Goal: Contribute content: Contribute content

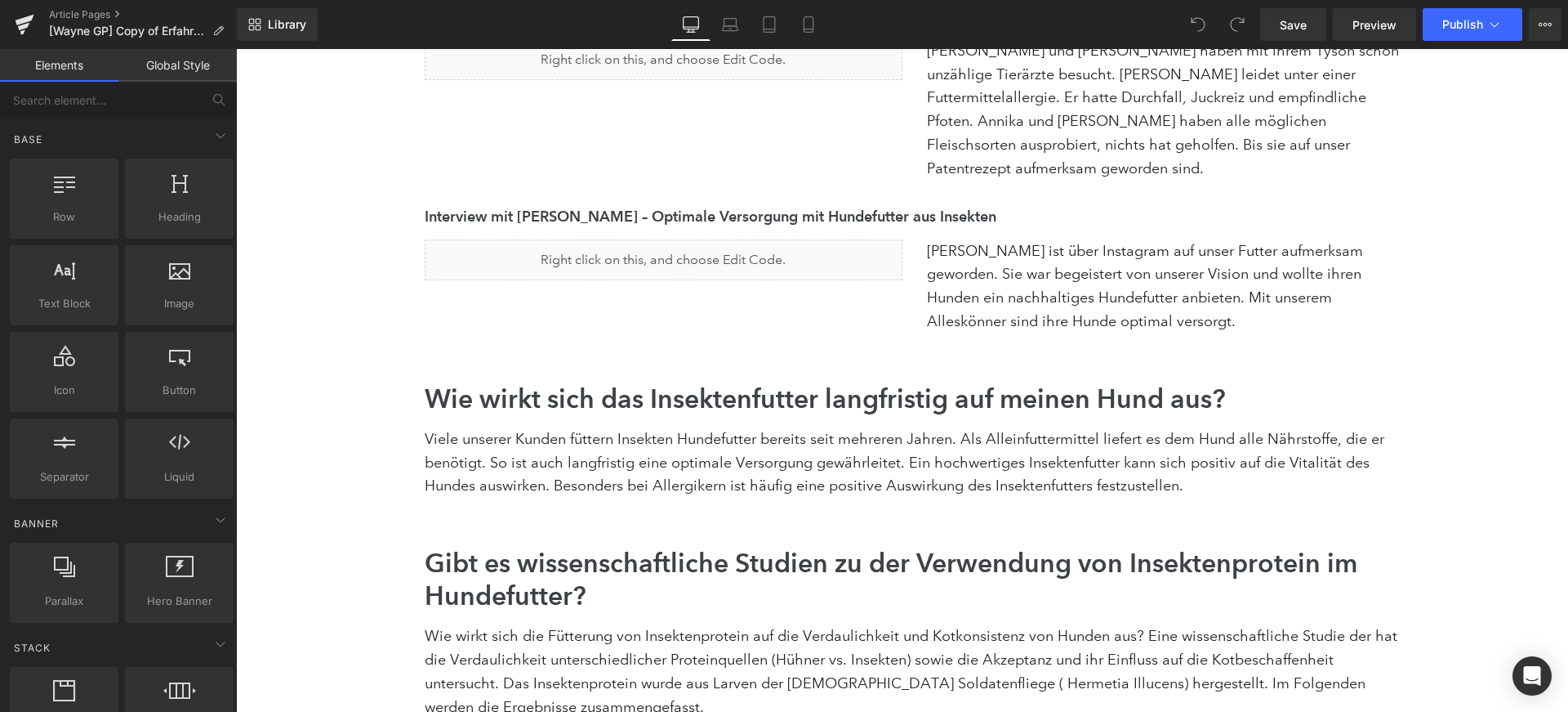
scroll to position [3435, 0]
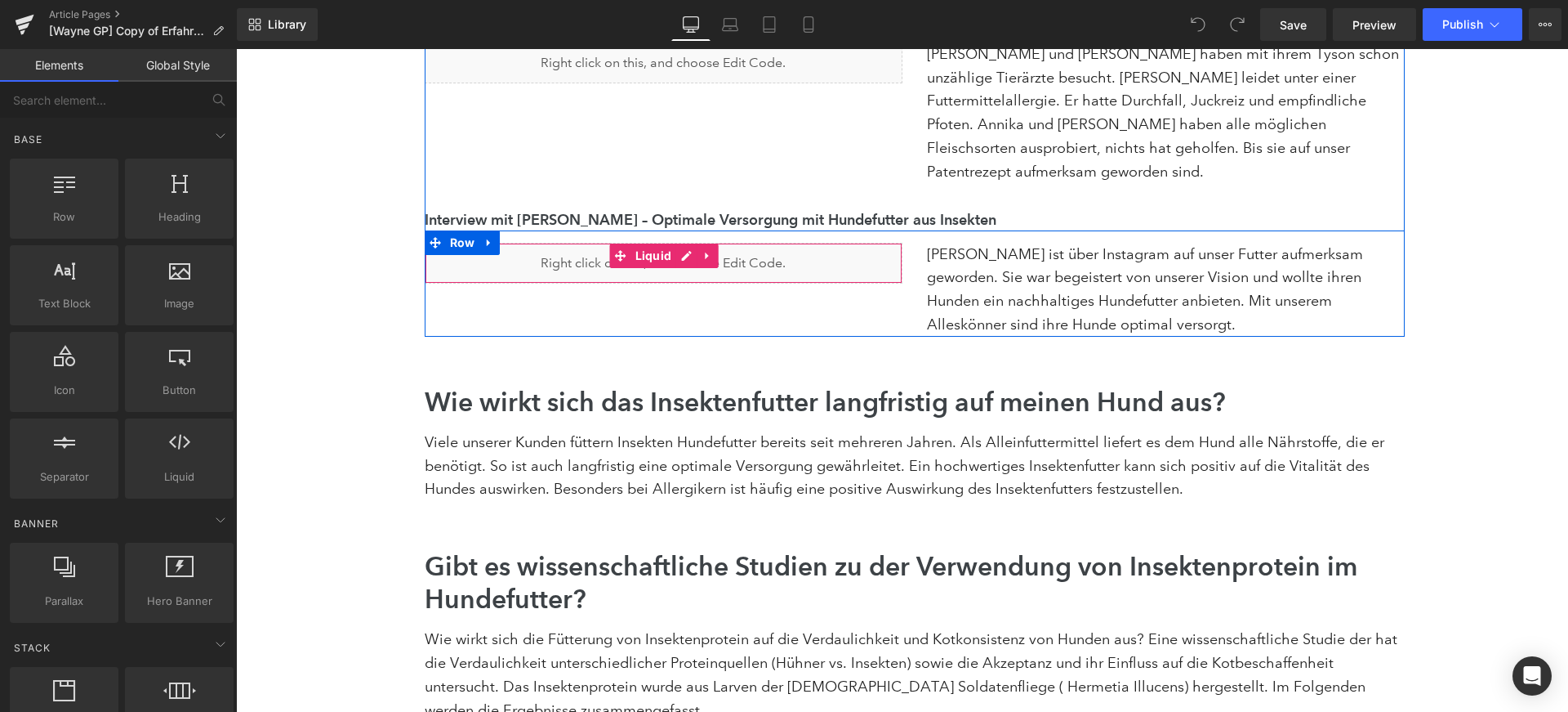
click at [622, 243] on div "Liquid" at bounding box center [663, 262] width 478 height 40
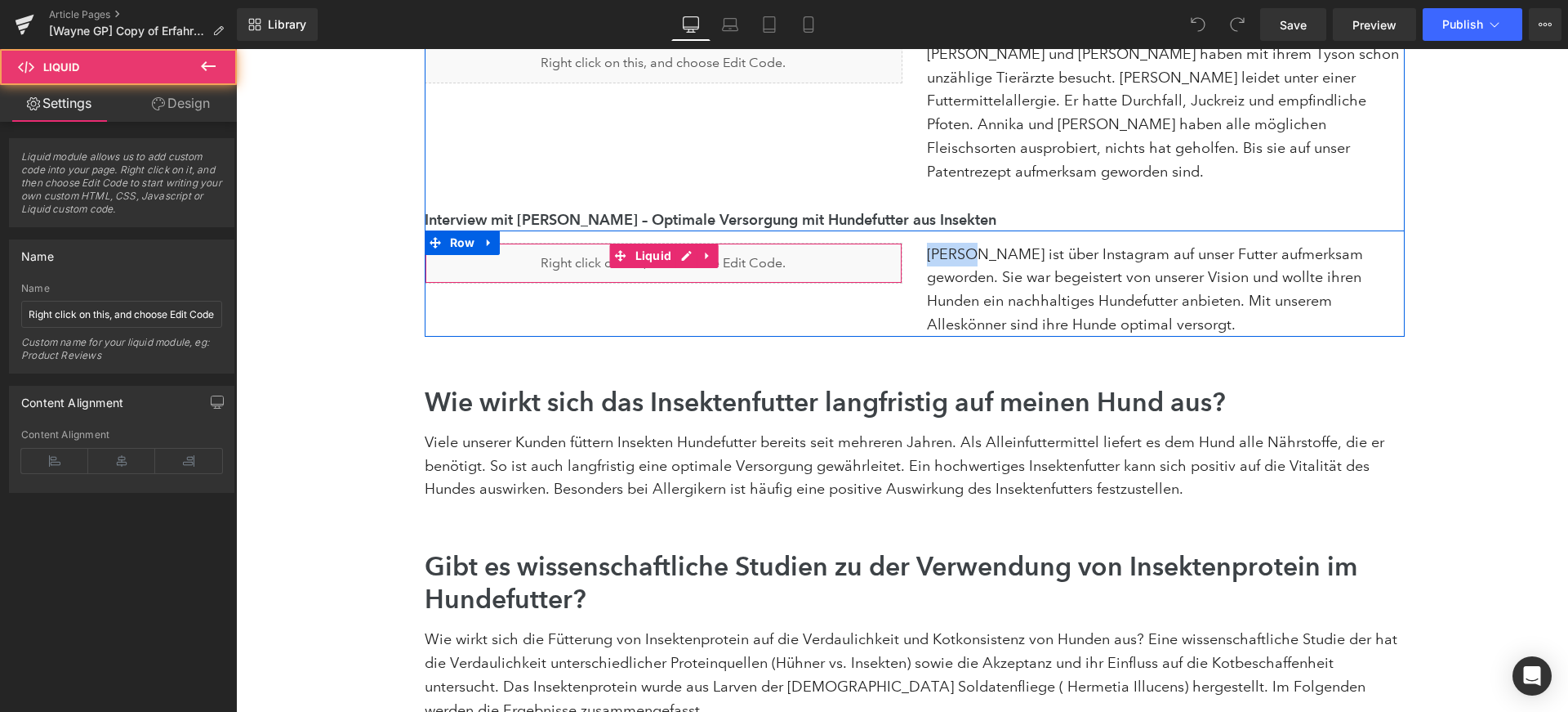
click at [623, 243] on div "Liquid" at bounding box center [663, 262] width 478 height 40
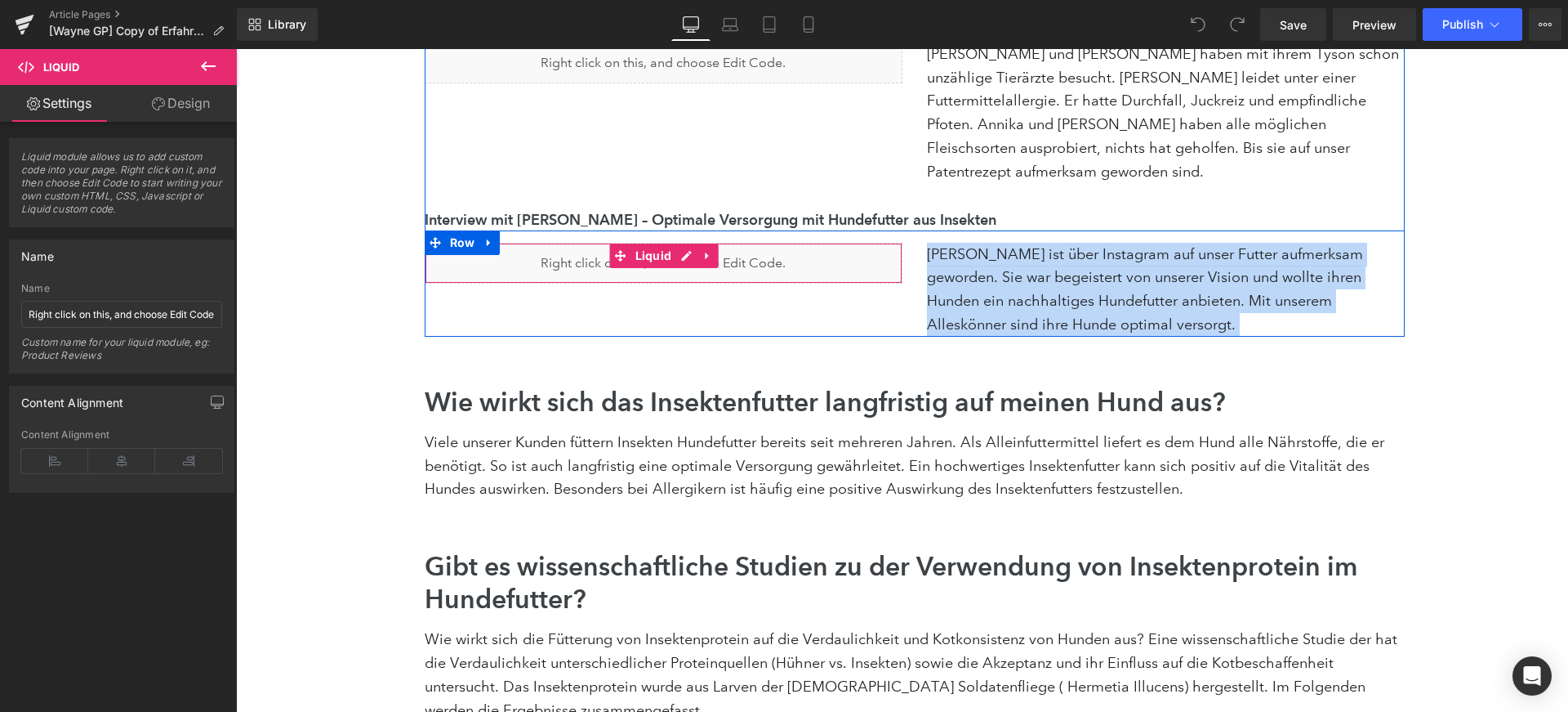
click at [623, 243] on div "Liquid" at bounding box center [663, 262] width 478 height 40
click at [746, 257] on div "Liquid Madita ist über Instagram auf unser Futter aufmerksam geworden. Sie war …" at bounding box center [915, 284] width 981 height 107
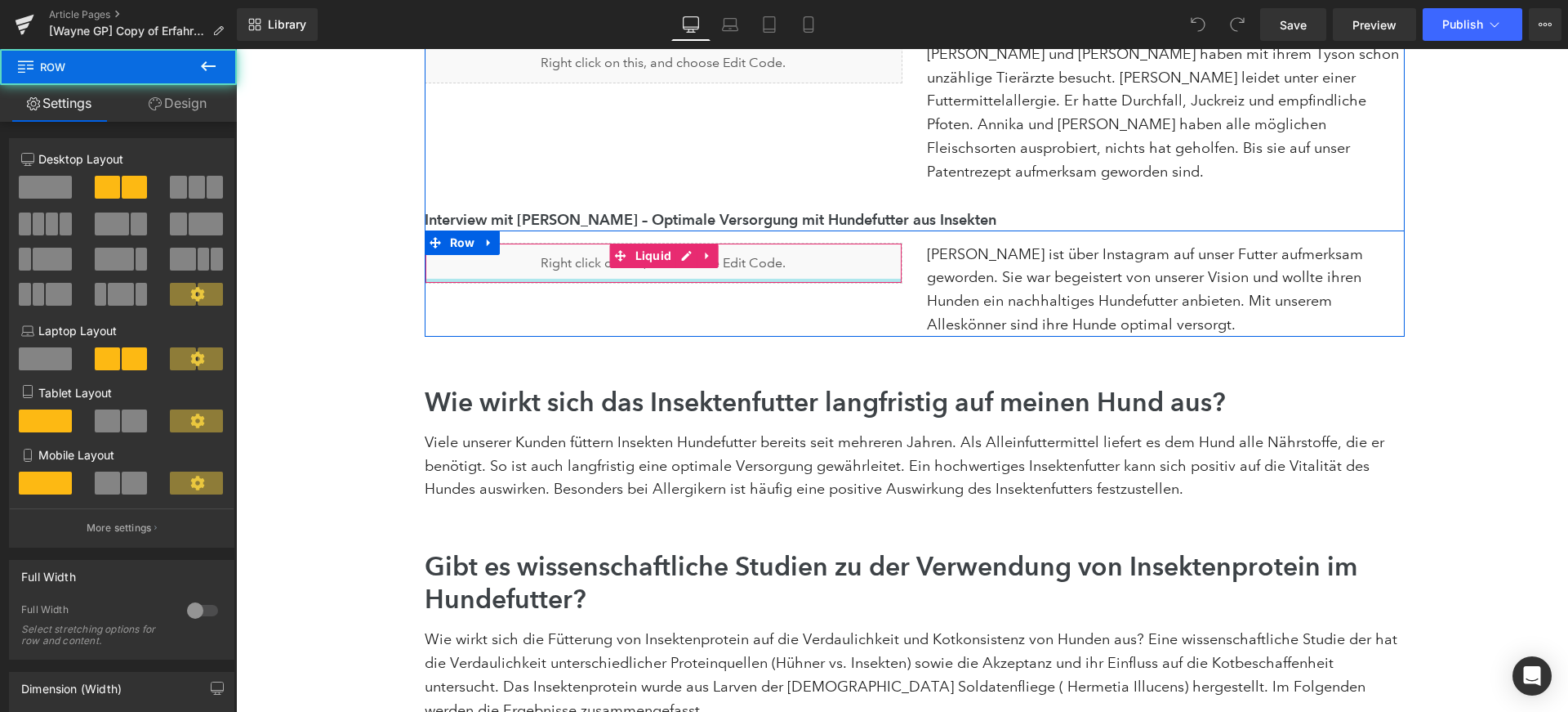
click at [747, 243] on div "Liquid" at bounding box center [663, 262] width 478 height 40
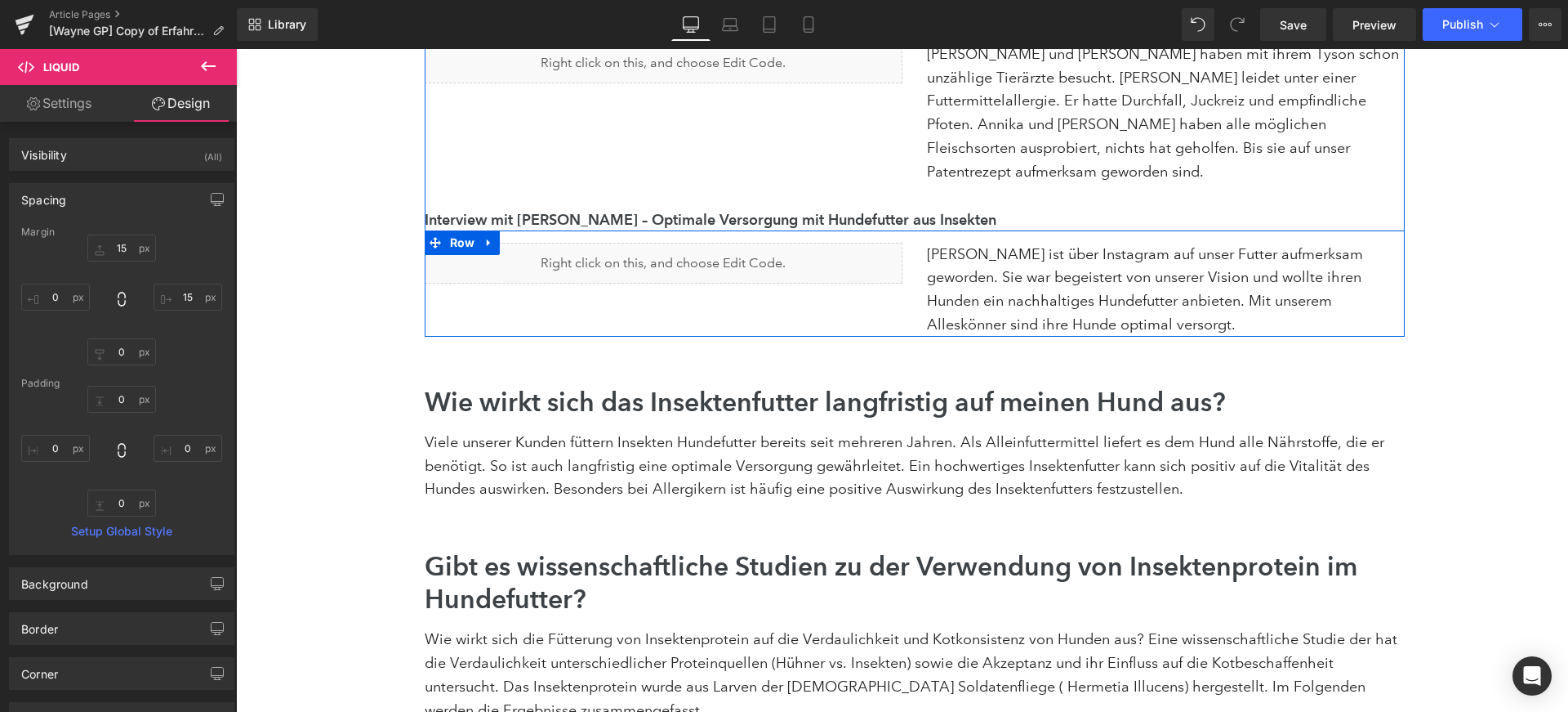
click at [716, 251] on div "Liquid Madita ist über Instagram auf unser Futter aufmerksam geworden. Sie war …" at bounding box center [915, 284] width 981 height 107
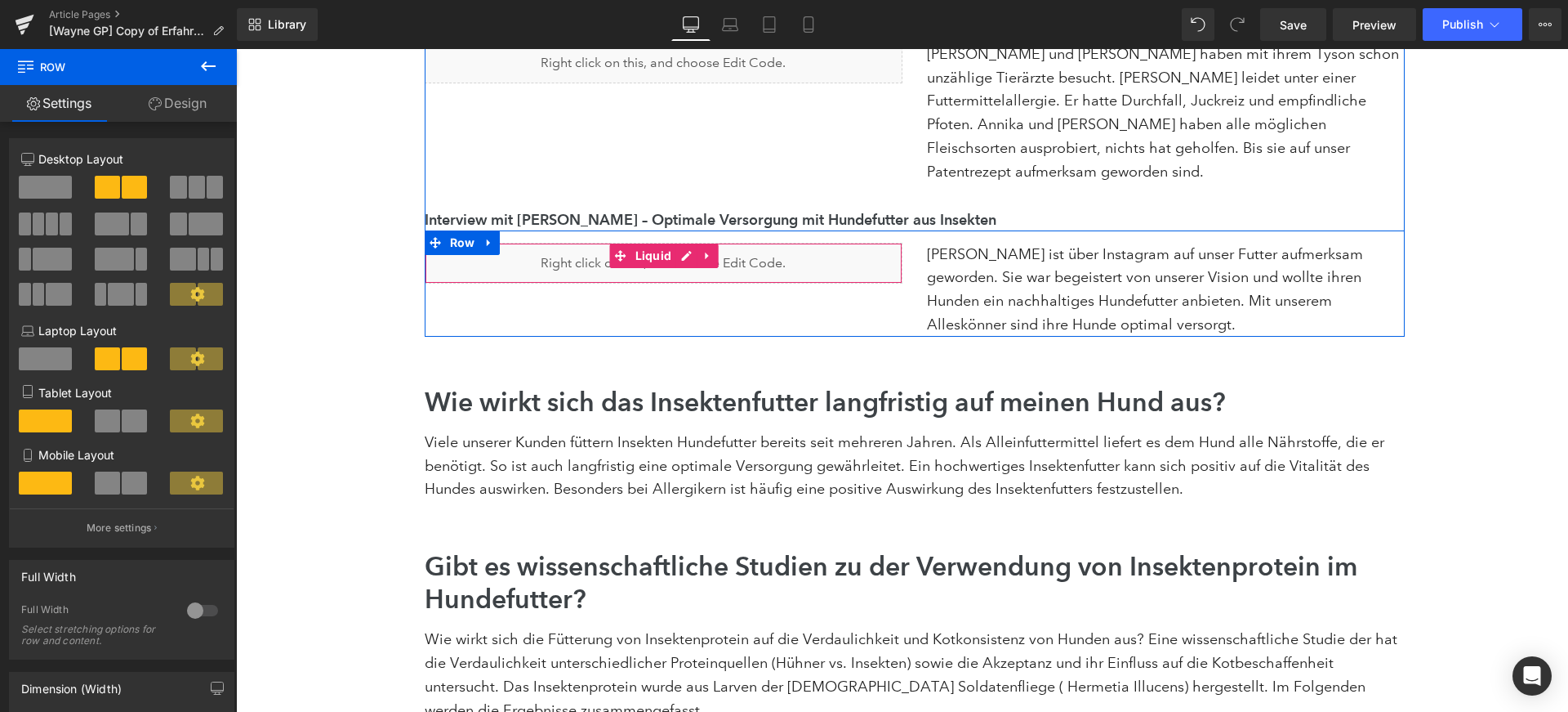
click at [706, 243] on div "Liquid" at bounding box center [663, 262] width 478 height 40
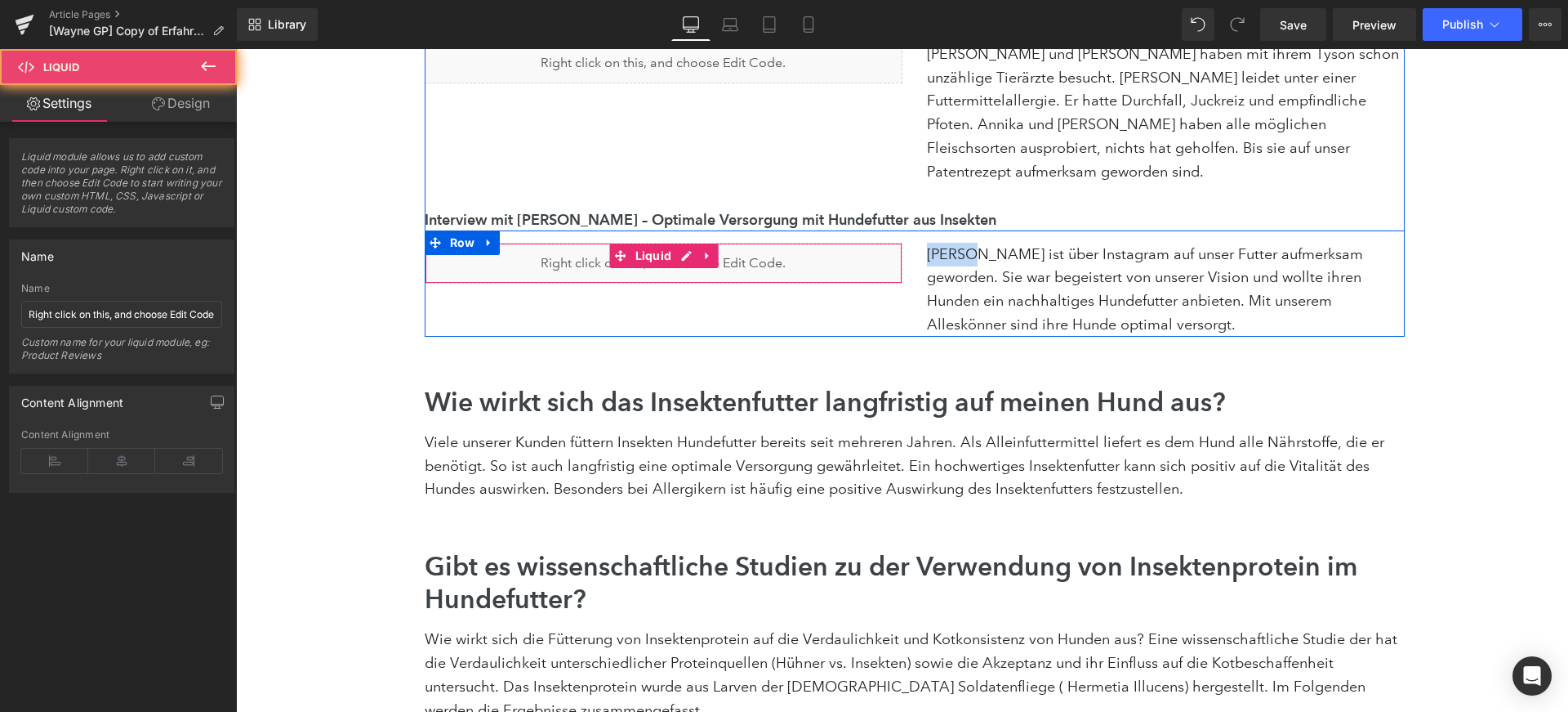
click at [706, 243] on div "Liquid" at bounding box center [663, 262] width 478 height 40
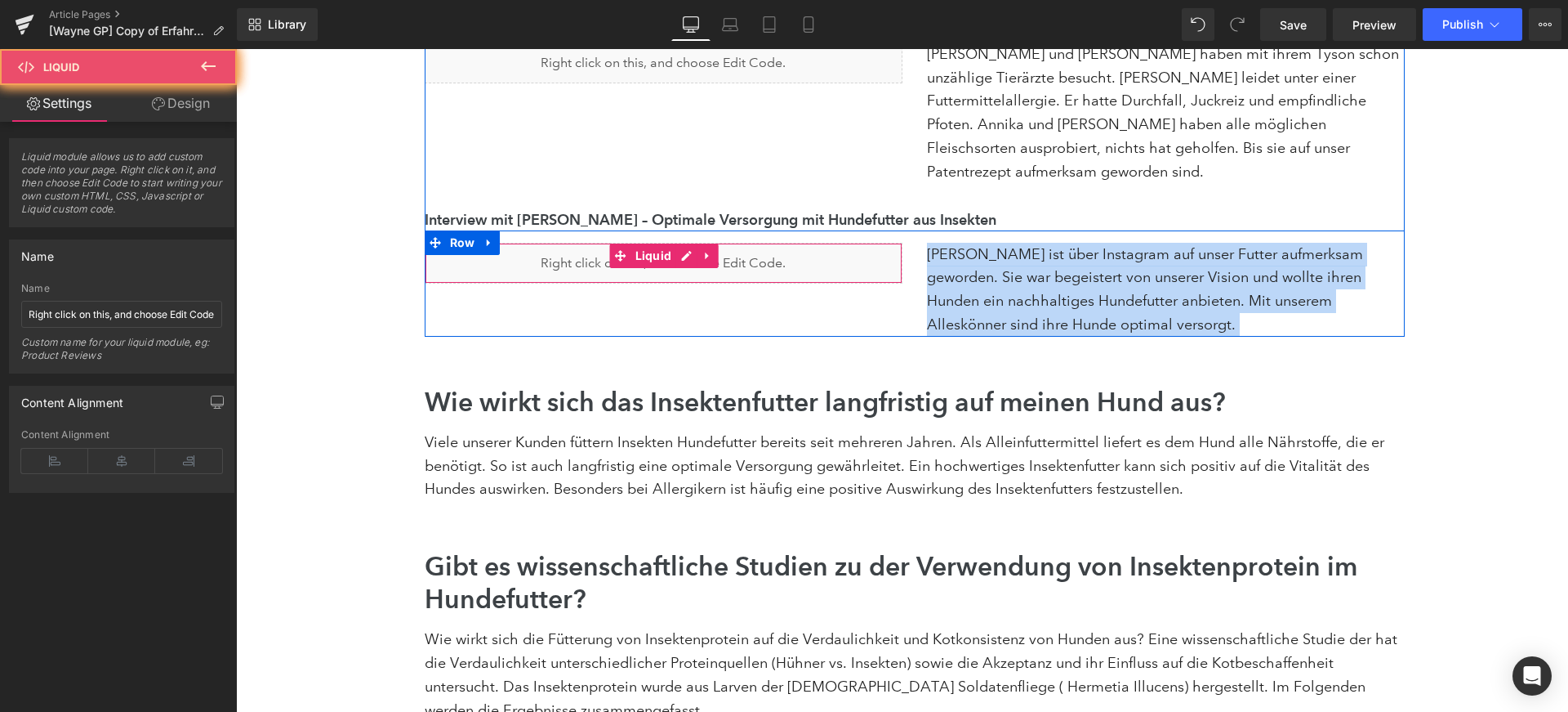
click at [706, 243] on div "Liquid" at bounding box center [663, 262] width 478 height 40
click at [705, 251] on icon at bounding box center [706, 254] width 3 height 7
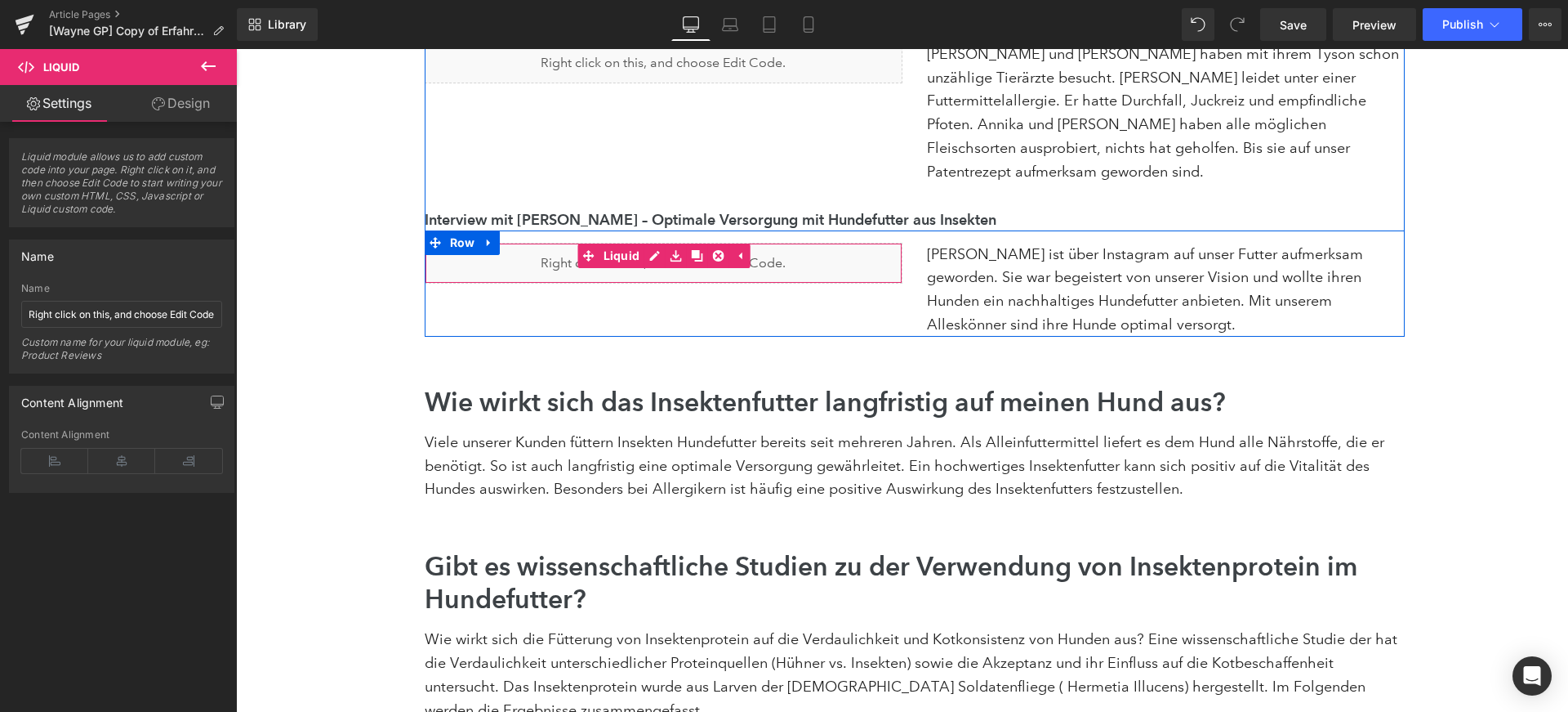
click at [667, 247] on div "Liquid Madita ist über Instagram auf unser Futter aufmerksam geworden. Sie war …" at bounding box center [915, 284] width 981 height 107
click at [671, 243] on div "Liquid" at bounding box center [663, 262] width 478 height 40
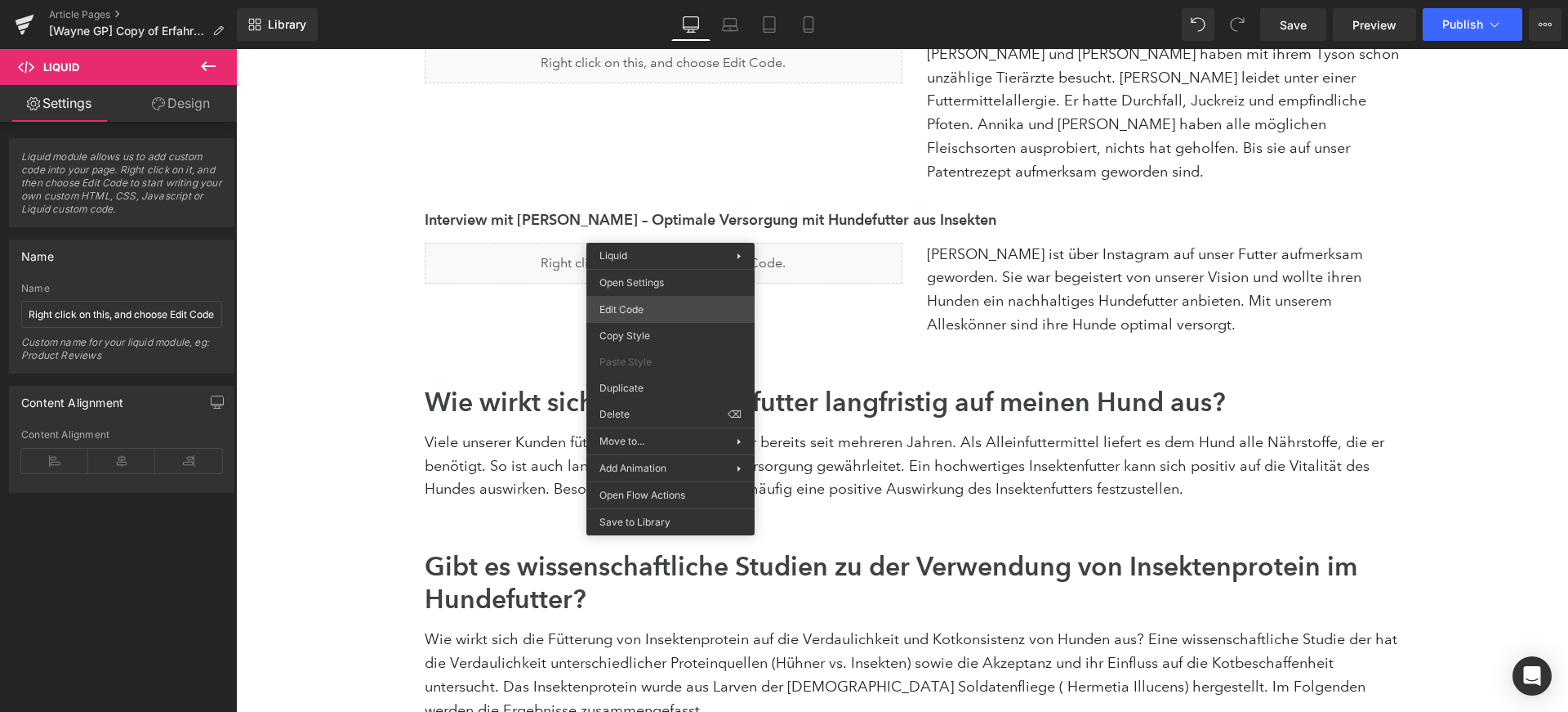
click at [684, 0] on div "You are previewing how the will restyle your page. You can not edit Elements in…" at bounding box center [784, 0] width 1568 height 0
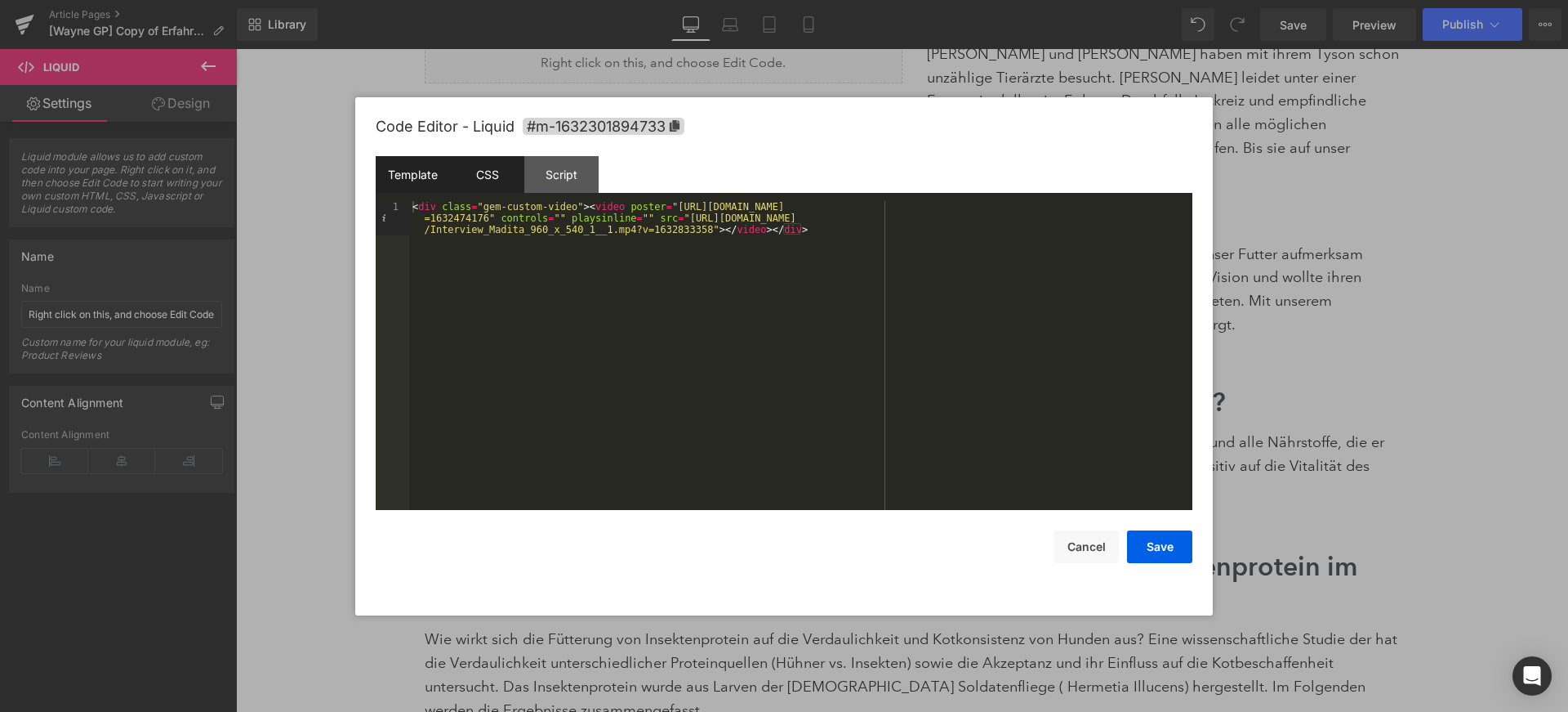
click at [518, 175] on div "CSS" at bounding box center [487, 174] width 74 height 36
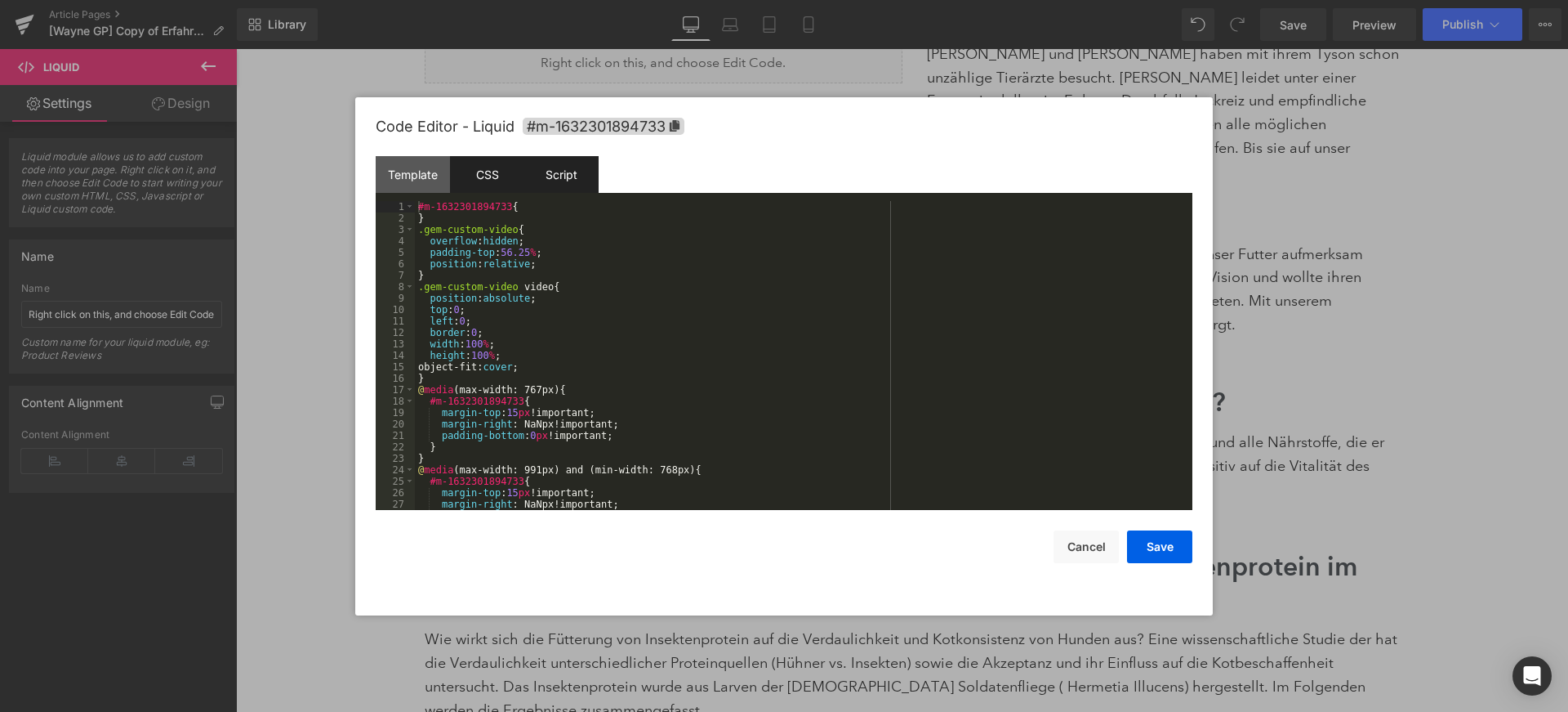
click at [557, 176] on div "Script" at bounding box center [561, 174] width 74 height 36
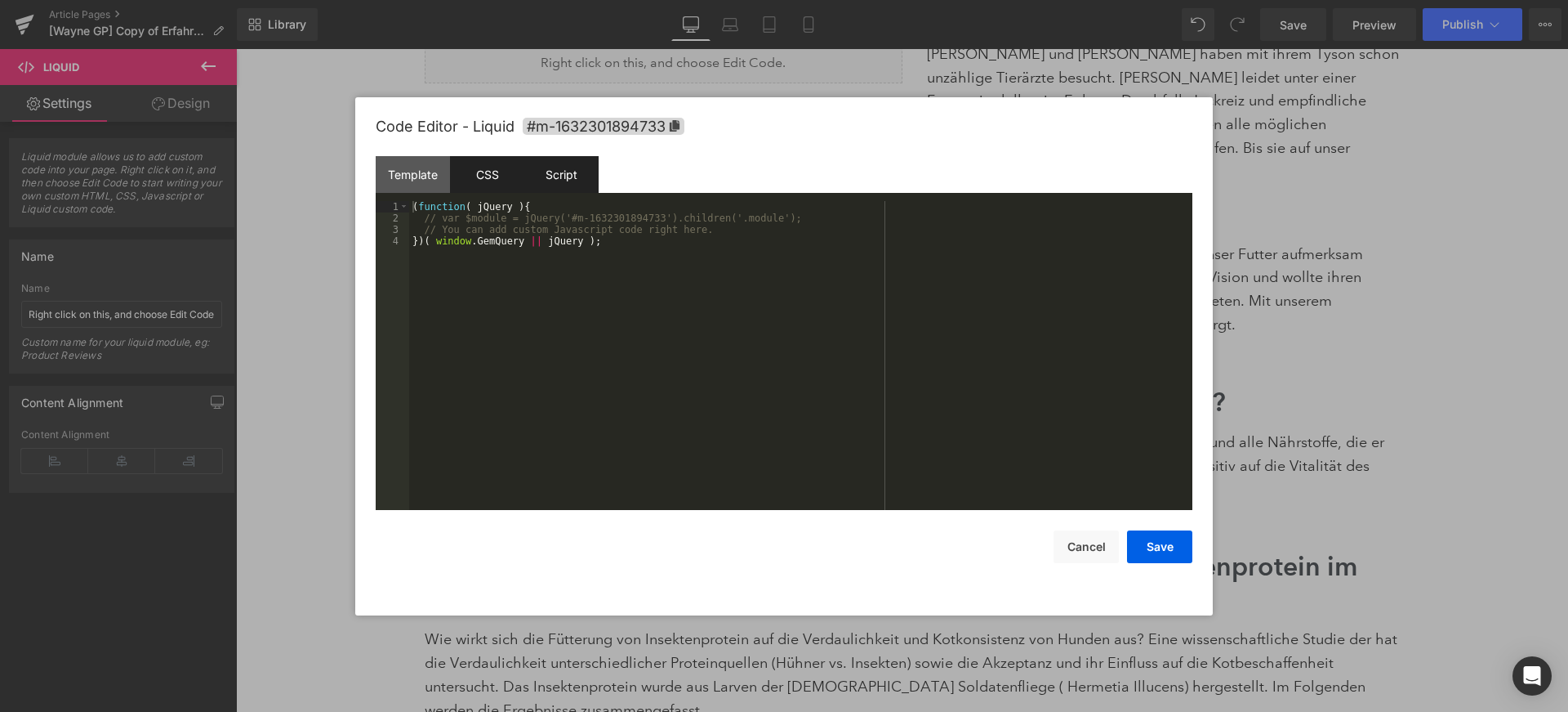
click at [480, 170] on div "CSS" at bounding box center [487, 174] width 74 height 36
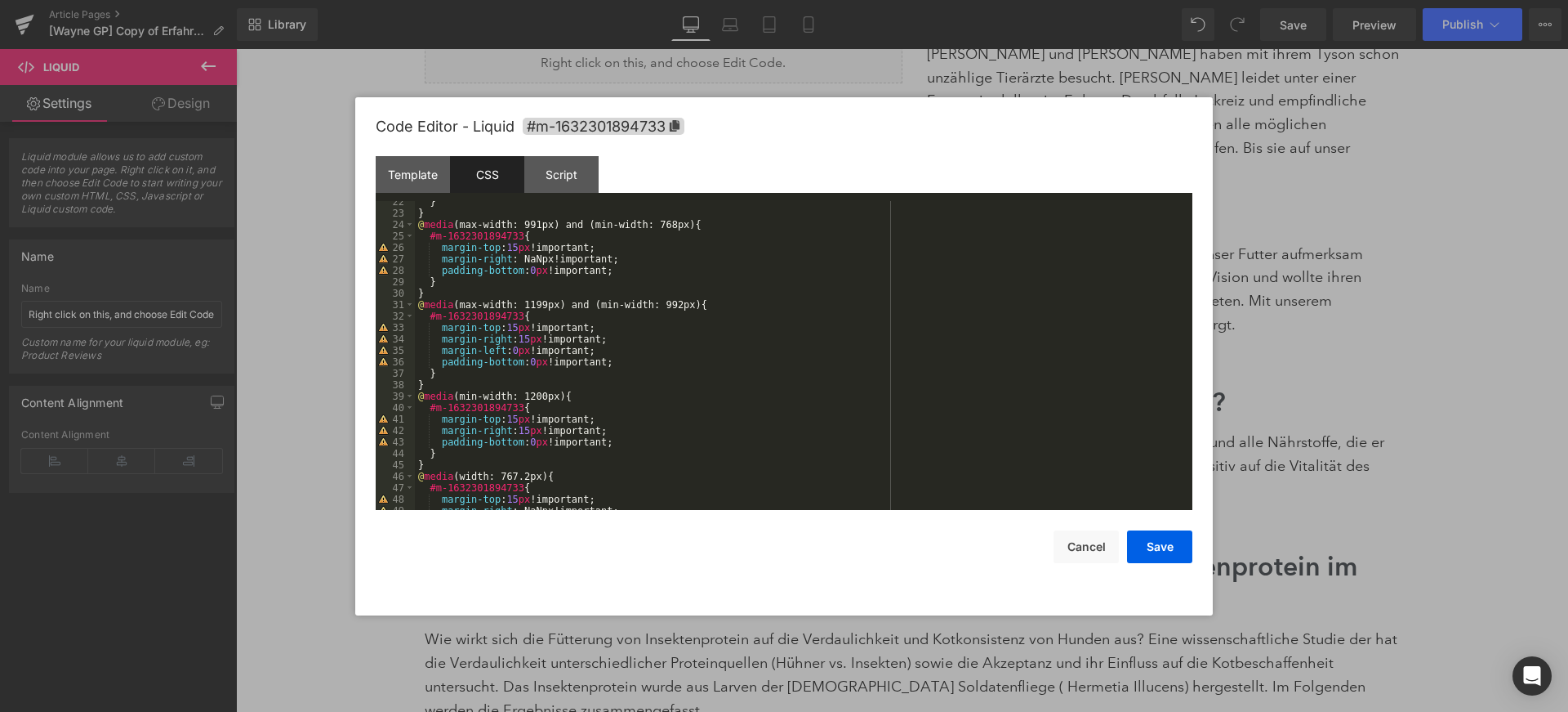
scroll to position [298, 0]
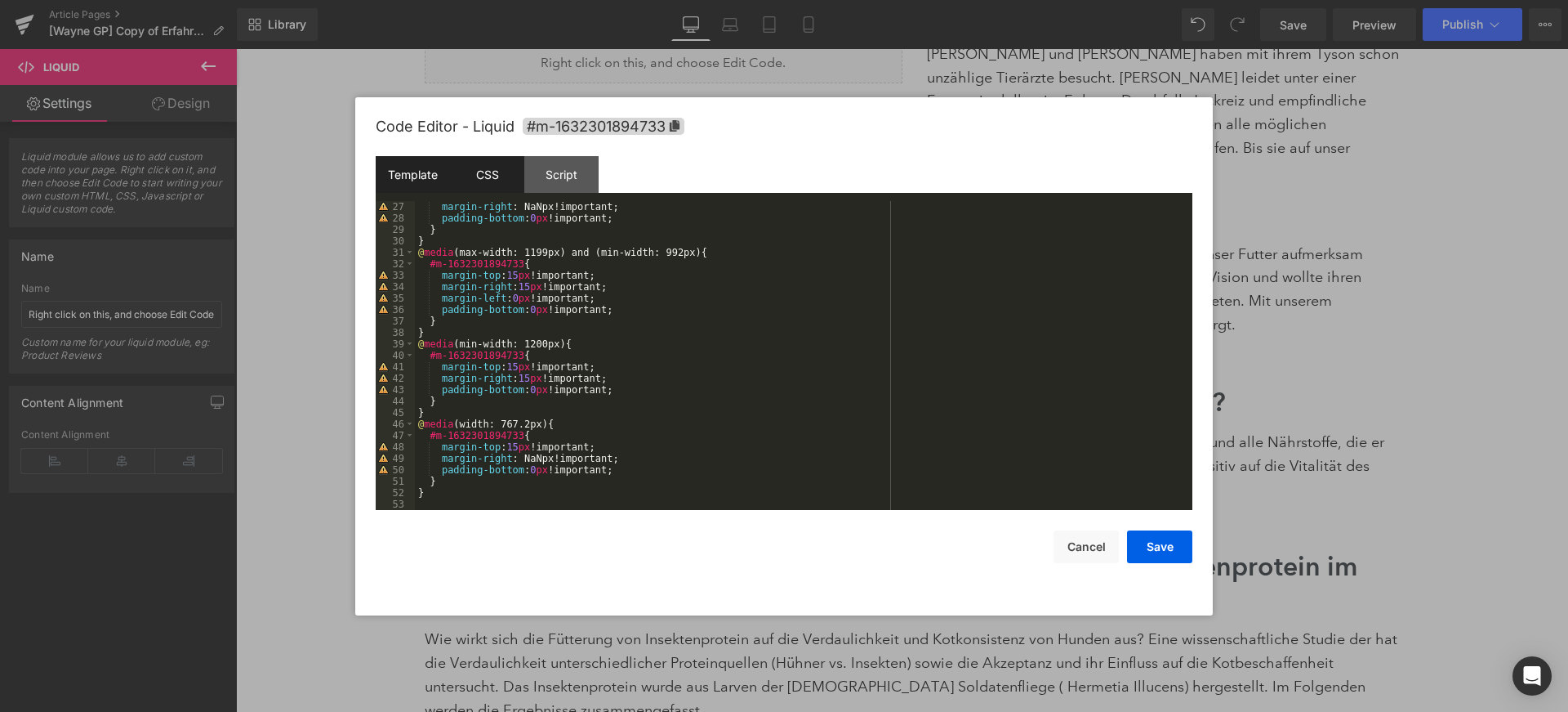
click at [439, 175] on div "Template" at bounding box center [412, 174] width 74 height 36
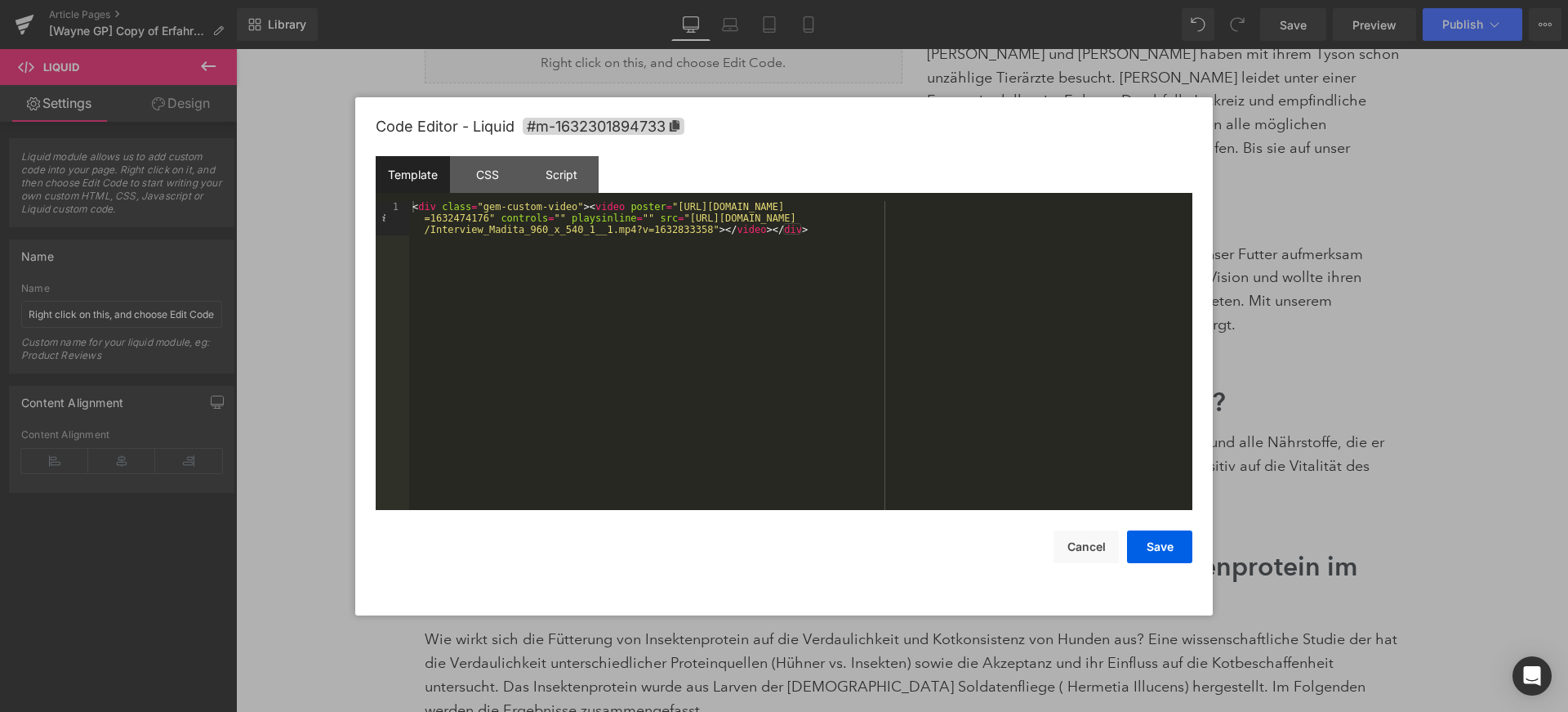
click at [584, 233] on div "< div class = "gem-custom-video" > < video poster = "[URL][DOMAIN_NAME] =163247…" at bounding box center [800, 390] width 784 height 378
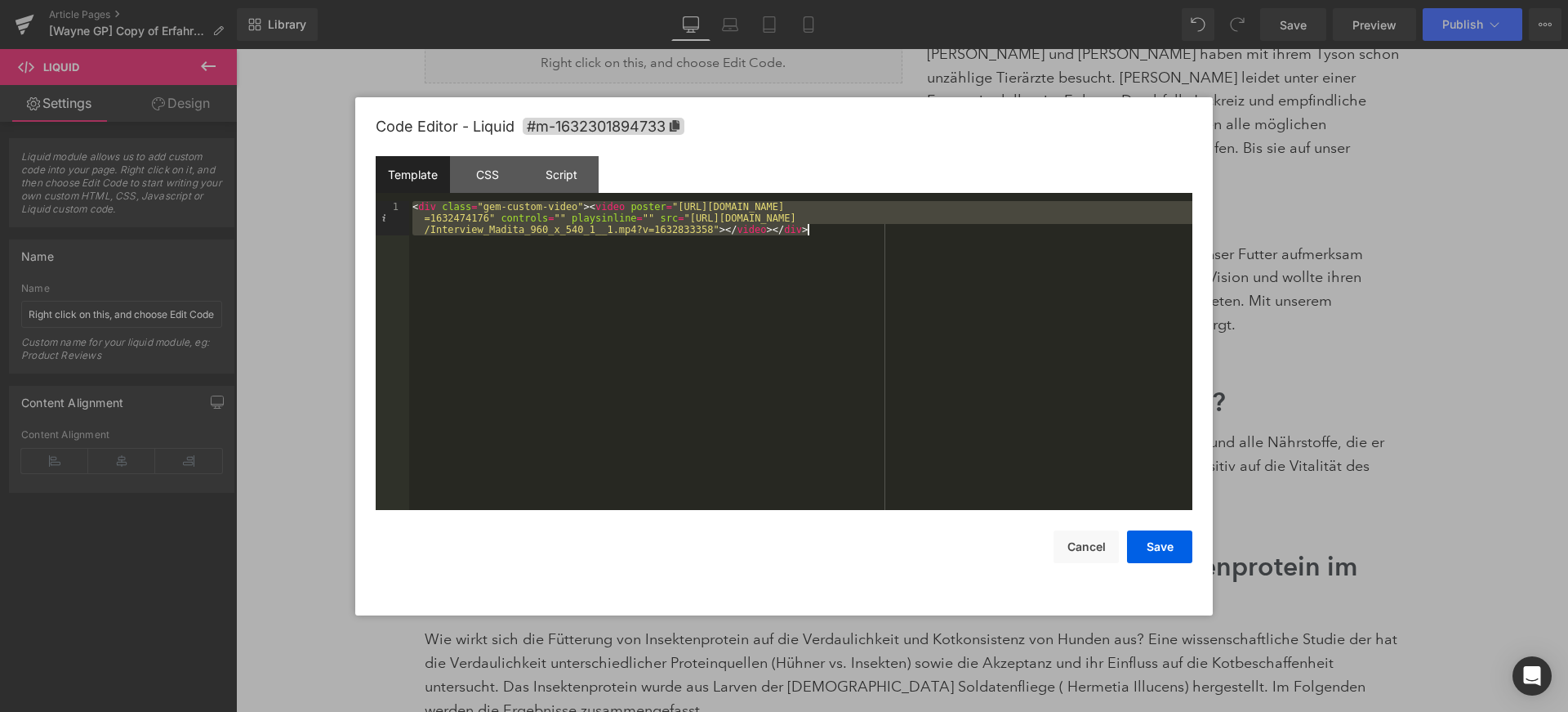
click at [584, 233] on div "< div class = "gem-custom-video" > < video poster = "[URL][DOMAIN_NAME] =163247…" at bounding box center [800, 390] width 784 height 378
click at [1170, 120] on div "Code Editor - Liquid #m-1632301894733" at bounding box center [784, 127] width 817 height 59
click at [1380, 177] on div at bounding box center [784, 356] width 1568 height 712
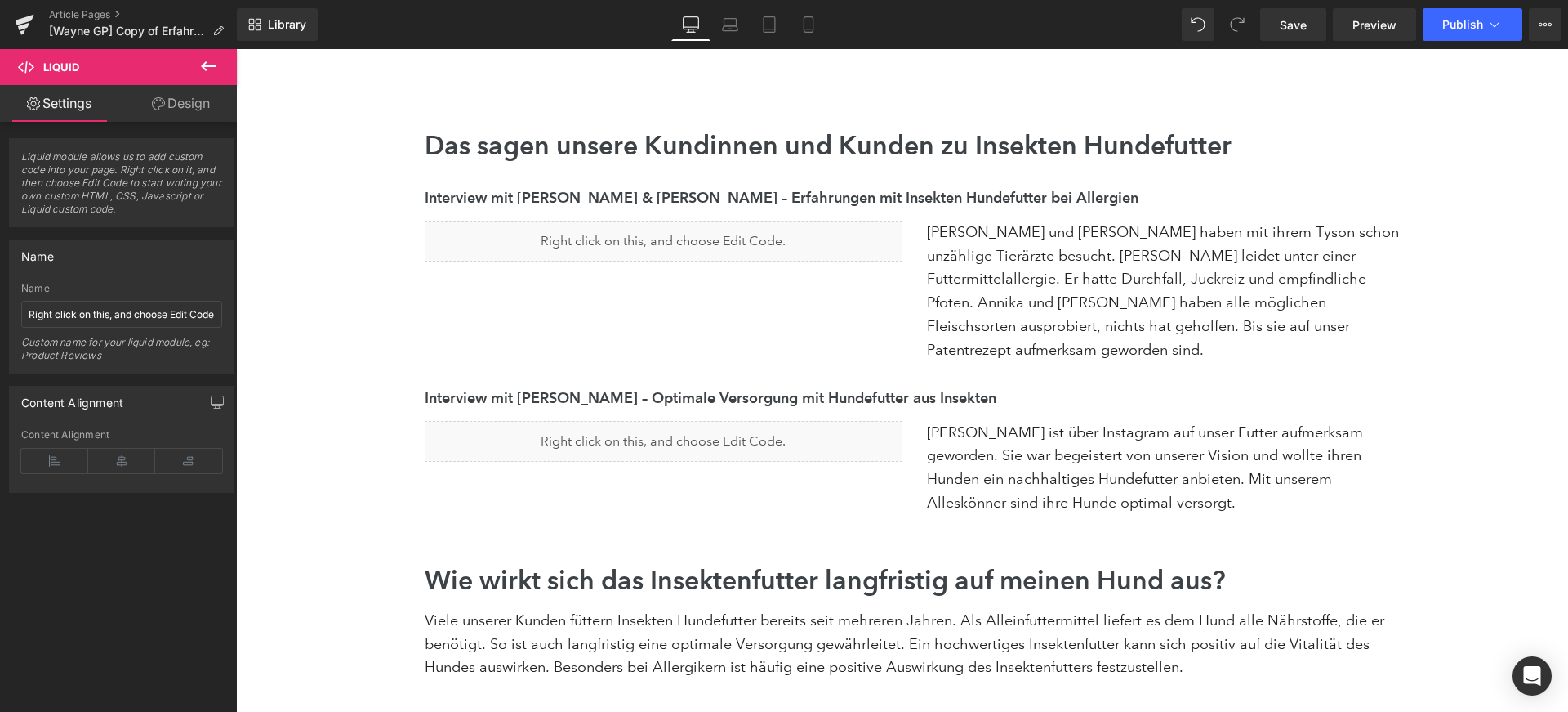
scroll to position [3267, 0]
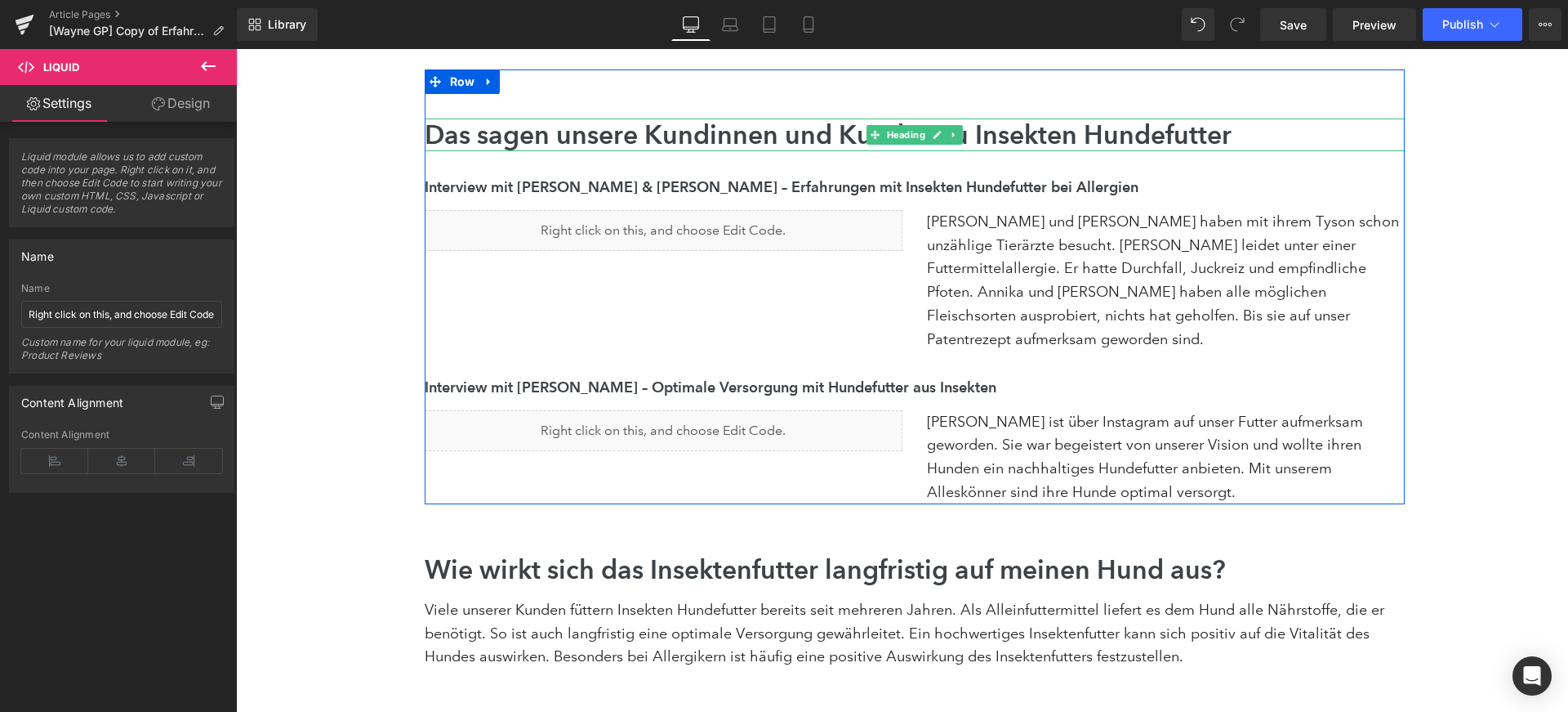
click at [703, 118] on h2 "Das sagen unsere Kundinnen und Kunden zu Insekten Hundefutter" at bounding box center [915, 134] width 981 height 33
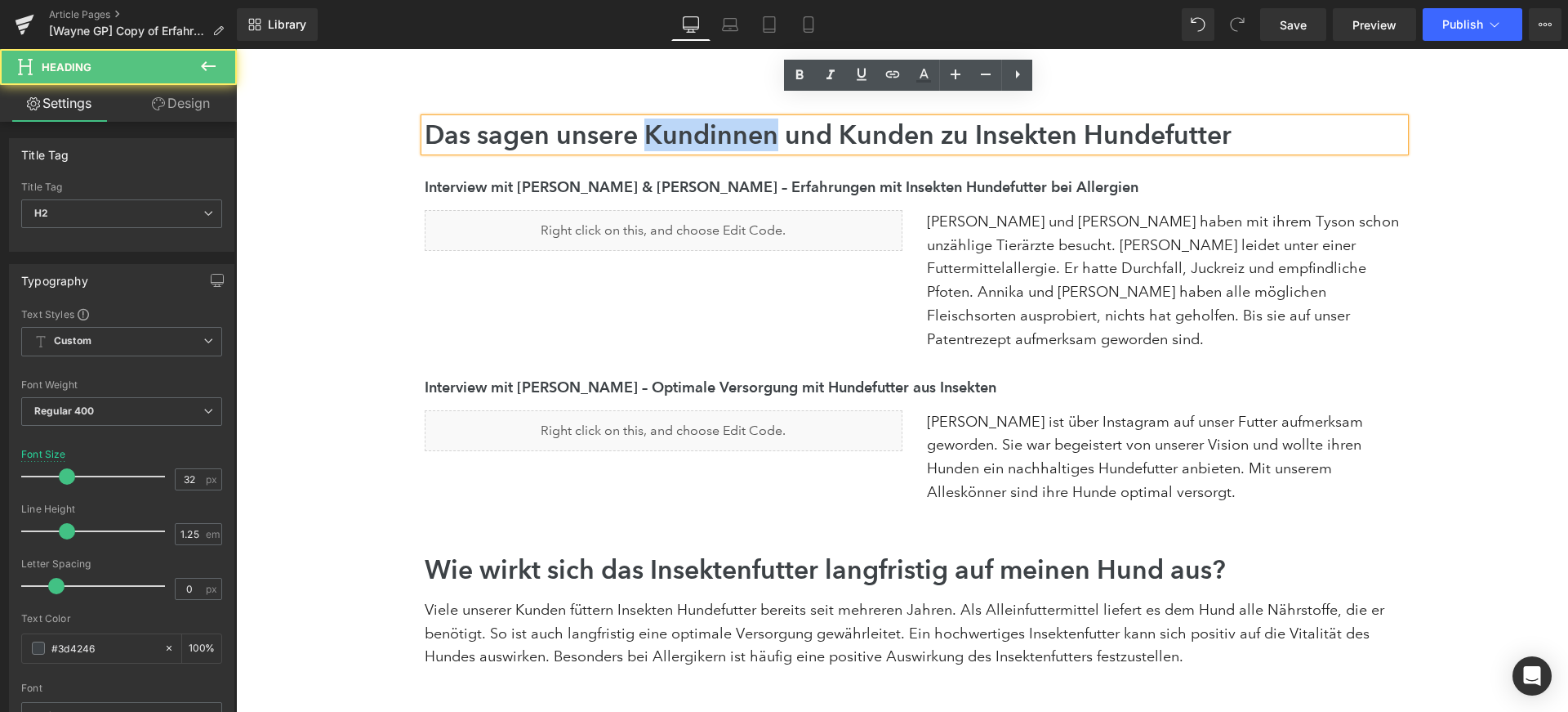
click at [703, 118] on h2 "Das sagen unsere Kundinnen und Kunden zu Insekten Hundefutter" at bounding box center [915, 134] width 981 height 33
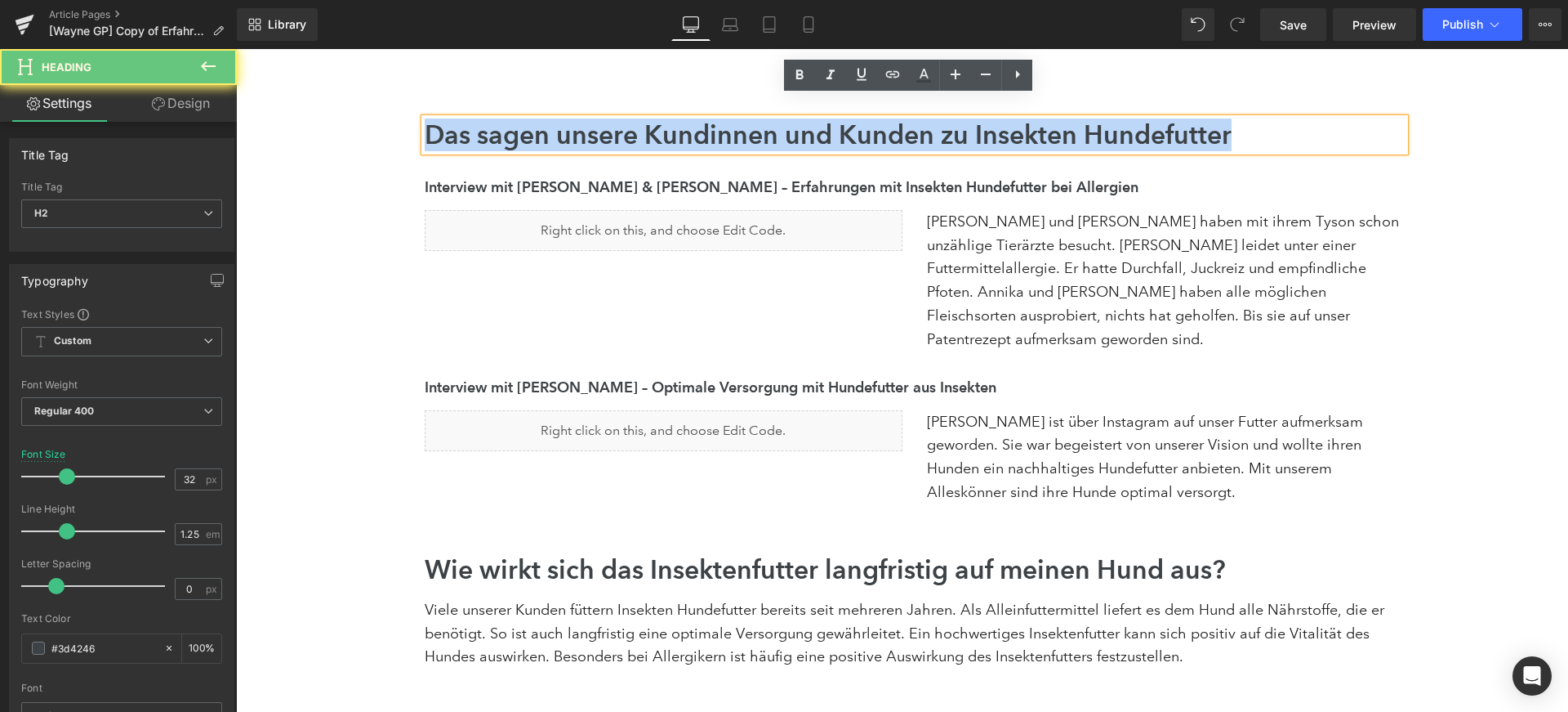
click at [703, 118] on h2 "Das sagen unsere Kundinnen und Kunden zu Insekten Hundefutter" at bounding box center [915, 134] width 981 height 33
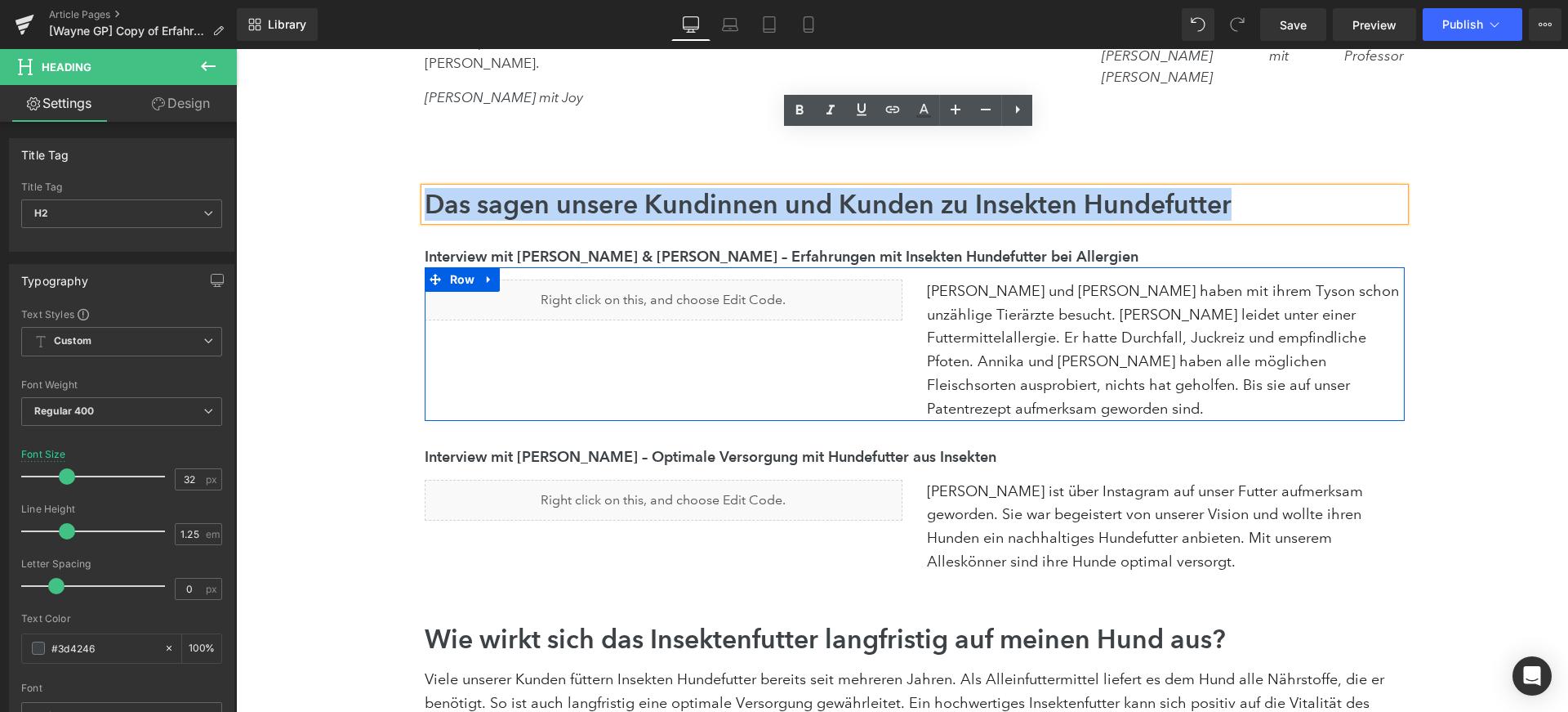
scroll to position [3171, 0]
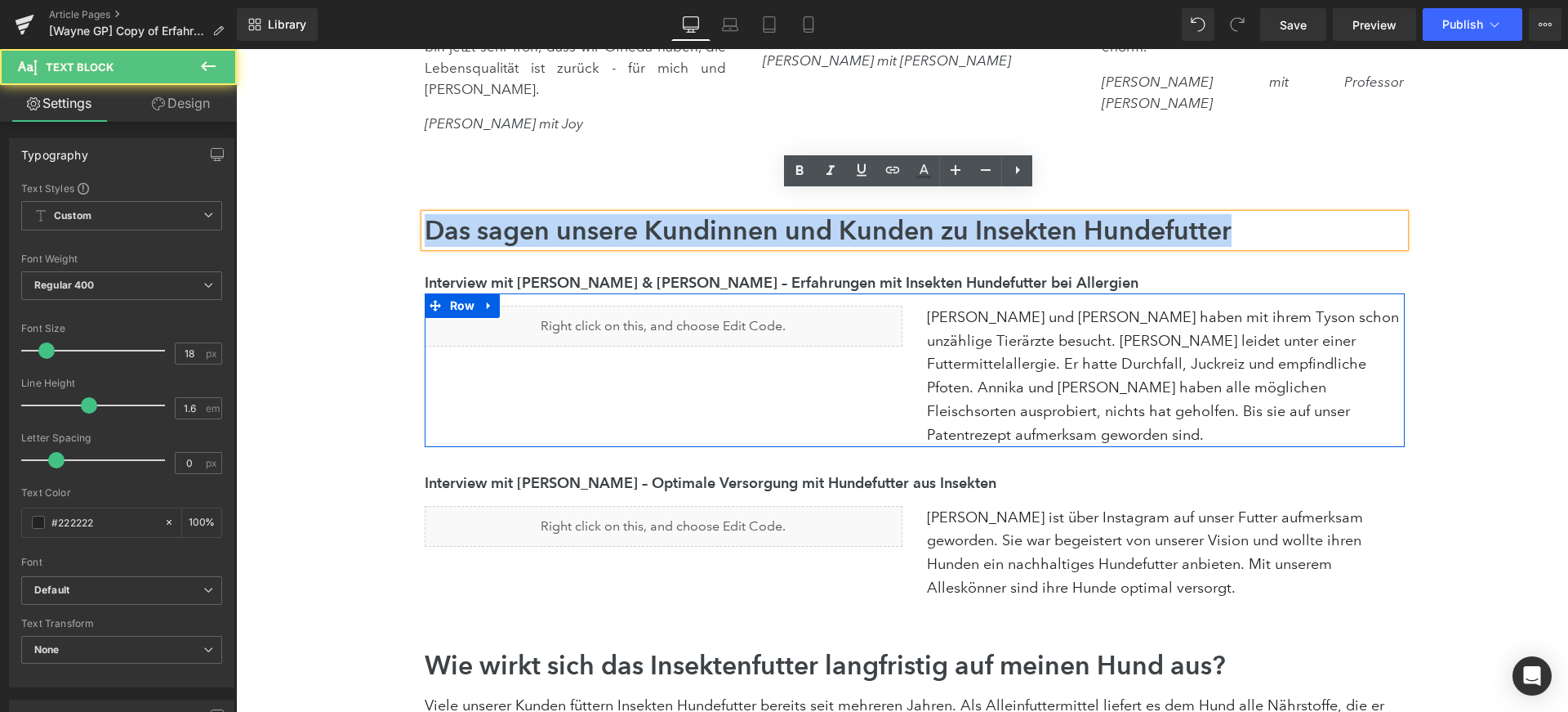
click at [941, 295] on div "[PERSON_NAME] und [PERSON_NAME] haben mit ihrem Tyson schon unzählige Tierärzte…" at bounding box center [1166, 371] width 478 height 154
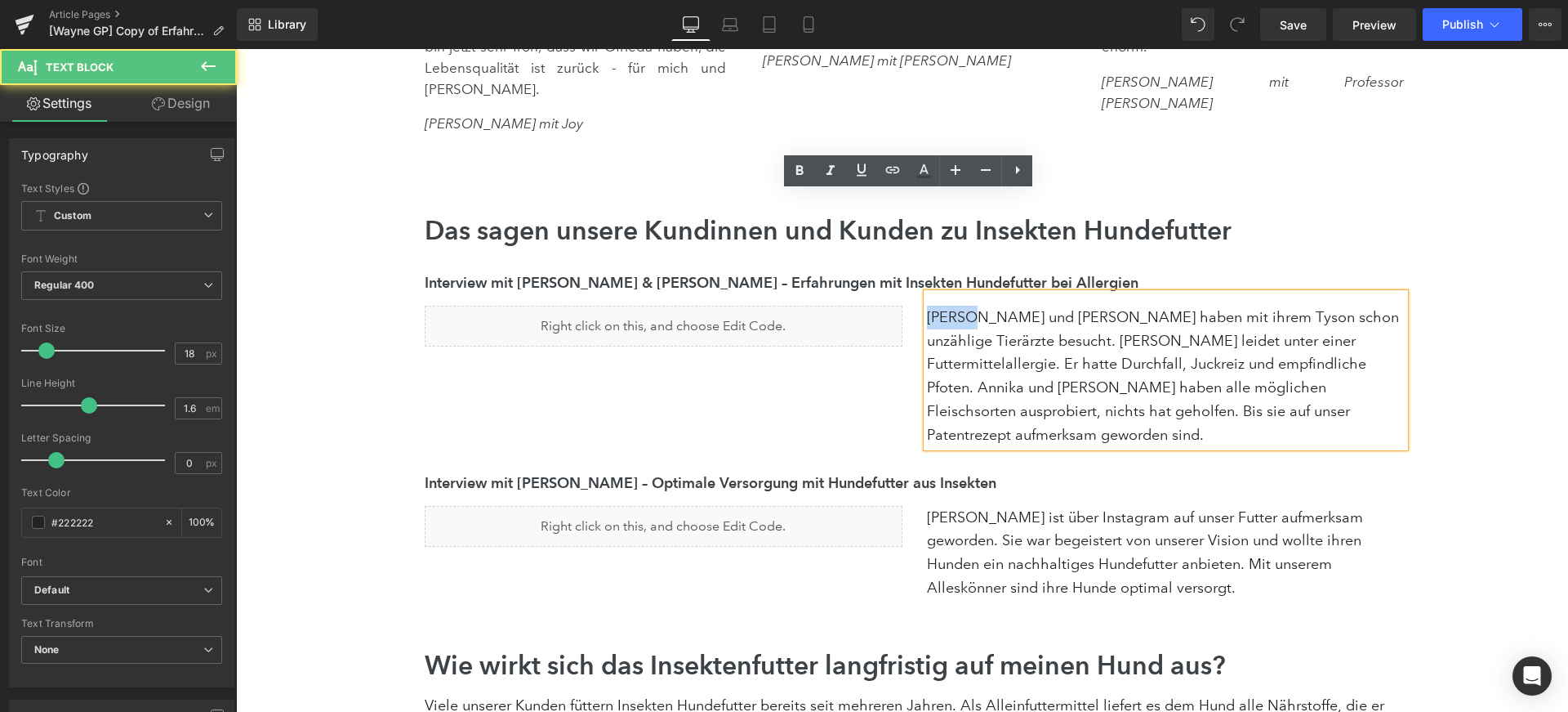
click at [941, 295] on div "[PERSON_NAME] und [PERSON_NAME] haben mit ihrem Tyson schon unzählige Tierärzte…" at bounding box center [1166, 371] width 478 height 154
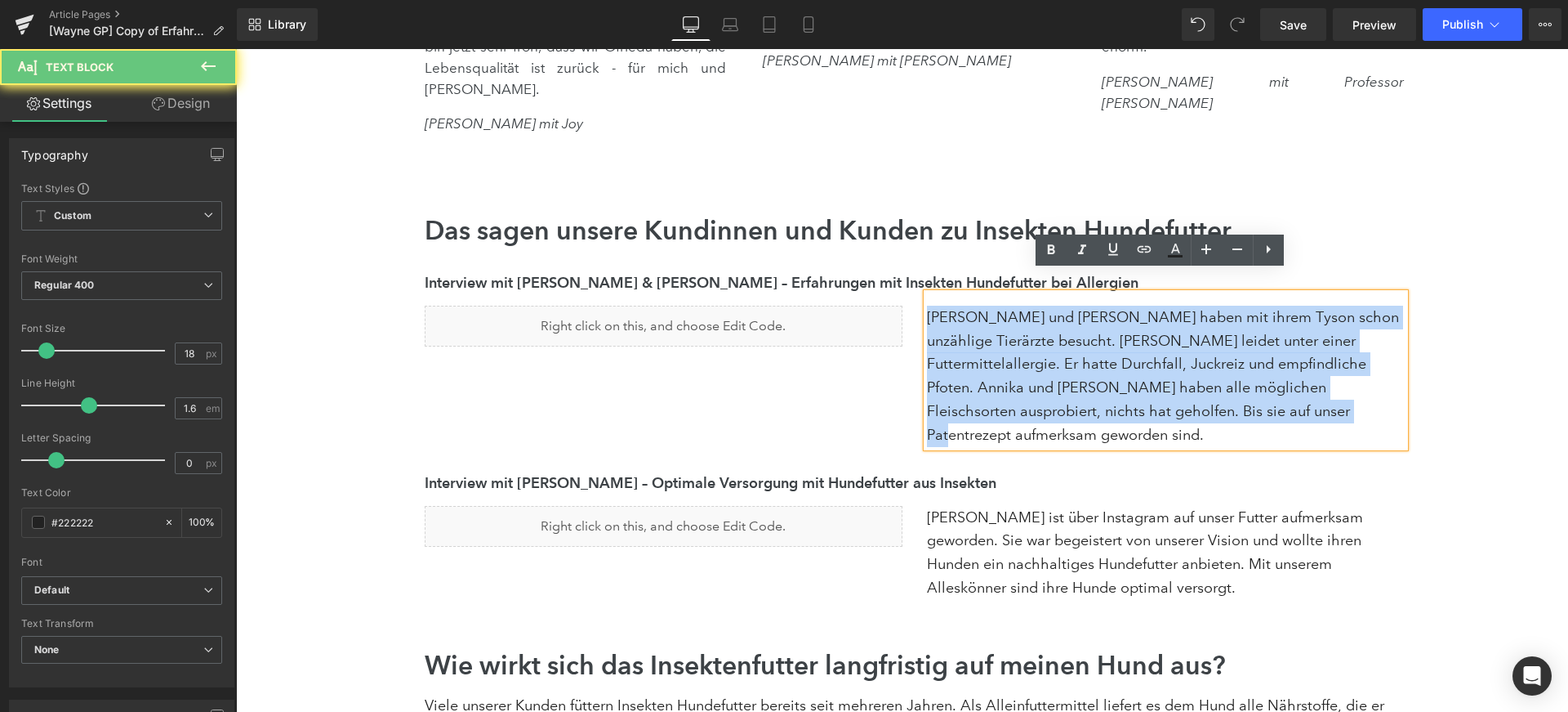
click at [941, 295] on div "[PERSON_NAME] und [PERSON_NAME] haben mit ihrem Tyson schon unzählige Tierärzte…" at bounding box center [1166, 371] width 478 height 154
click at [973, 300] on div "[PERSON_NAME] und [PERSON_NAME] haben mit ihrem Tyson schon unzählige Tierärzte…" at bounding box center [1166, 371] width 478 height 154
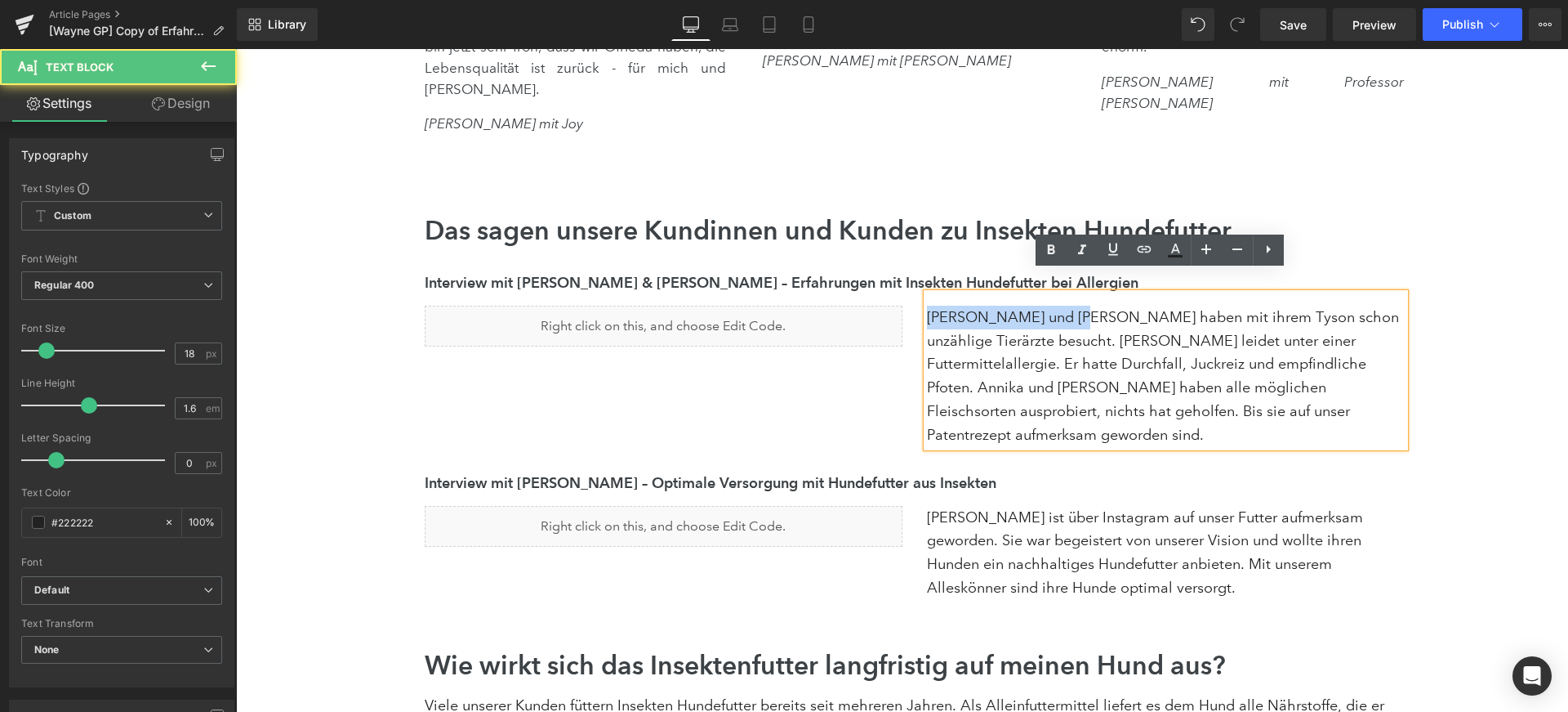
drag, startPoint x: 923, startPoint y: 294, endPoint x: 1070, endPoint y: 299, distance: 147.1
click at [1070, 299] on div "[PERSON_NAME] und [PERSON_NAME] haben mit ihrem Tyson schon unzählige Tierärzte…" at bounding box center [1166, 371] width 478 height 154
copy div "[PERSON_NAME] und [PERSON_NAME] haben"
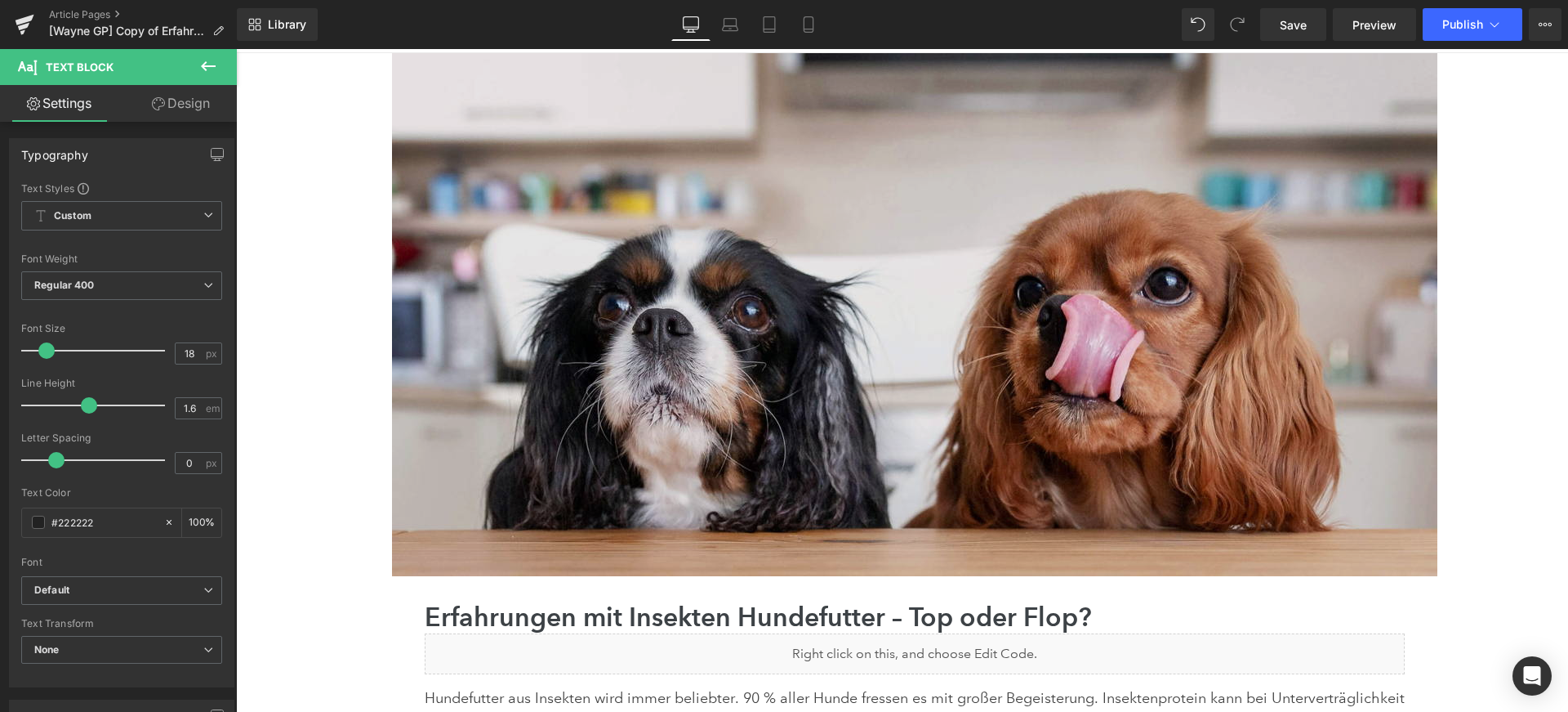
scroll to position [0, 0]
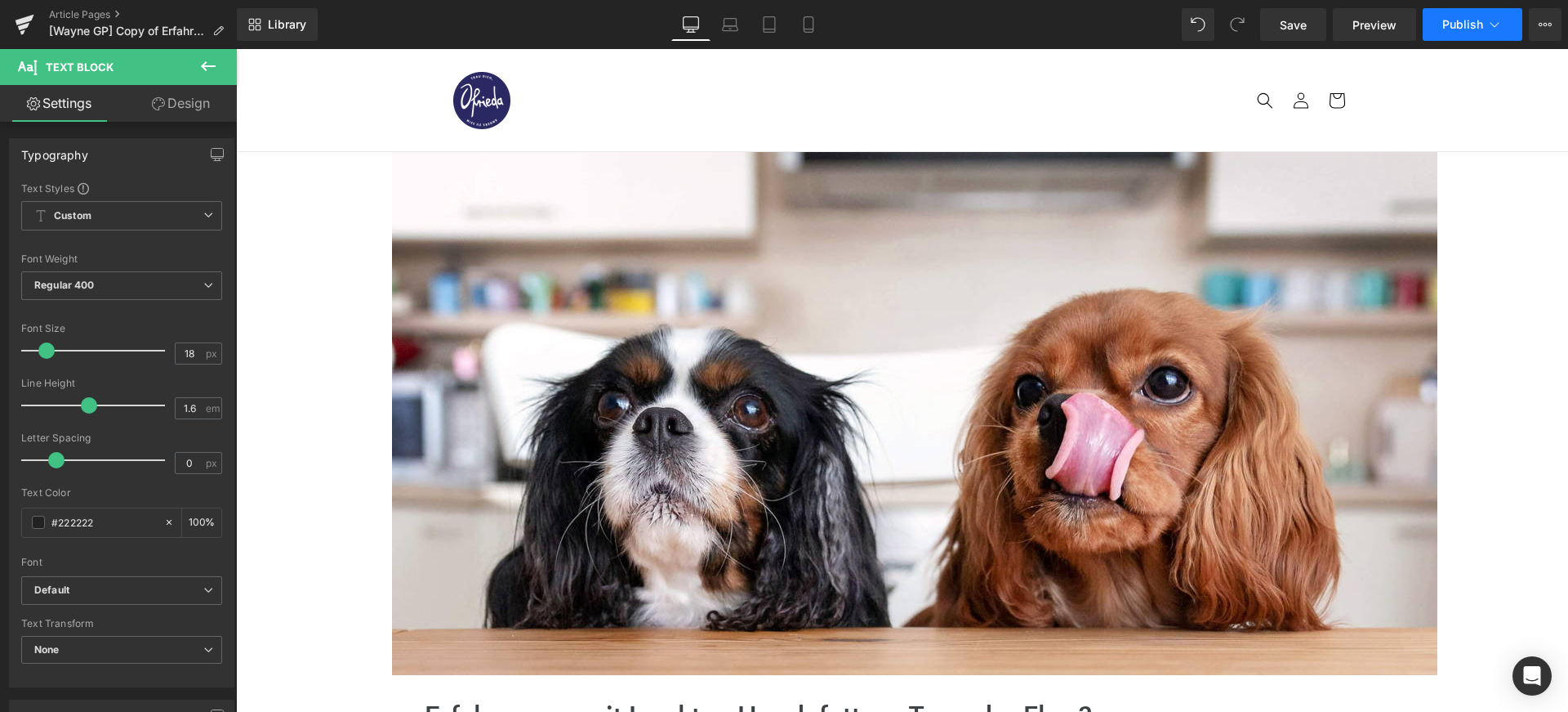
click at [1511, 27] on button "Publish" at bounding box center [1472, 24] width 100 height 33
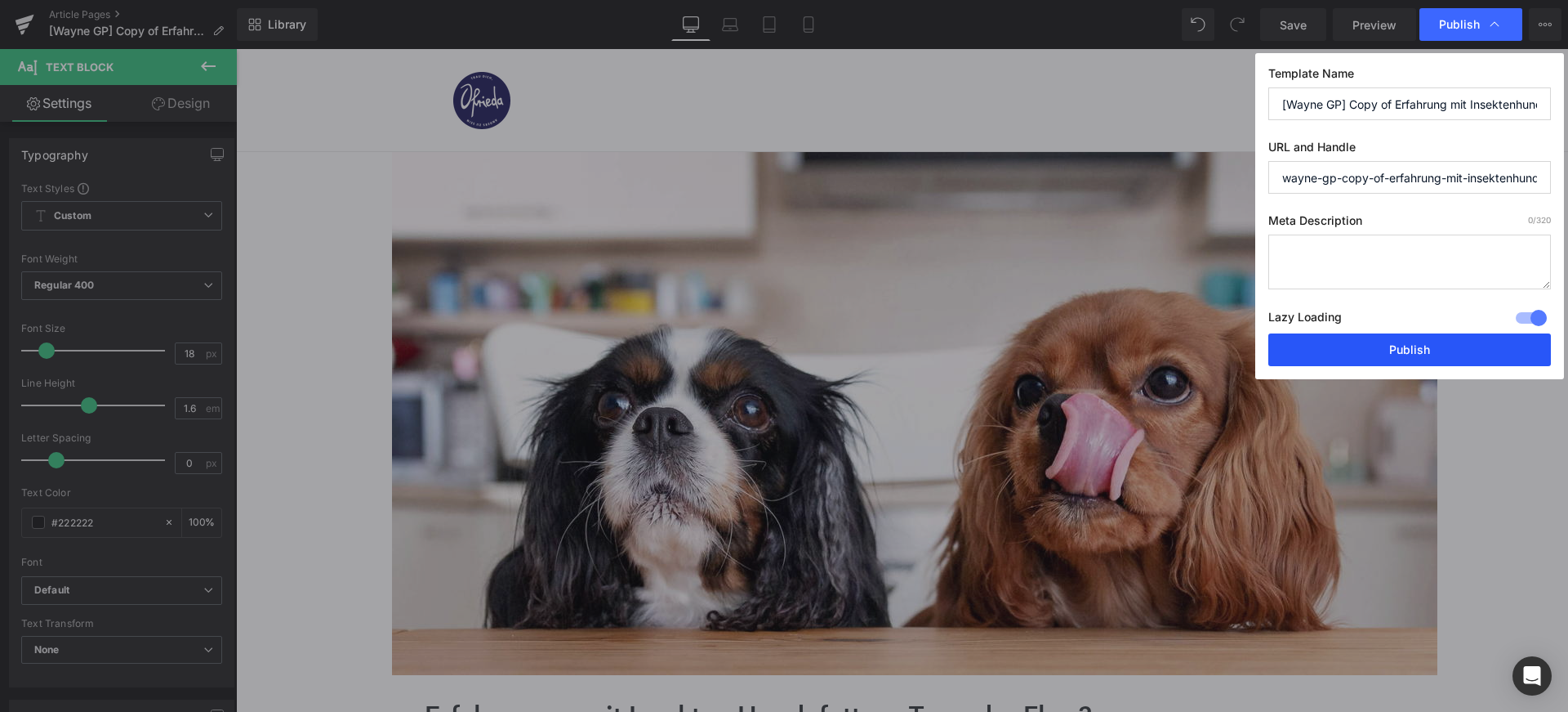
click at [1366, 357] on button "Publish" at bounding box center [1409, 349] width 283 height 33
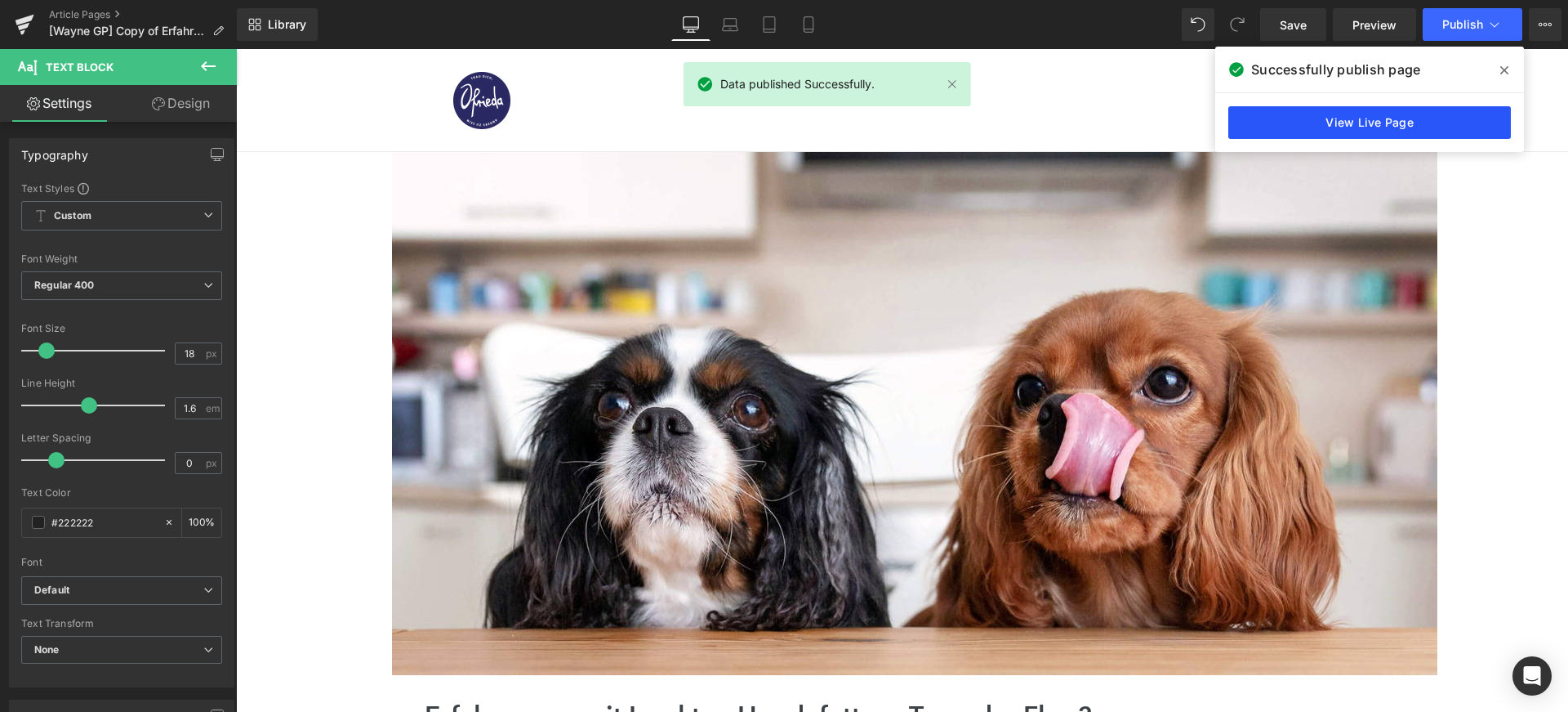
click at [1430, 122] on link "View Live Page" at bounding box center [1370, 122] width 283 height 33
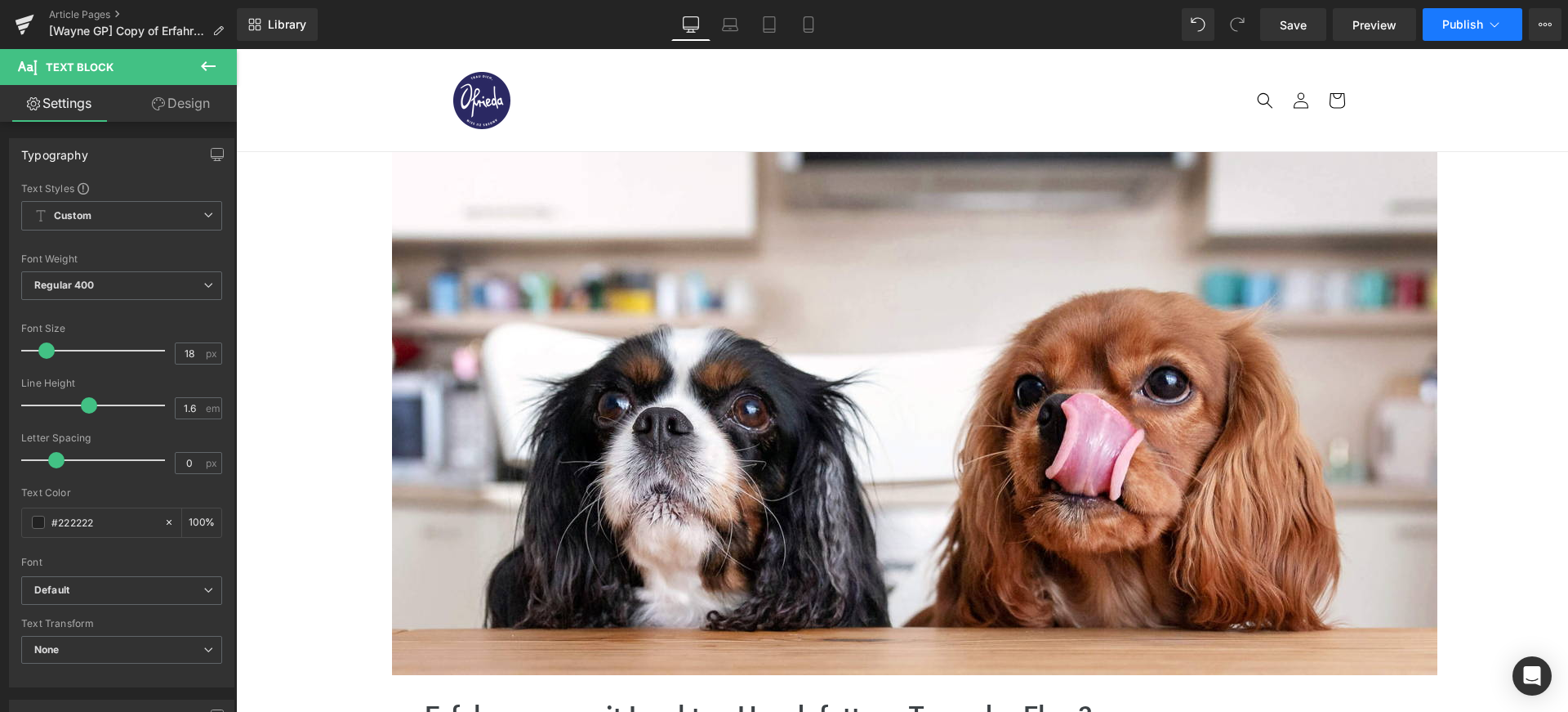
click at [1468, 29] on span "Publish" at bounding box center [1463, 24] width 40 height 13
click at [1503, 23] on button "Publish" at bounding box center [1472, 24] width 100 height 33
click at [1544, 28] on icon at bounding box center [1545, 24] width 13 height 13
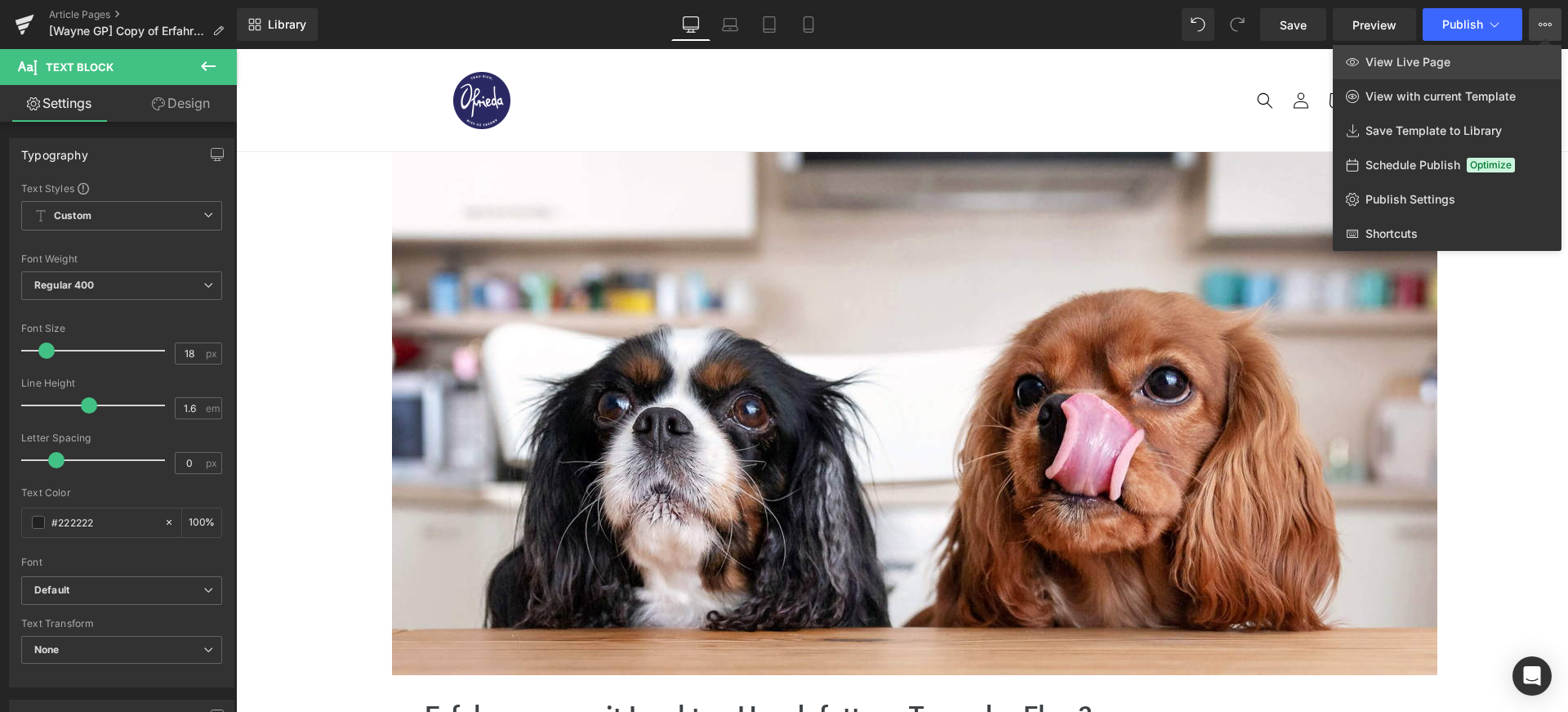
click at [1476, 64] on link "View Live Page" at bounding box center [1448, 62] width 229 height 35
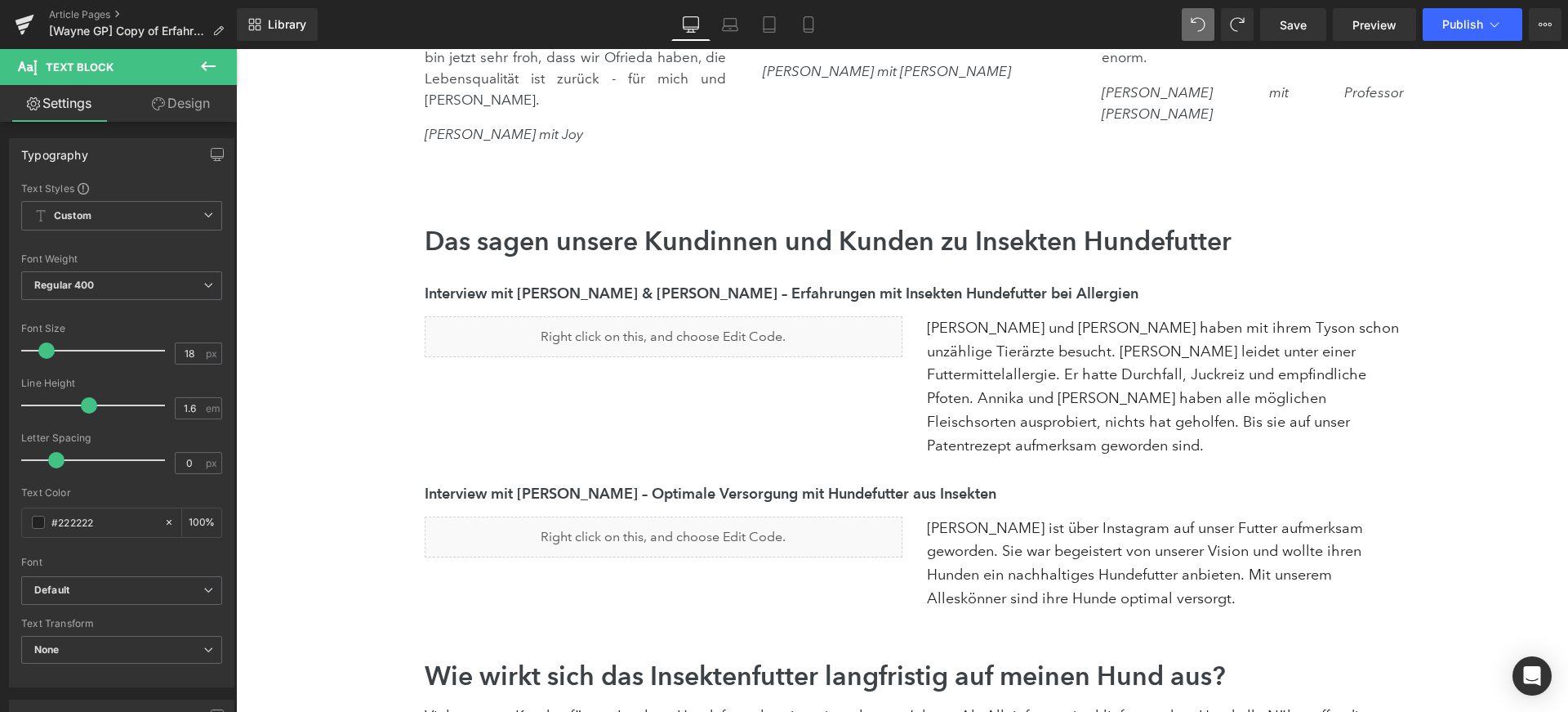
scroll to position [3171, 0]
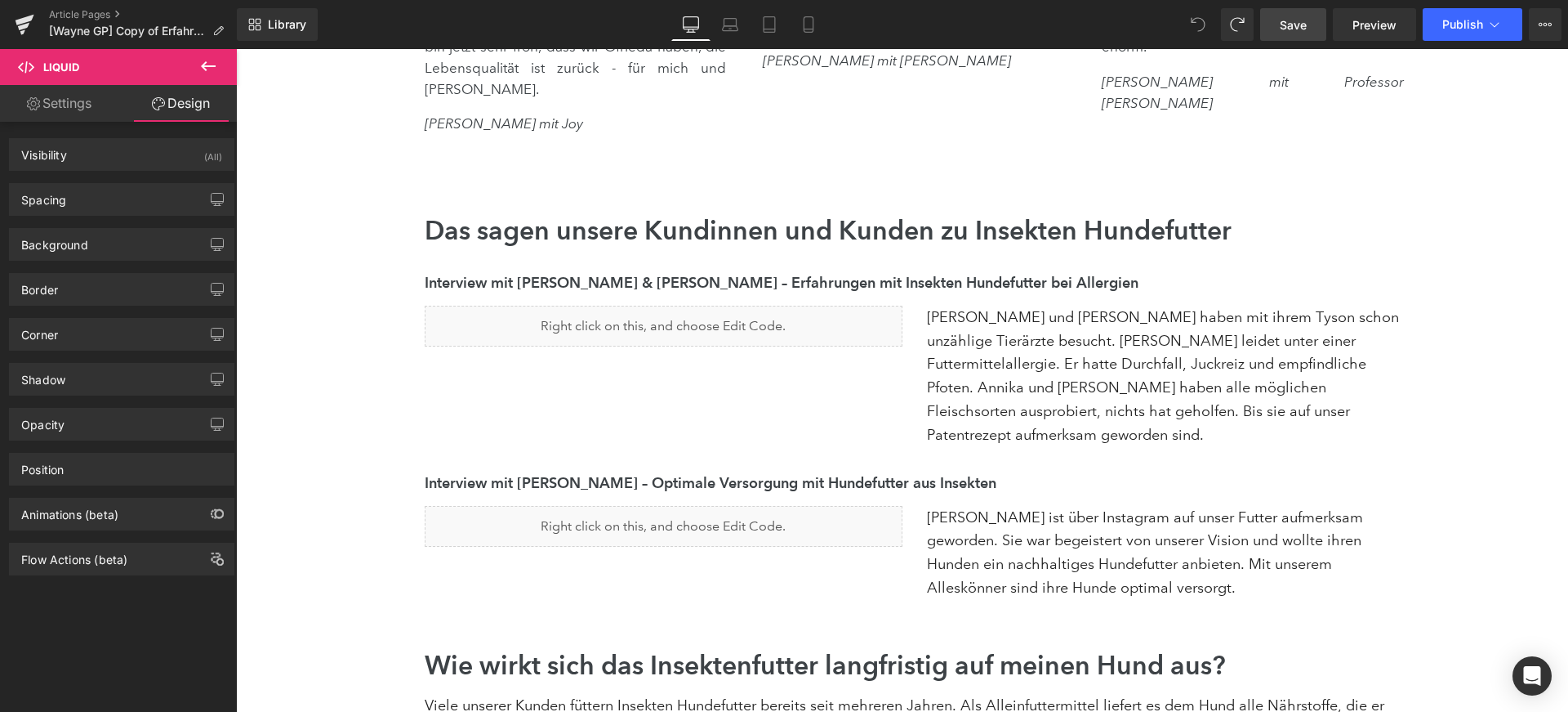
click at [1305, 28] on span "Save" at bounding box center [1293, 25] width 27 height 17
click at [1444, 28] on span "Publish" at bounding box center [1463, 24] width 40 height 13
click at [1440, 27] on button "Publish" at bounding box center [1472, 24] width 100 height 33
click at [1440, 22] on button "Publish" at bounding box center [1472, 24] width 100 height 33
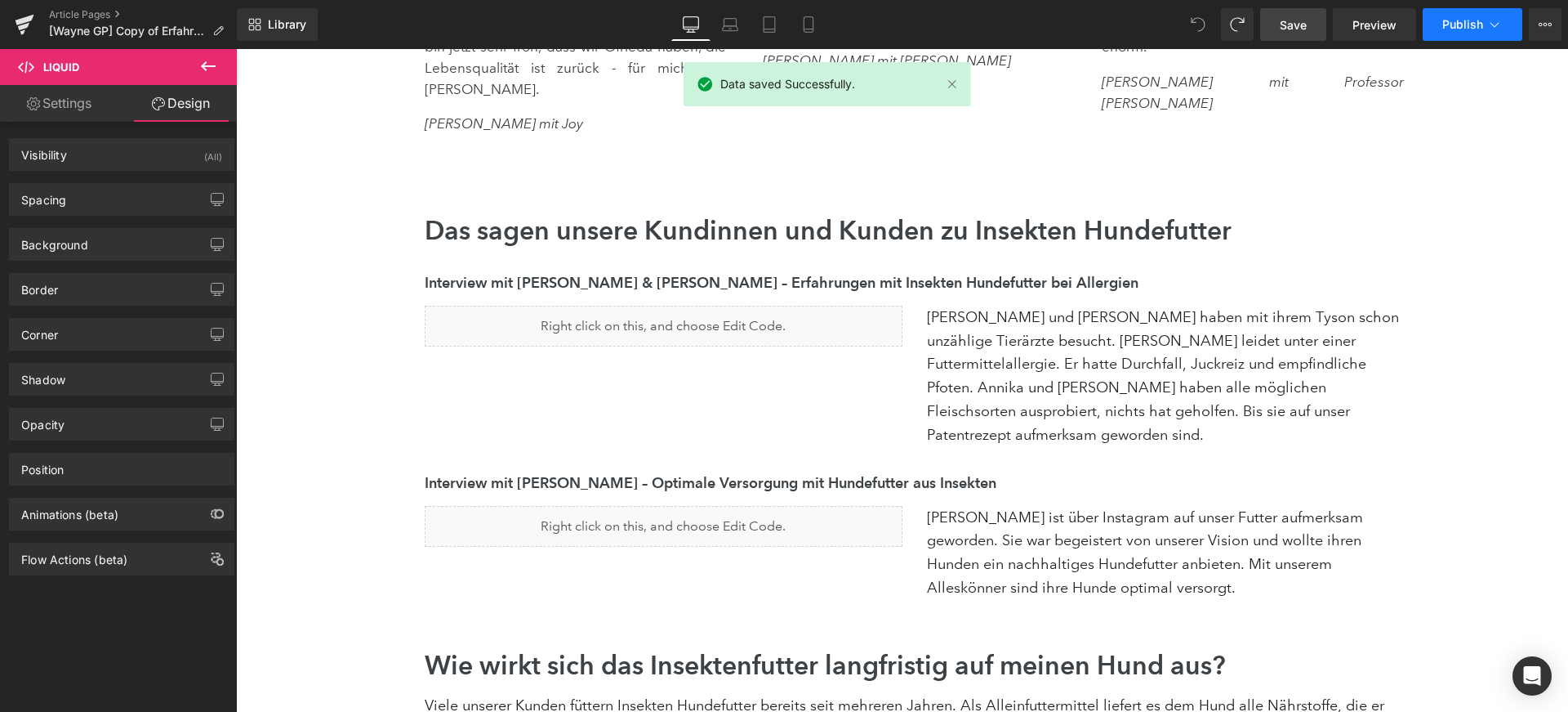
click at [1444, 27] on span "Publish" at bounding box center [1463, 24] width 40 height 13
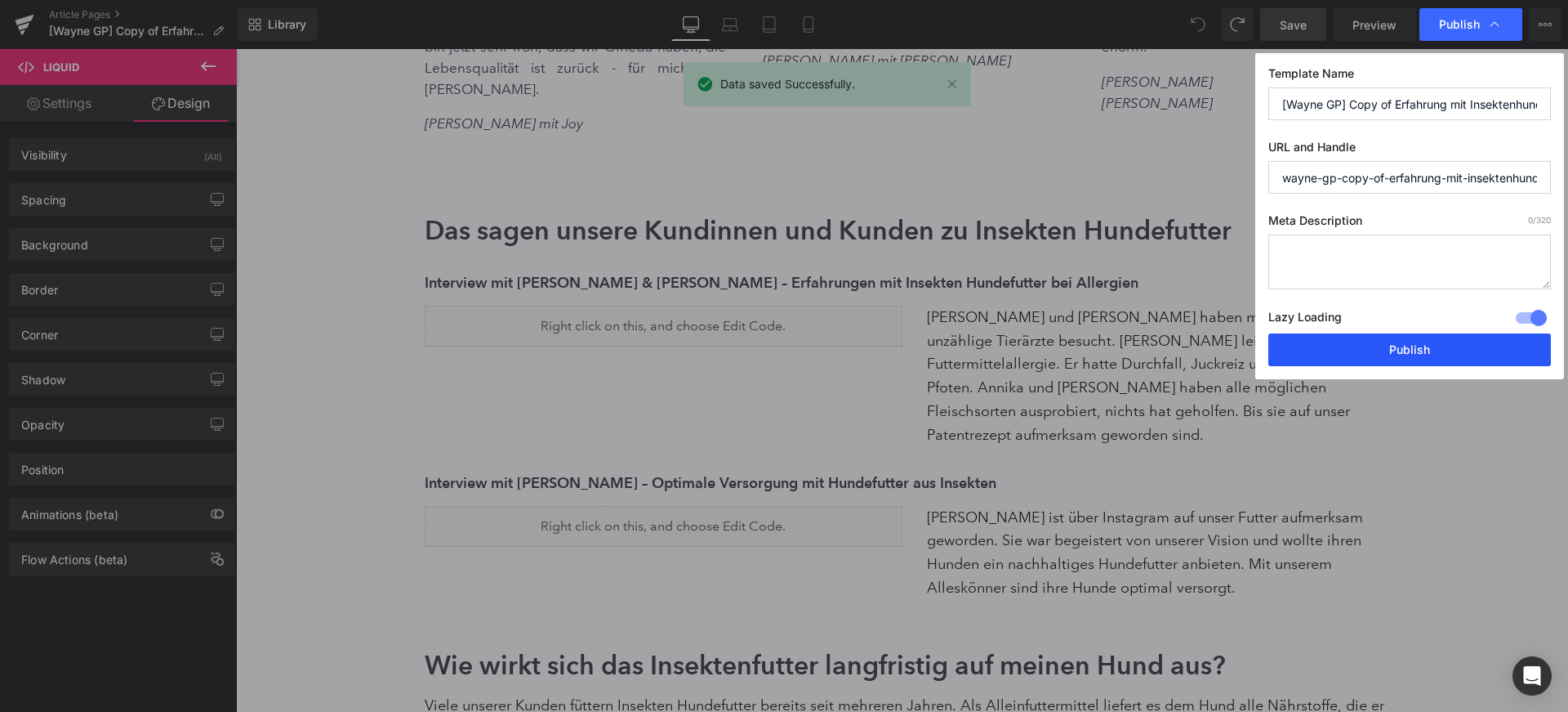
drag, startPoint x: 1423, startPoint y: 352, endPoint x: 790, endPoint y: 207, distance: 649.4
click at [1423, 352] on button "Publish" at bounding box center [1409, 349] width 283 height 33
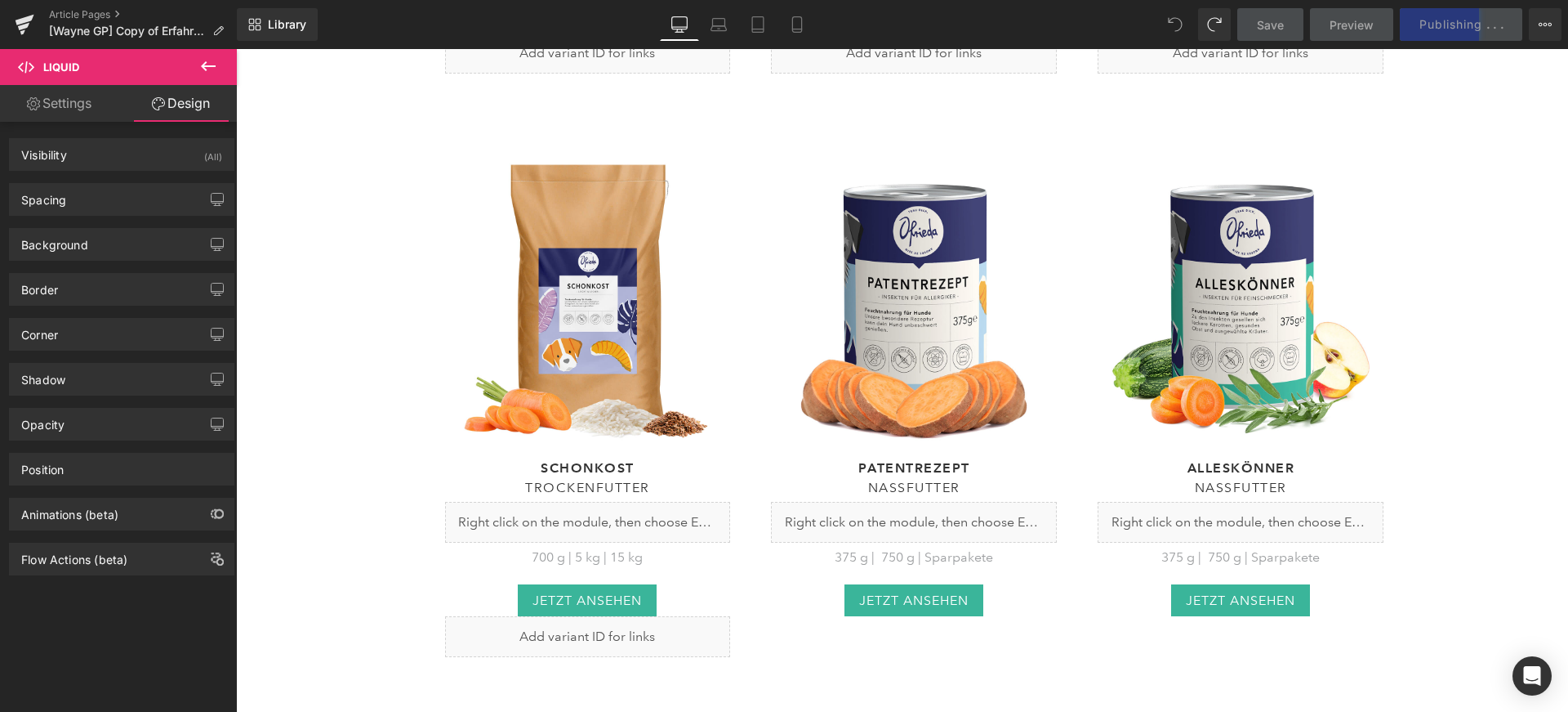
scroll to position [7011, 0]
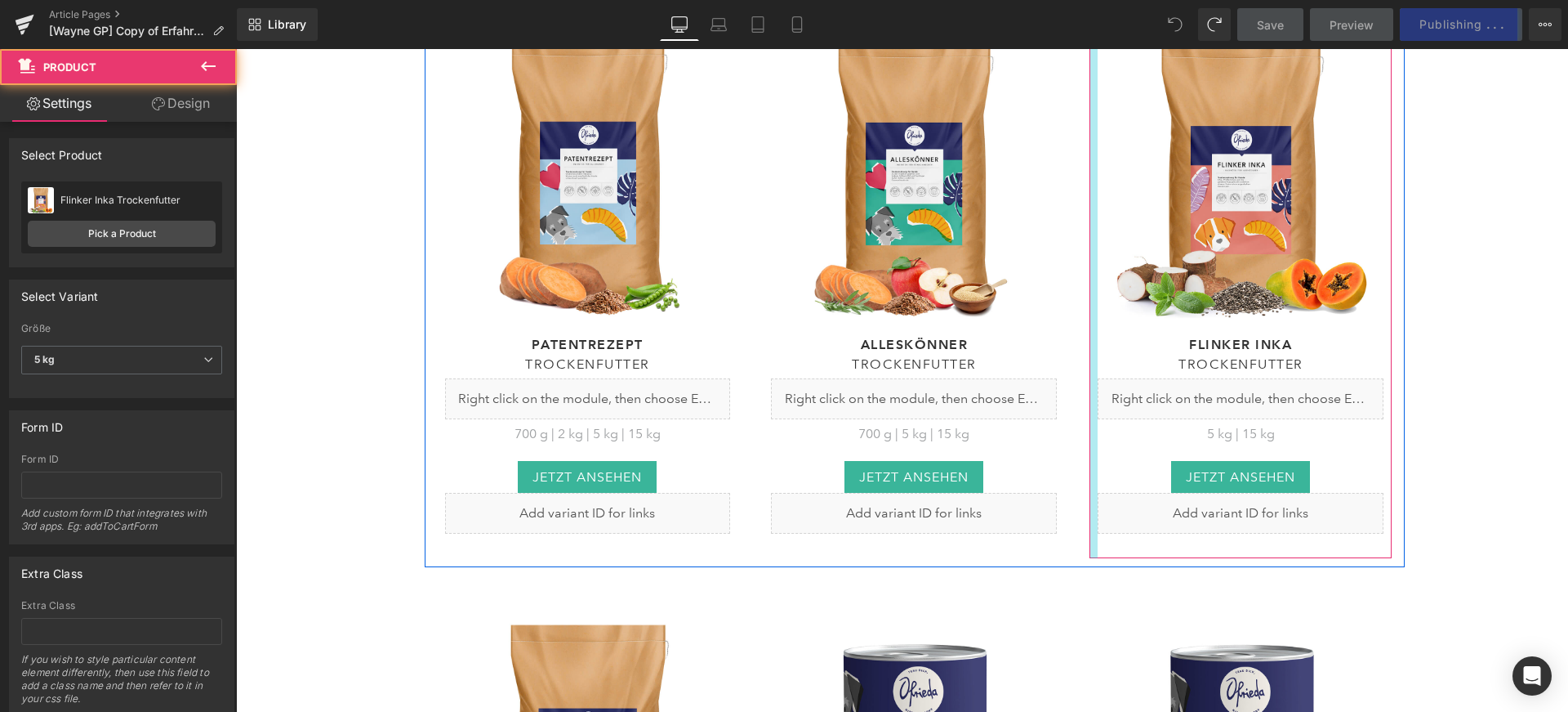
click at [1090, 169] on div at bounding box center [1094, 283] width 8 height 550
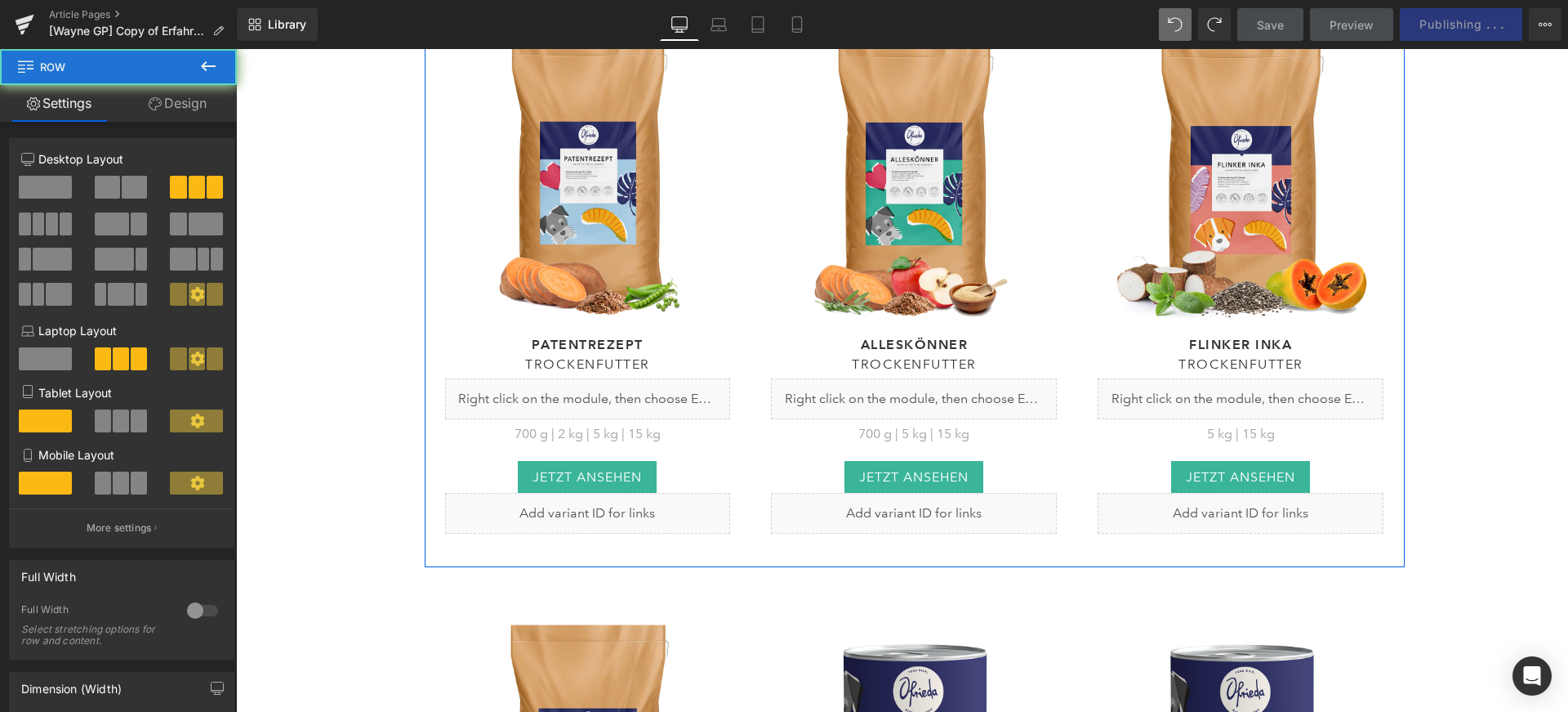
click at [1079, 168] on div "(P) Image Flinker Inka Heading Trockenfutter Heading Liquid 5 kg | 15 kg Text B…" at bounding box center [1241, 283] width 327 height 550
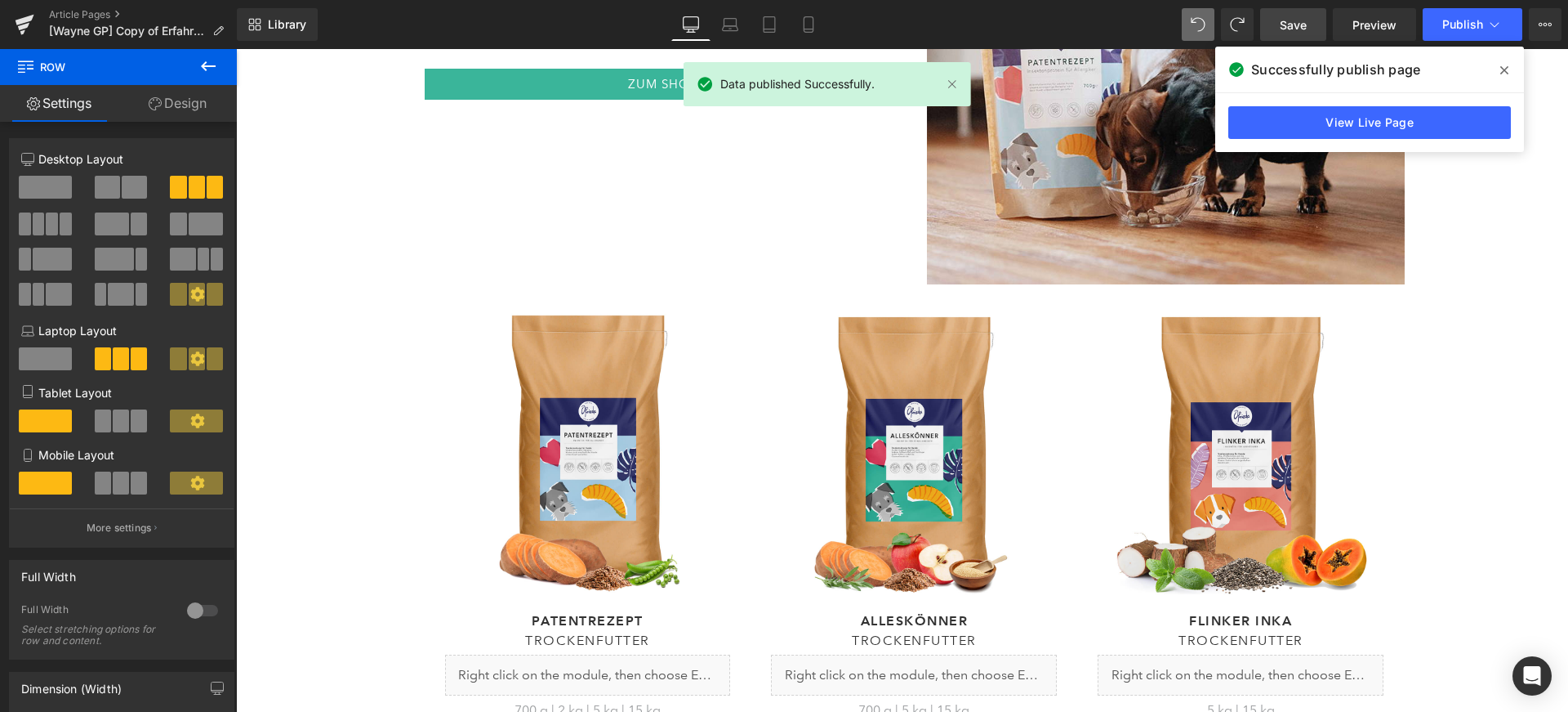
scroll to position [6542, 0]
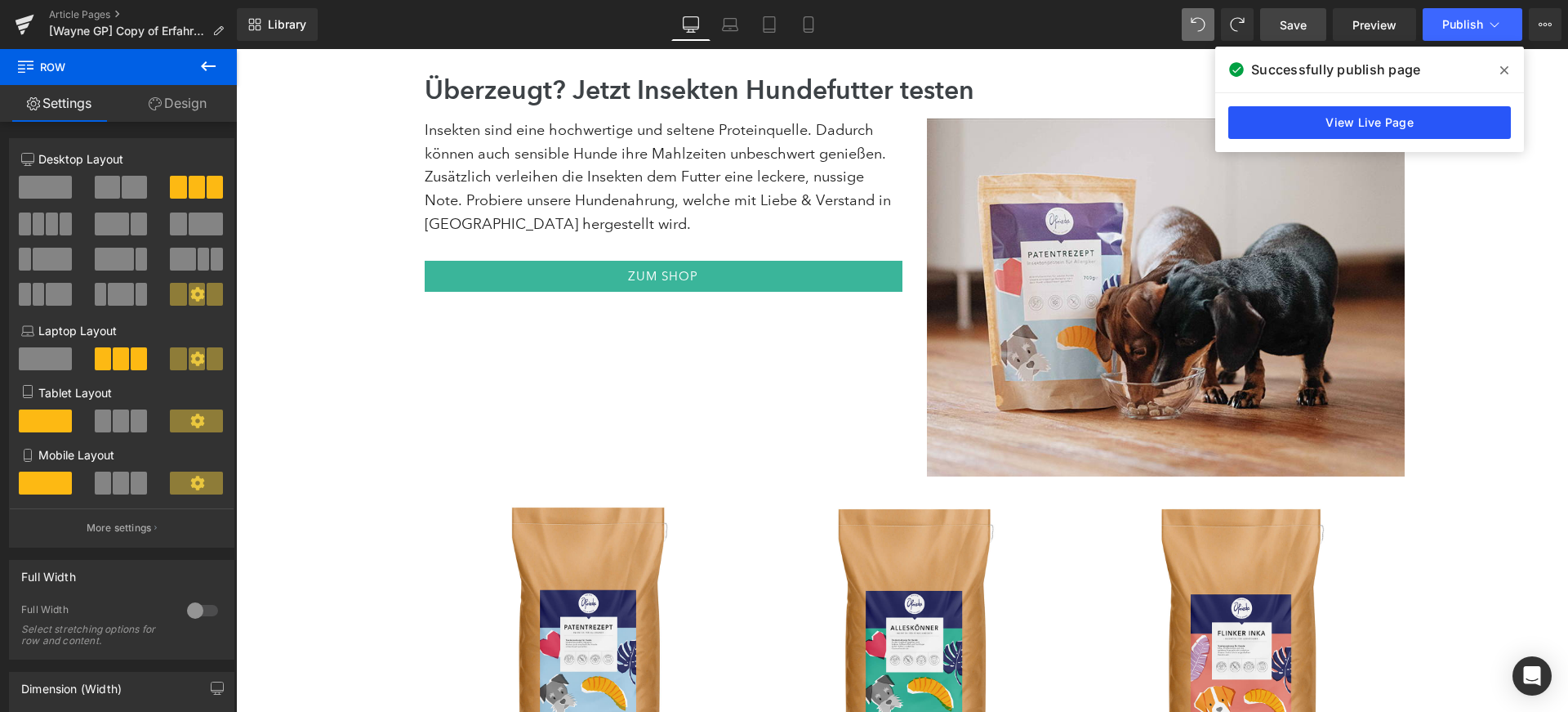
click at [1294, 116] on link "View Live Page" at bounding box center [1370, 122] width 283 height 33
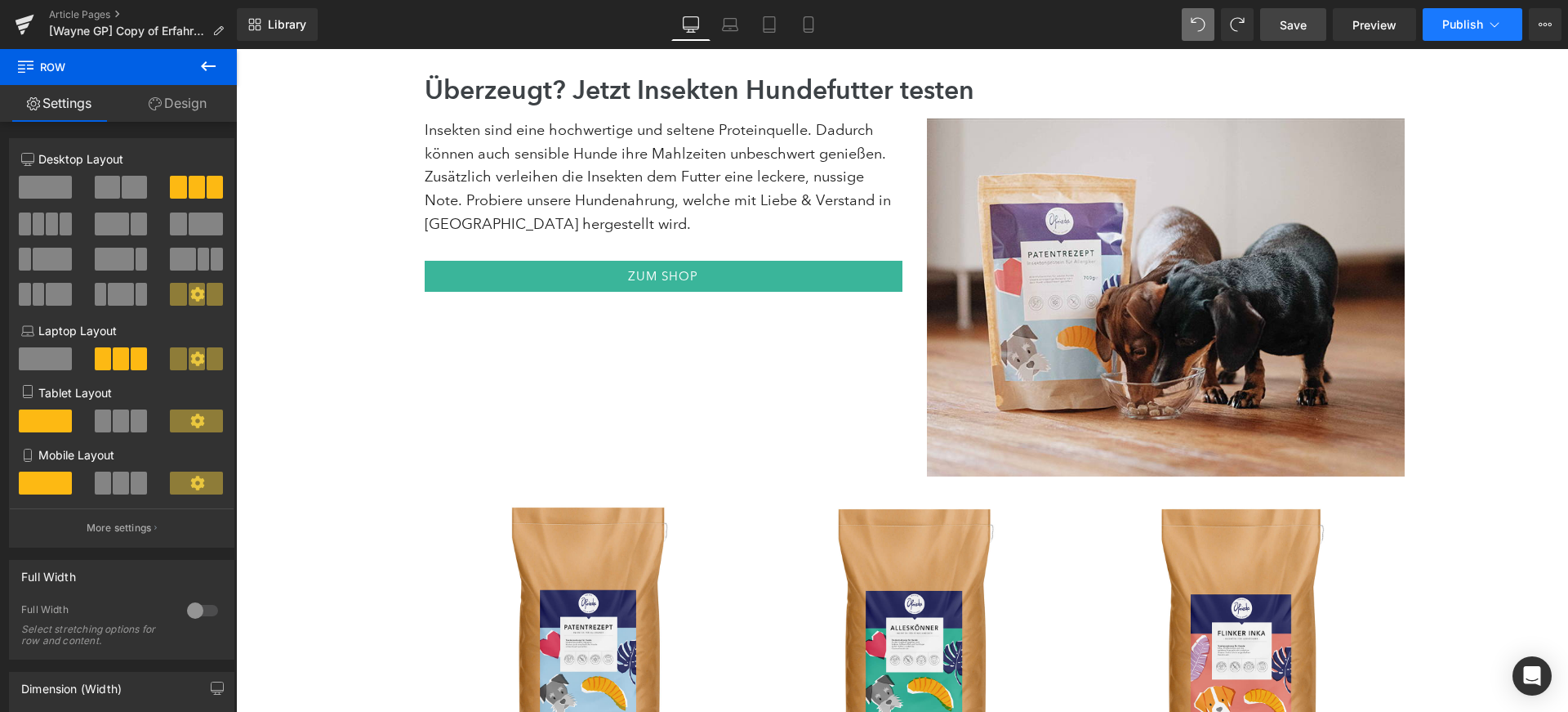
click at [1464, 27] on span "Publish" at bounding box center [1463, 24] width 40 height 13
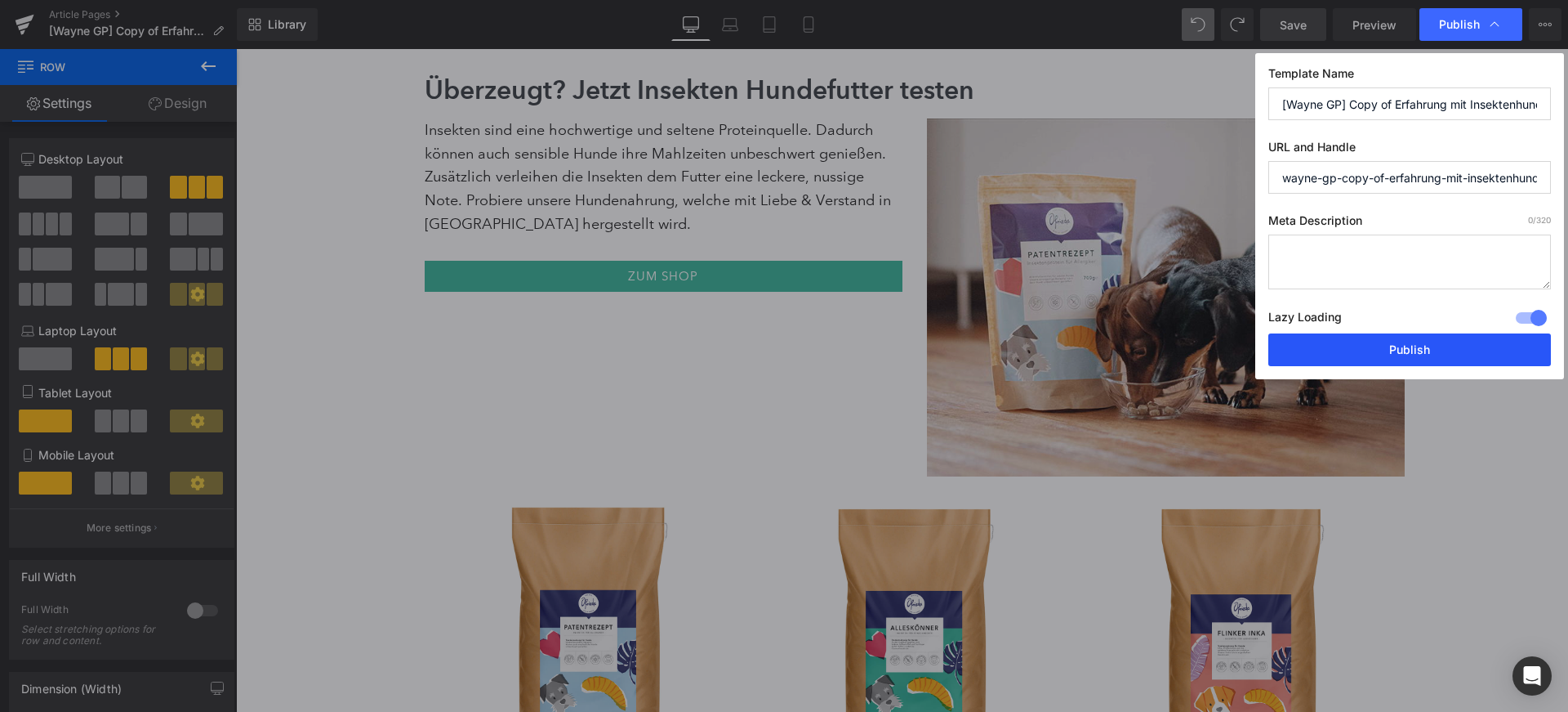
drag, startPoint x: 1397, startPoint y: 334, endPoint x: 1173, endPoint y: 297, distance: 227.0
click at [1397, 334] on button "Publish" at bounding box center [1409, 349] width 283 height 33
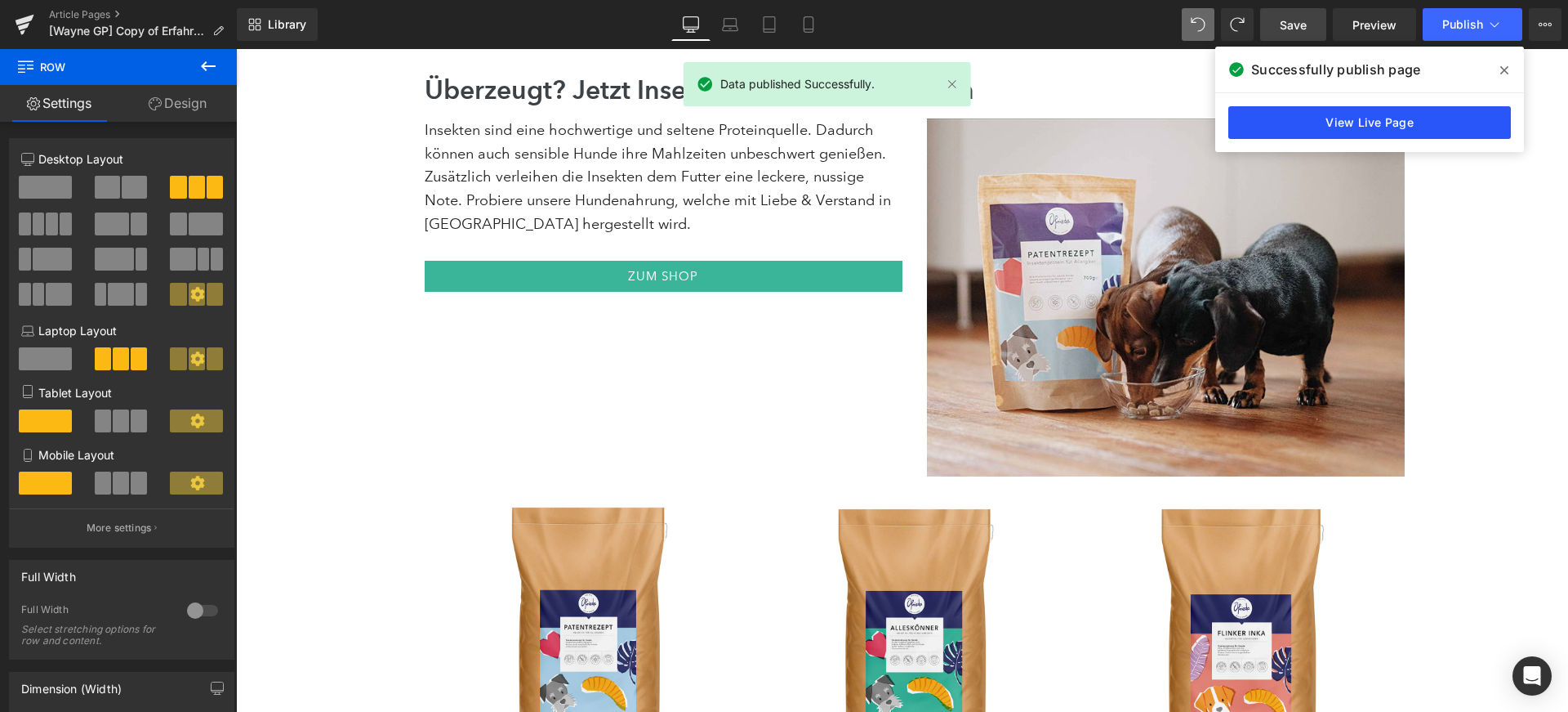
click at [1394, 126] on link "View Live Page" at bounding box center [1370, 122] width 283 height 33
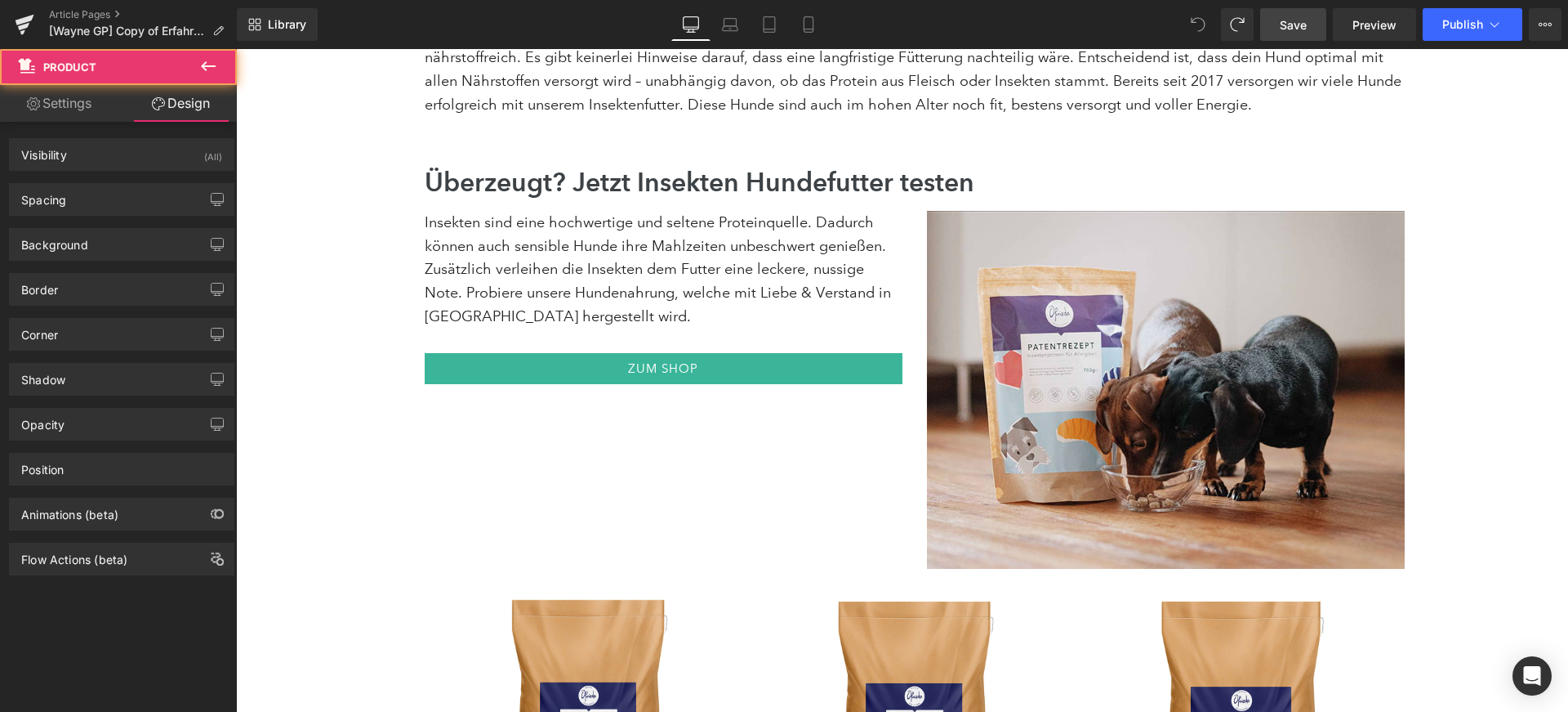
scroll to position [6655, 0]
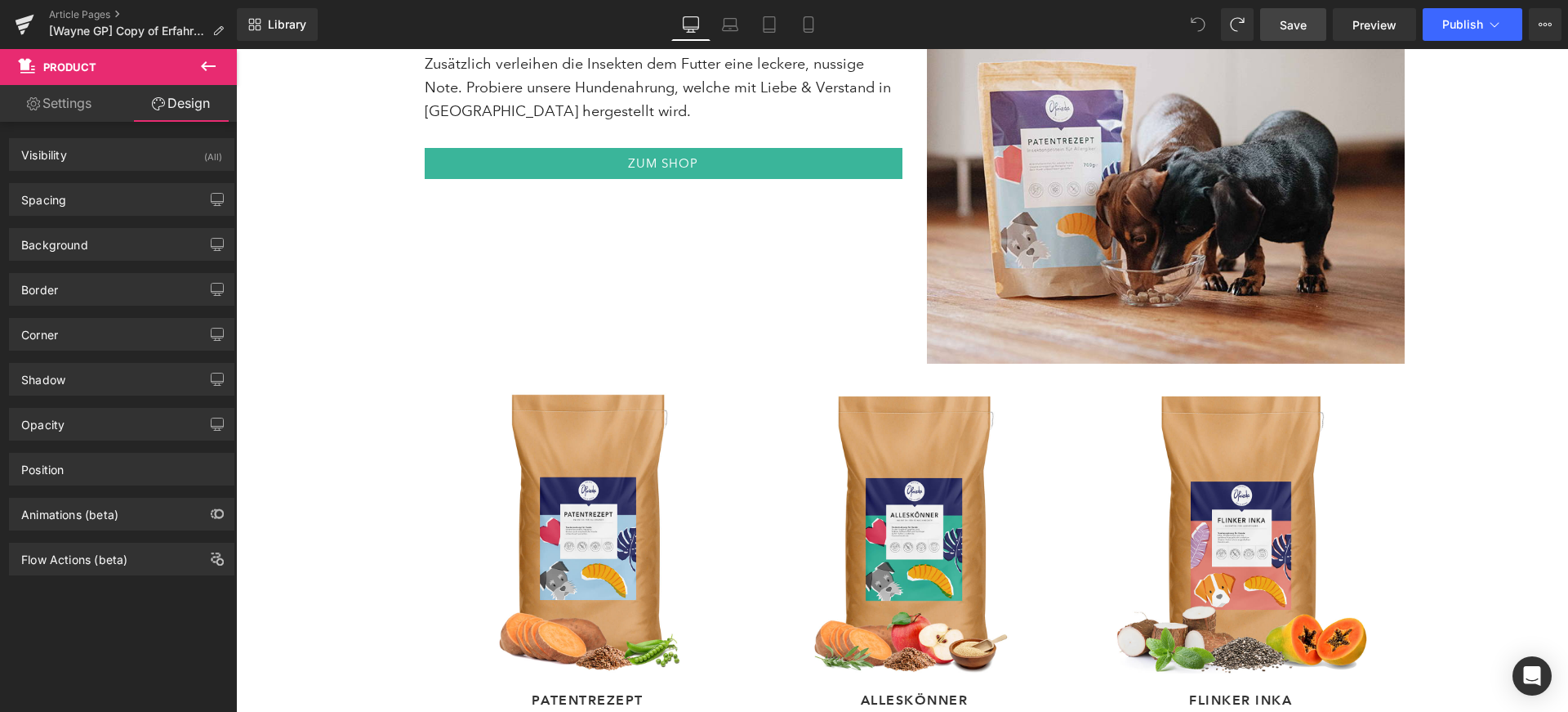
click at [1193, 27] on icon at bounding box center [1198, 24] width 15 height 15
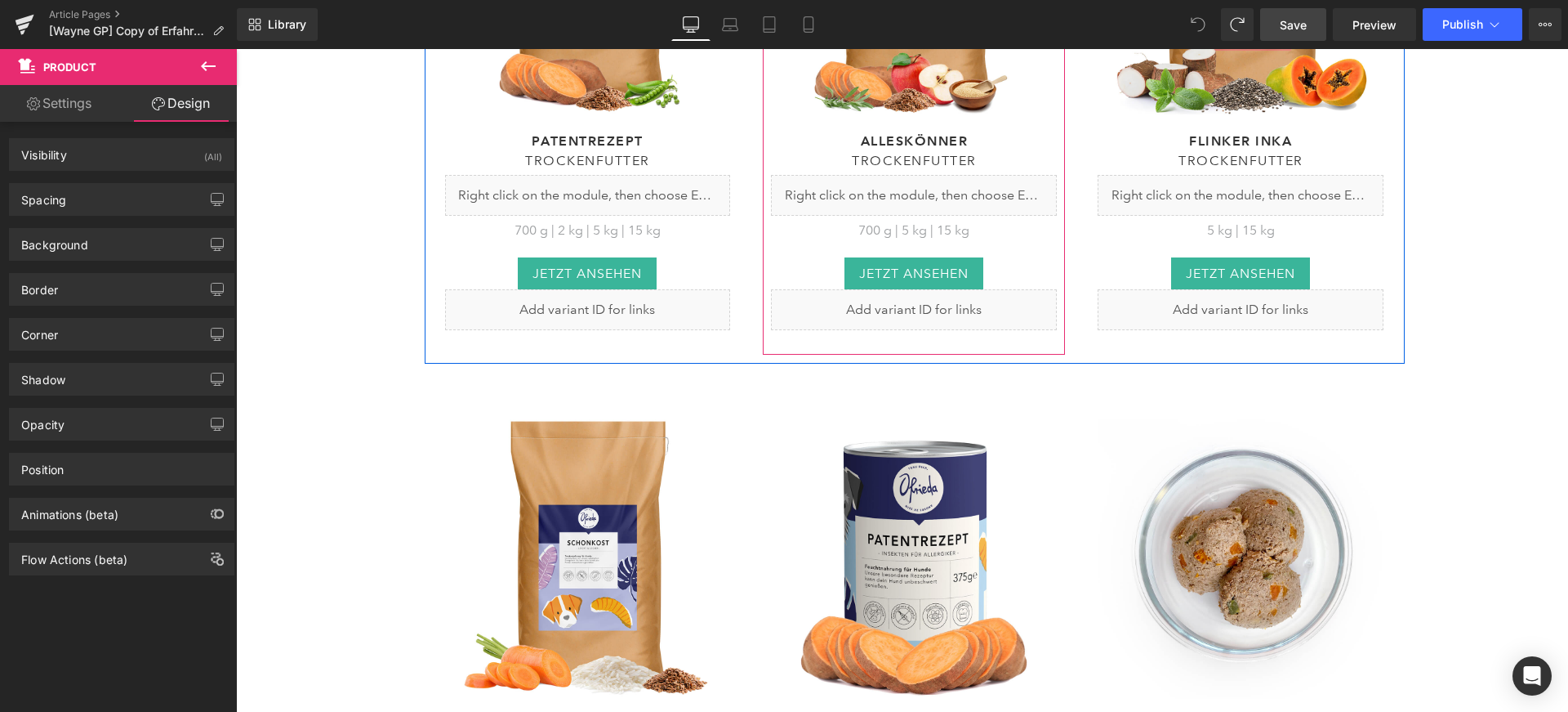
scroll to position [7229, 0]
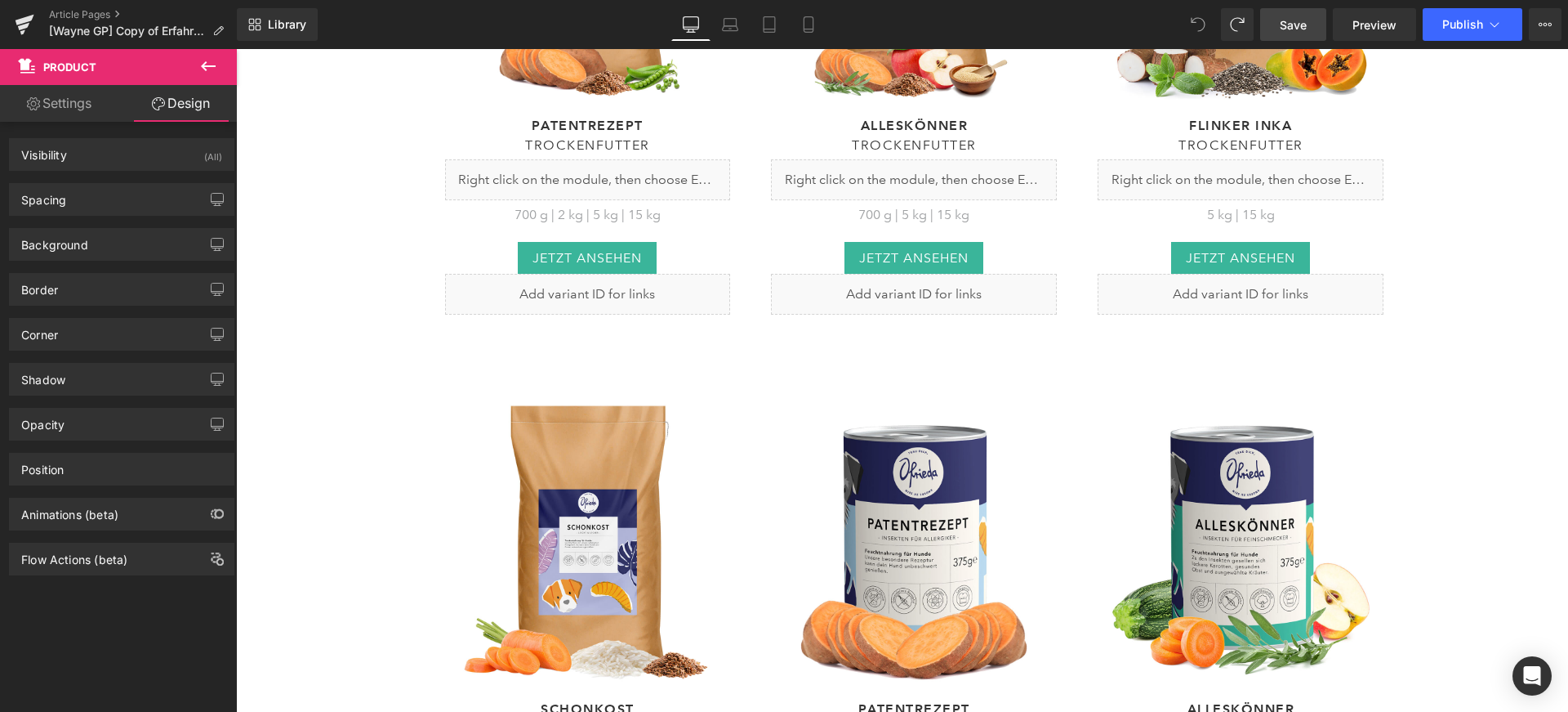
click at [1207, 28] on span at bounding box center [1197, 24] width 33 height 33
click at [1325, 28] on link "Save" at bounding box center [1293, 24] width 66 height 33
click at [1438, 30] on button "Publish" at bounding box center [1472, 24] width 100 height 33
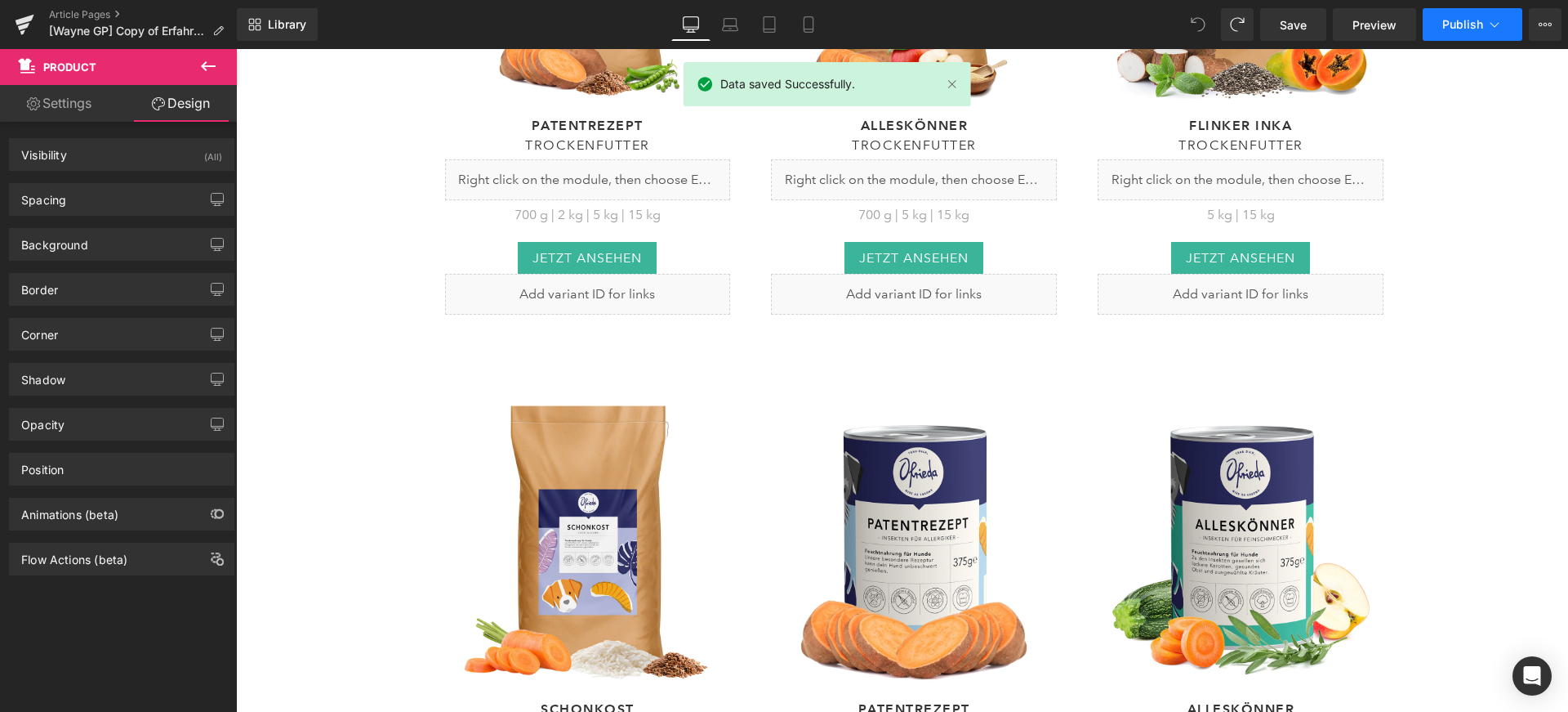
click at [1438, 30] on button "Publish" at bounding box center [1472, 24] width 100 height 33
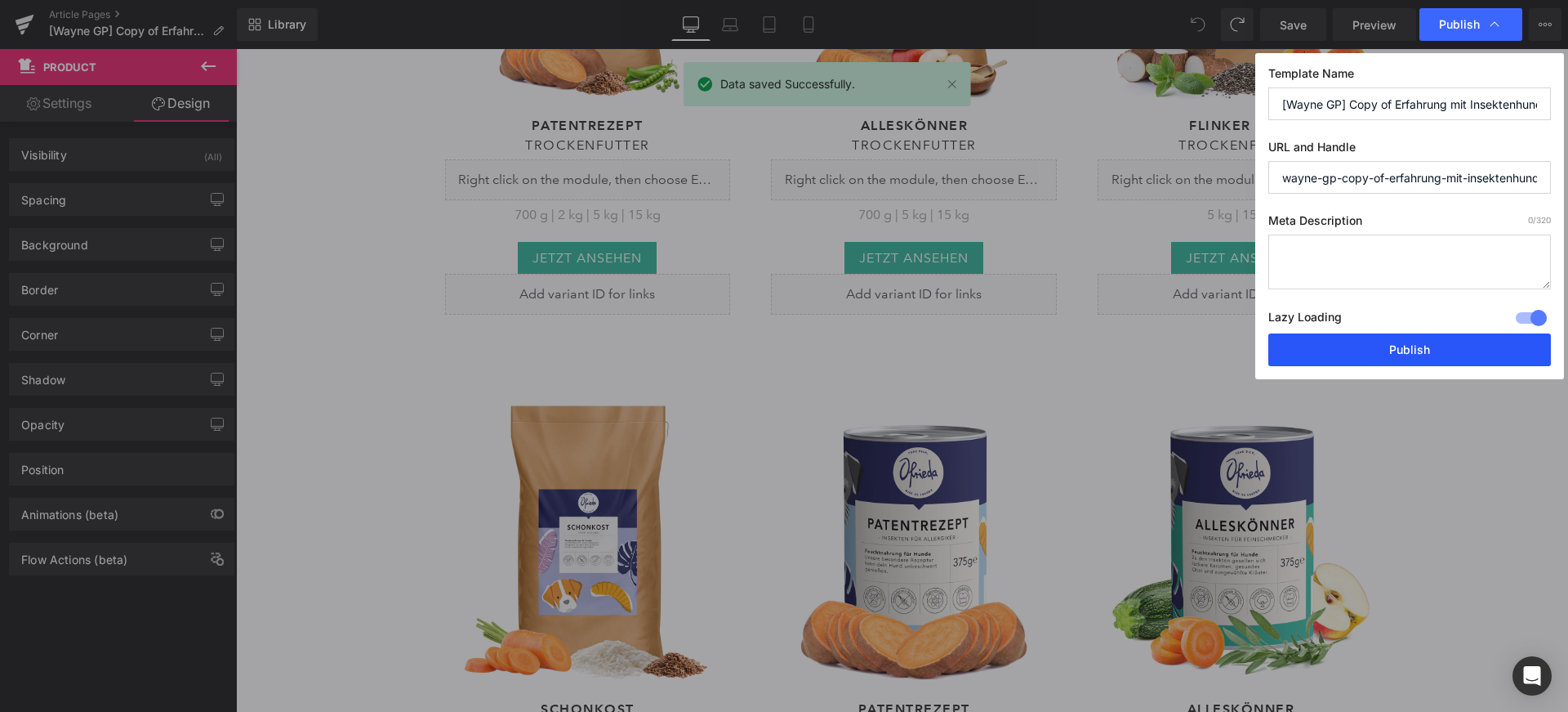
click at [1385, 343] on button "Publish" at bounding box center [1409, 349] width 283 height 33
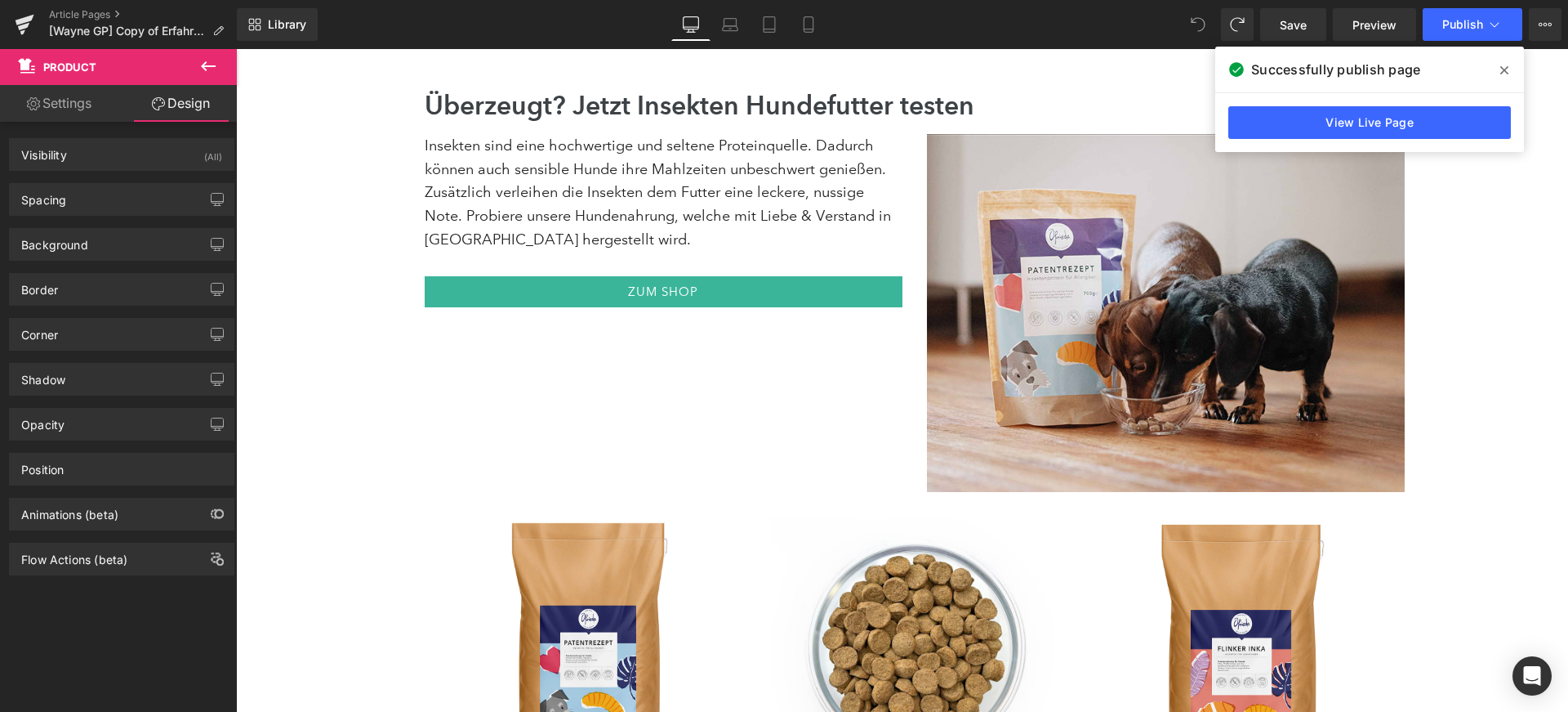
scroll to position [6703, 0]
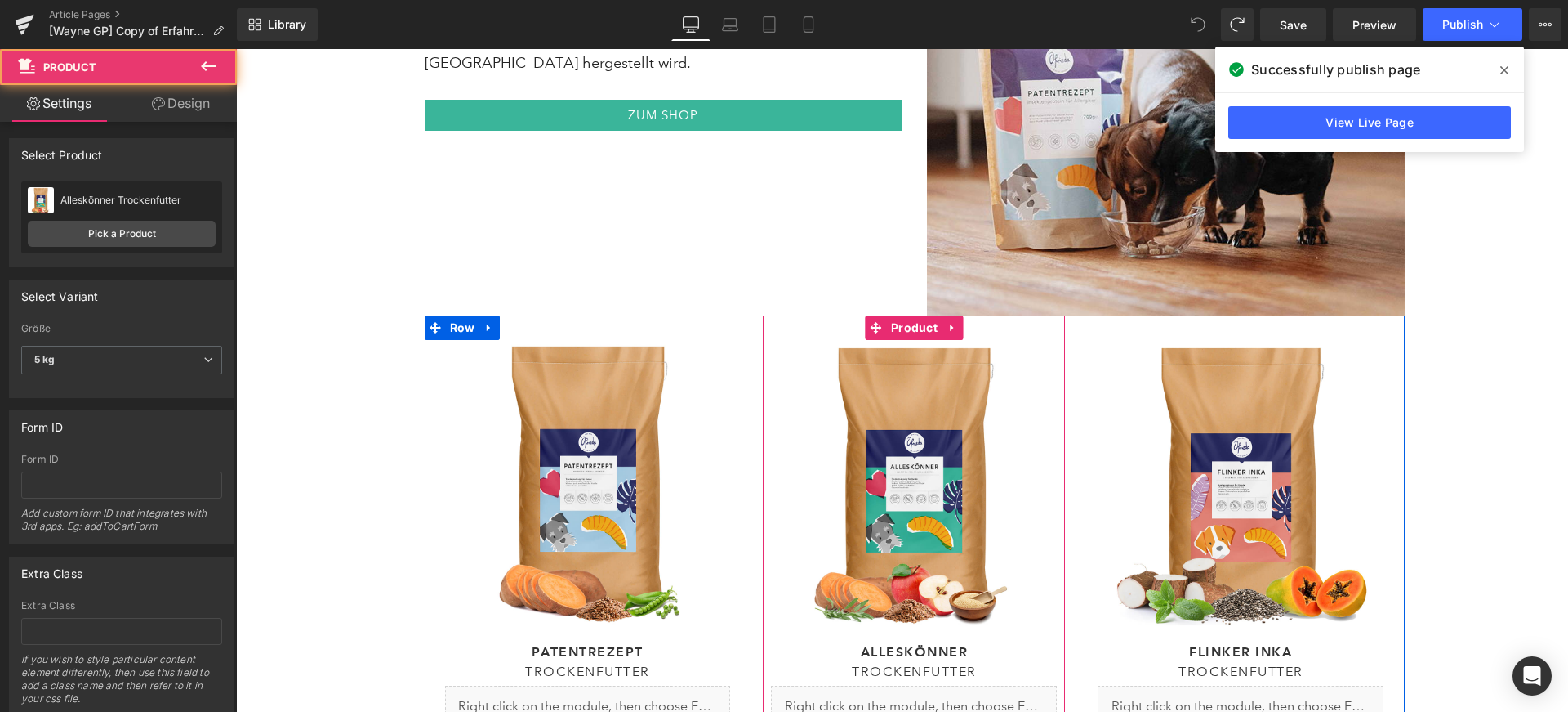
click at [763, 316] on div "(P) Image Alleskönner Heading Trockenfutter Heading Liquid 700 g | 5 kg | 15 kg…" at bounding box center [914, 591] width 303 height 550
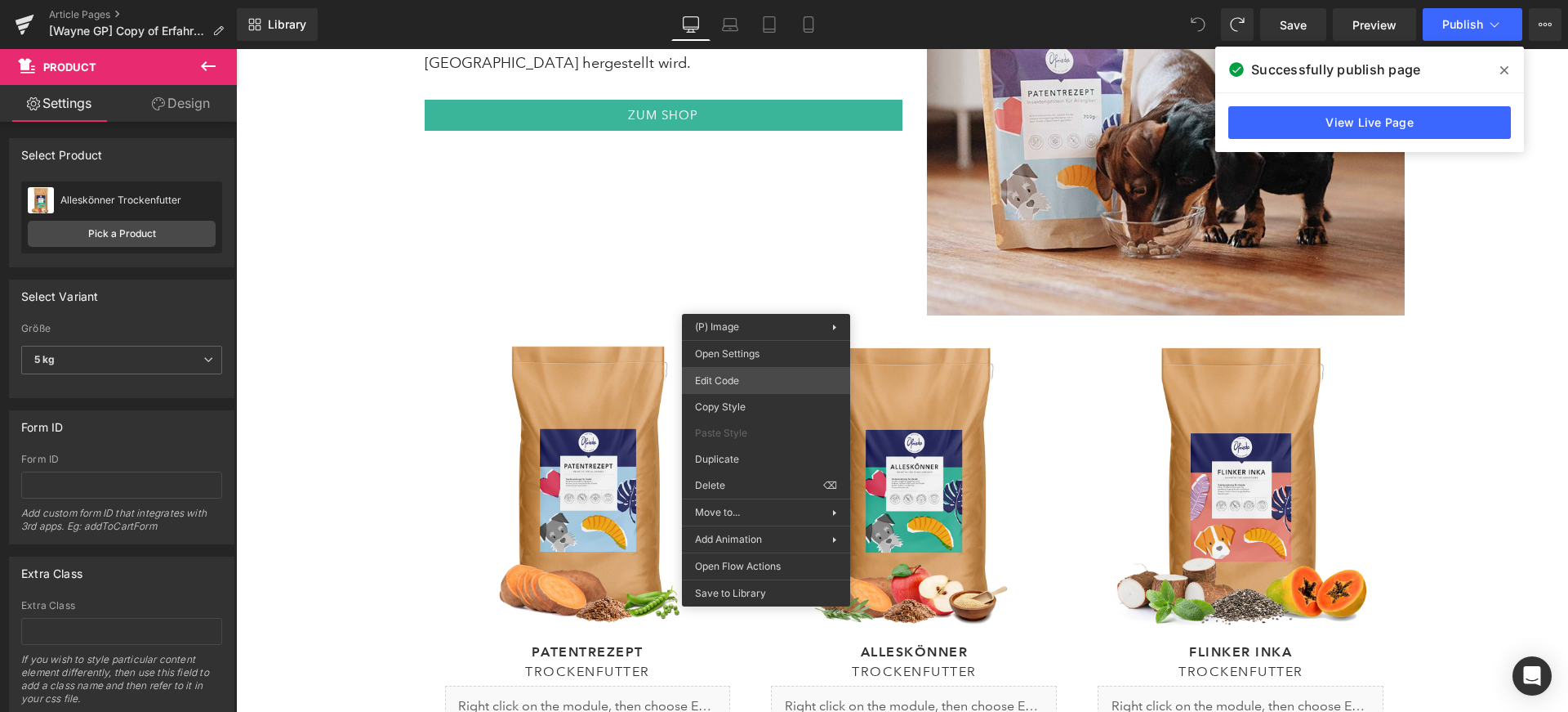
click at [780, 0] on div "You are previewing how the will restyle your page. You can not edit Elements in…" at bounding box center [784, 0] width 1568 height 0
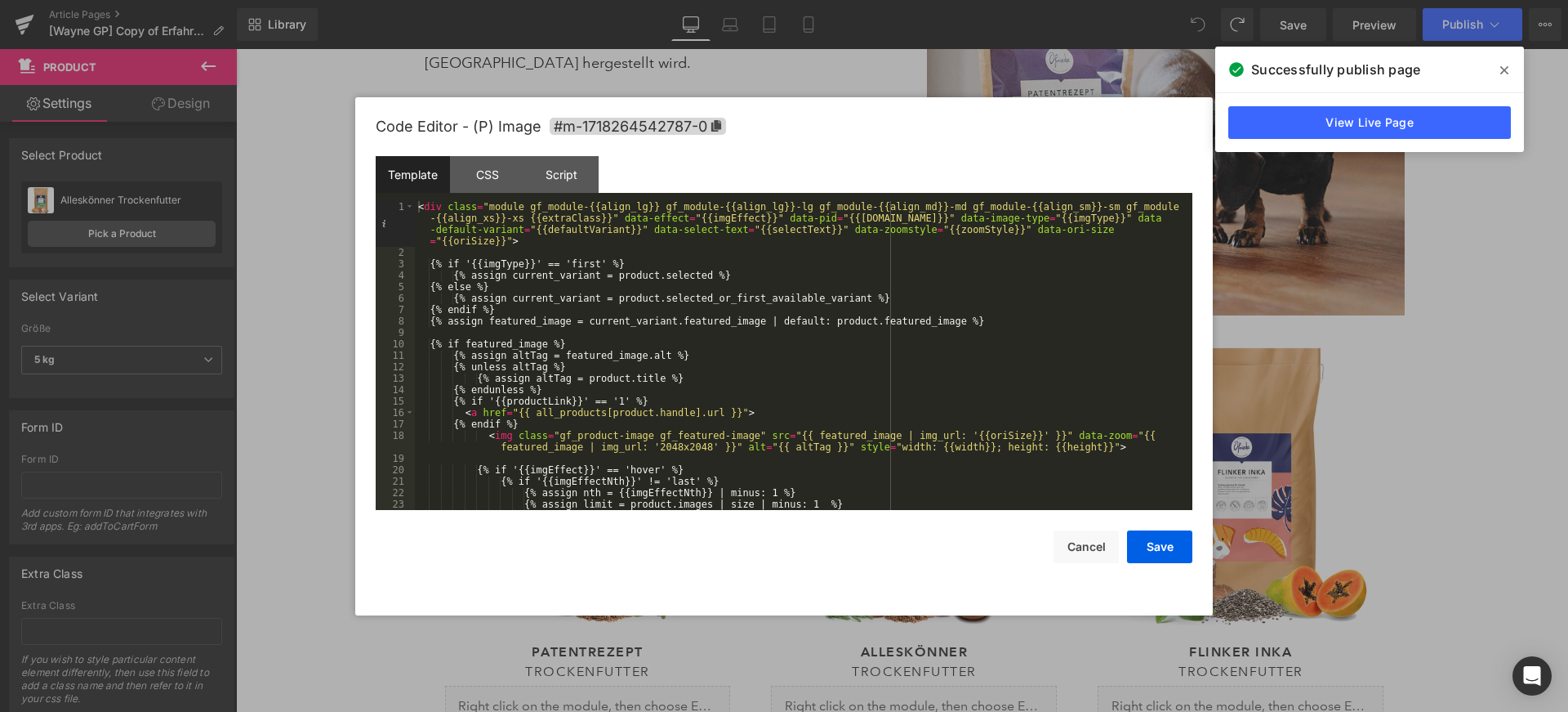
scroll to position [527, 0]
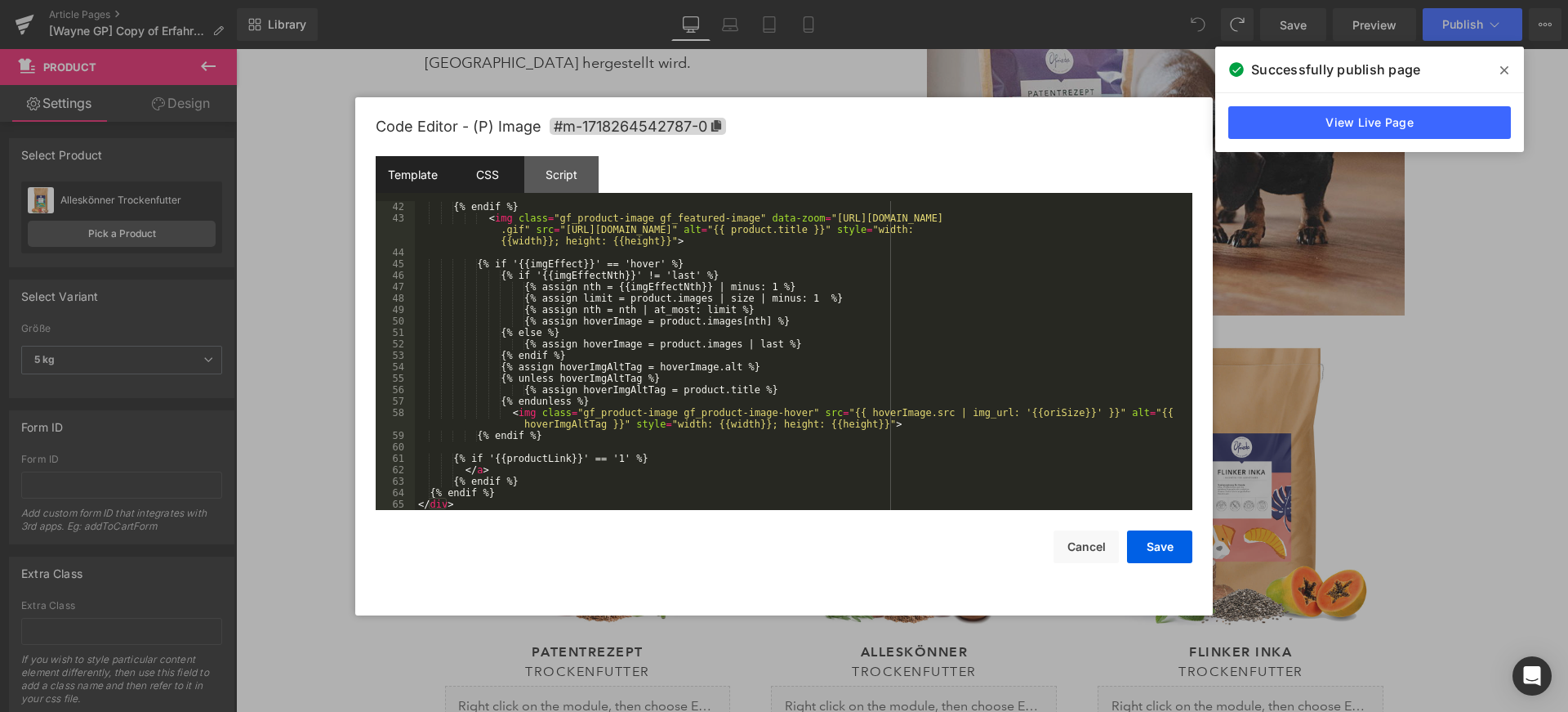
click at [489, 178] on div "CSS" at bounding box center [487, 174] width 74 height 36
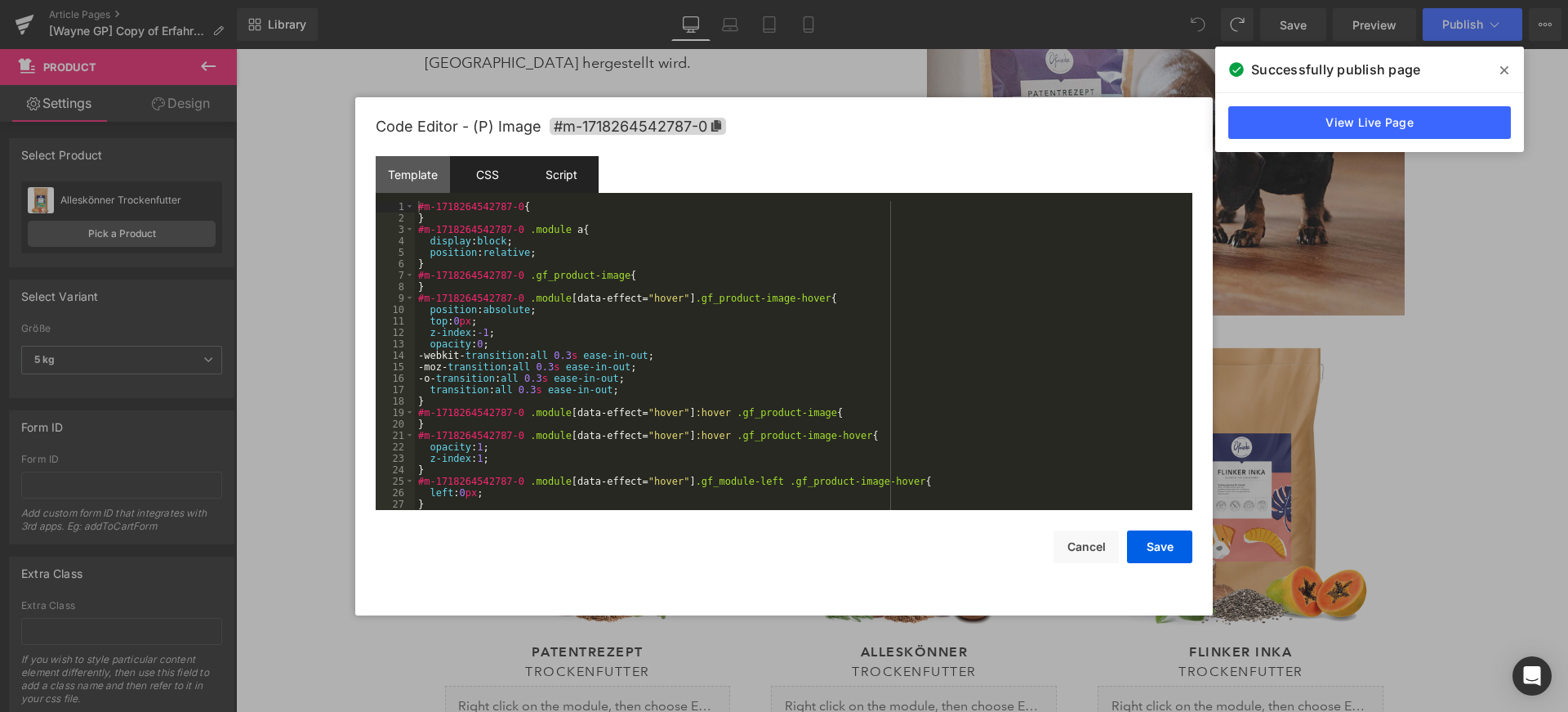
click at [552, 177] on div "Script" at bounding box center [561, 174] width 74 height 36
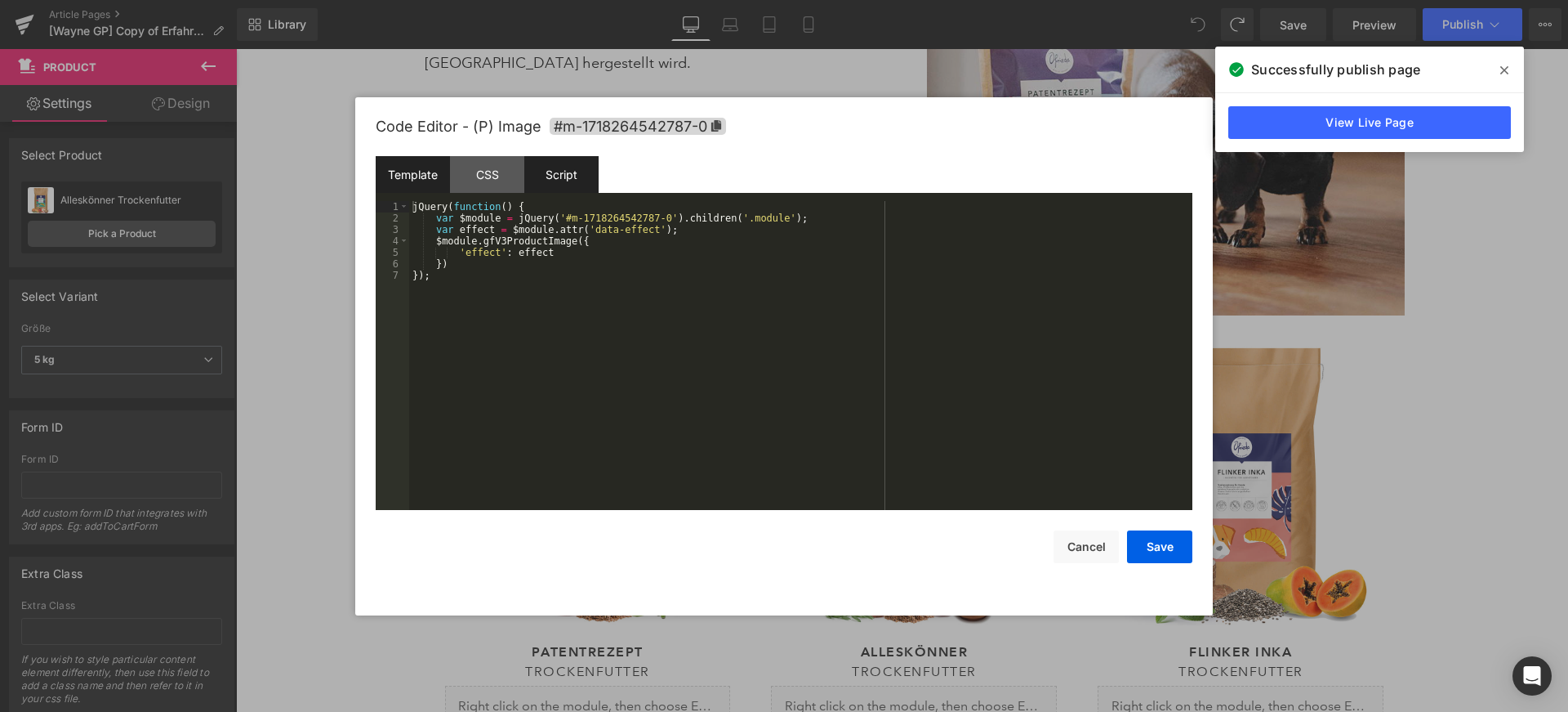
click at [418, 175] on div "Template" at bounding box center [412, 174] width 74 height 36
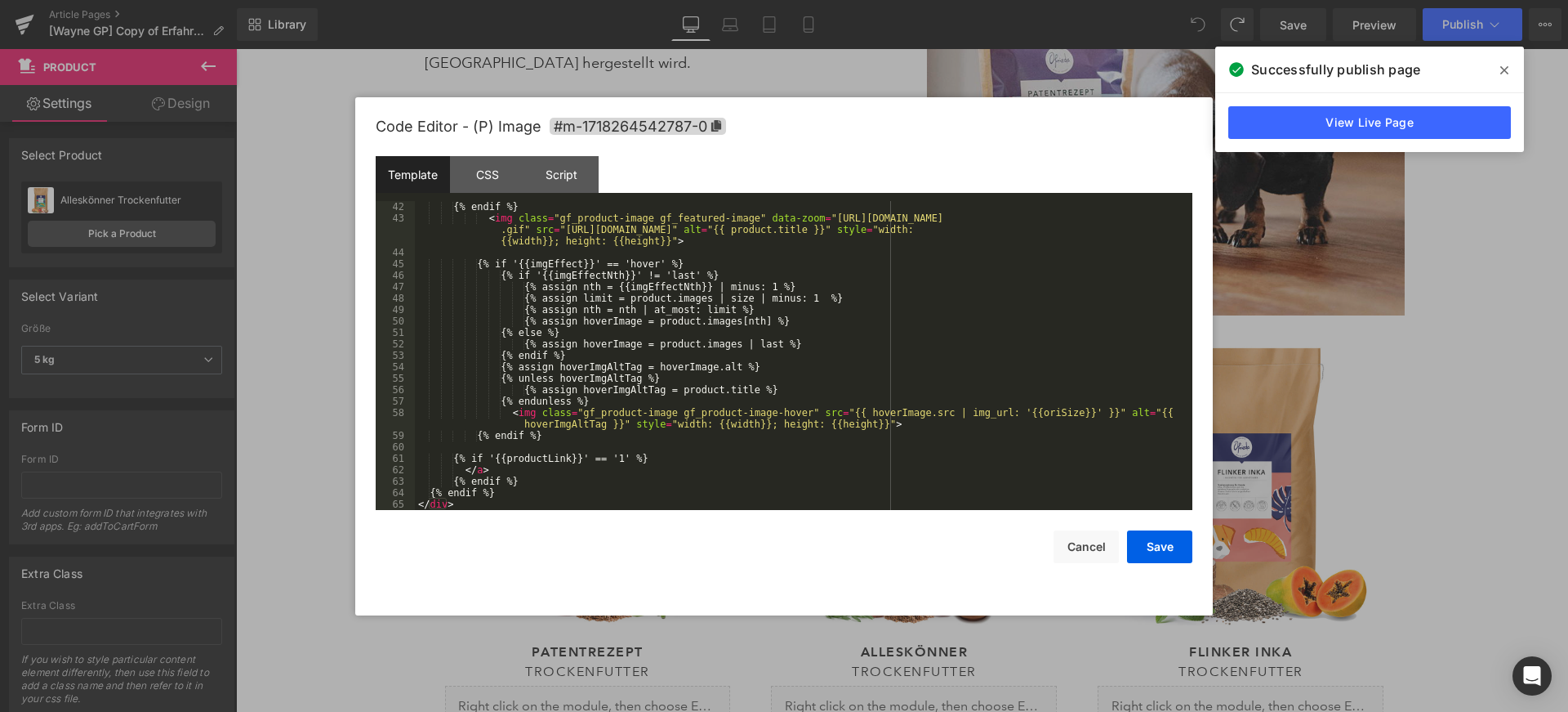
scroll to position [0, 0]
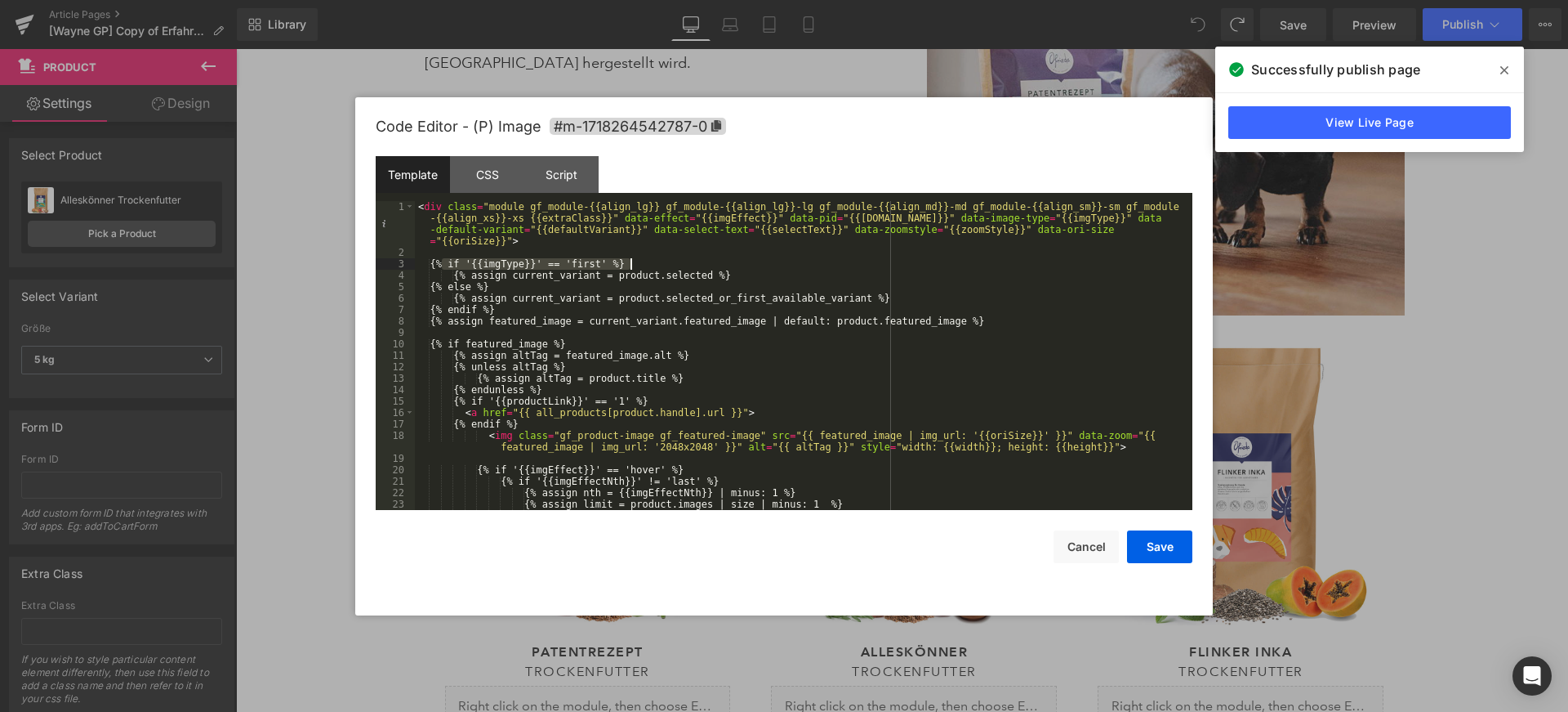
drag, startPoint x: 440, startPoint y: 265, endPoint x: 654, endPoint y: 269, distance: 214.0
click at [653, 269] on div "< div class = "module gf_module-{{align_lg}} gf_module-{{align_lg}}-lg gf_modul…" at bounding box center [800, 384] width 771 height 366
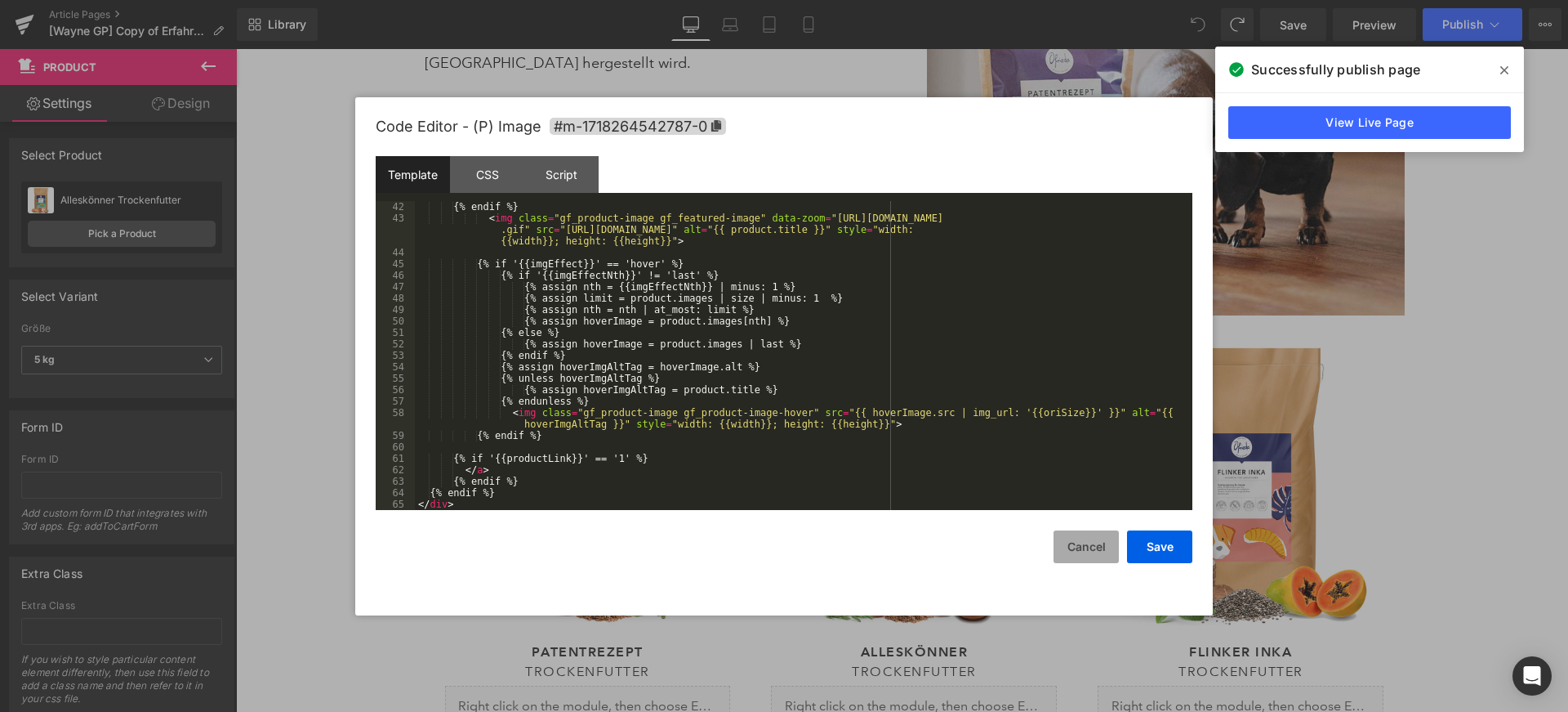
click at [1090, 550] on button "Cancel" at bounding box center [1086, 546] width 65 height 33
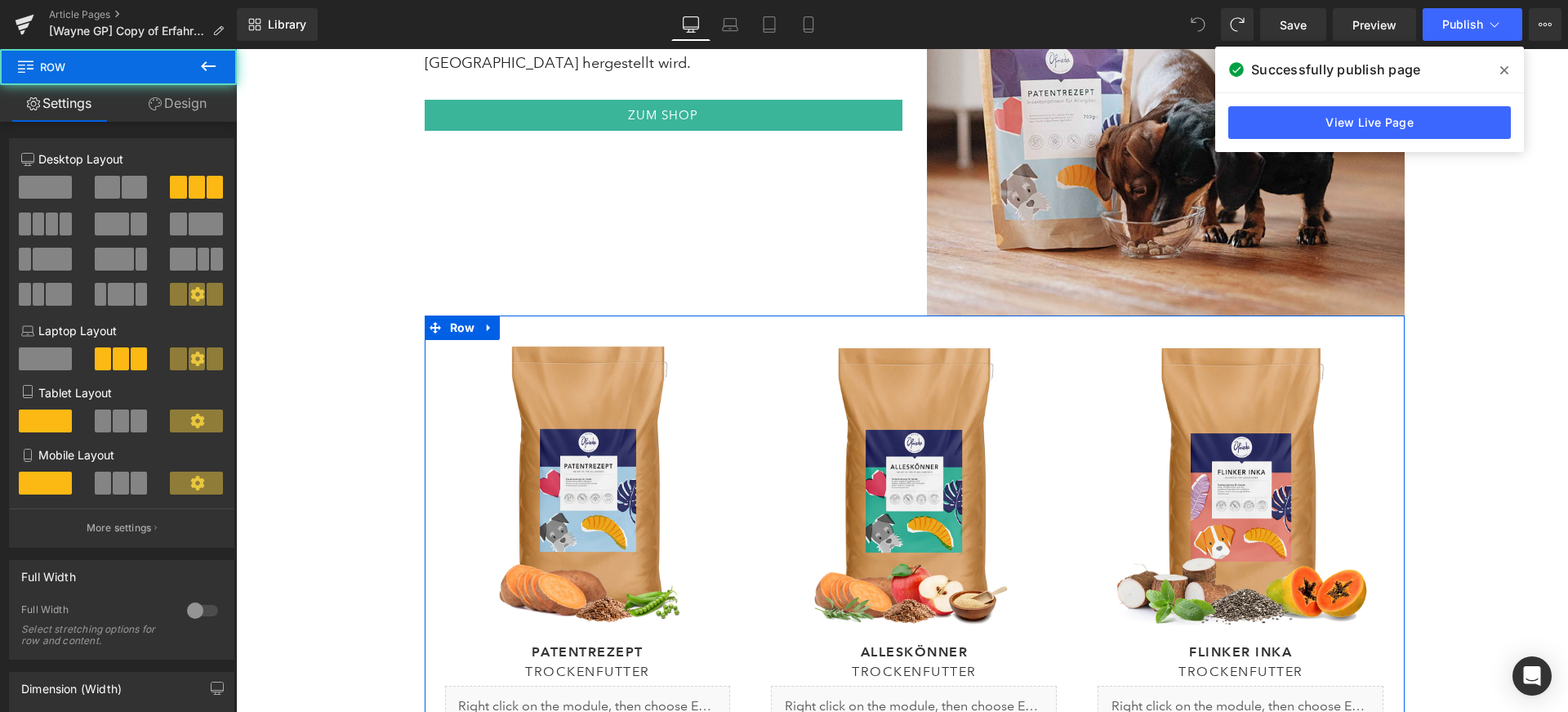
click at [426, 316] on div "(P) Image Patentrezept Heading Trockenfutter Heading Liquid 700 g | 2 kg | 5 kg…" at bounding box center [588, 591] width 327 height 550
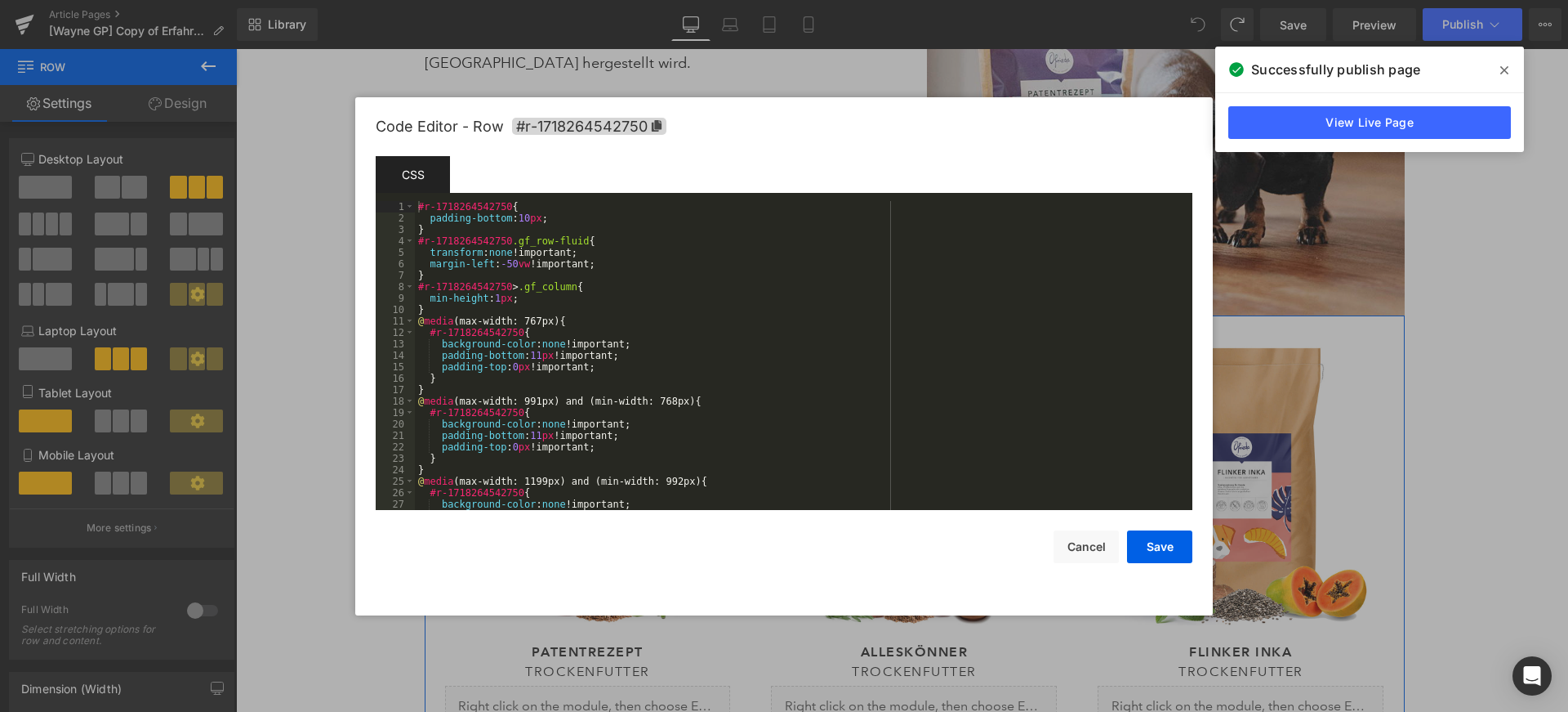
click at [429, 0] on div "You are previewing how the will restyle your page. You can not edit Elements in…" at bounding box center [784, 0] width 1568 height 0
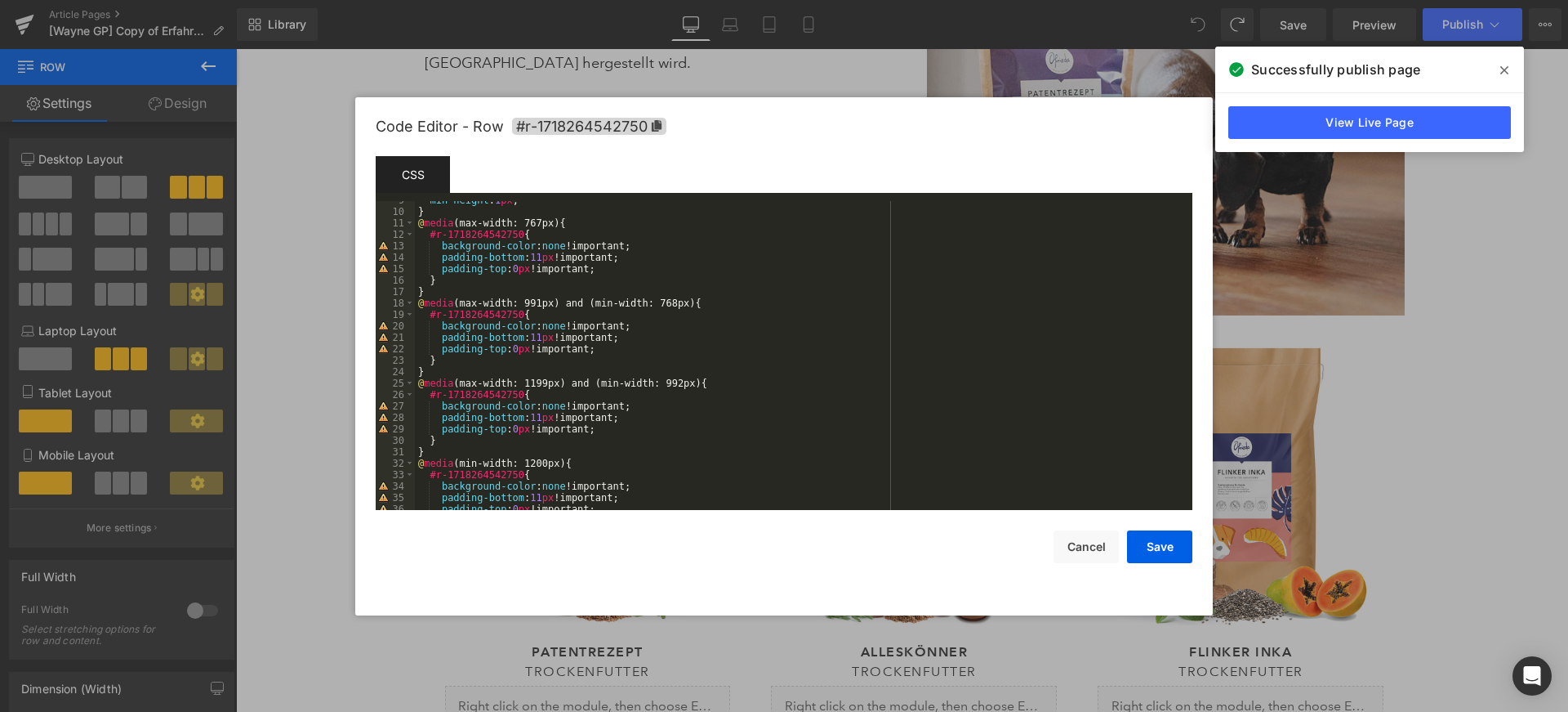
scroll to position [217, 0]
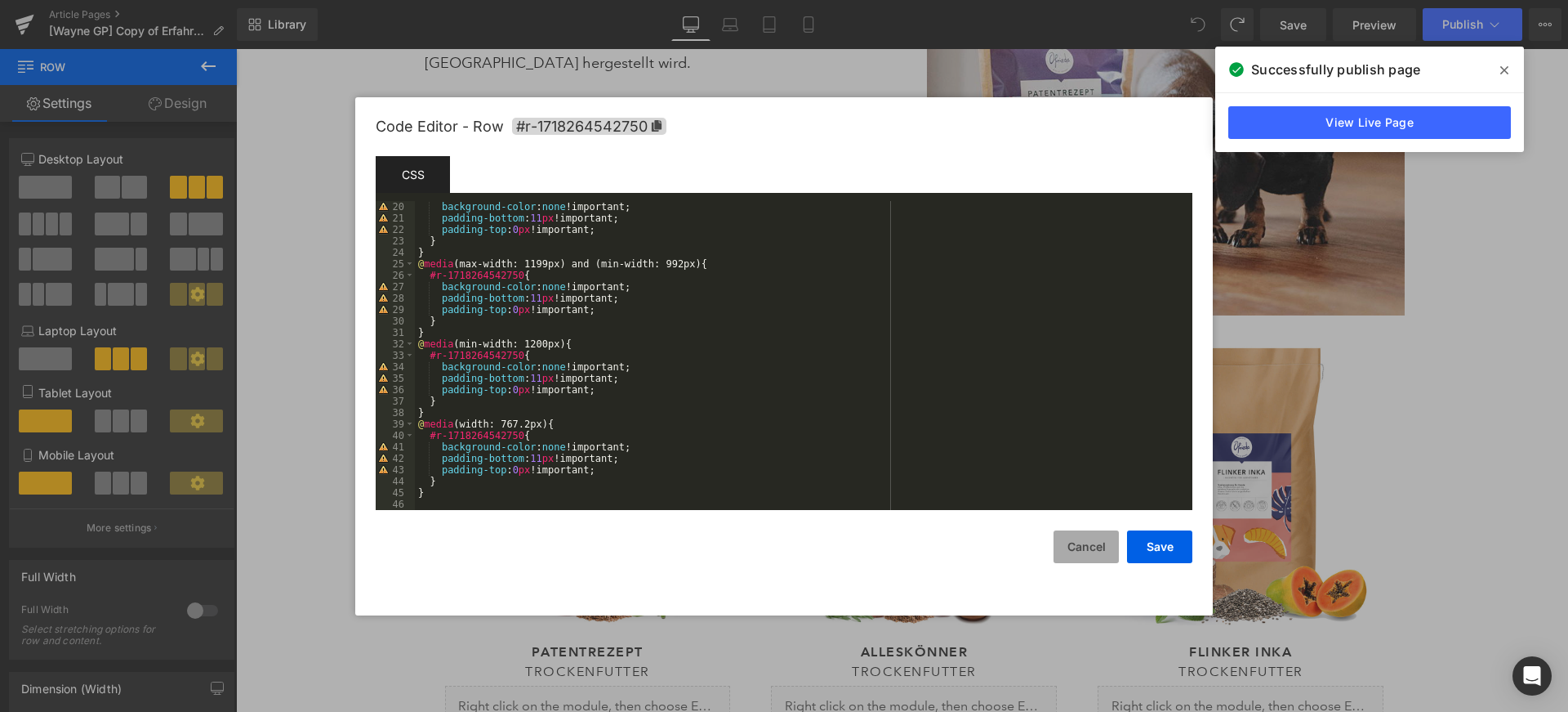
click at [1078, 546] on button "Cancel" at bounding box center [1086, 546] width 65 height 33
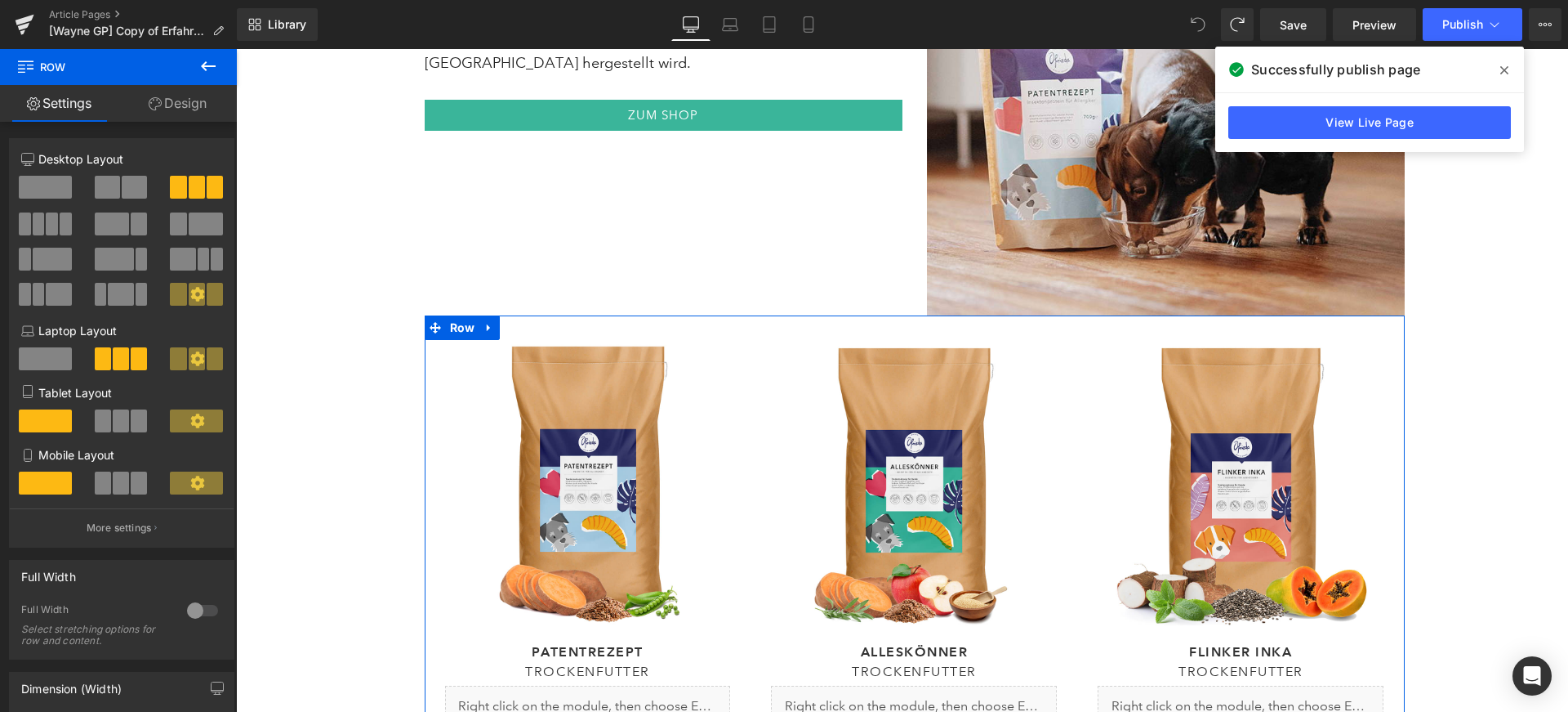
click at [426, 320] on div "(P) Image Patentrezept Heading Trockenfutter Heading Liquid 700 g | 2 kg | 5 kg…" at bounding box center [588, 591] width 327 height 550
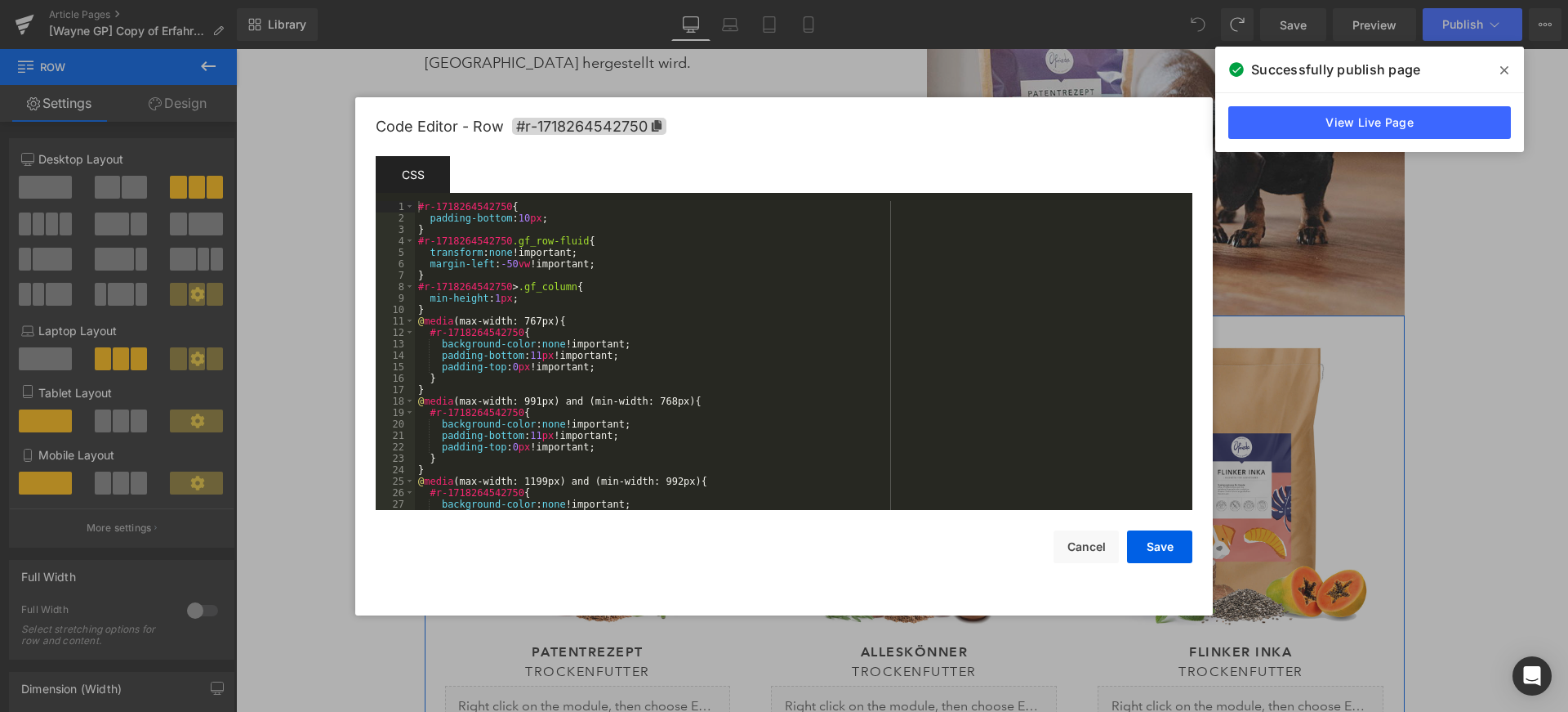
click at [417, 0] on div "You are previewing how the will restyle your page. You can not edit Elements in…" at bounding box center [784, 0] width 1568 height 0
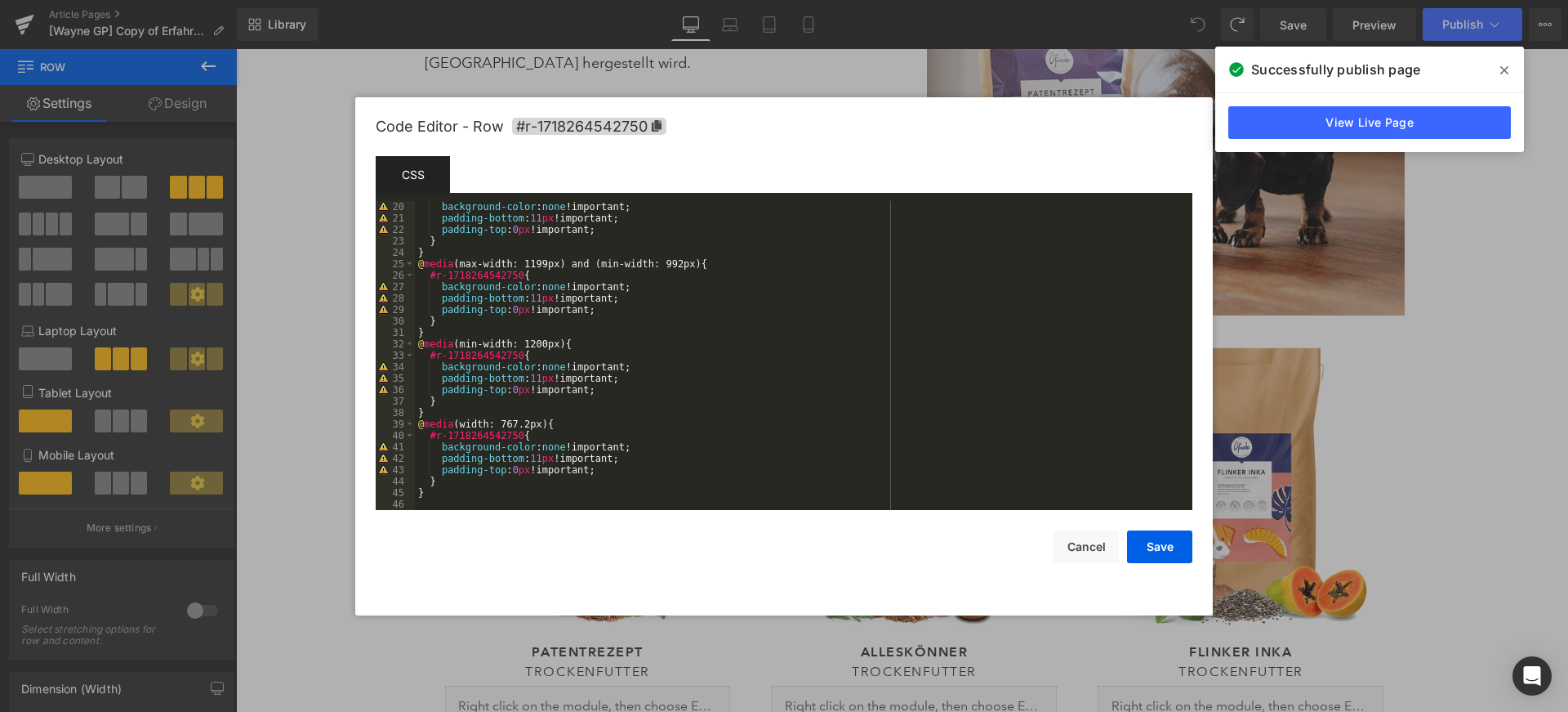
scroll to position [0, 0]
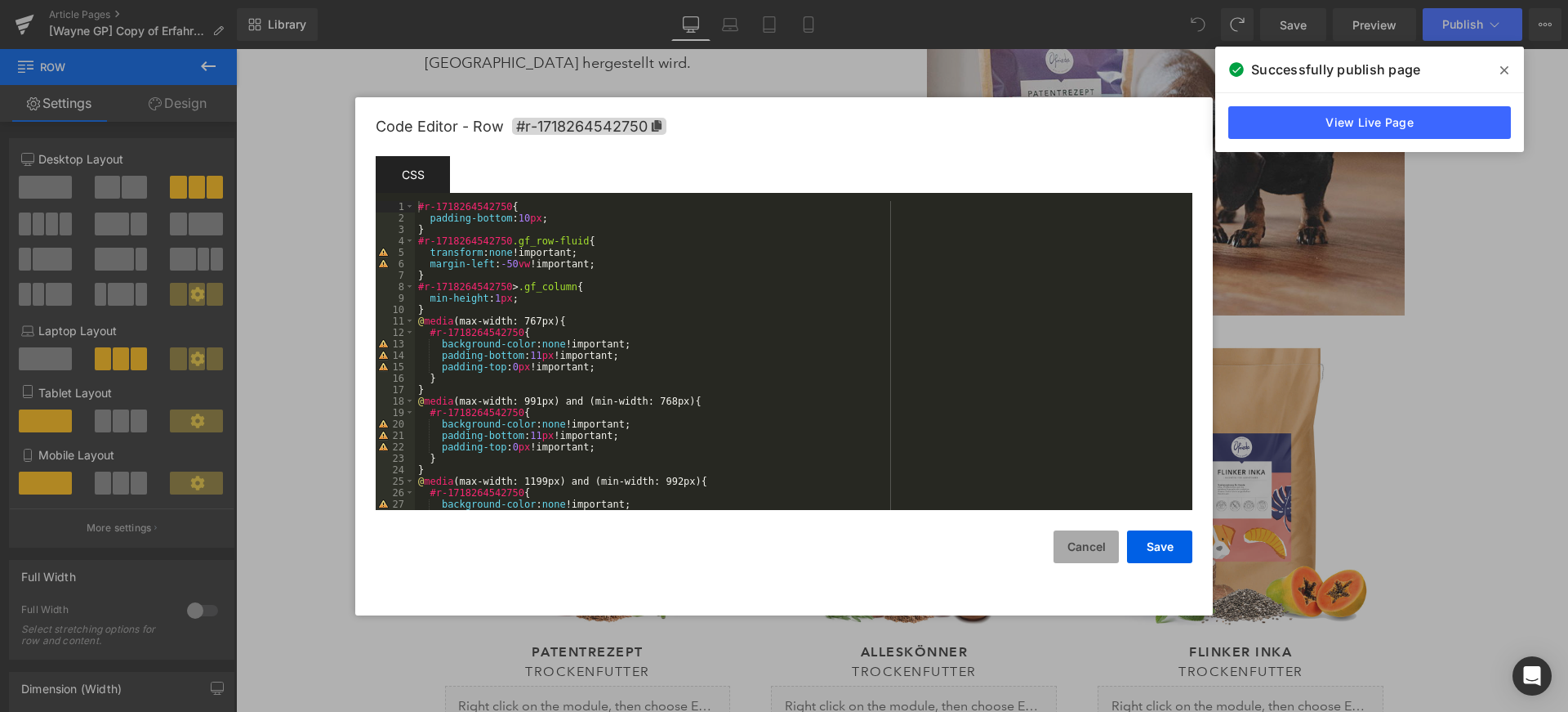
click at [1103, 554] on button "Cancel" at bounding box center [1086, 546] width 65 height 33
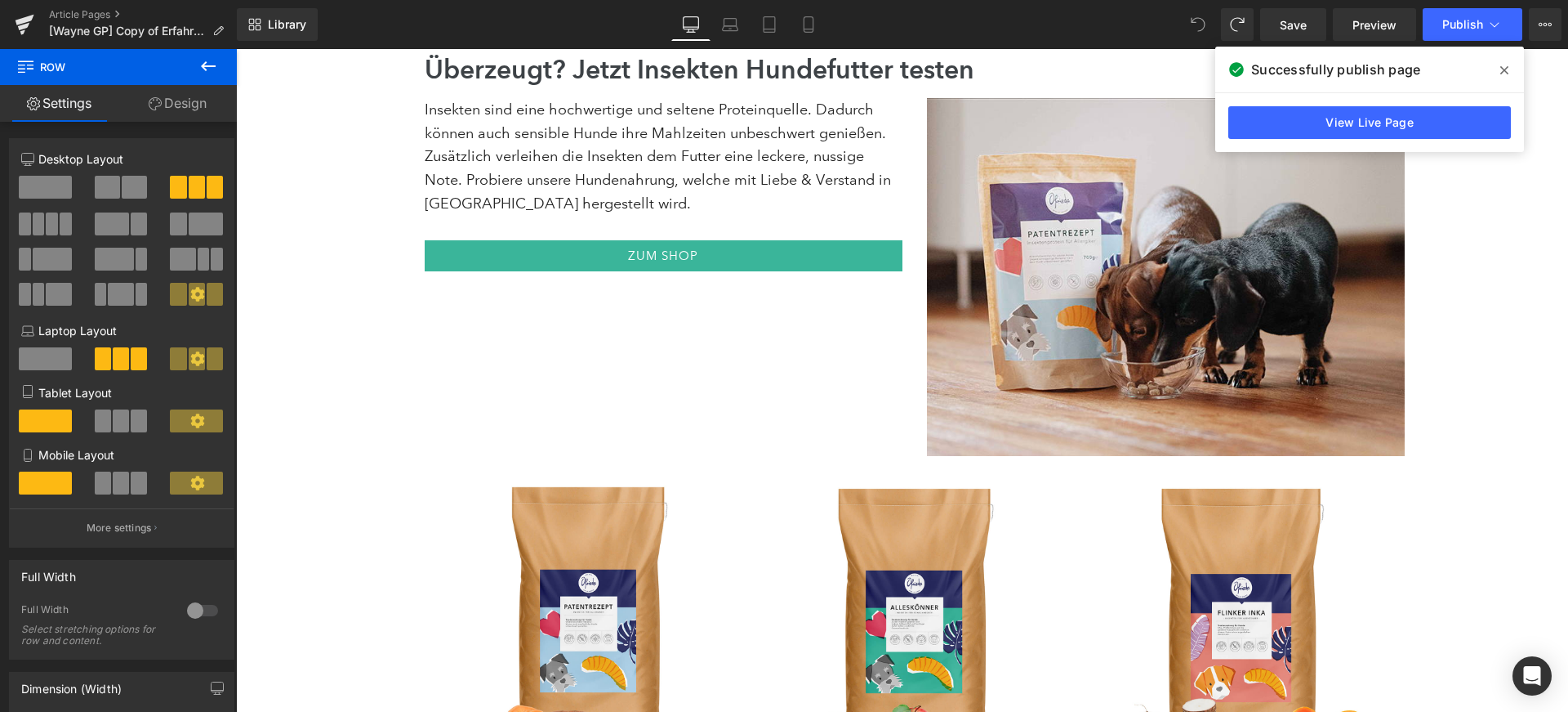
scroll to position [6243, 0]
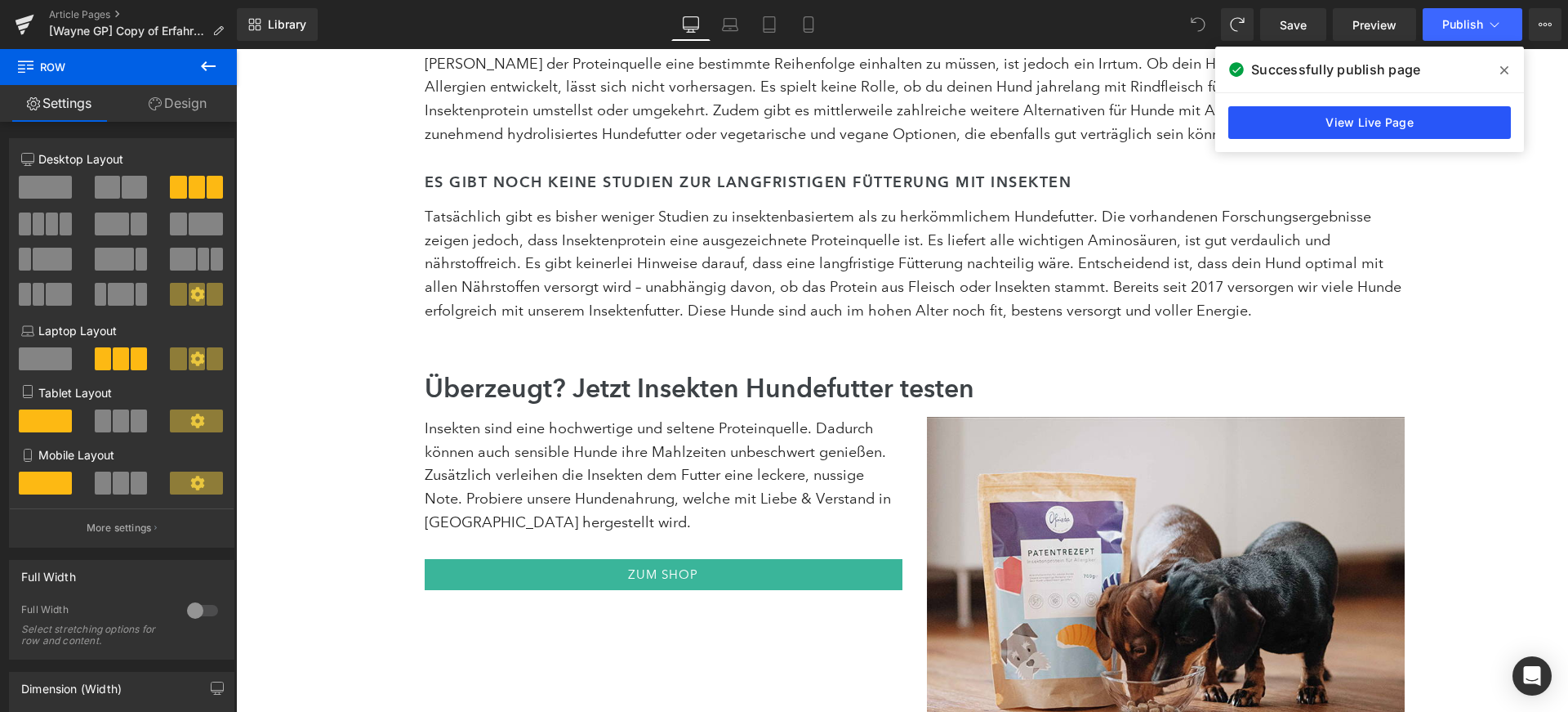
click at [1381, 128] on link "View Live Page" at bounding box center [1370, 122] width 283 height 33
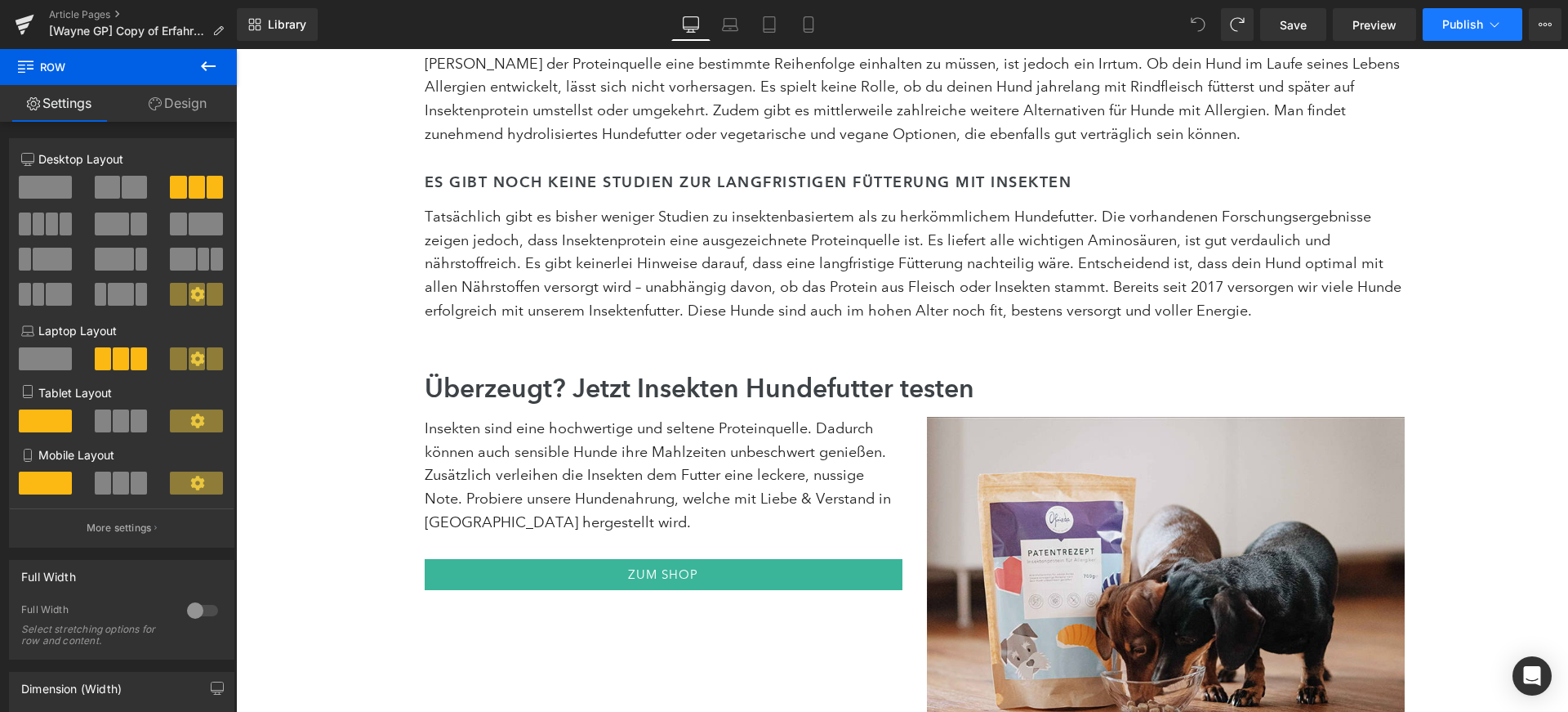
click at [1450, 29] on span "Publish" at bounding box center [1463, 24] width 40 height 13
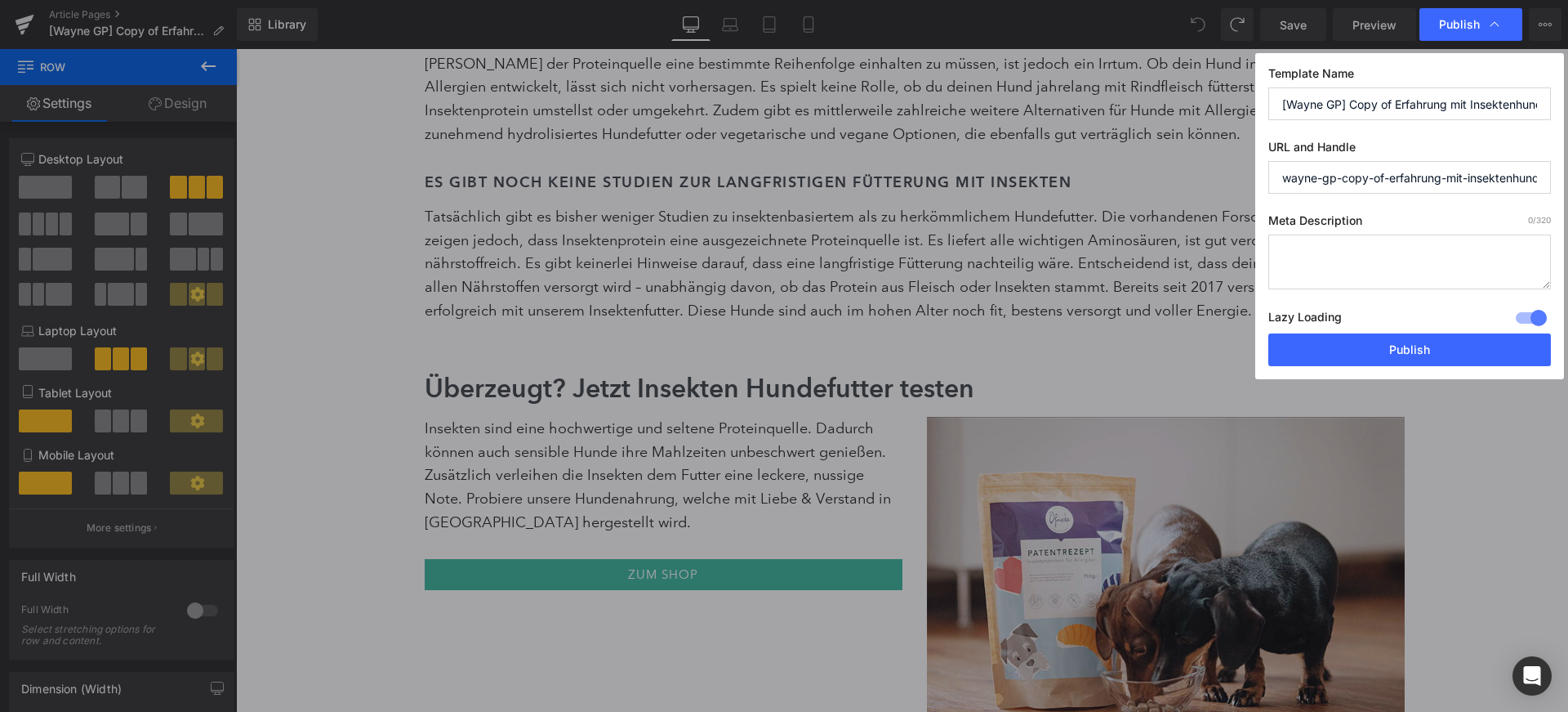
drag, startPoint x: 1497, startPoint y: 83, endPoint x: 1487, endPoint y: 81, distance: 10.2
click at [1494, 83] on label "Template Name" at bounding box center [1409, 77] width 283 height 22
click at [1262, 74] on div "Template Name [[PERSON_NAME] GP] Copy of Erfahrung mit Insektenhundefutter - To…" at bounding box center [1409, 216] width 308 height 326
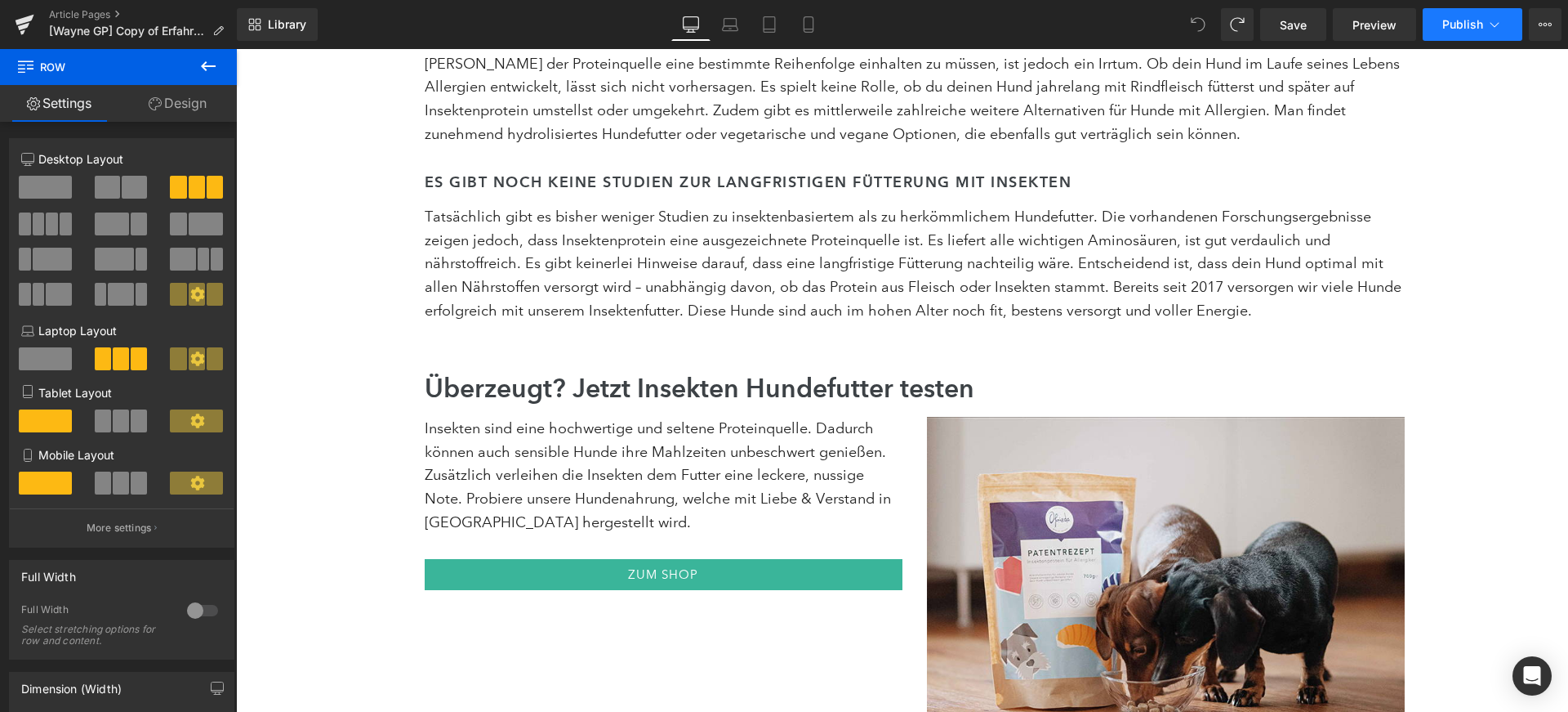
click at [1443, 30] on span "Publish" at bounding box center [1463, 24] width 40 height 13
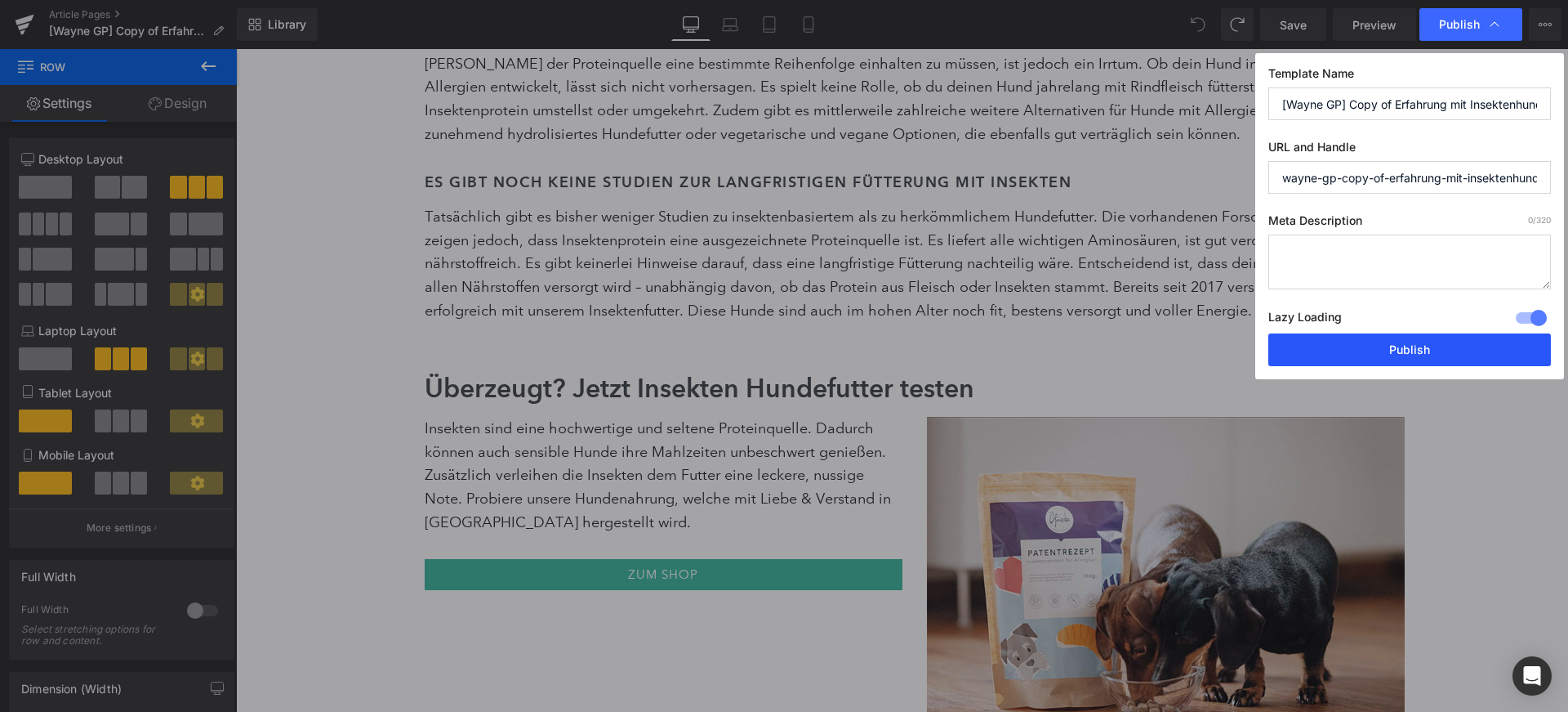
click at [1418, 356] on button "Publish" at bounding box center [1409, 349] width 283 height 33
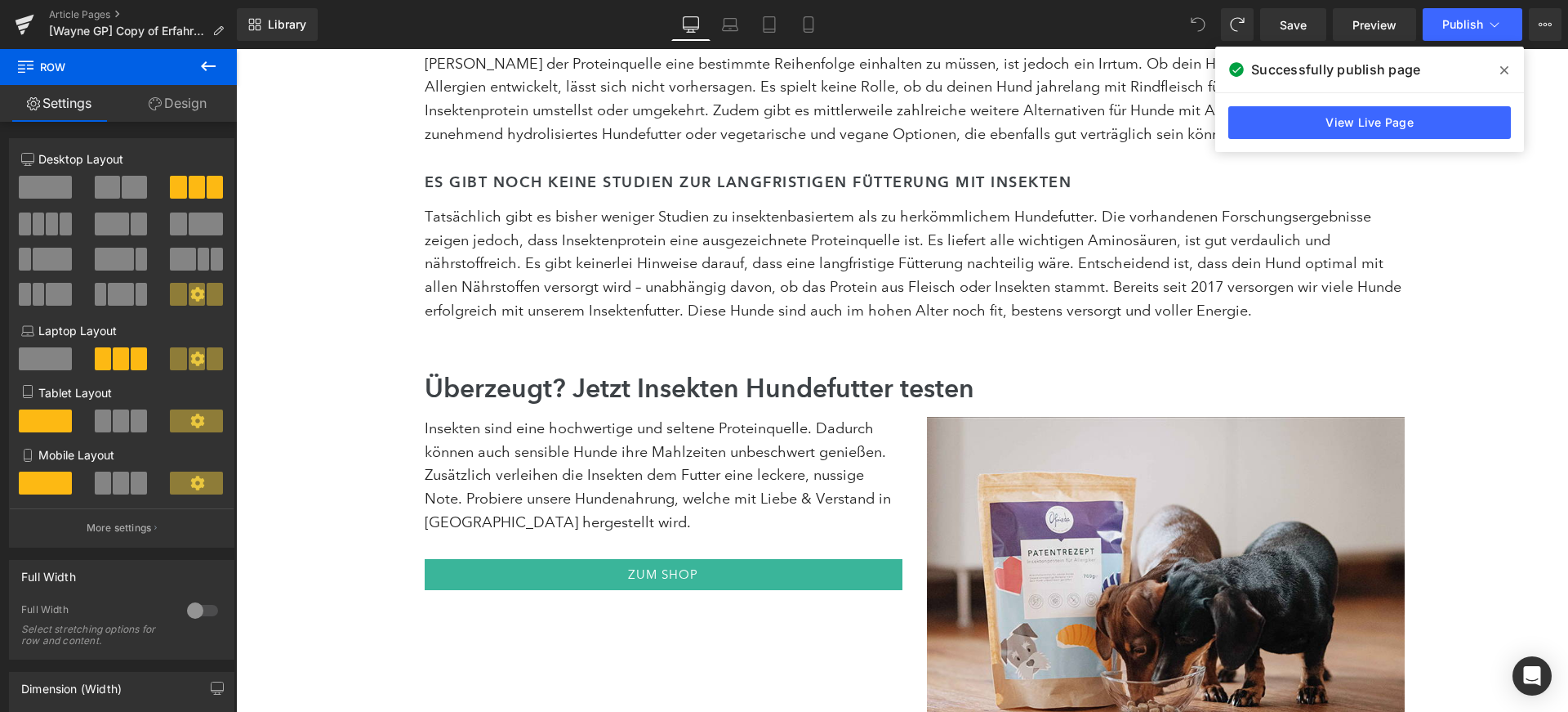
click at [1502, 75] on icon at bounding box center [1505, 70] width 8 height 13
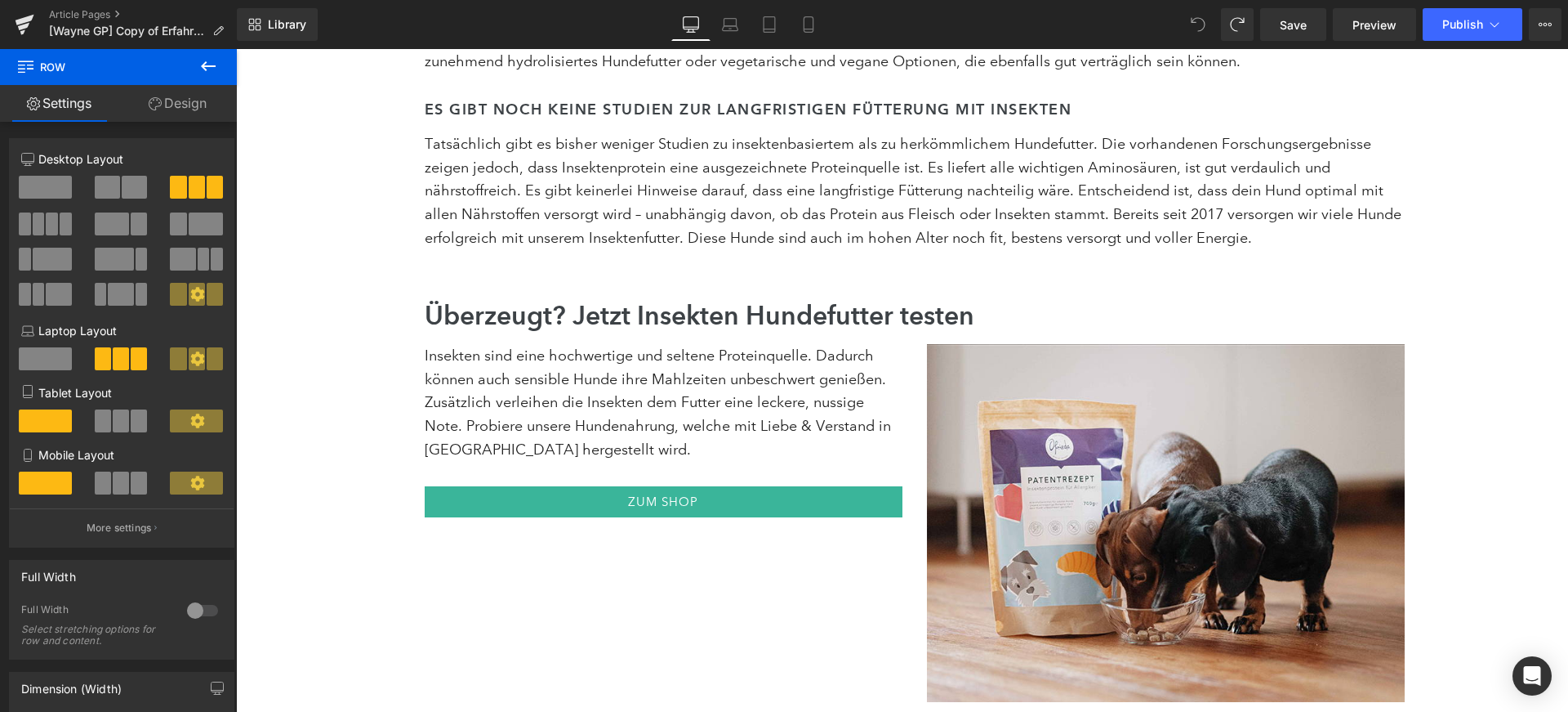
scroll to position [6322, 0]
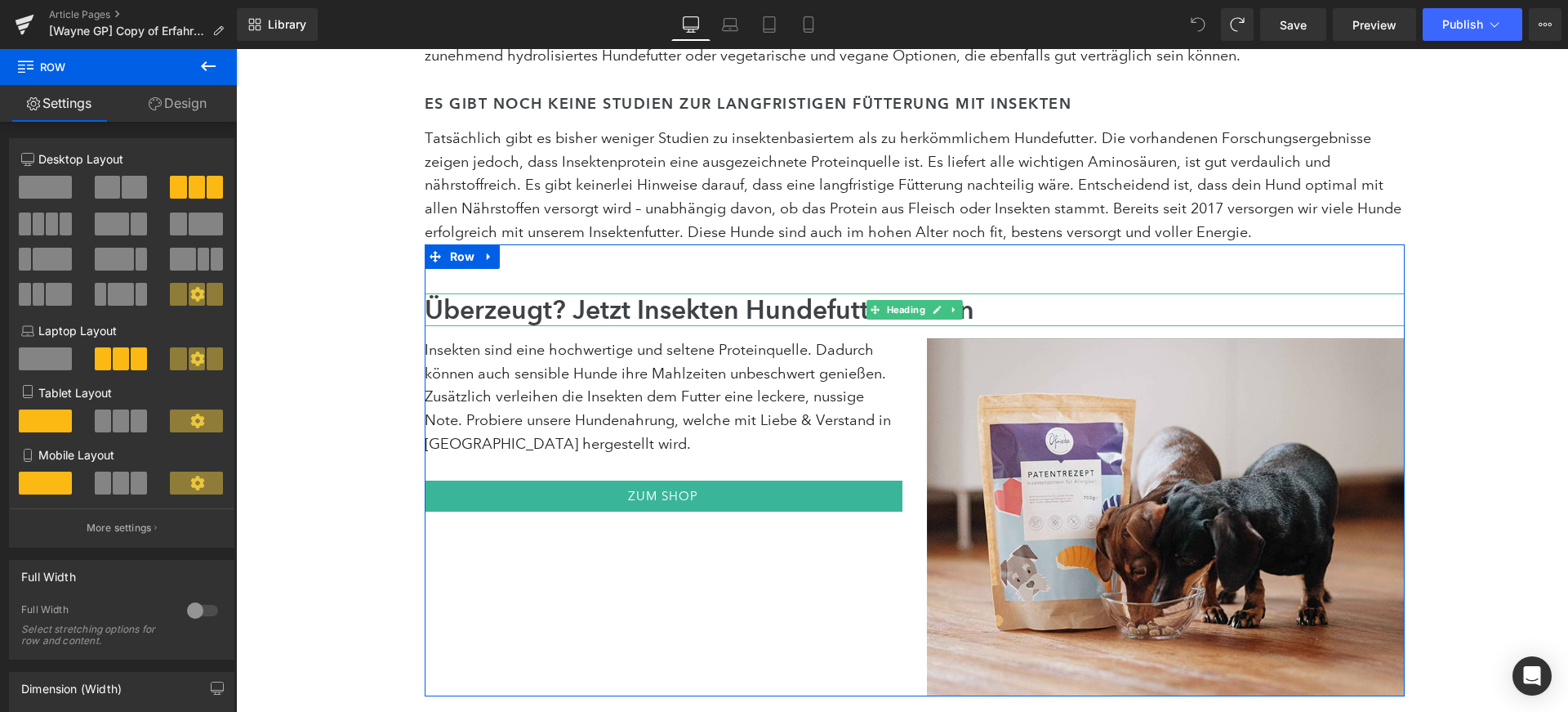
click at [797, 294] on h2 "Überzeugt? Jetzt Insekten Hundefutter testen" at bounding box center [915, 310] width 981 height 33
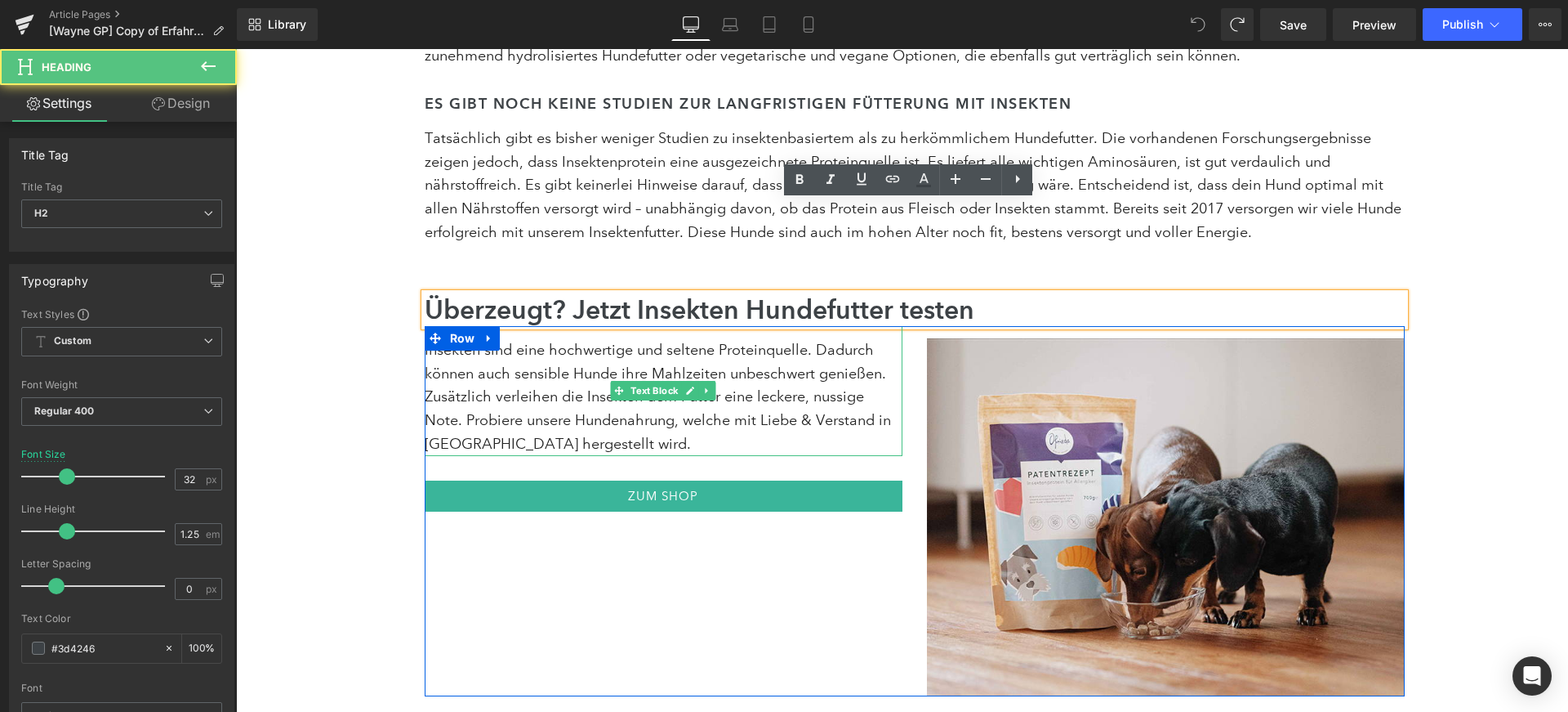
click at [734, 326] on div "Insekten sind eine hochwertige und seltene Proteinquelle. Dadurch können auch s…" at bounding box center [663, 392] width 478 height 130
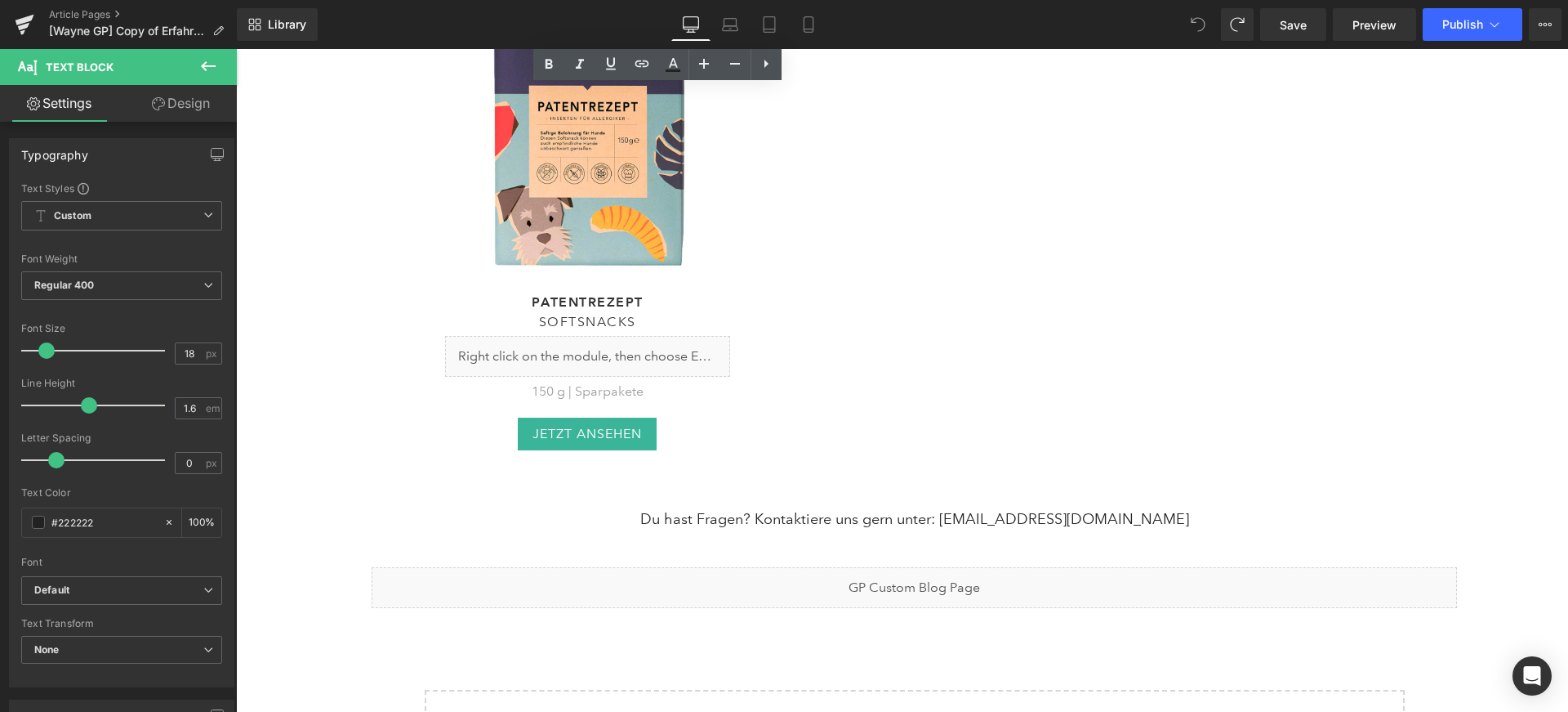
scroll to position [8453, 0]
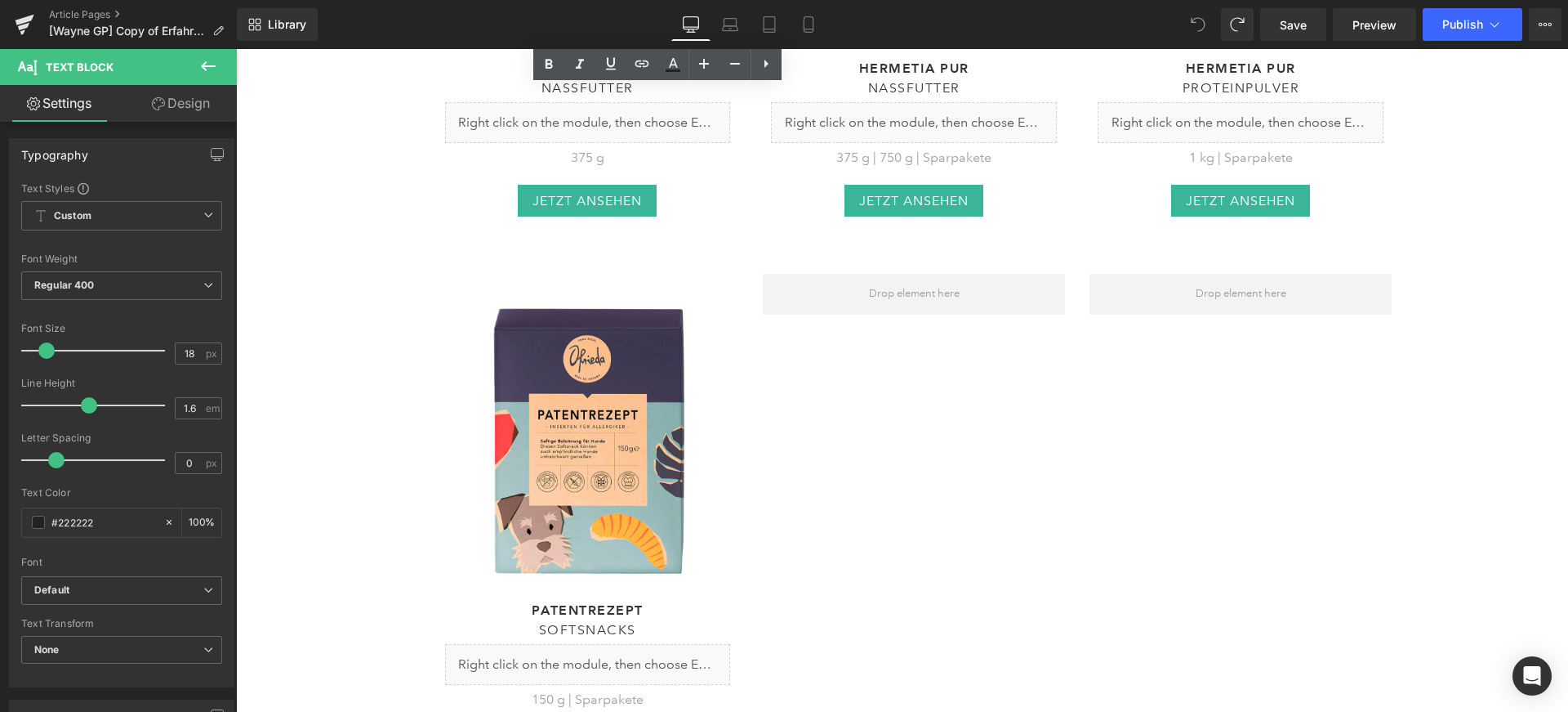
click at [873, 290] on div "(P) Image Patentrezept Heading Softsnacks Heading Liquid 150 g | Sparpakete Tex…" at bounding box center [915, 521] width 981 height 542
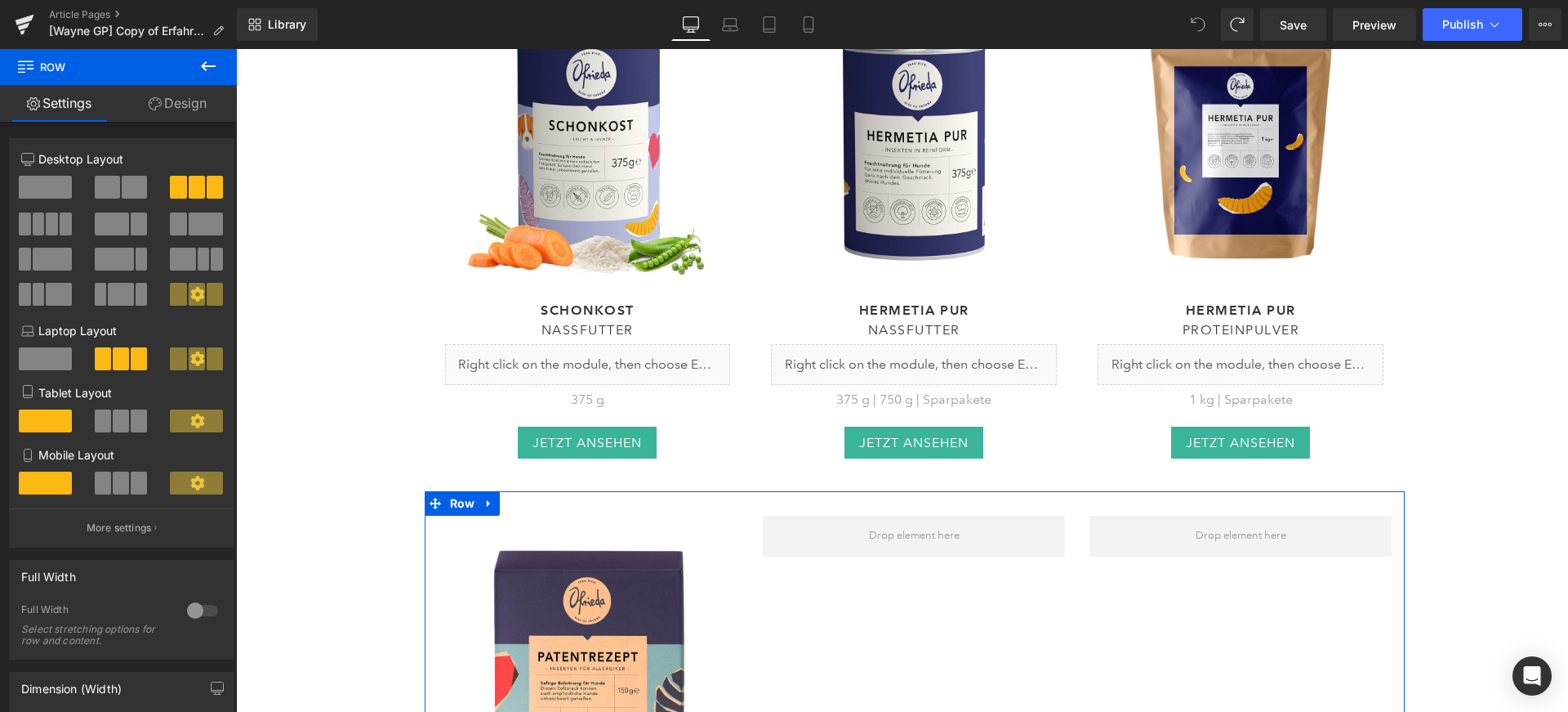
scroll to position [8043, 0]
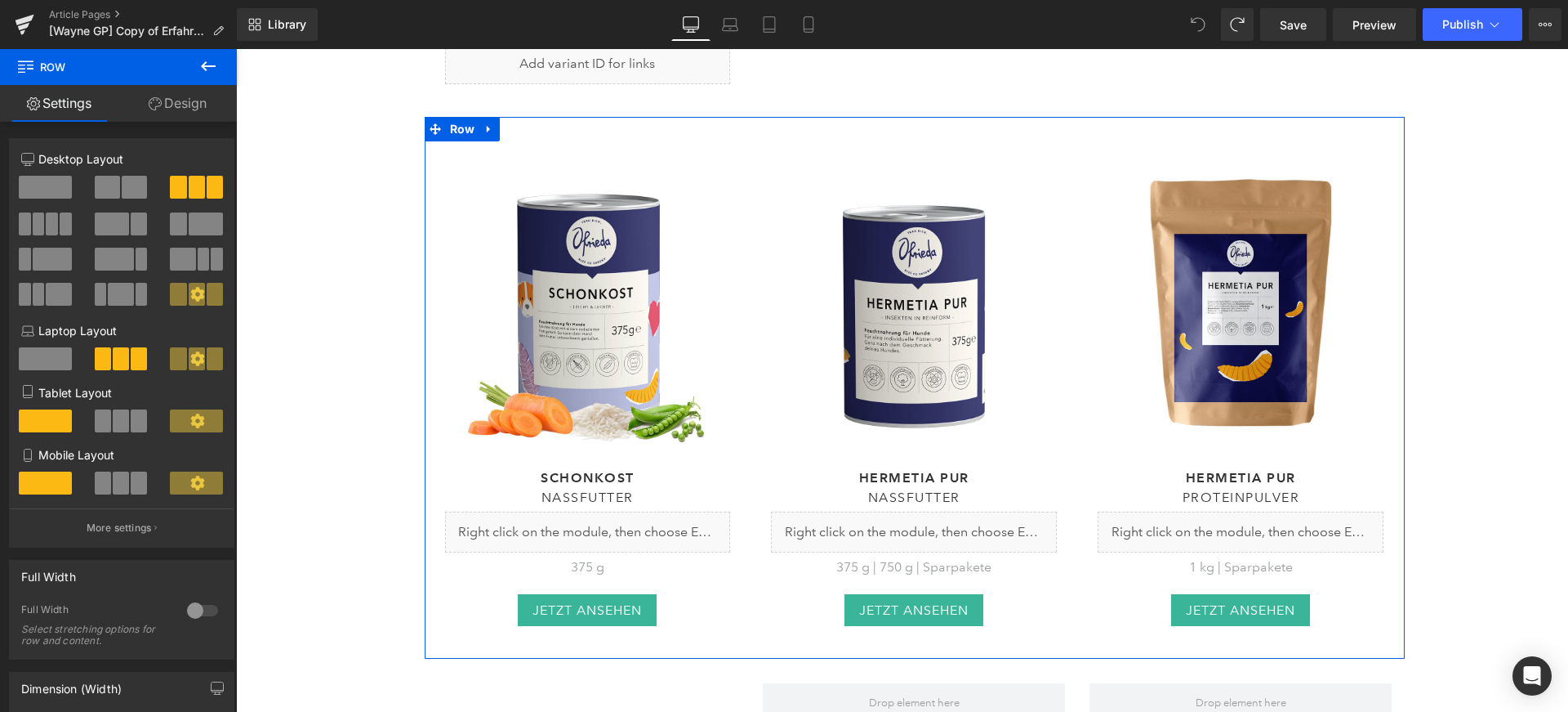
click at [1067, 302] on div "(P) Image hermetia pur Heading Nassfutter Heading Liquid 375 g | 750 g | Sparpa…" at bounding box center [915, 395] width 327 height 509
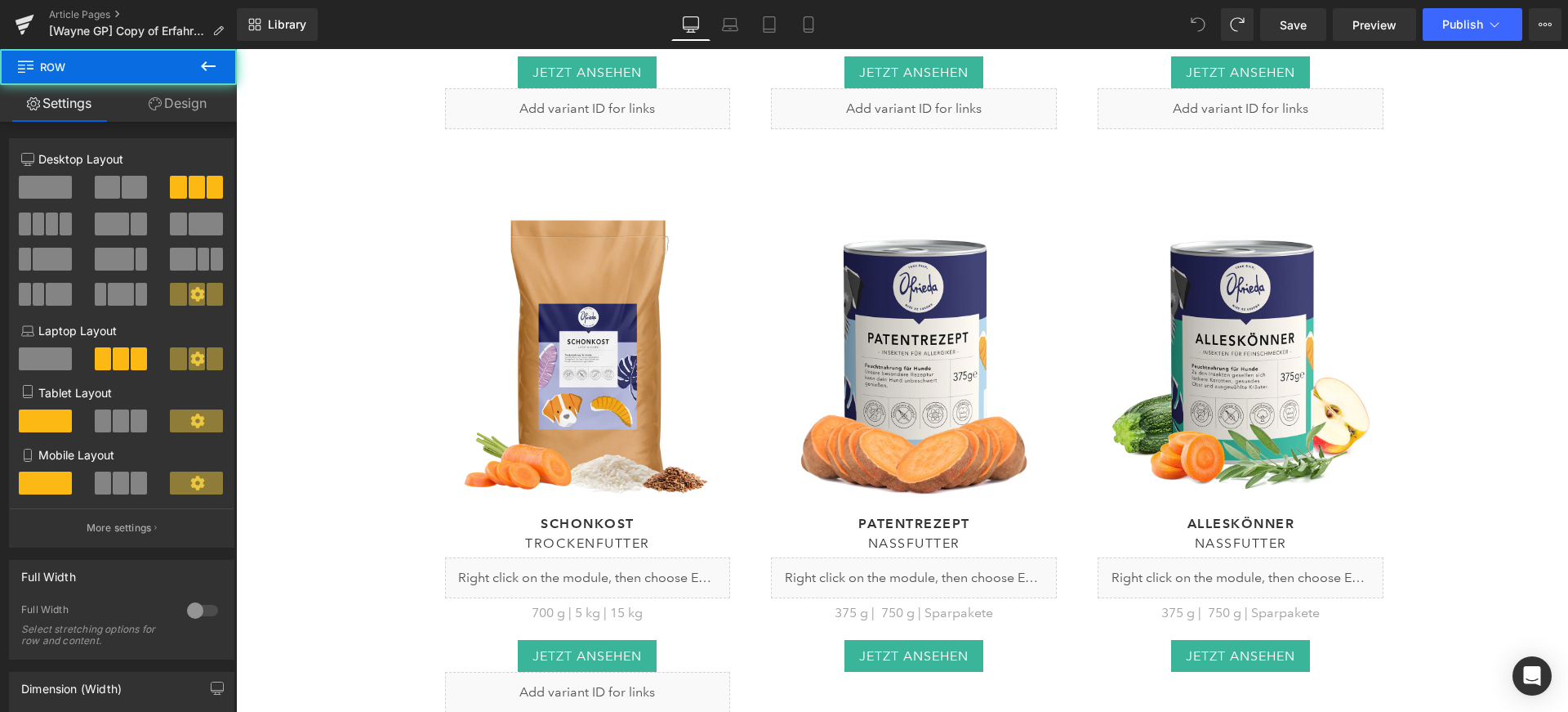
scroll to position [7408, 0]
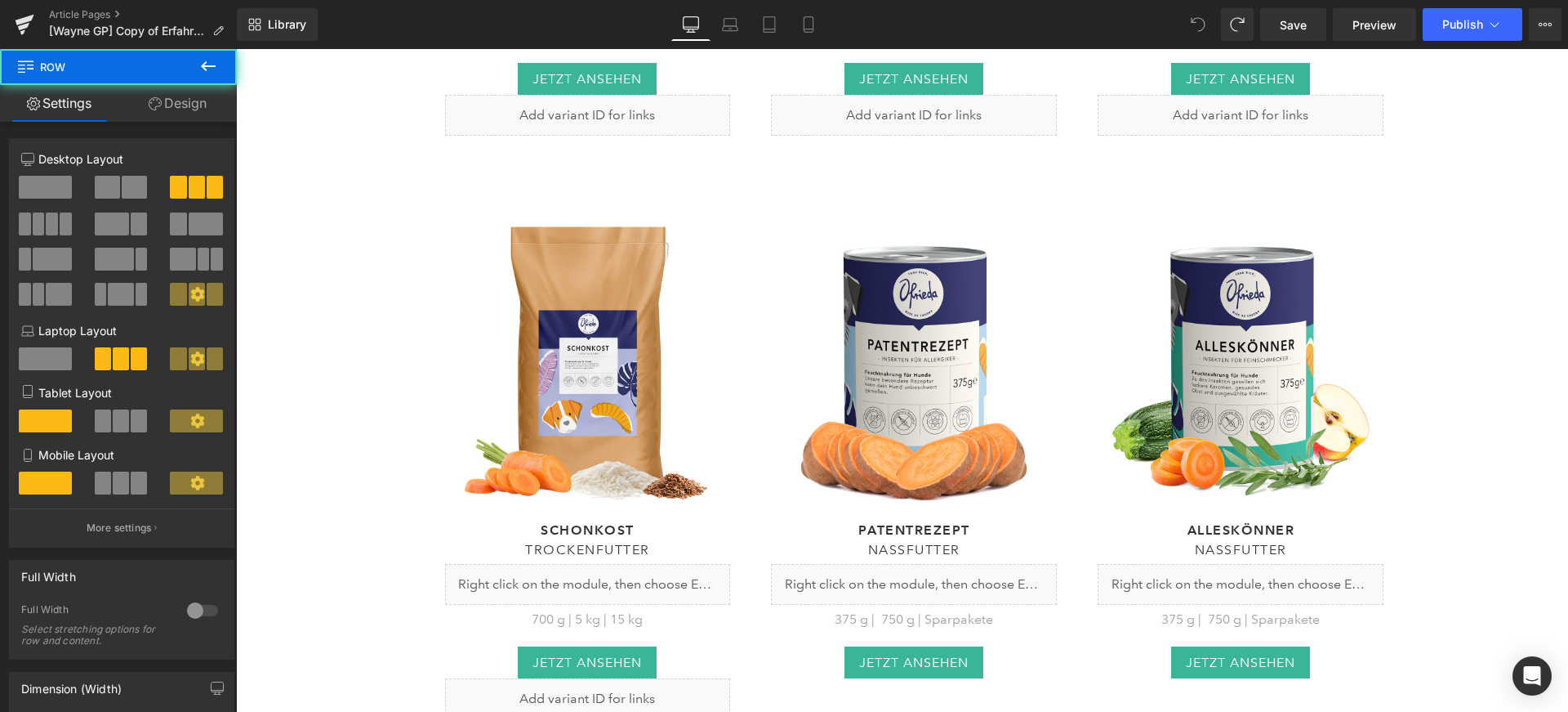
click at [1069, 294] on div "(P) Image Patentrezept Heading Nassfutter Heading Liquid 375 g | 750 g | Sparpa…" at bounding box center [915, 448] width 327 height 509
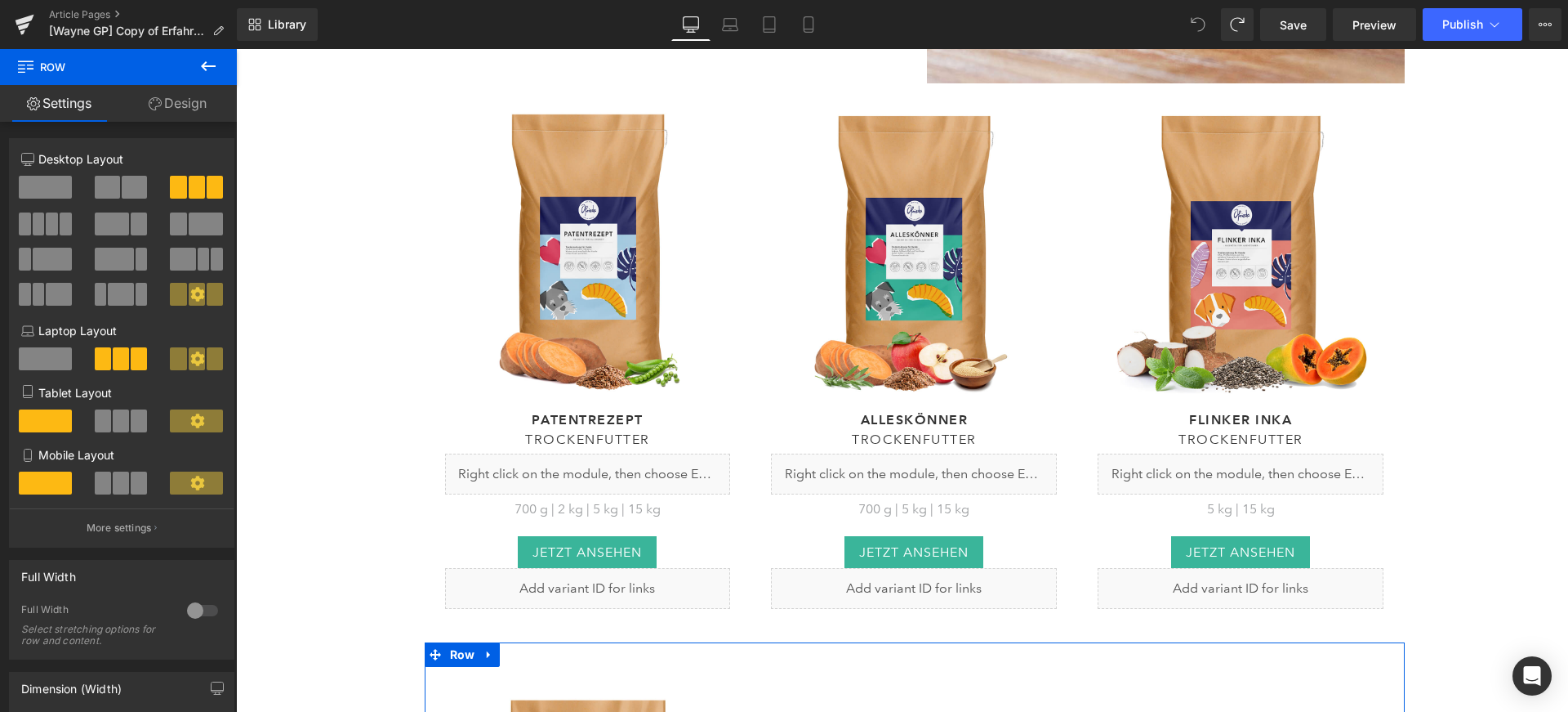
scroll to position [6920, 0]
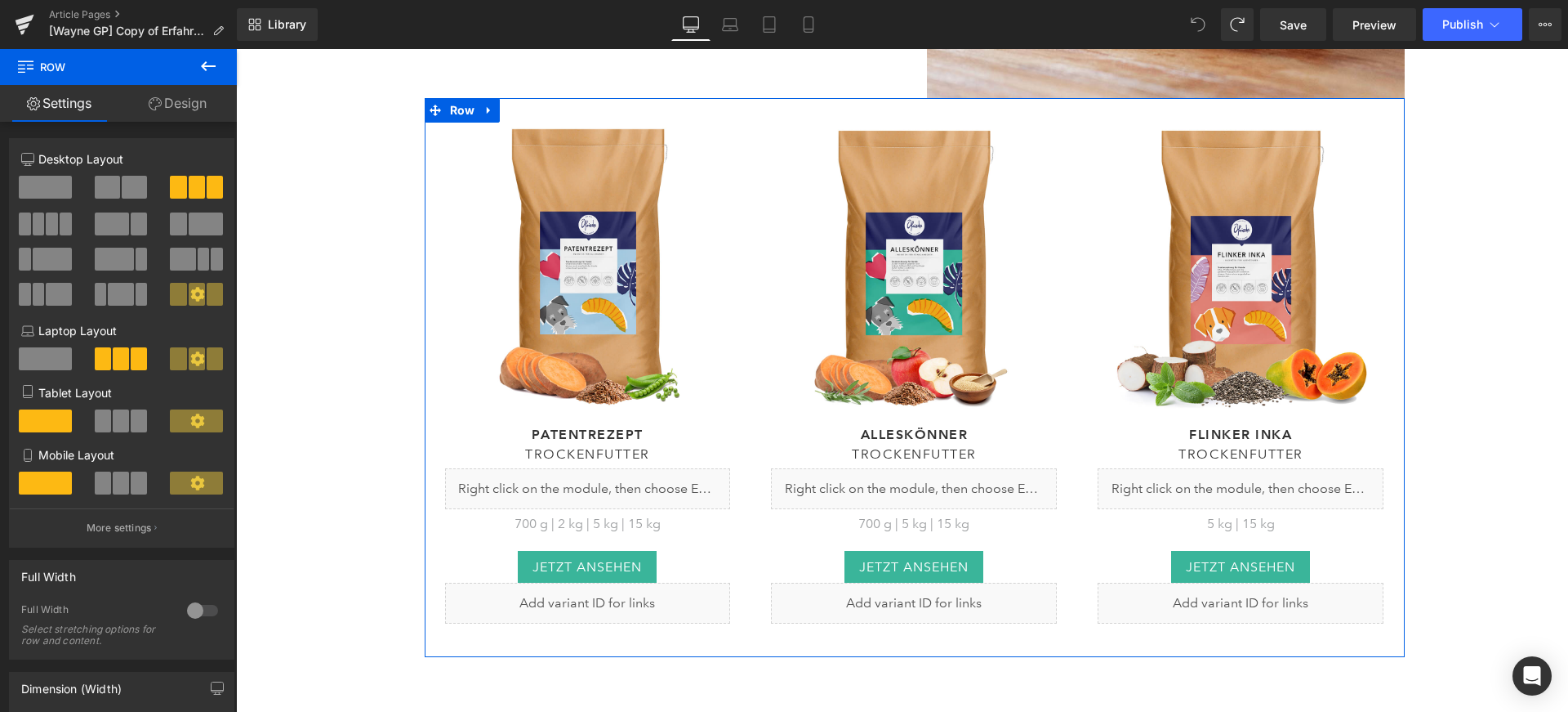
click at [1077, 311] on div "(P) Image Flinker Inka Heading Trockenfutter Heading Liquid 5 kg | 15 kg Text B…" at bounding box center [1241, 373] width 327 height 550
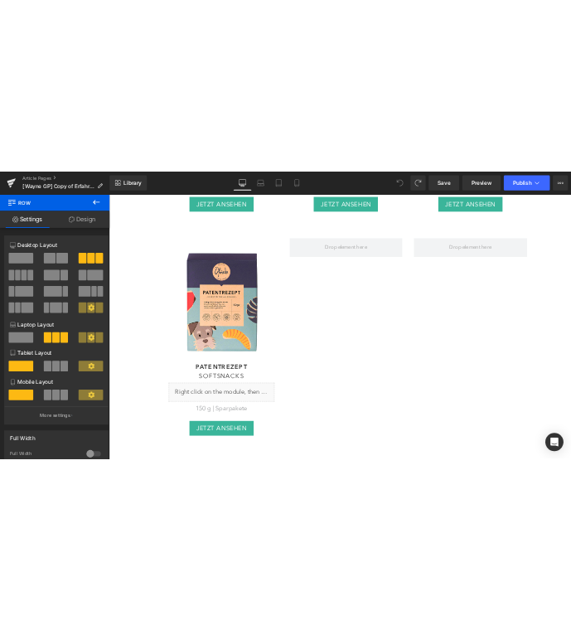
scroll to position [8562, 0]
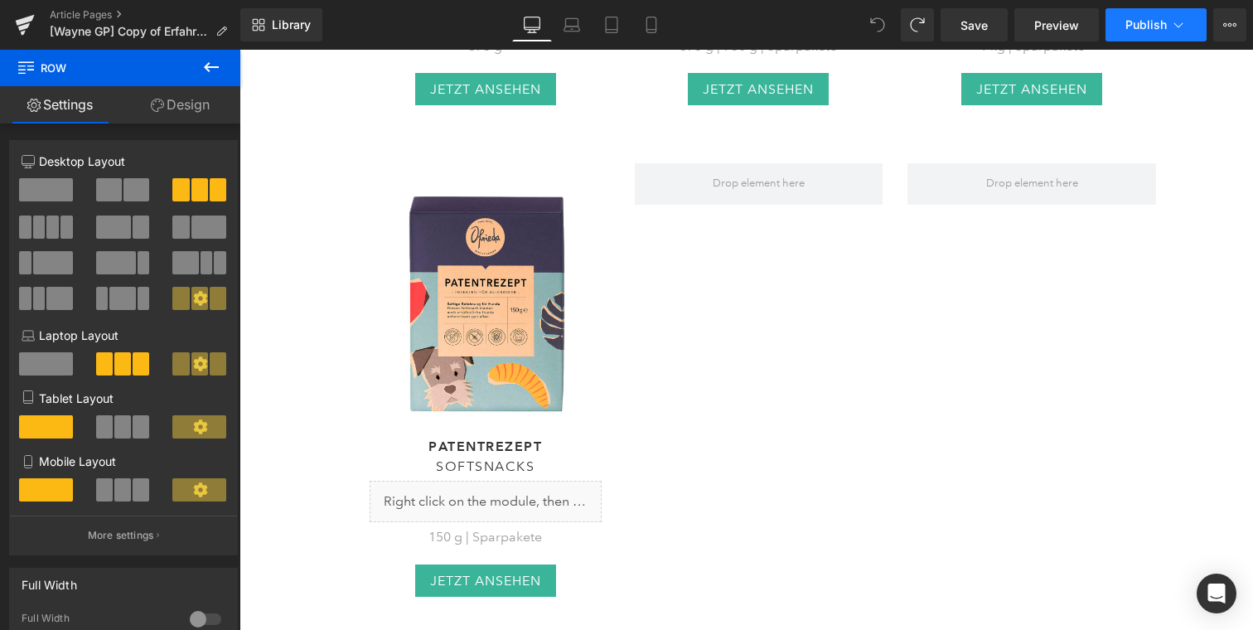
click at [1155, 37] on button "Publish" at bounding box center [1156, 24] width 101 height 33
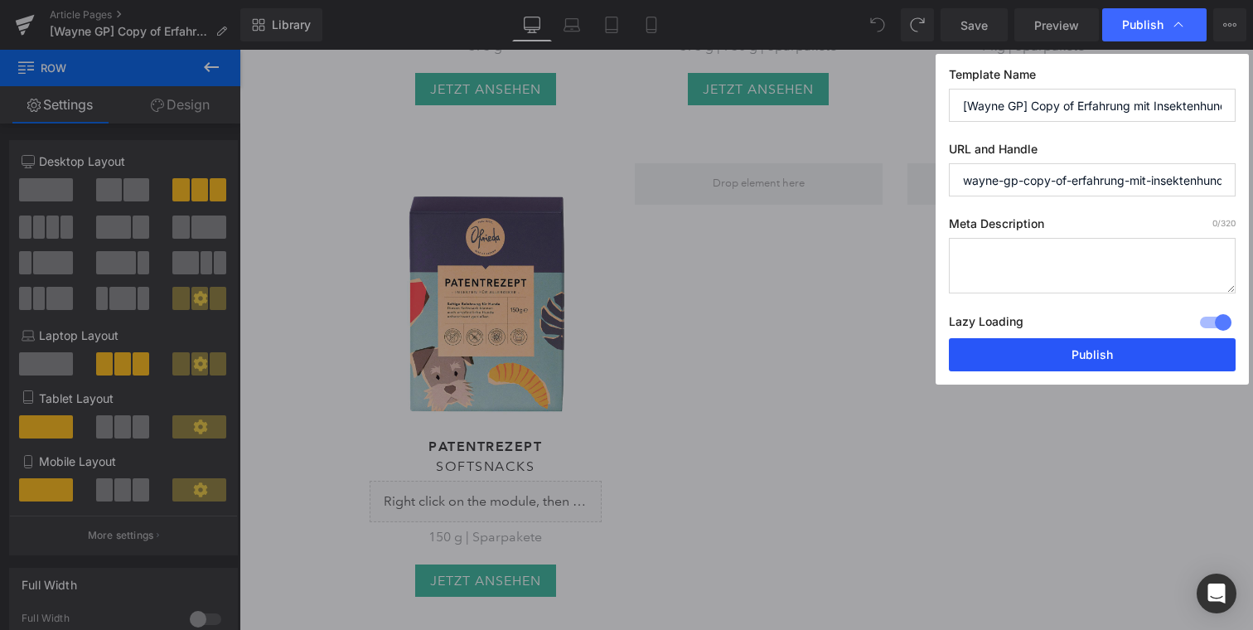
click at [1059, 371] on button "Publish" at bounding box center [1092, 354] width 287 height 33
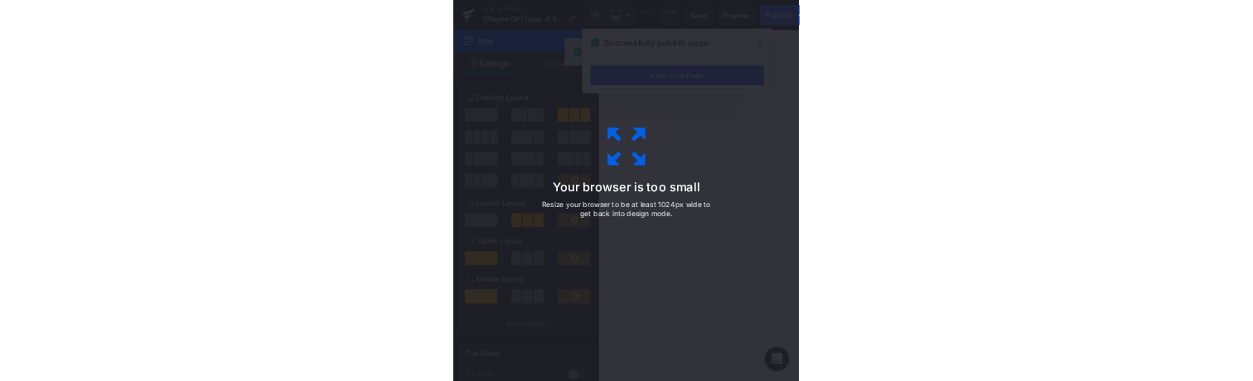
scroll to position [8544, 0]
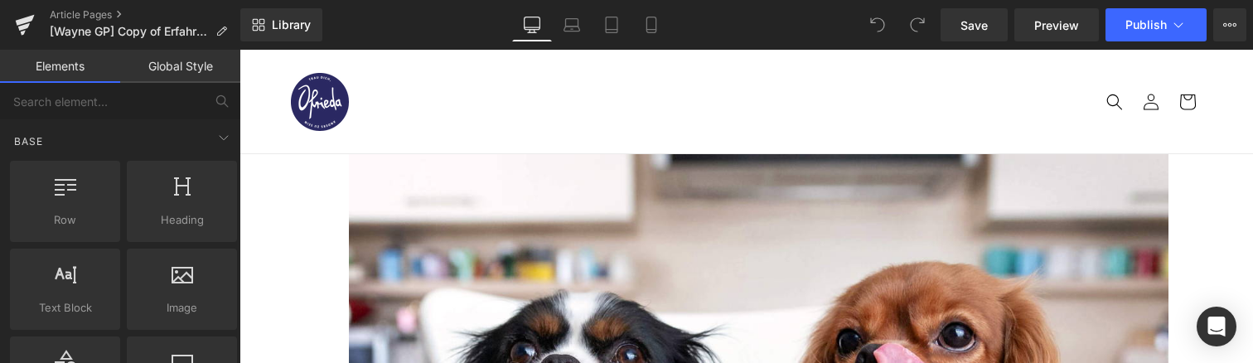
click at [1180, 6] on div "Library Desktop Desktop Laptop Tablet Mobile Save Preview Publish Scheduled Vie…" at bounding box center [746, 25] width 1013 height 50
click at [1170, 18] on button "Publish" at bounding box center [1156, 24] width 101 height 33
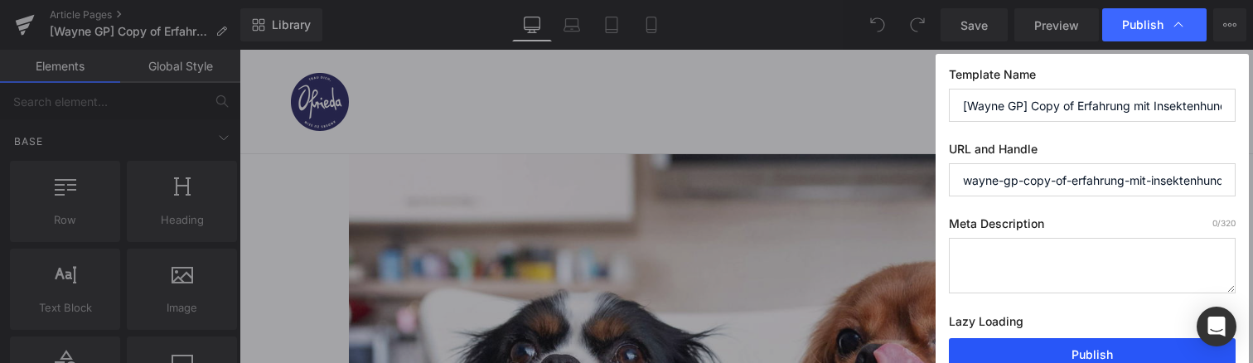
click at [1055, 343] on button "Publish" at bounding box center [1092, 354] width 287 height 33
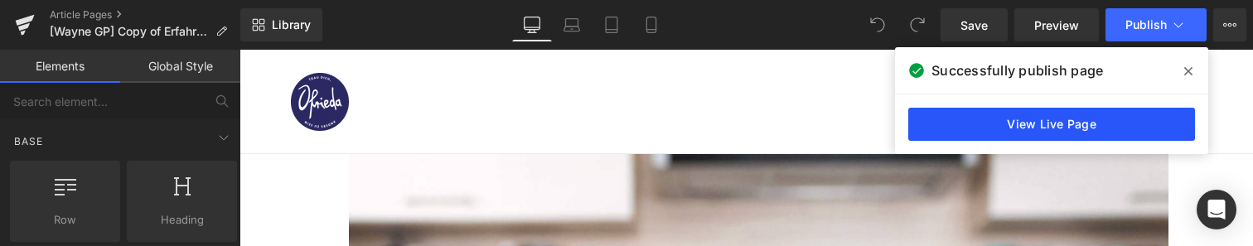
click at [1029, 131] on link "View Live Page" at bounding box center [1051, 124] width 287 height 33
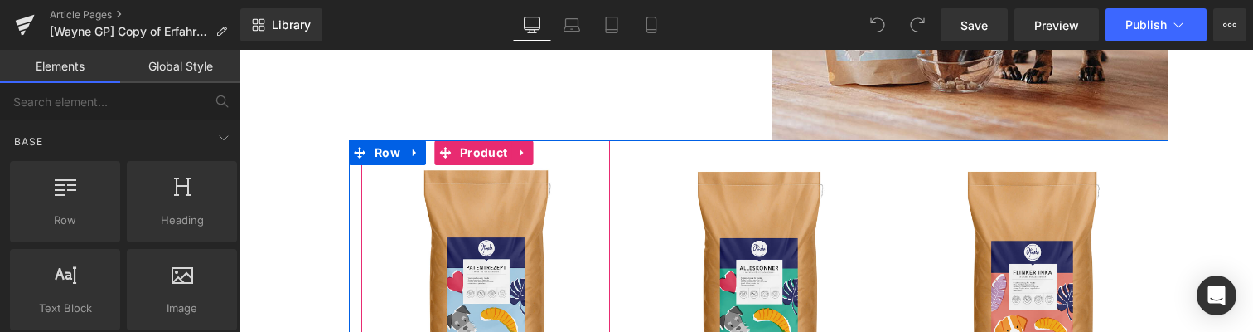
scroll to position [6988, 0]
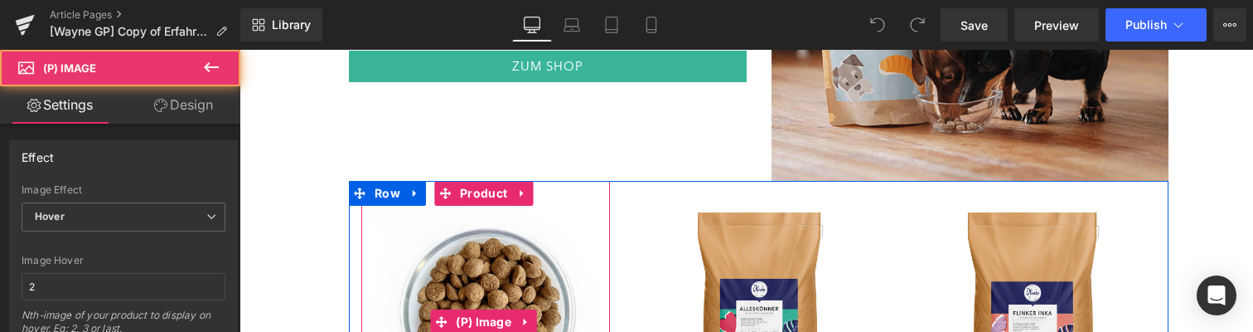
click at [507, 222] on img at bounding box center [486, 322] width 232 height 232
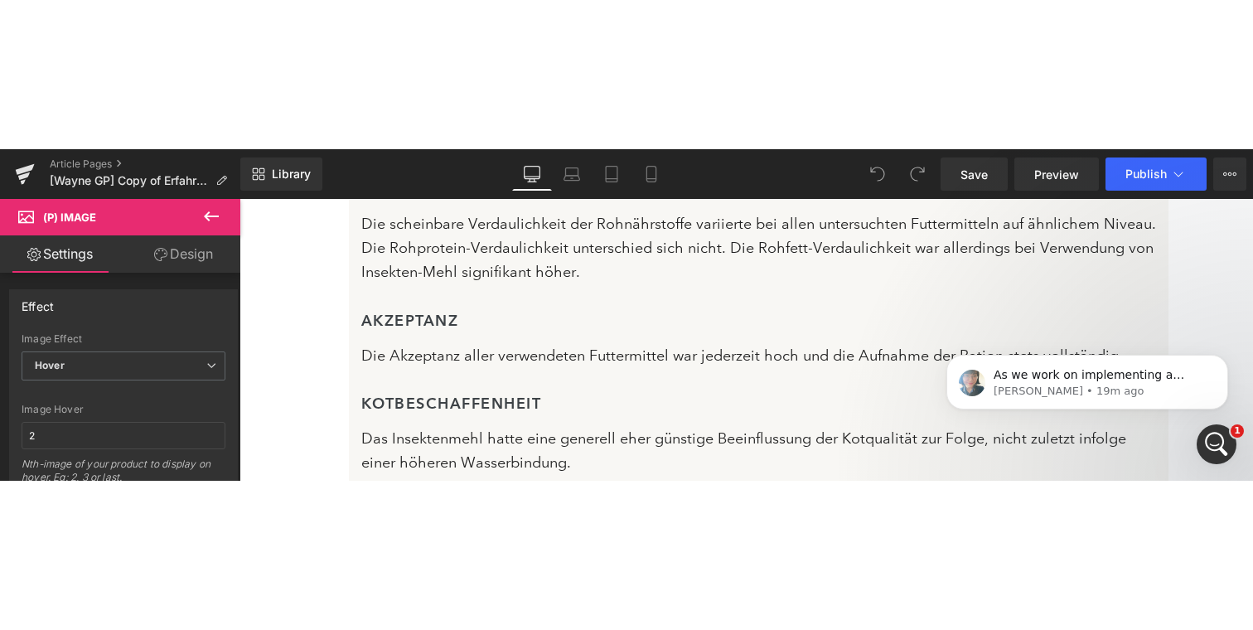
scroll to position [4209, 0]
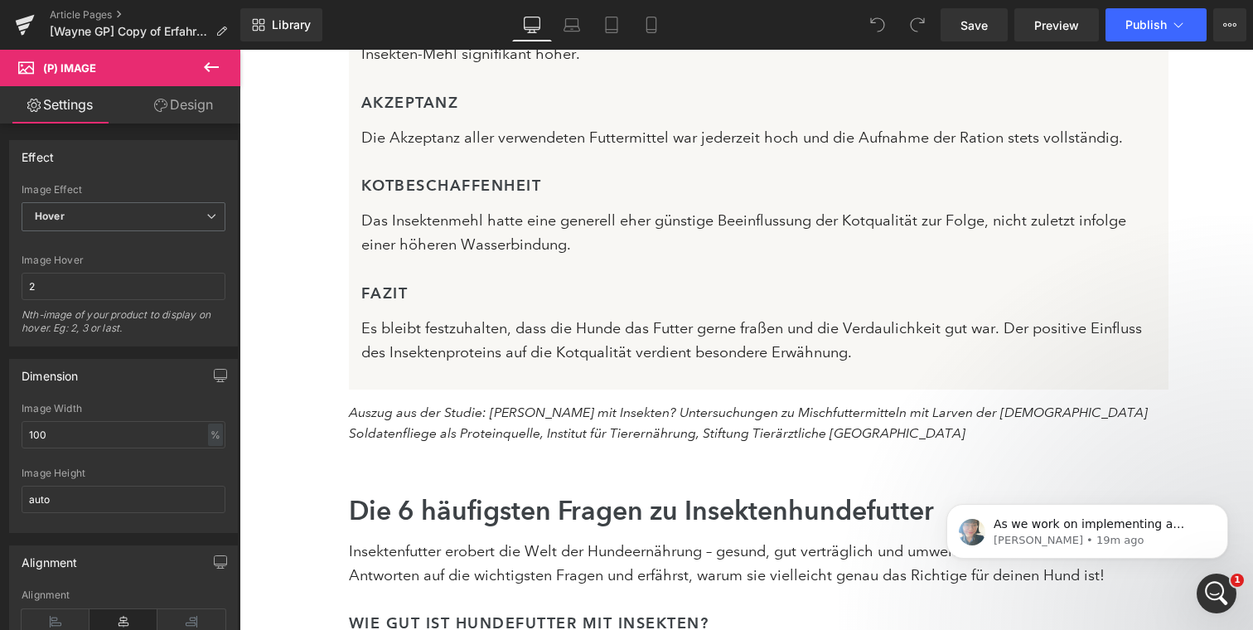
click at [1215, 380] on icon "Open Intercom Messenger" at bounding box center [1217, 593] width 27 height 27
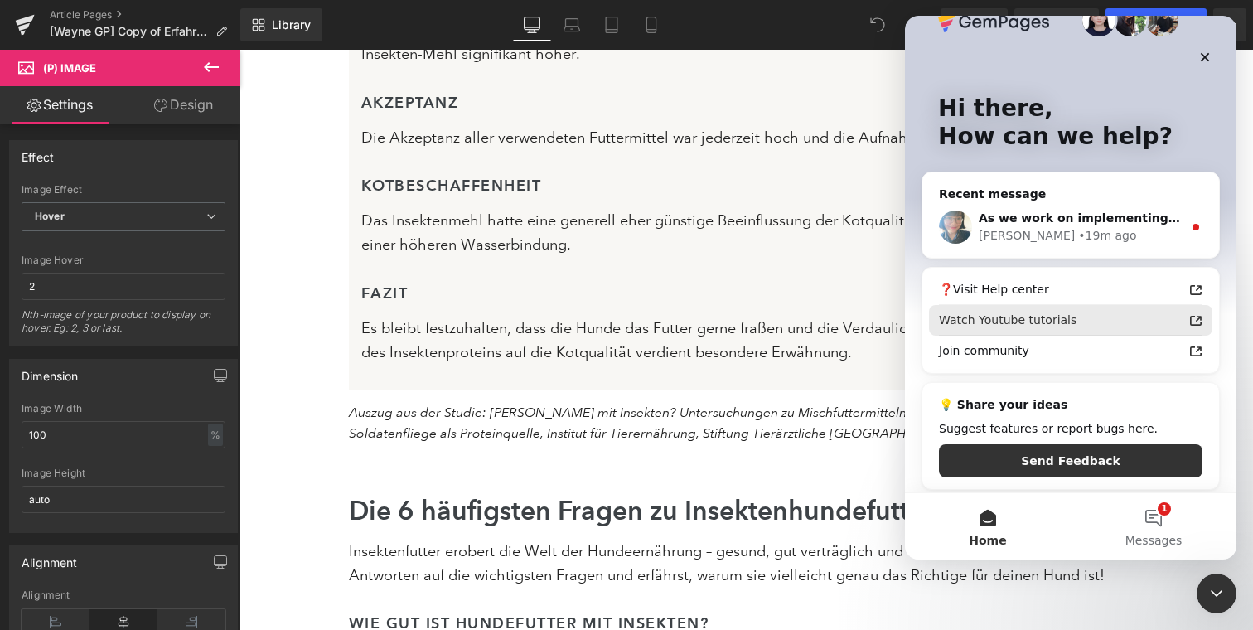
scroll to position [45, 0]
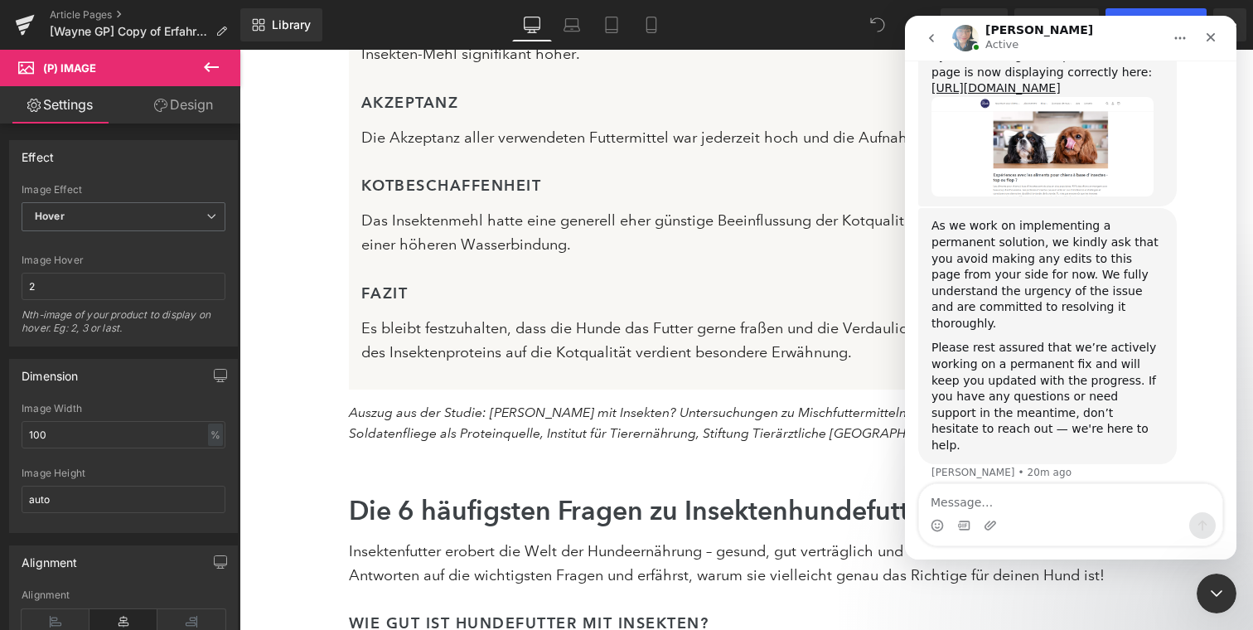
scroll to position [2242, 0]
click at [1082, 350] on div "Please rest assured that we’re actively working on a permanent fix and will kee…" at bounding box center [1048, 396] width 232 height 114
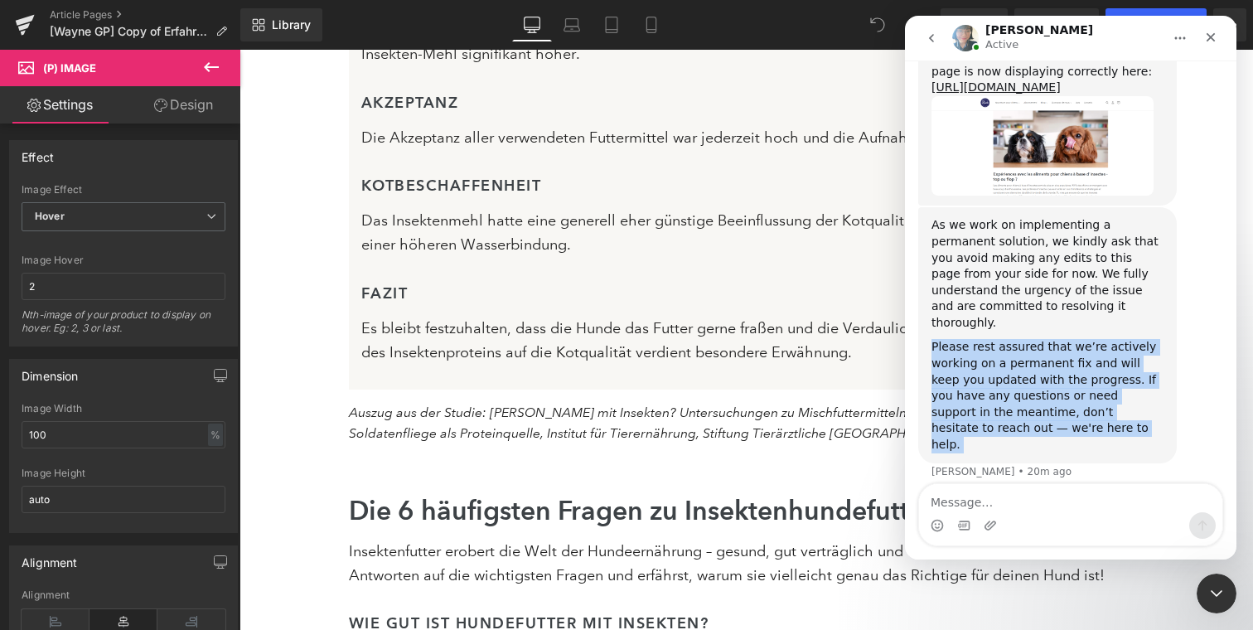
click at [1082, 350] on div "Please rest assured that we’re actively working on a permanent fix and will kee…" at bounding box center [1048, 396] width 232 height 114
click at [1041, 380] on div "Please rest assured that we’re actively working on a permanent fix and will kee…" at bounding box center [1048, 396] width 232 height 114
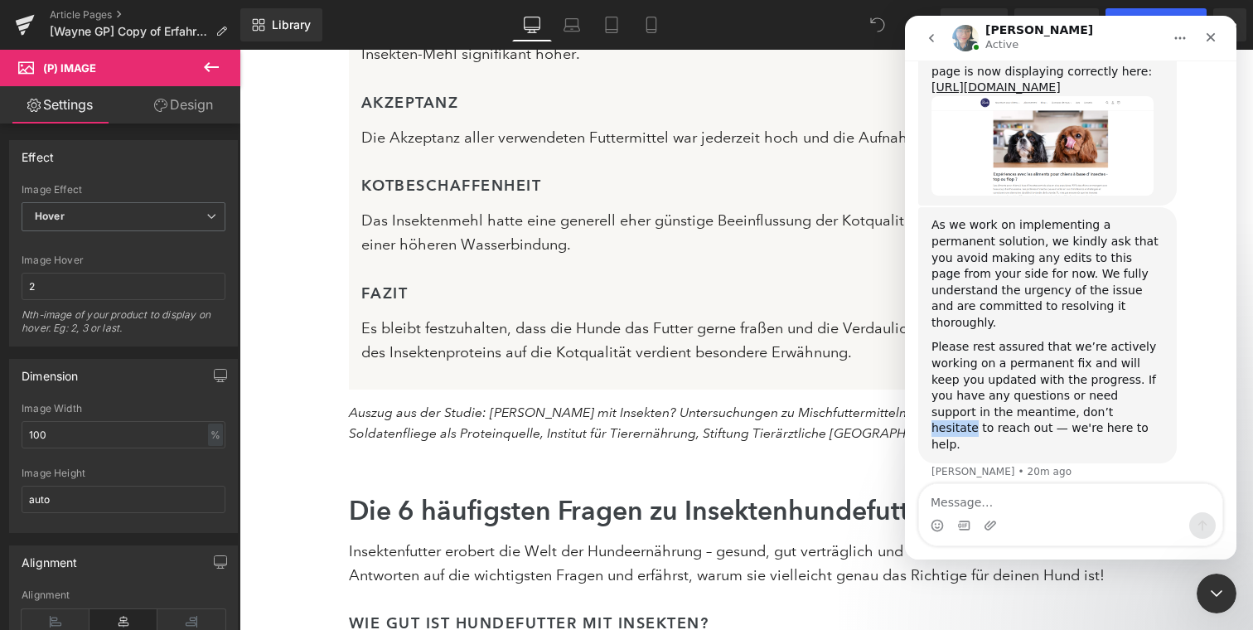
click at [1041, 380] on div "Please rest assured that we’re actively working on a permanent fix and will kee…" at bounding box center [1048, 396] width 232 height 114
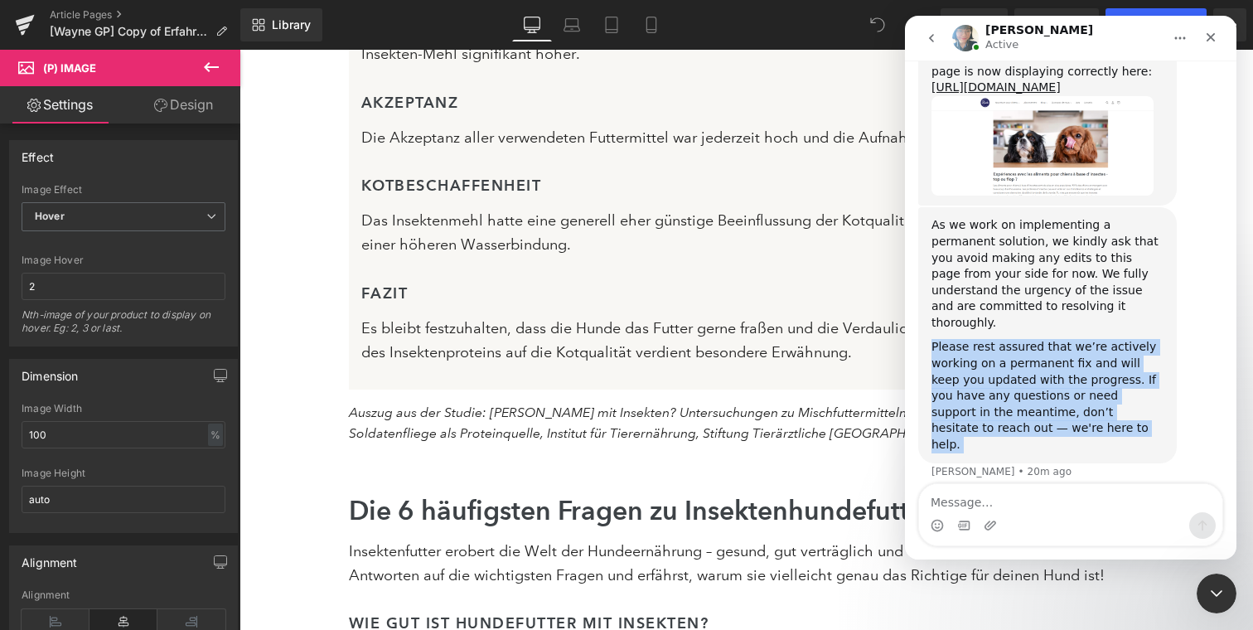
click at [1041, 380] on div "Please rest assured that we’re actively working on a permanent fix and will kee…" at bounding box center [1048, 396] width 232 height 114
click at [989, 380] on div "Please rest assured that we’re actively working on a permanent fix and will kee…" at bounding box center [1048, 396] width 232 height 114
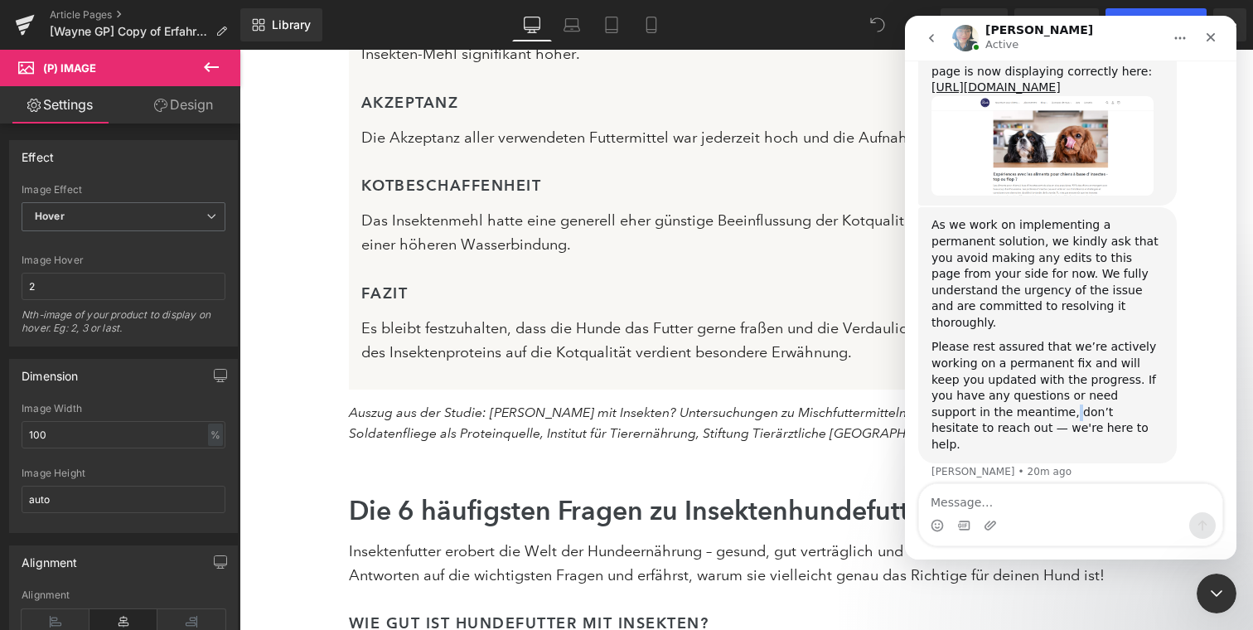
click at [989, 380] on div "Please rest assured that we’re actively working on a permanent fix and will kee…" at bounding box center [1048, 396] width 232 height 114
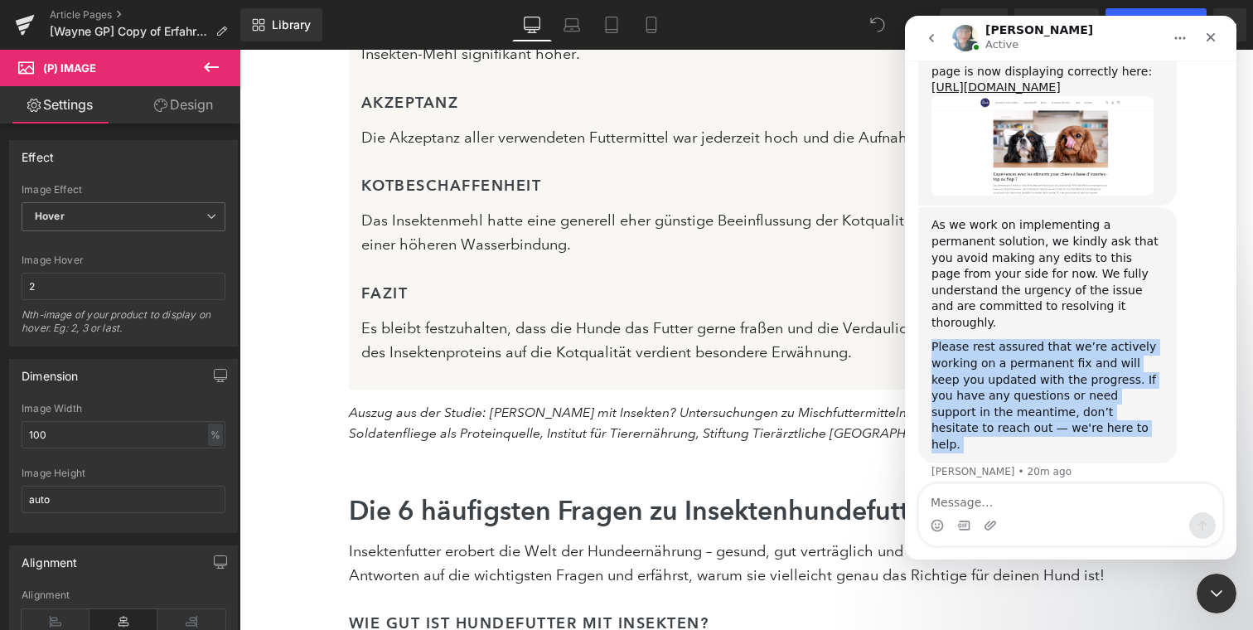
click at [989, 380] on div "Please rest assured that we’re actively working on a permanent fix and will kee…" at bounding box center [1048, 396] width 232 height 114
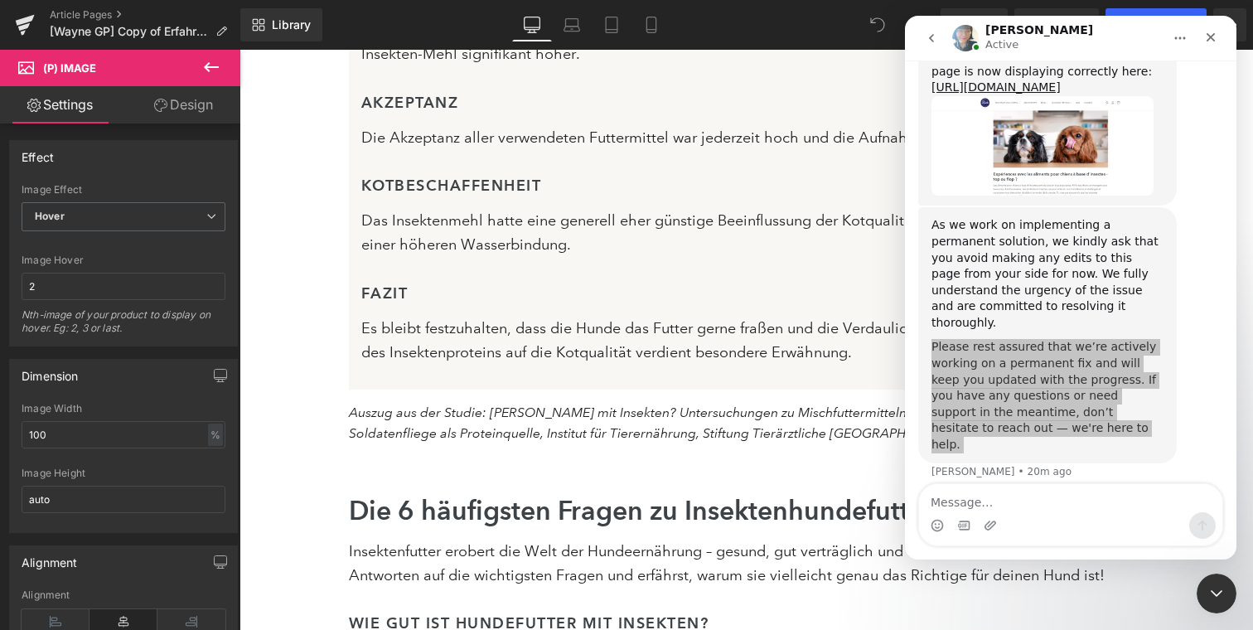
click at [635, 278] on div at bounding box center [626, 290] width 1253 height 580
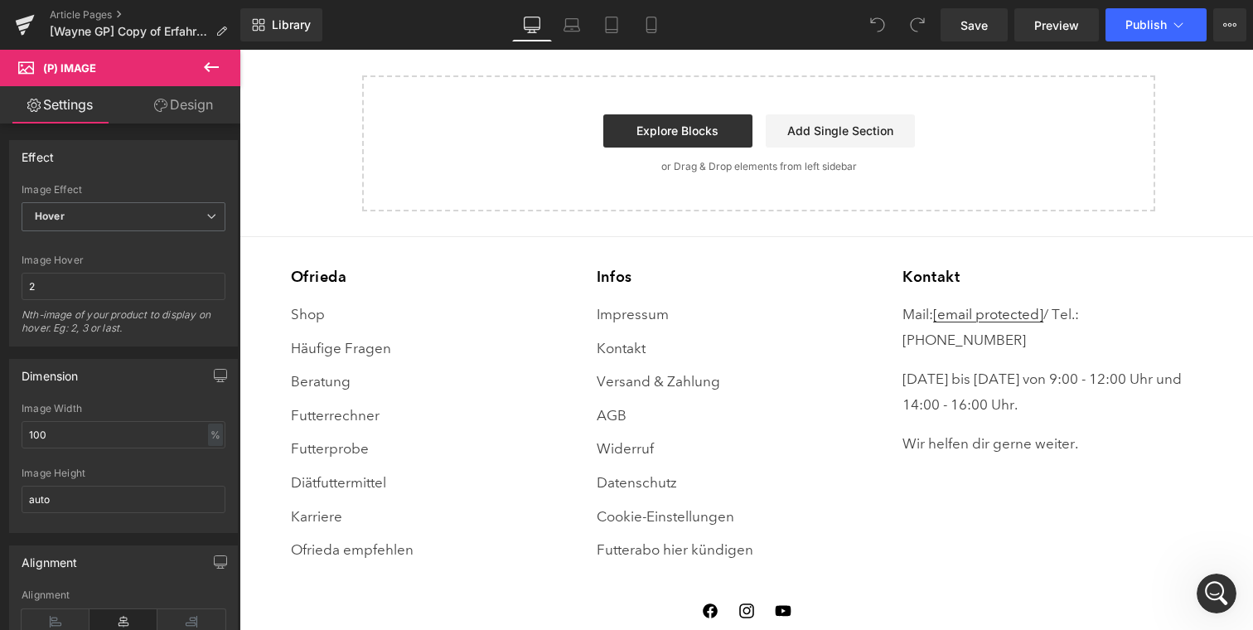
scroll to position [8602, 0]
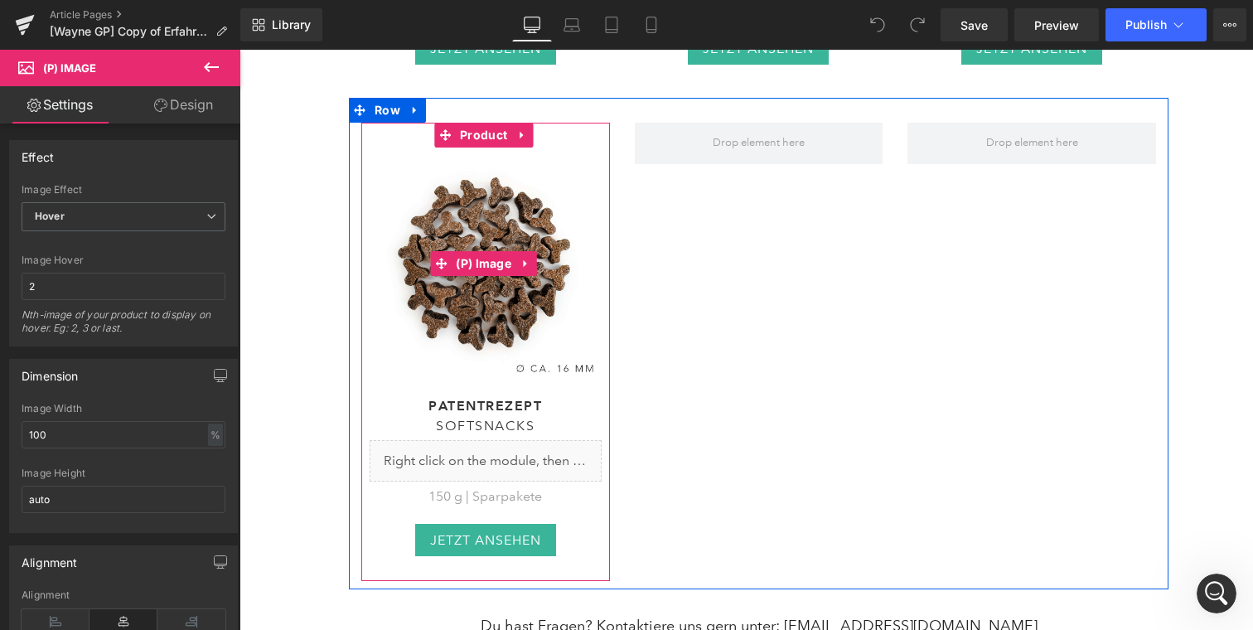
click at [588, 262] on img at bounding box center [486, 264] width 232 height 232
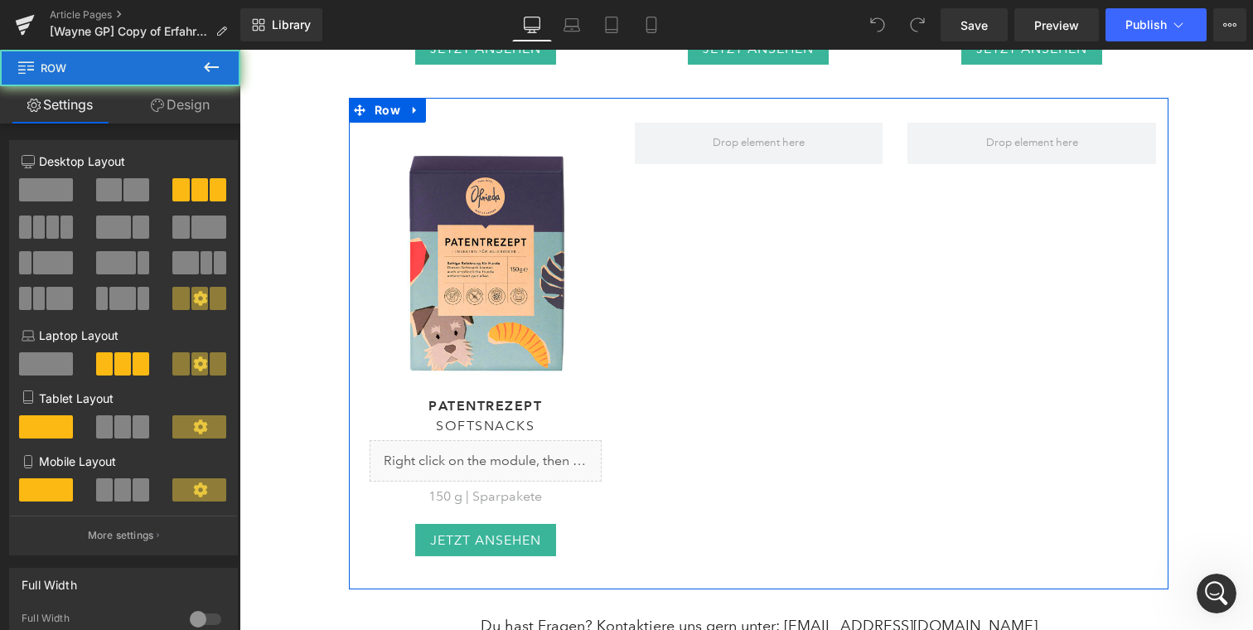
click at [713, 265] on div "(P) Image Patentrezept Heading Softsnacks Heading Liquid 150 g | Sparpakete Tex…" at bounding box center [759, 343] width 820 height 491
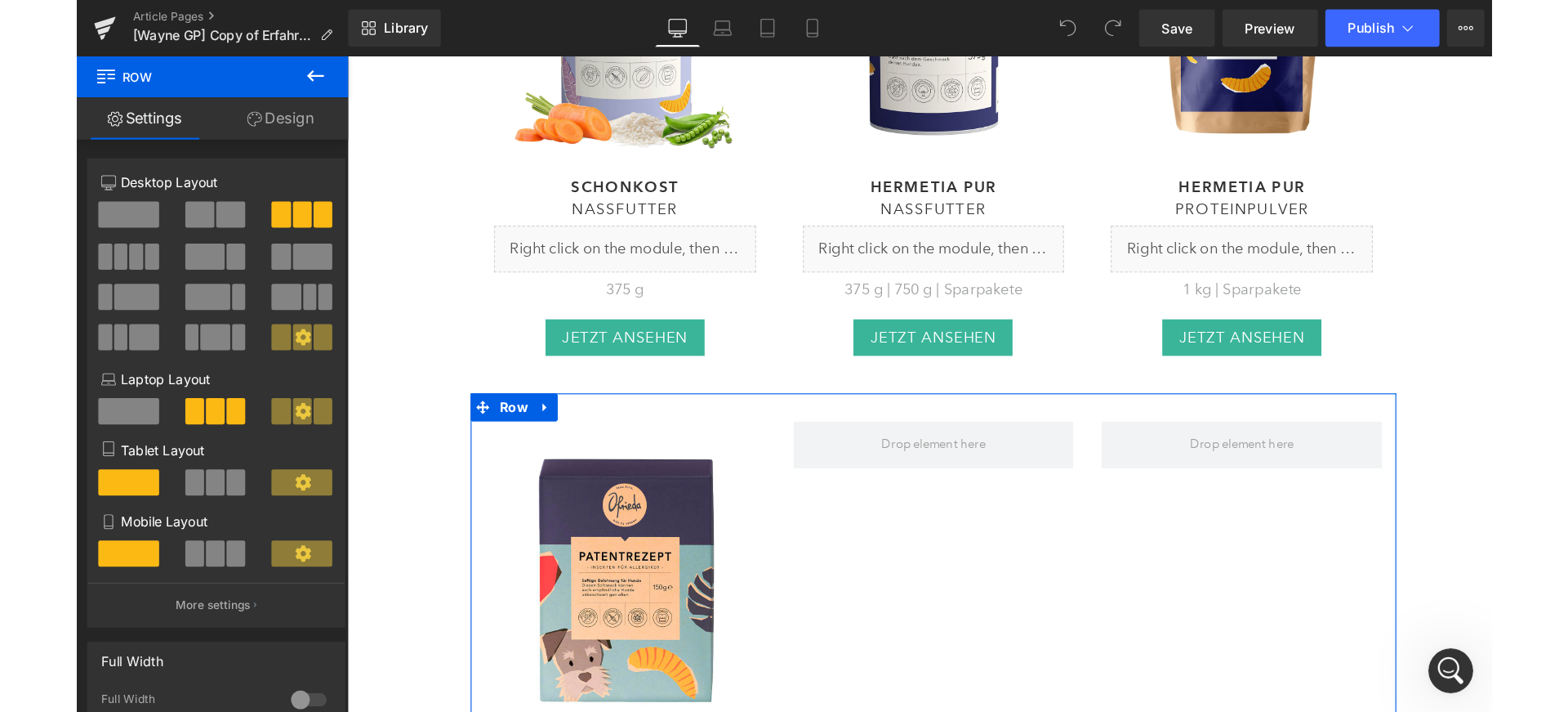
scroll to position [8176, 0]
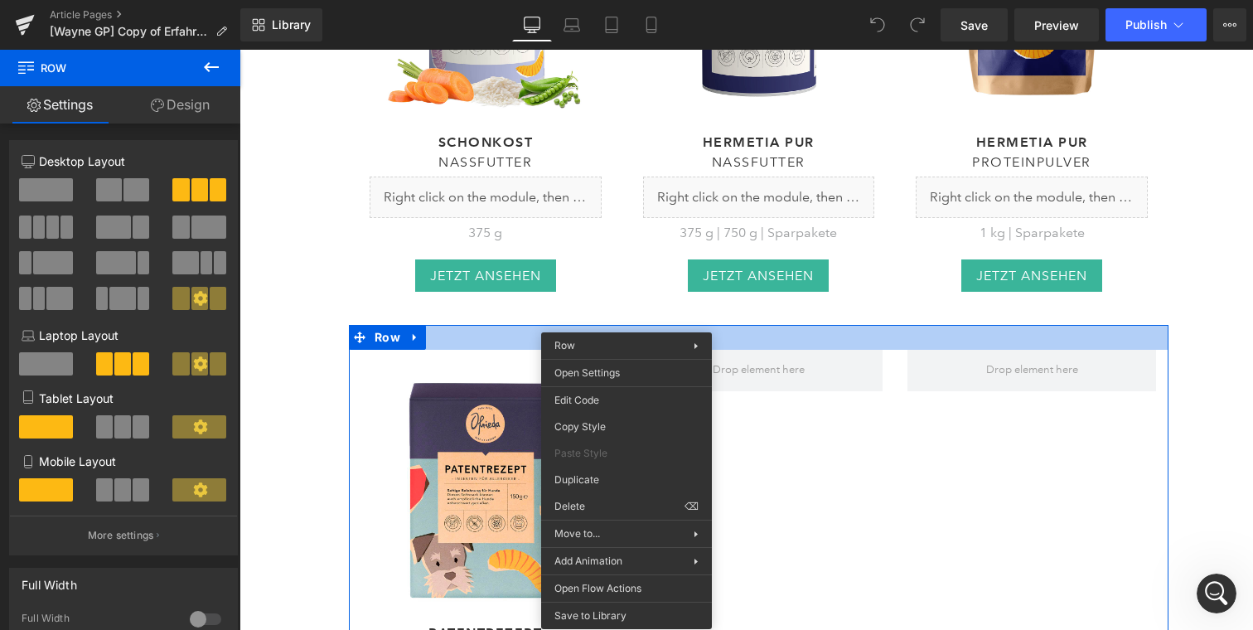
scroll to position [8403, 0]
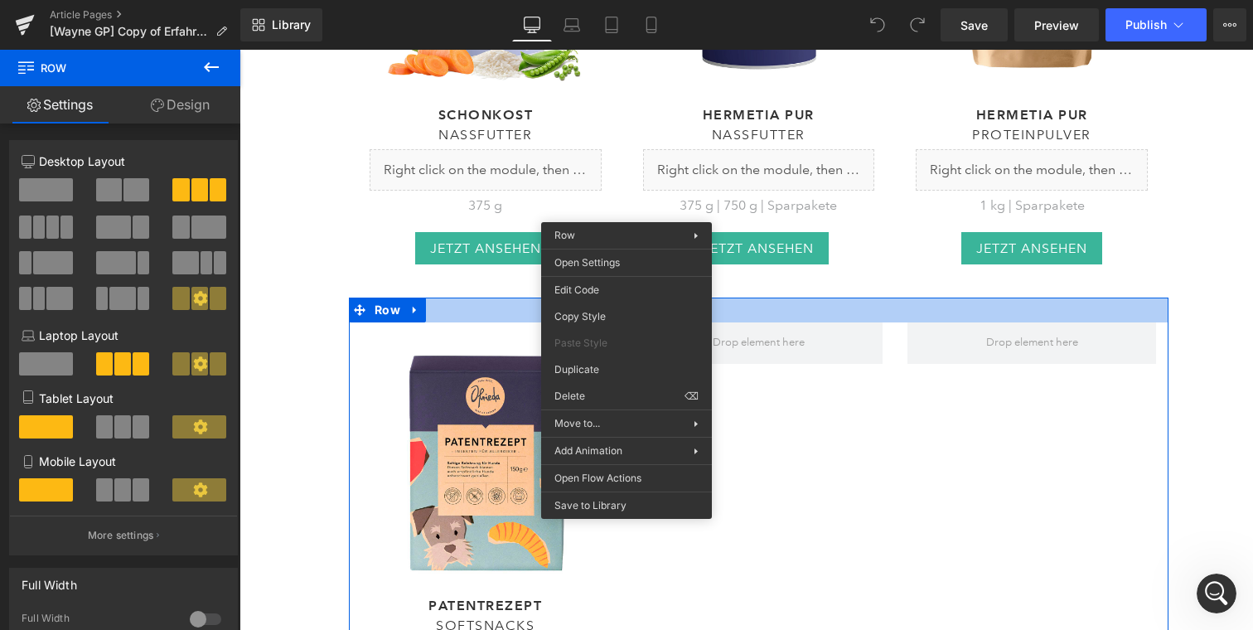
click at [487, 300] on div "(P) Image Patentrezept Heading Softsnacks Heading Liquid 150 g | Sparpakete Tex…" at bounding box center [759, 543] width 820 height 491
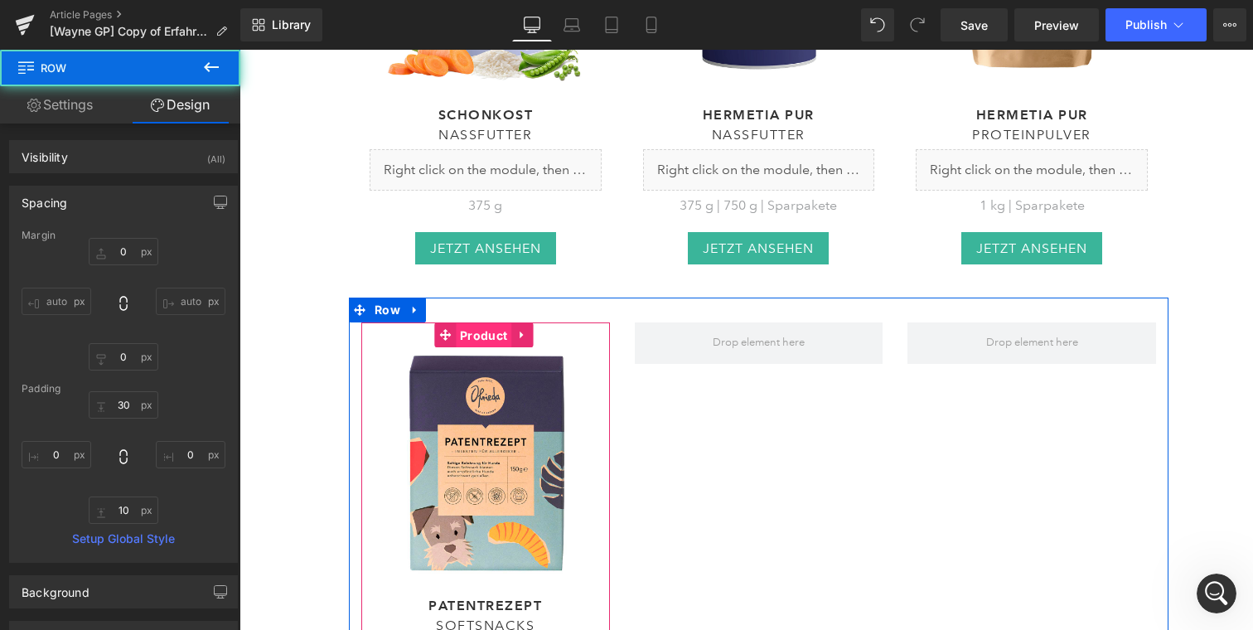
click at [487, 323] on span "Product" at bounding box center [484, 335] width 56 height 25
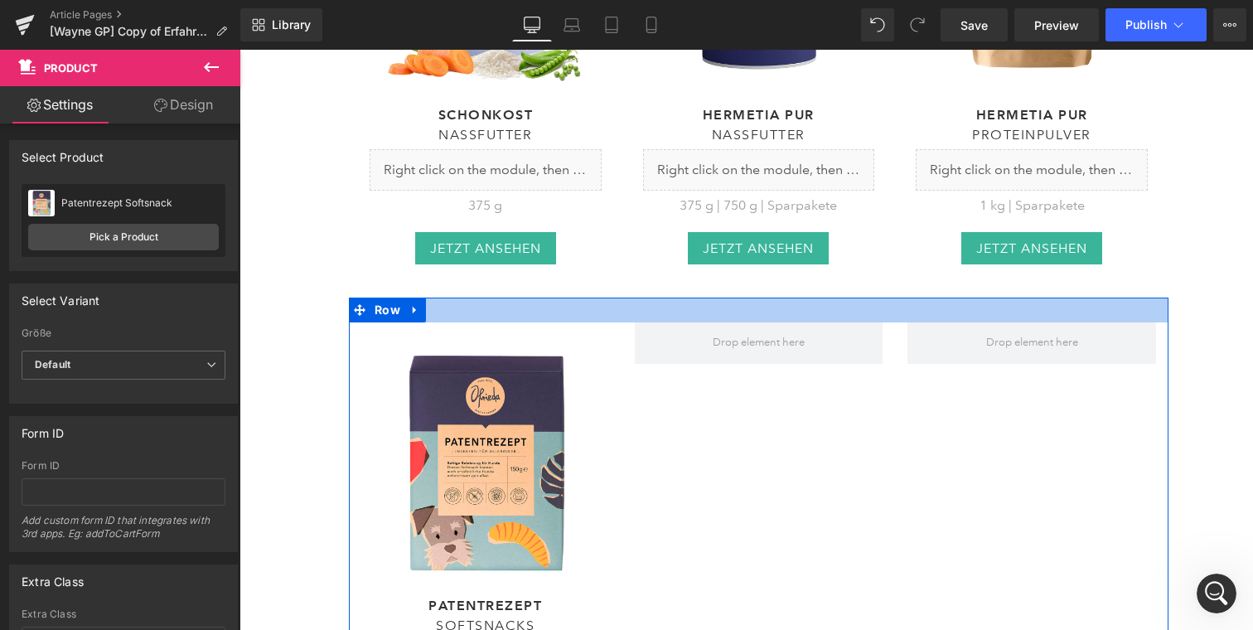
click at [565, 298] on div at bounding box center [759, 310] width 820 height 25
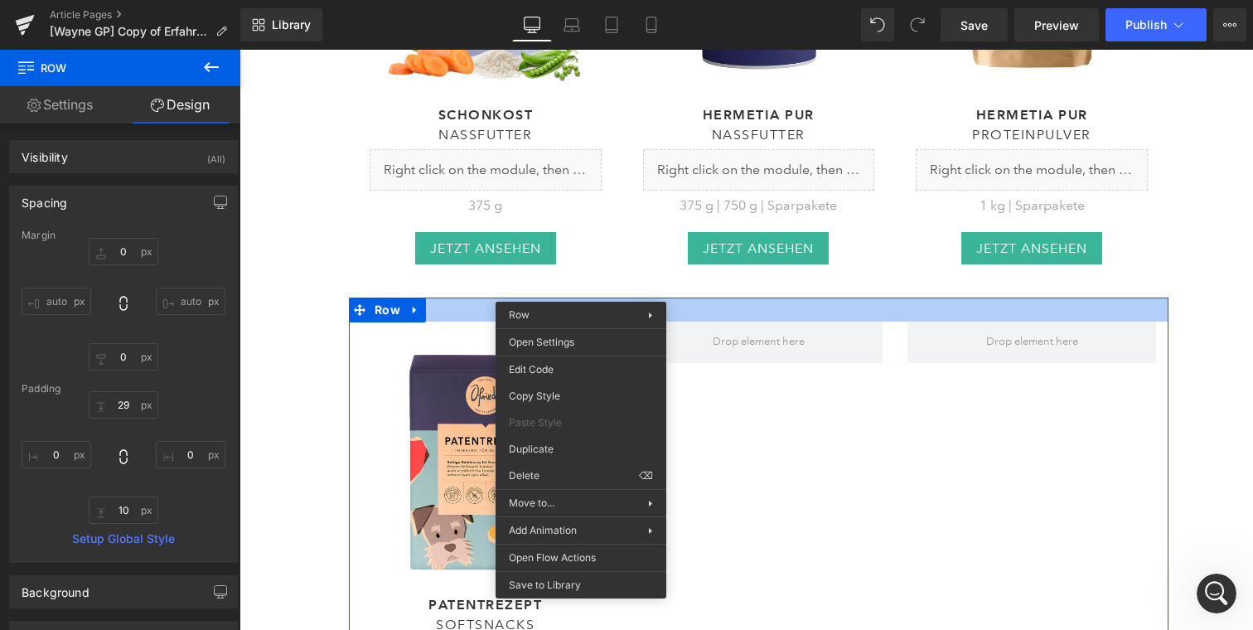
click at [719, 298] on div "(P) Image Patentrezept Heading Softsnacks Heading Liquid 150 g | Sparpakete Tex…" at bounding box center [759, 543] width 820 height 490
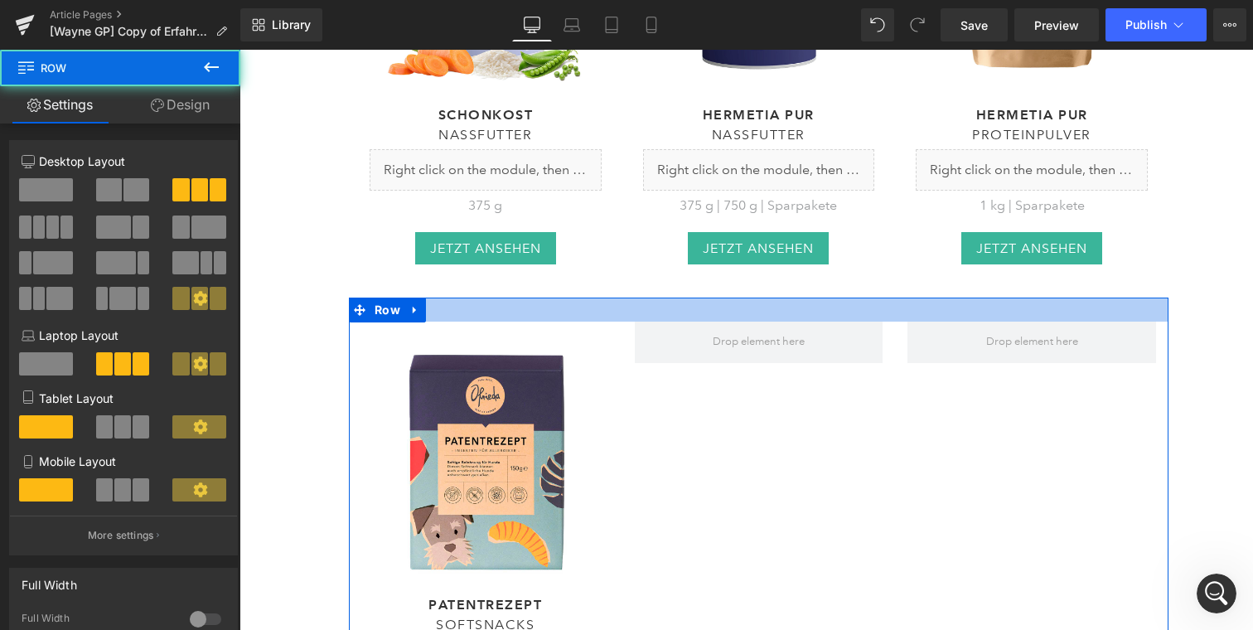
click at [607, 298] on div "(P) Image Patentrezept Heading Softsnacks Heading Liquid 150 g | Sparpakete Tex…" at bounding box center [759, 543] width 820 height 490
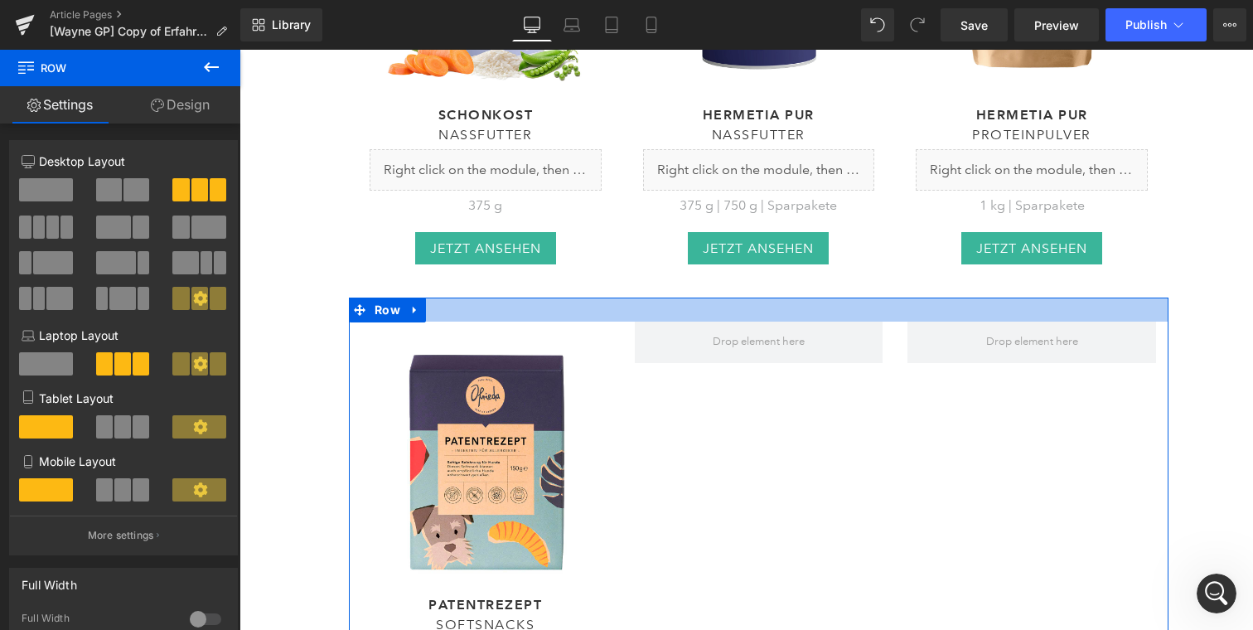
click at [606, 298] on div at bounding box center [759, 310] width 820 height 24
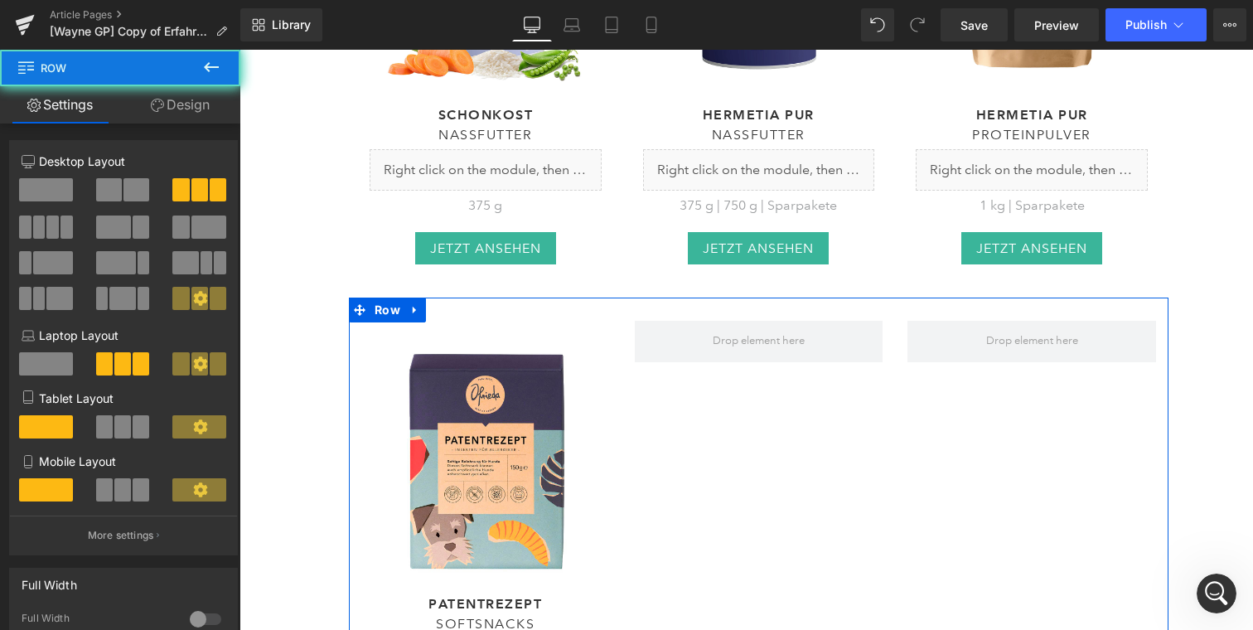
click at [609, 321] on div "(P) Image Patentrezept Heading Softsnacks Heading Liquid 150 g | Sparpakete Tex…" at bounding box center [486, 550] width 274 height 458
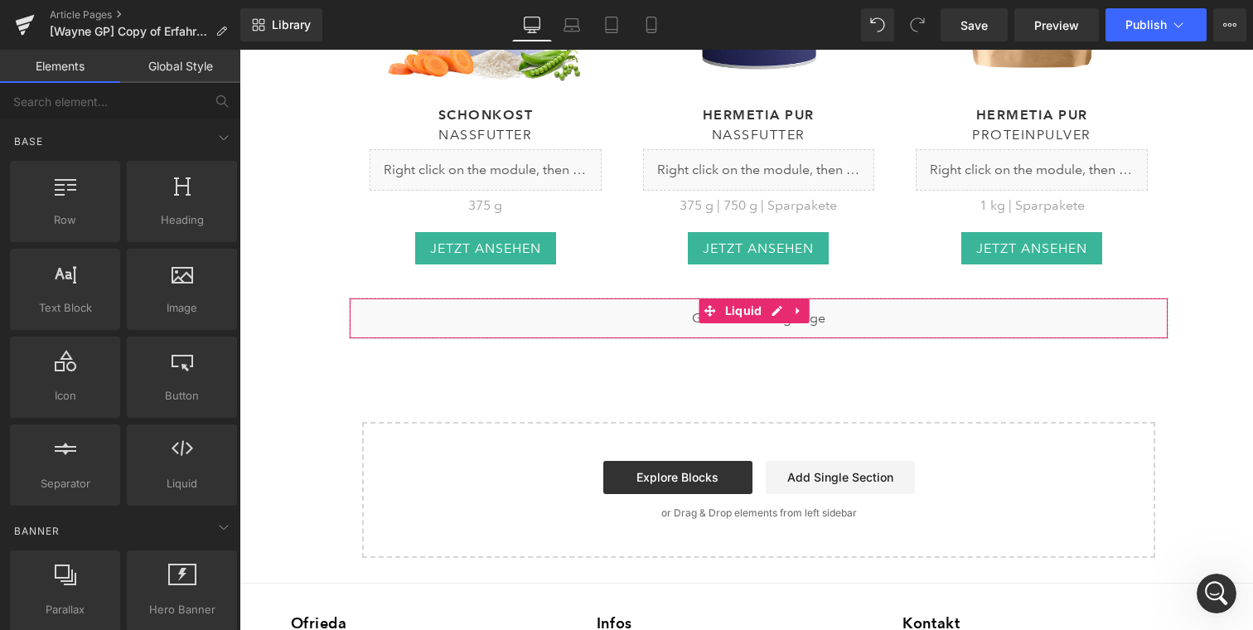
click at [573, 300] on div "Liquid" at bounding box center [759, 318] width 820 height 41
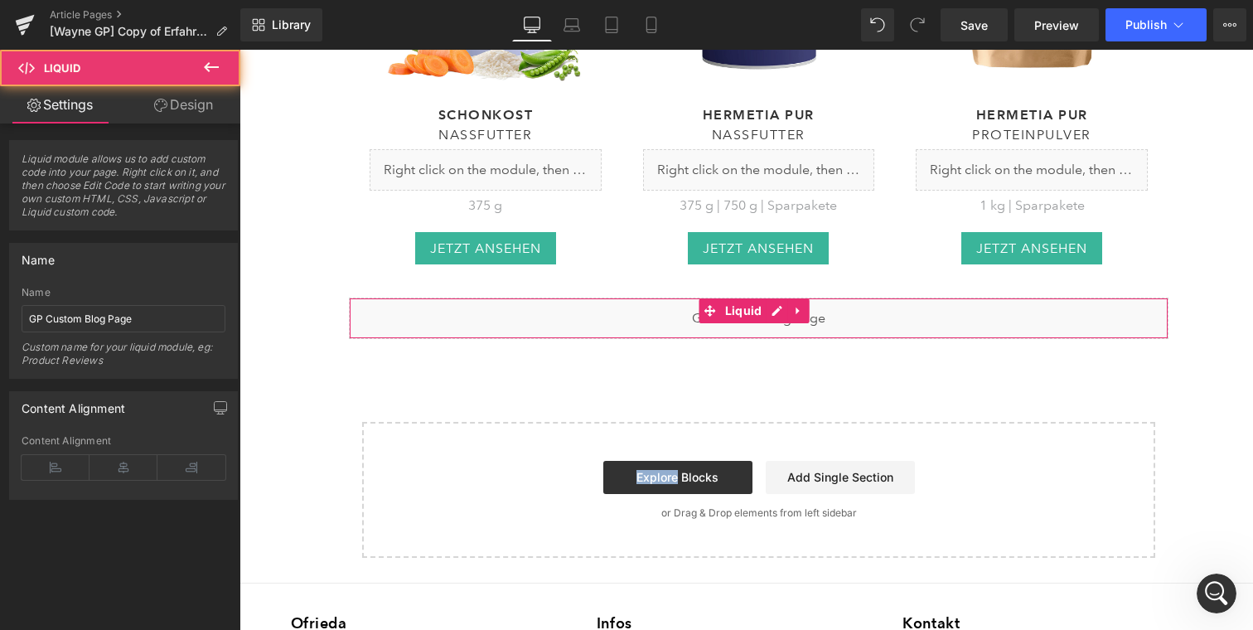
click at [573, 300] on div "Liquid" at bounding box center [759, 318] width 820 height 41
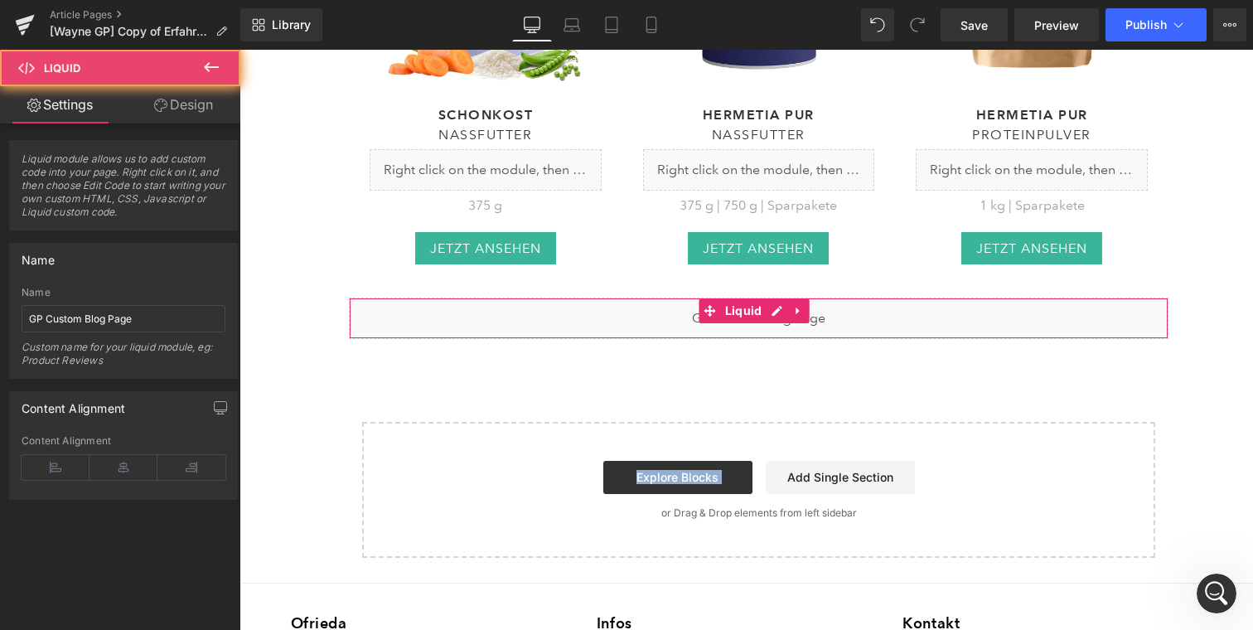
click at [573, 300] on div "Liquid" at bounding box center [759, 318] width 820 height 41
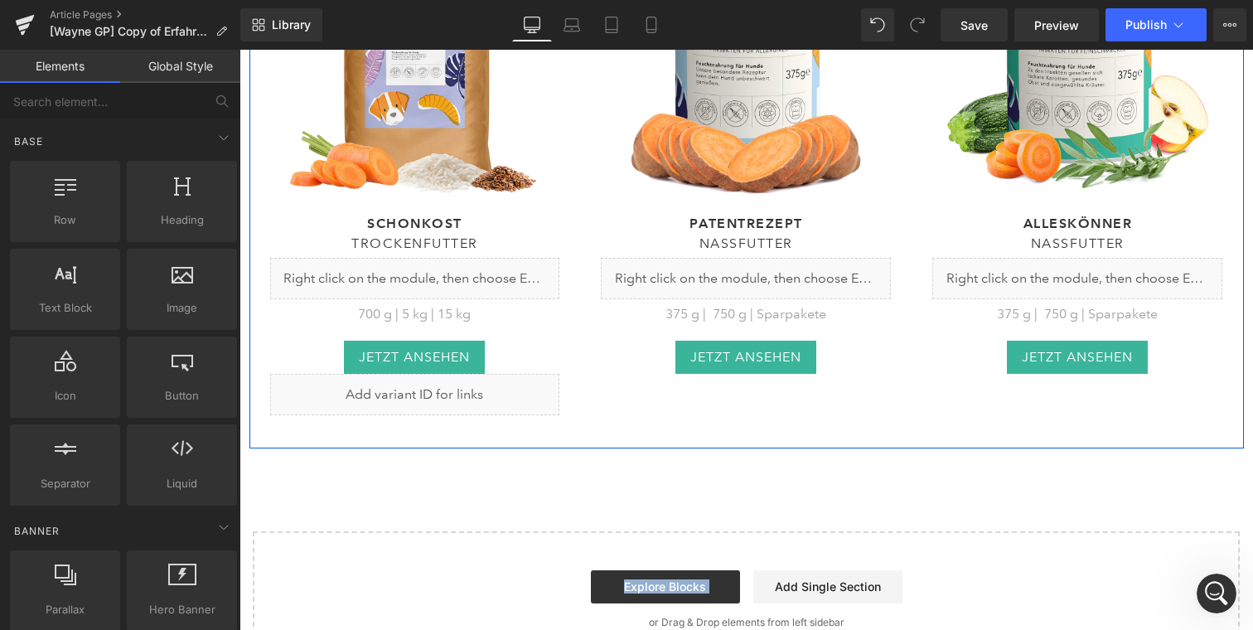
scroll to position [7812, 0]
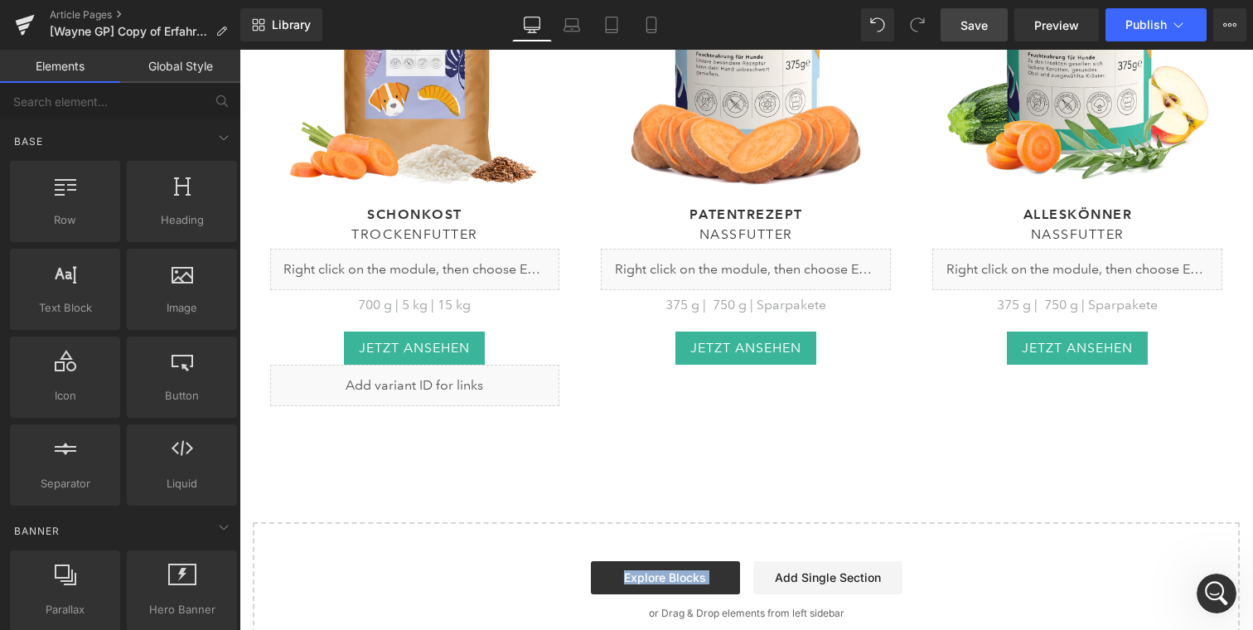
click at [993, 30] on link "Save" at bounding box center [974, 24] width 67 height 33
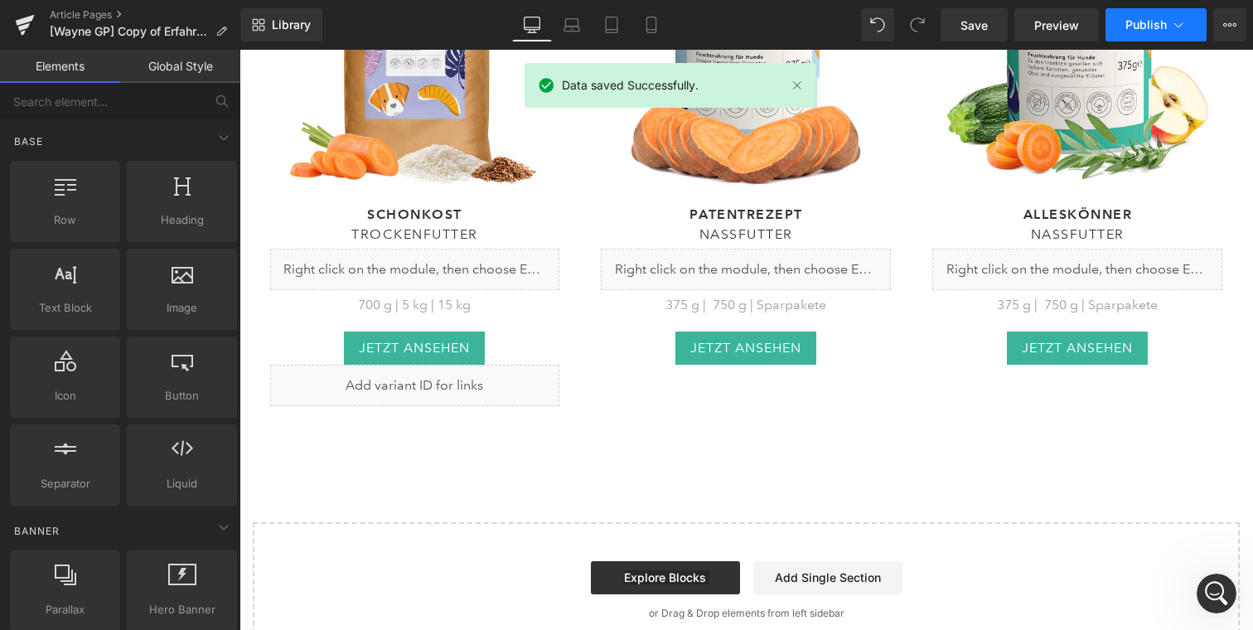
click at [1134, 24] on span "Publish" at bounding box center [1146, 24] width 41 height 13
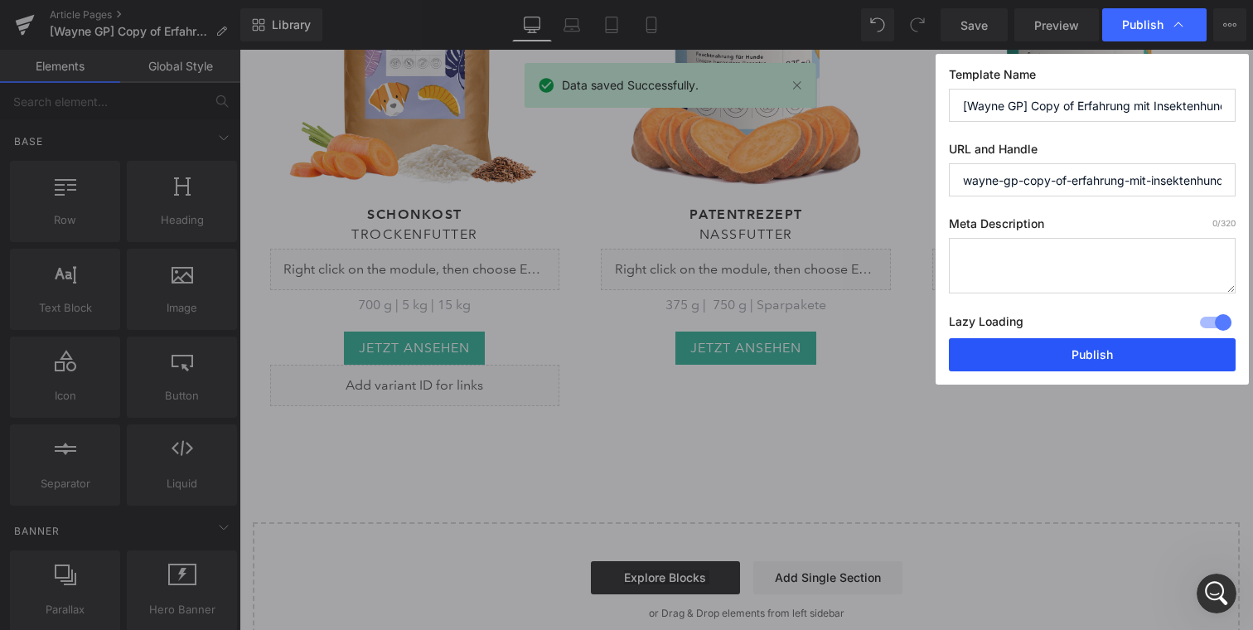
click at [1102, 346] on button "Publish" at bounding box center [1092, 354] width 287 height 33
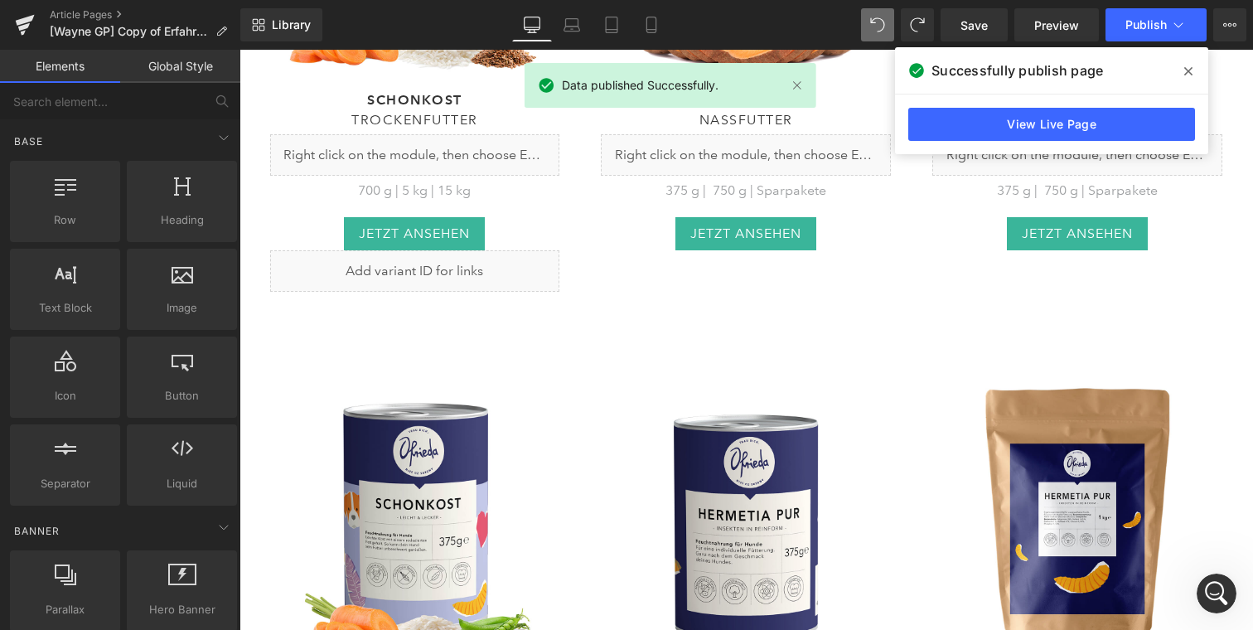
scroll to position [8378, 0]
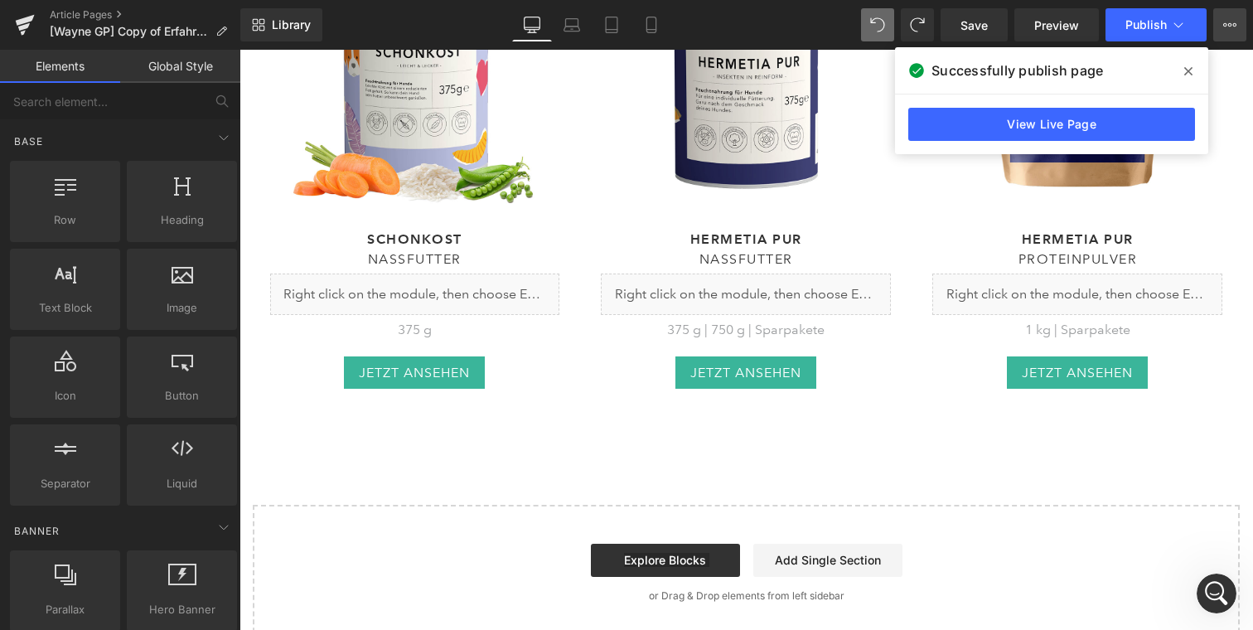
click at [1231, 30] on icon at bounding box center [1229, 24] width 13 height 13
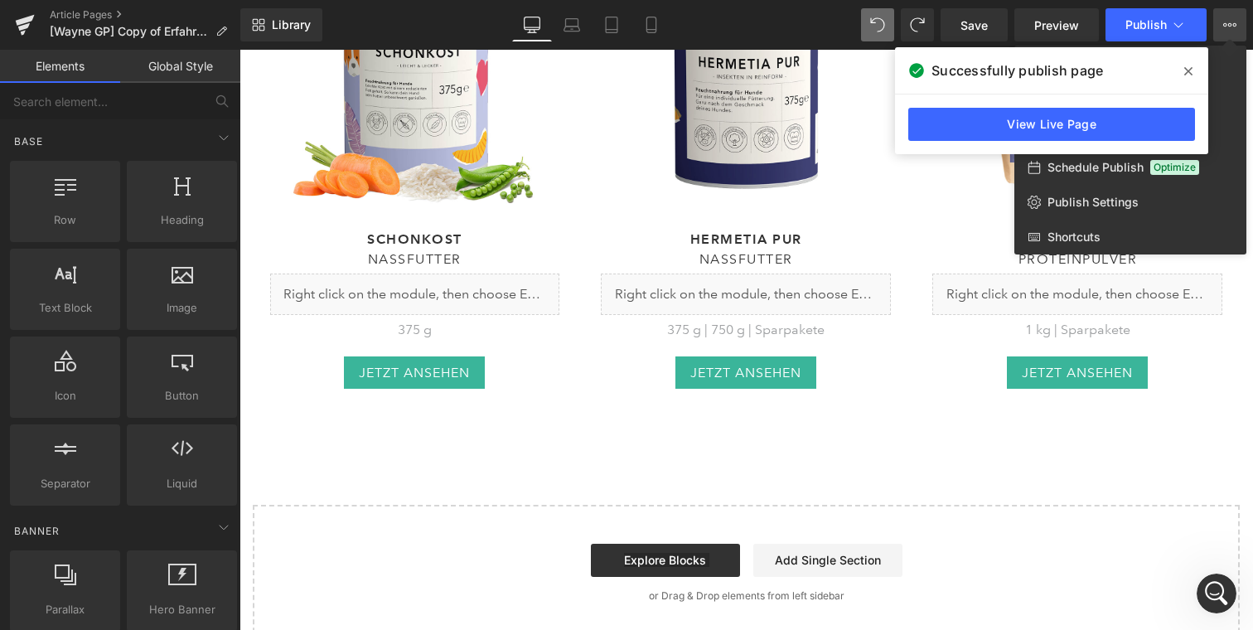
click at [1188, 72] on icon at bounding box center [1188, 71] width 8 height 8
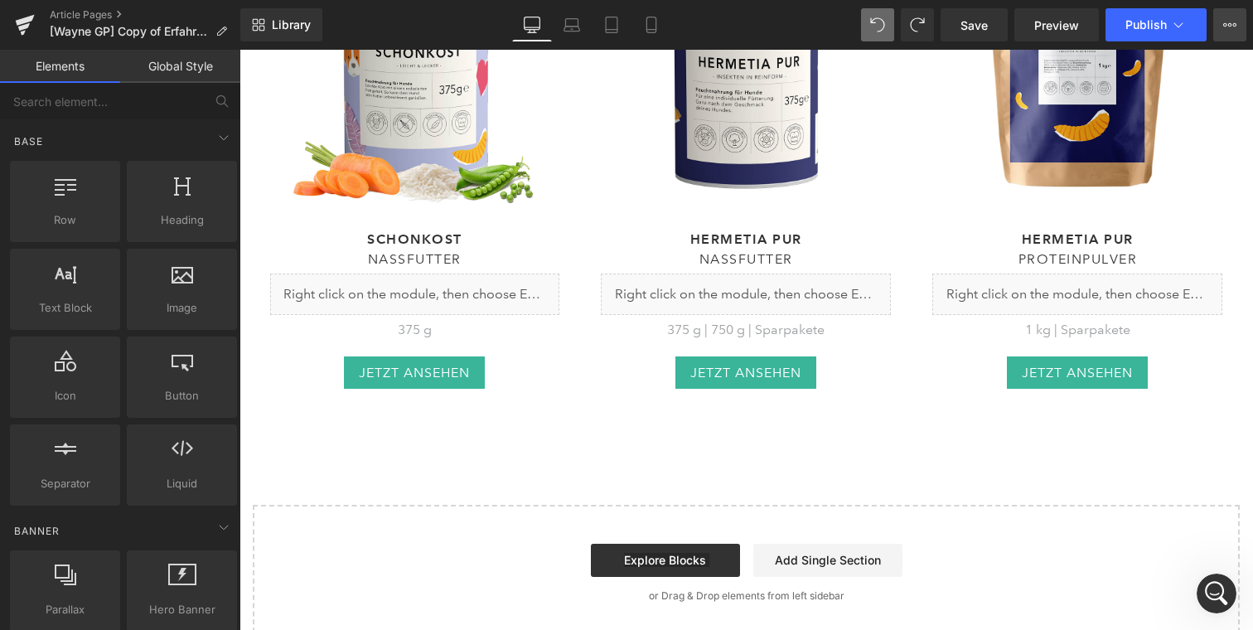
click at [1224, 40] on button "View Live Page View with current Template Save Template to Library Schedule Pub…" at bounding box center [1230, 24] width 33 height 33
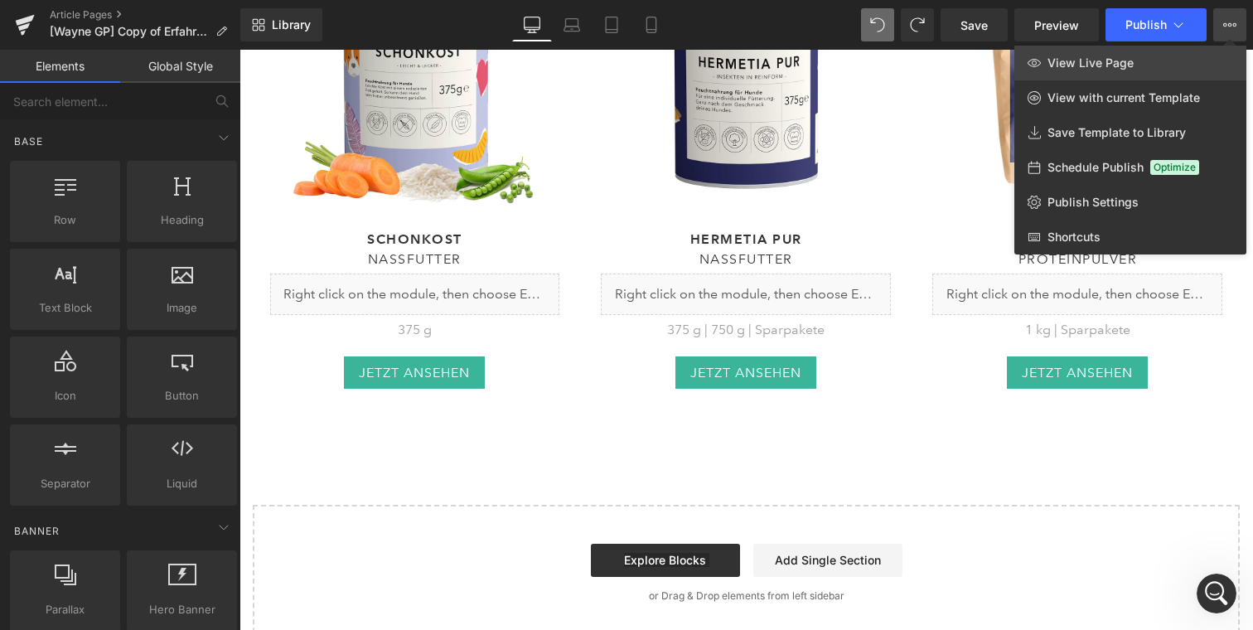
click at [1162, 70] on link "View Live Page" at bounding box center [1131, 63] width 232 height 35
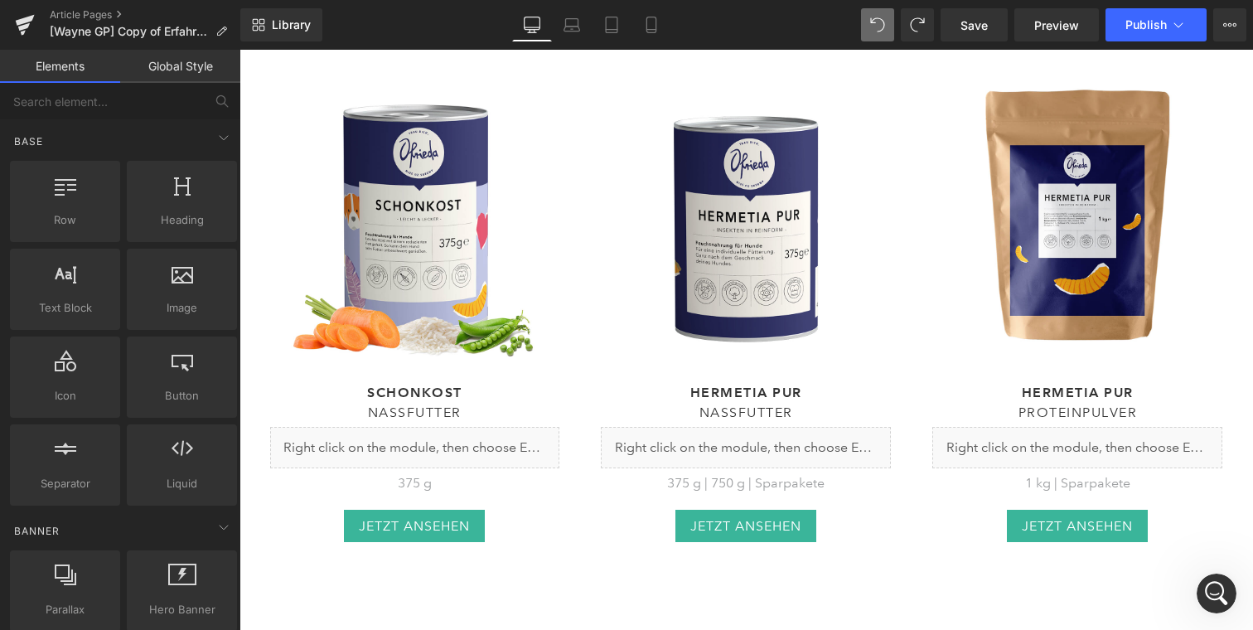
scroll to position [8121, 0]
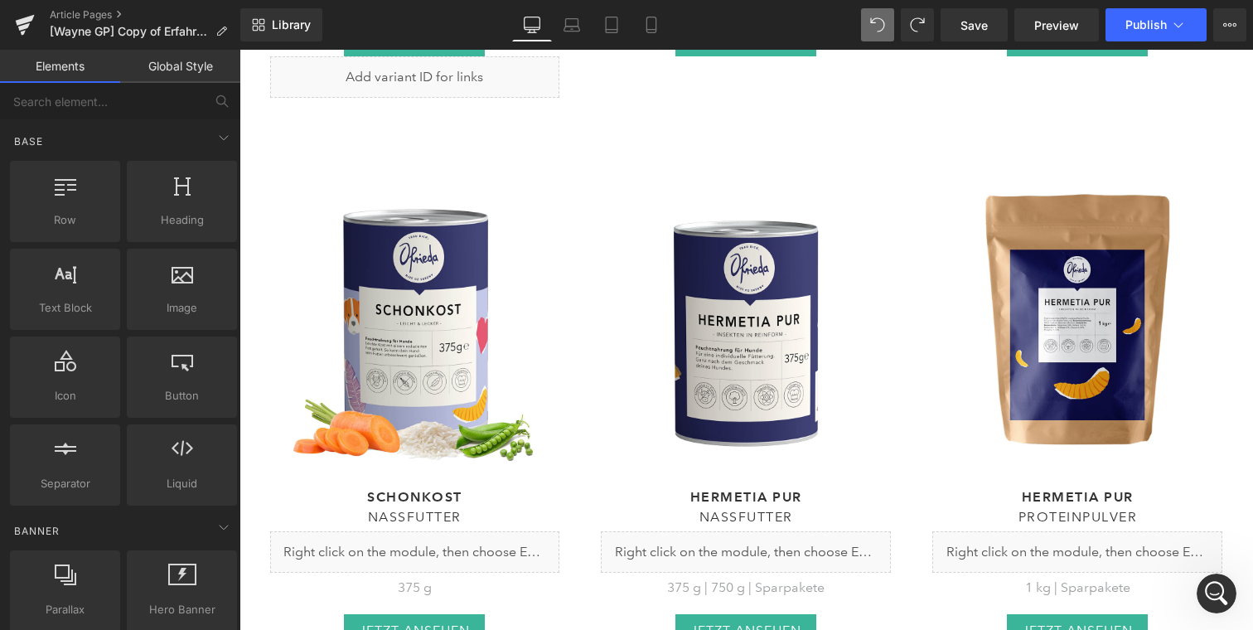
click at [900, 205] on div "(P) Image hermetia pur Heading Nassfutter Heading Liquid 375 g | 750 g | Sparpa…" at bounding box center [746, 414] width 332 height 516
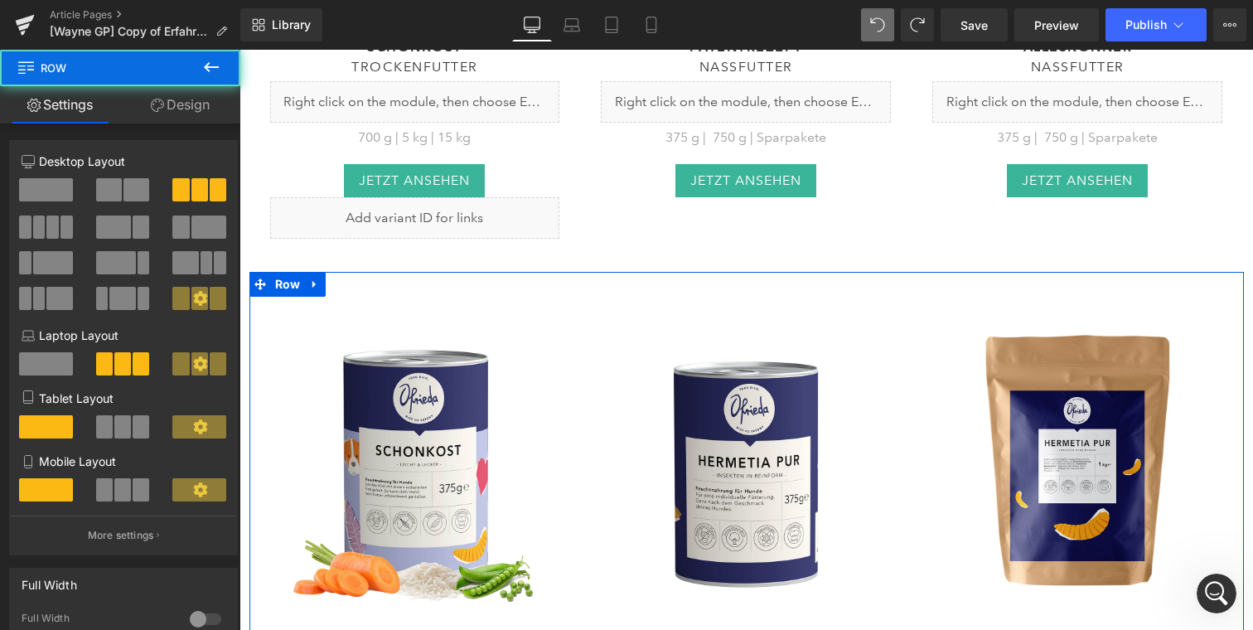
scroll to position [7911, 0]
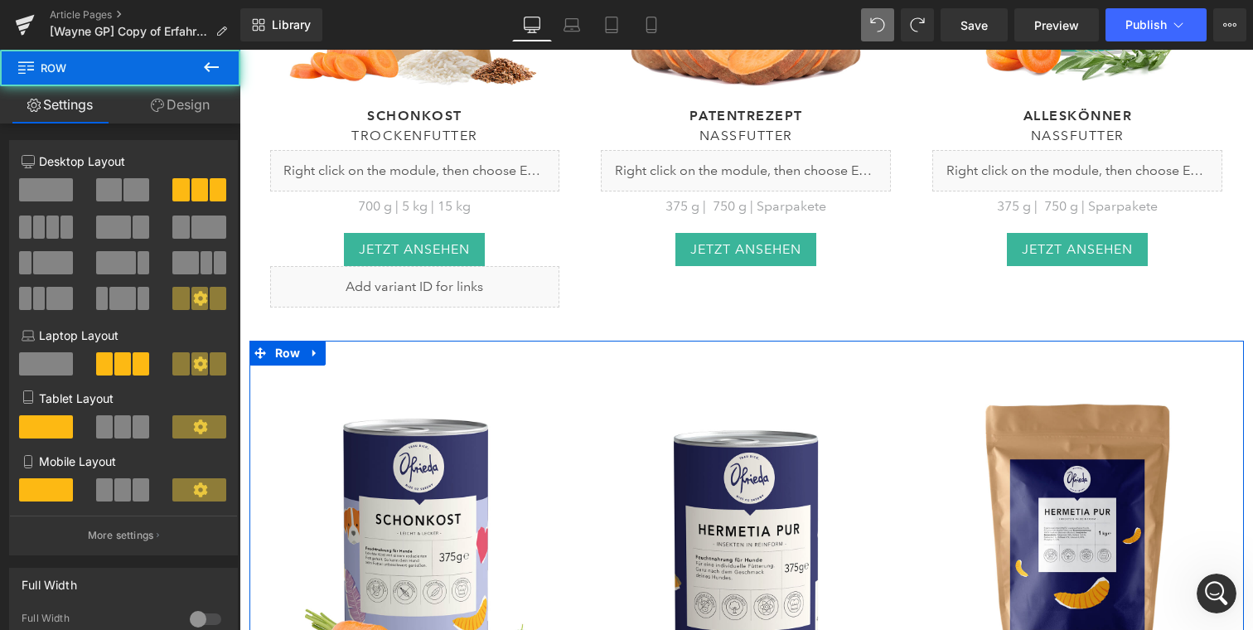
click at [915, 366] on div "(P) Image hermetia pur Heading Proteinpulver Heading Liquid 1 kg | Sparpakete T…" at bounding box center [1078, 624] width 332 height 516
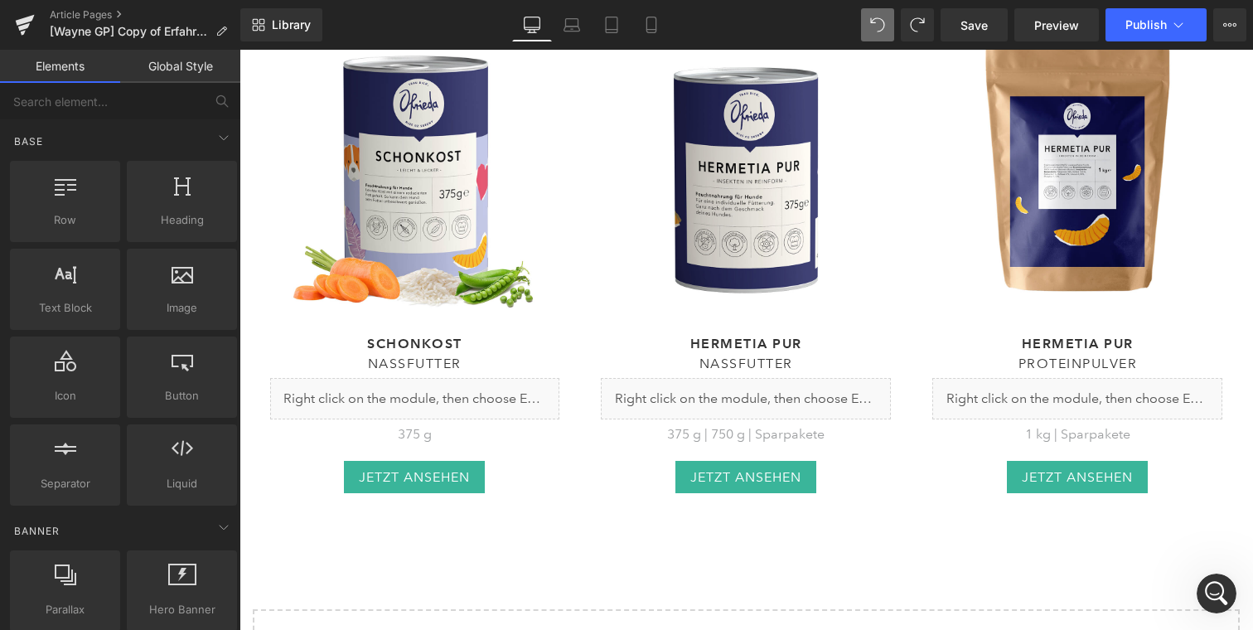
scroll to position [8297, 0]
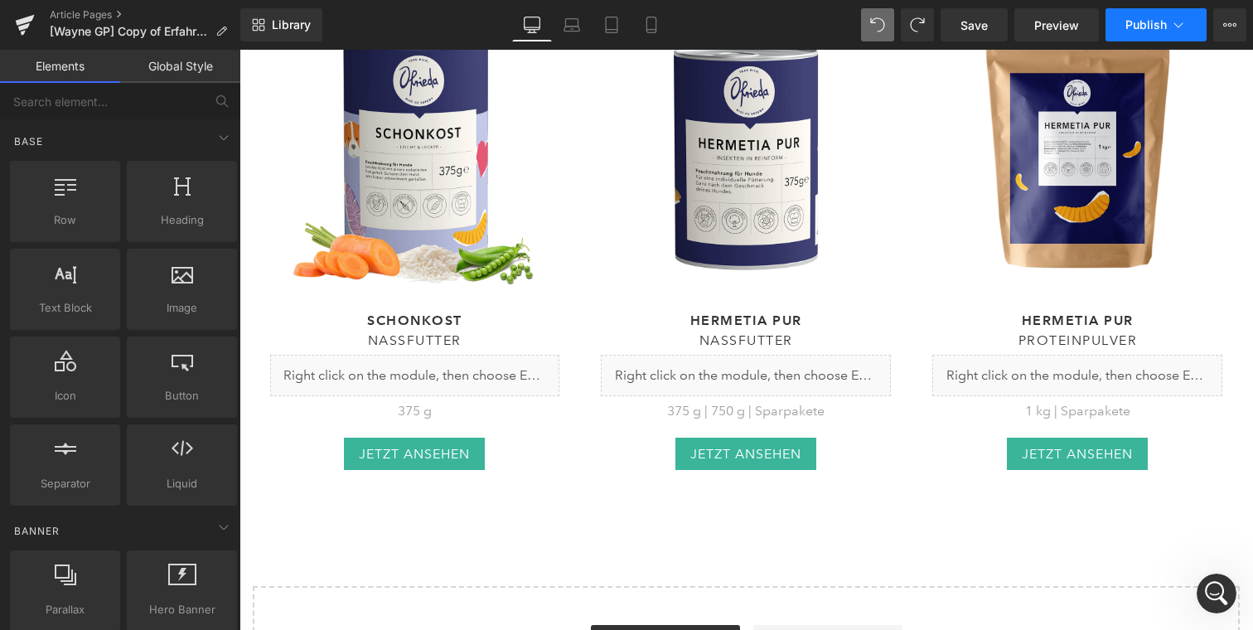
click at [1127, 24] on span "Publish" at bounding box center [1146, 24] width 41 height 13
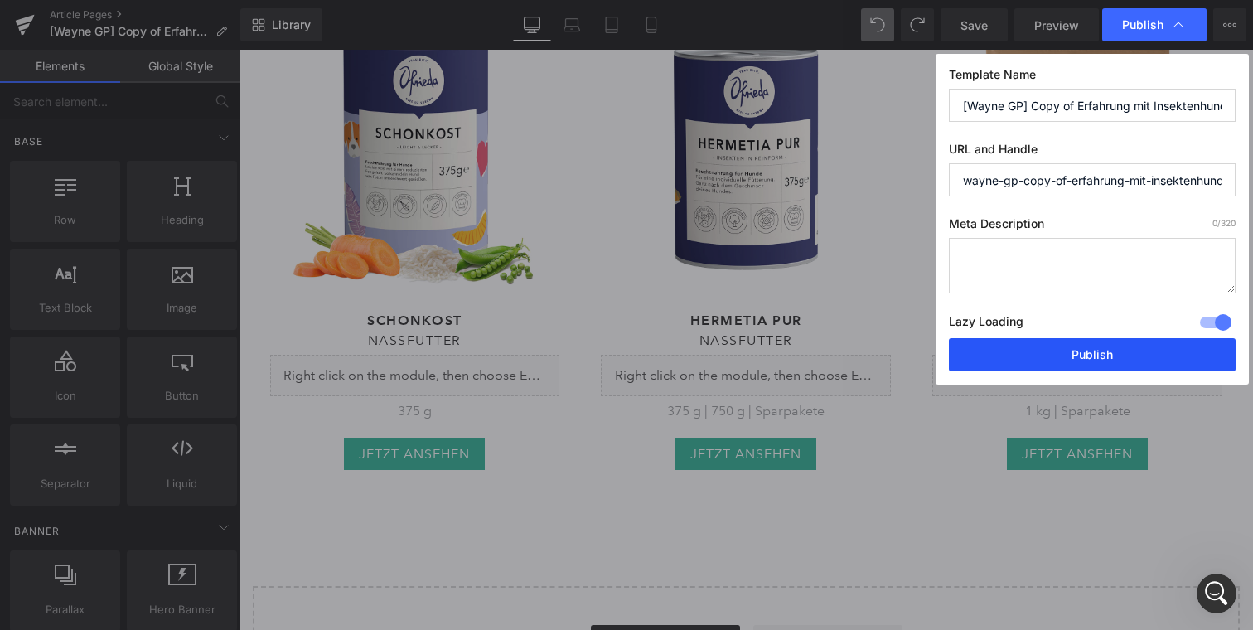
click at [1044, 356] on button "Publish" at bounding box center [1092, 354] width 287 height 33
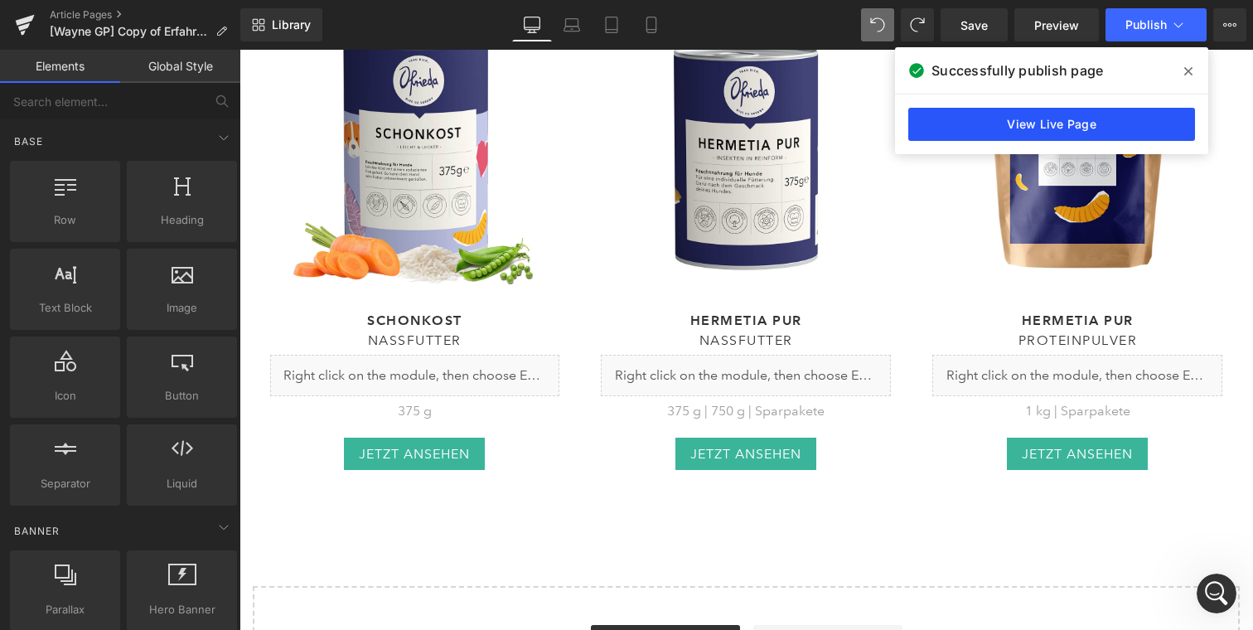
click at [1107, 123] on link "View Live Page" at bounding box center [1051, 124] width 287 height 33
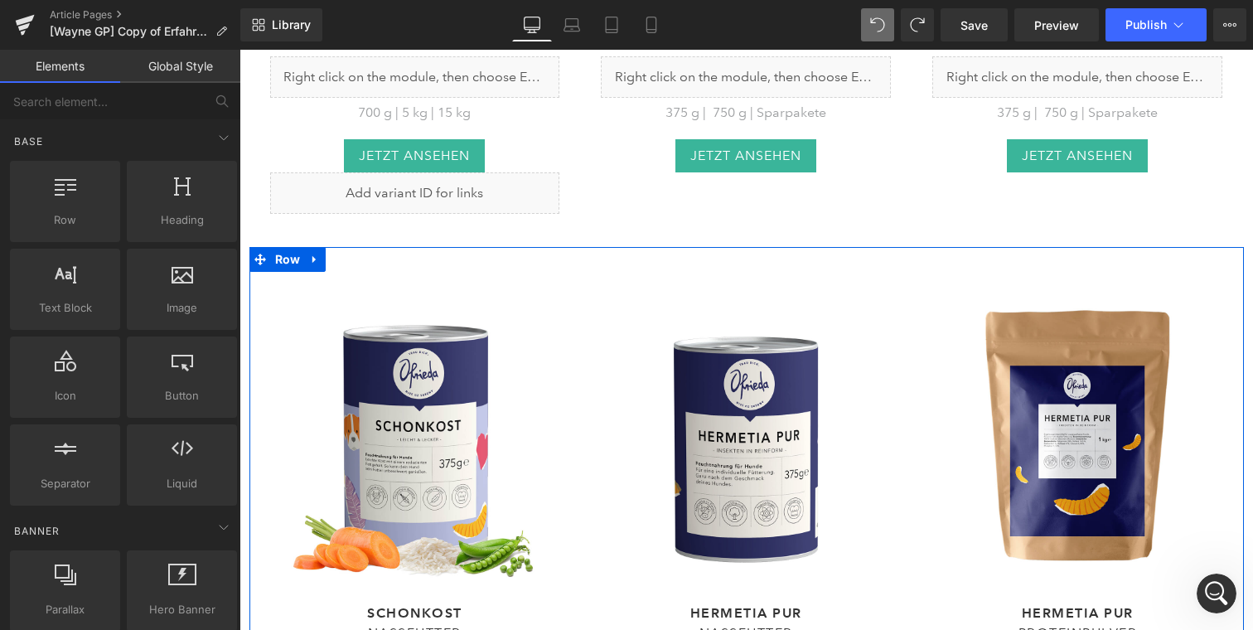
scroll to position [7958, 0]
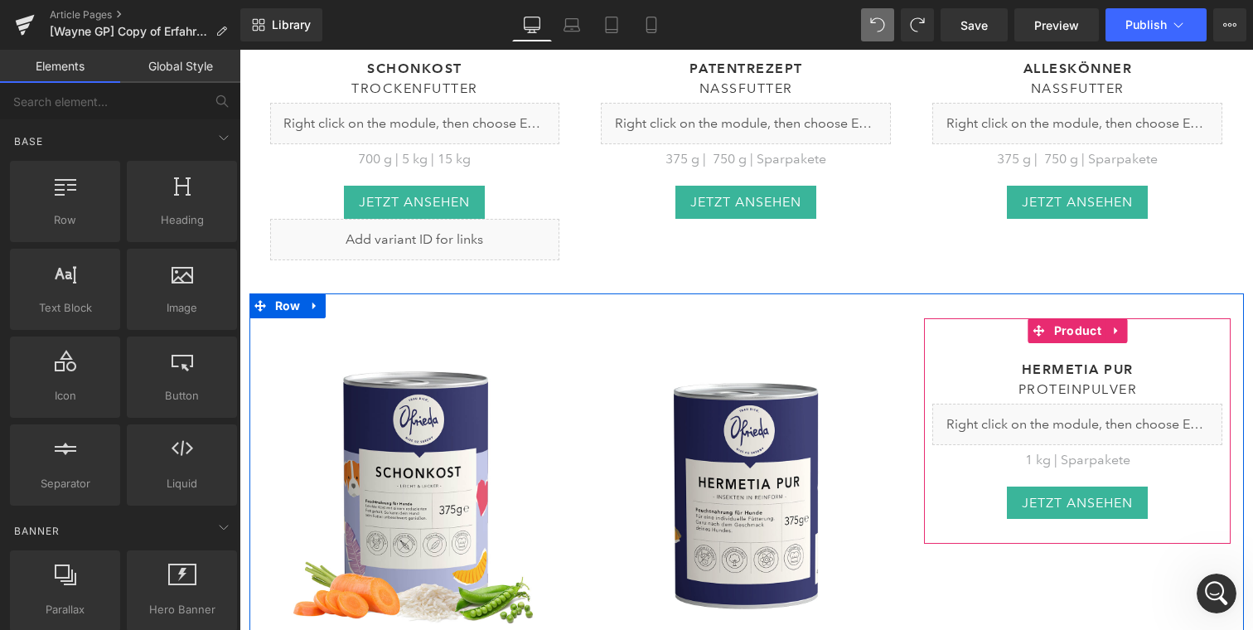
click at [936, 318] on div "hermetia pur Heading Proteinpulver Heading Liquid 1 kg | Sparpakete Text Block …" at bounding box center [1077, 431] width 307 height 226
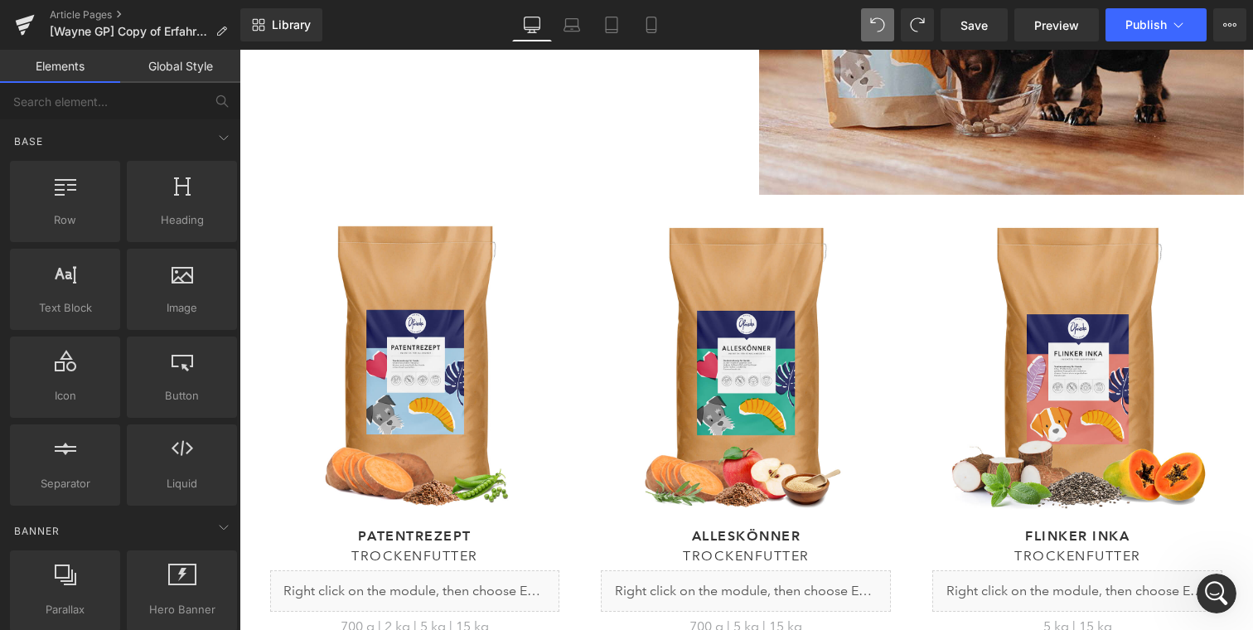
scroll to position [6767, 0]
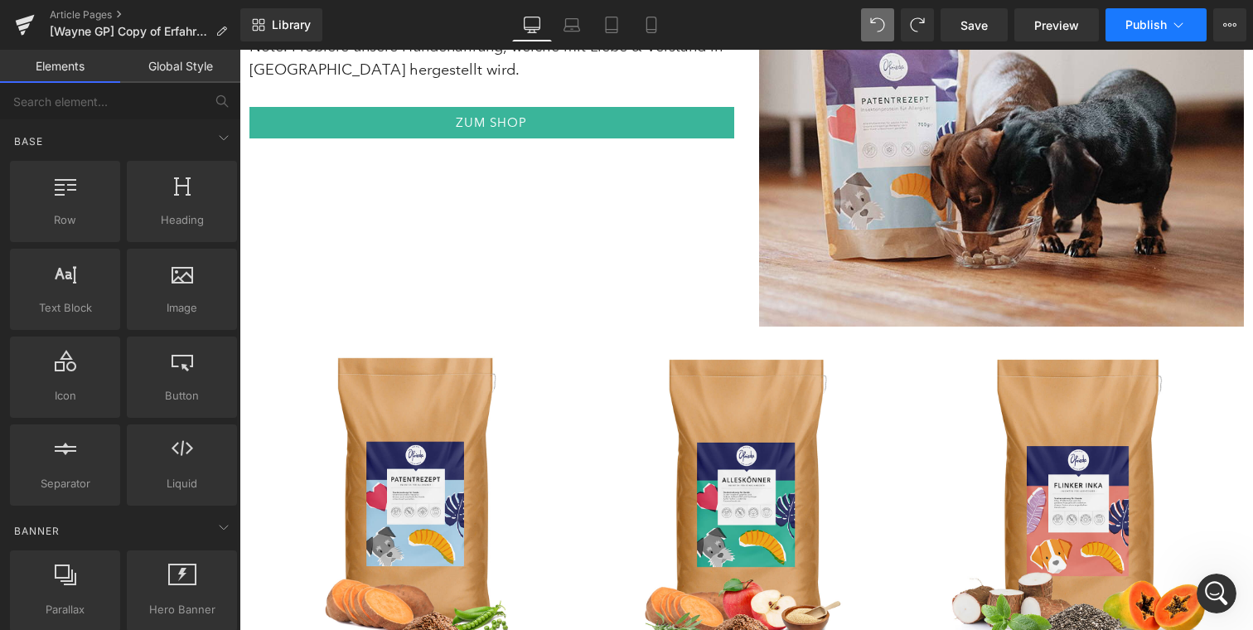
click at [1125, 26] on button "Publish" at bounding box center [1156, 24] width 101 height 33
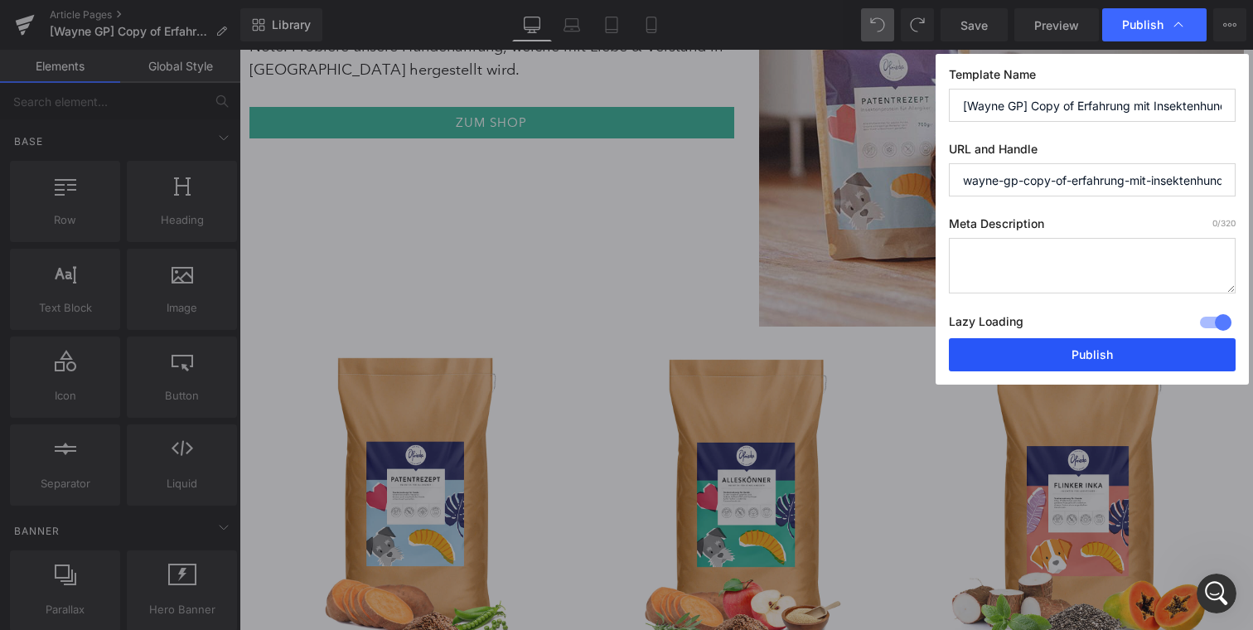
drag, startPoint x: 1063, startPoint y: 344, endPoint x: 824, endPoint y: 295, distance: 244.5
click at [1063, 344] on button "Publish" at bounding box center [1092, 354] width 287 height 33
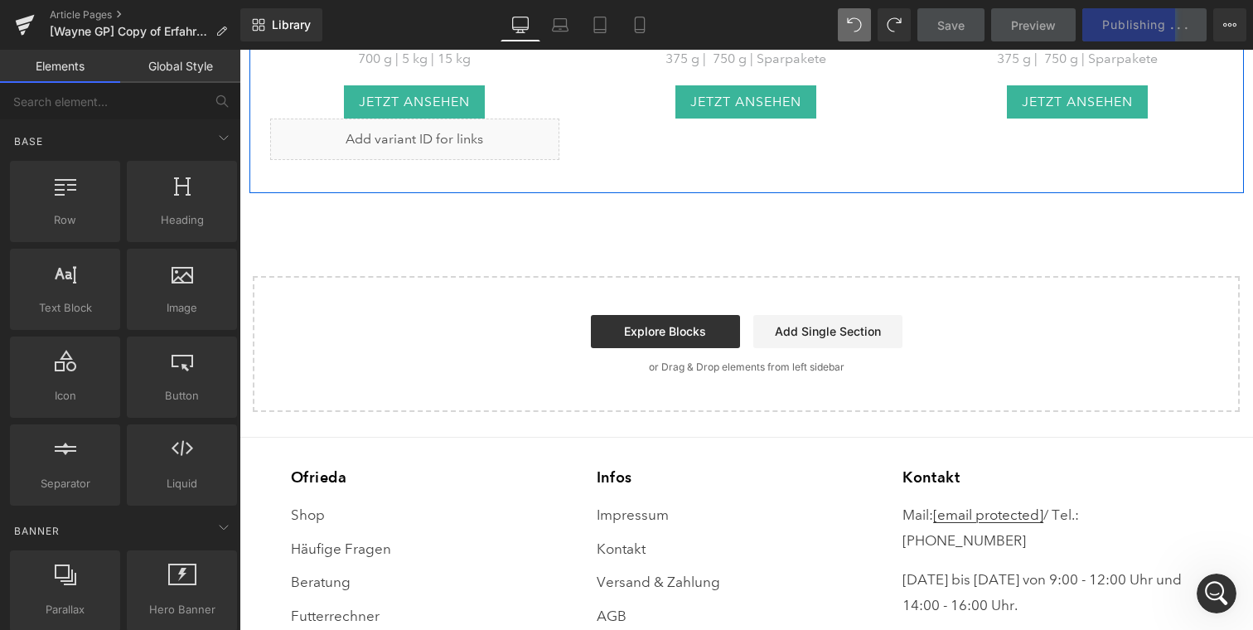
scroll to position [8079, 0]
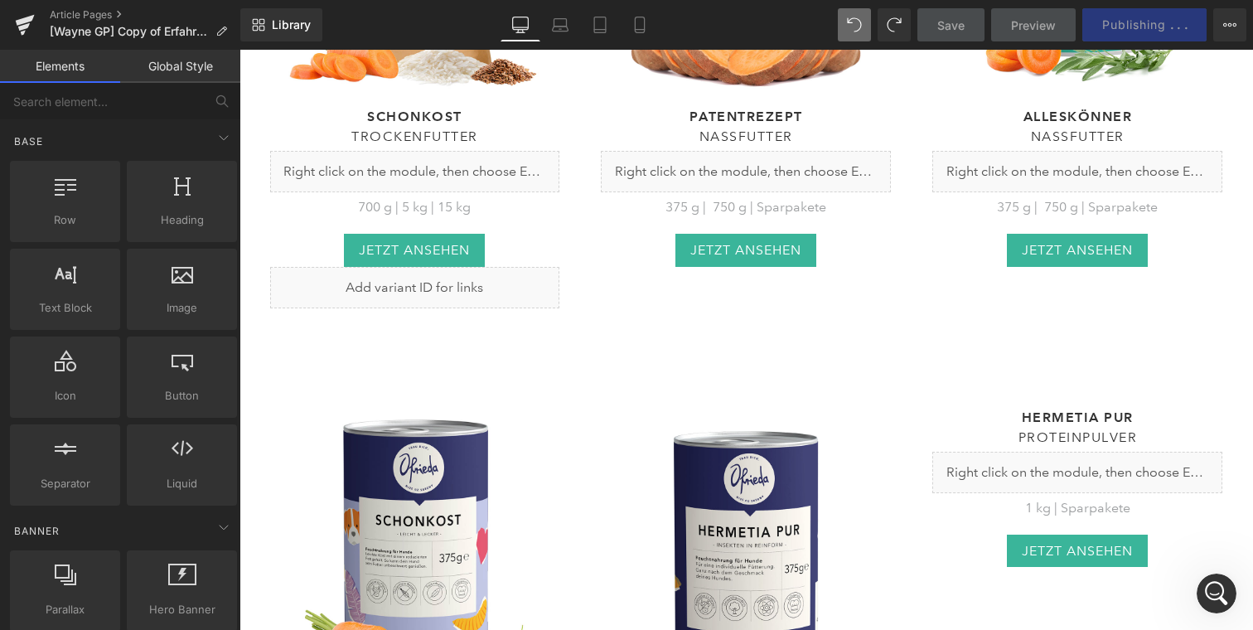
scroll to position [7905, 0]
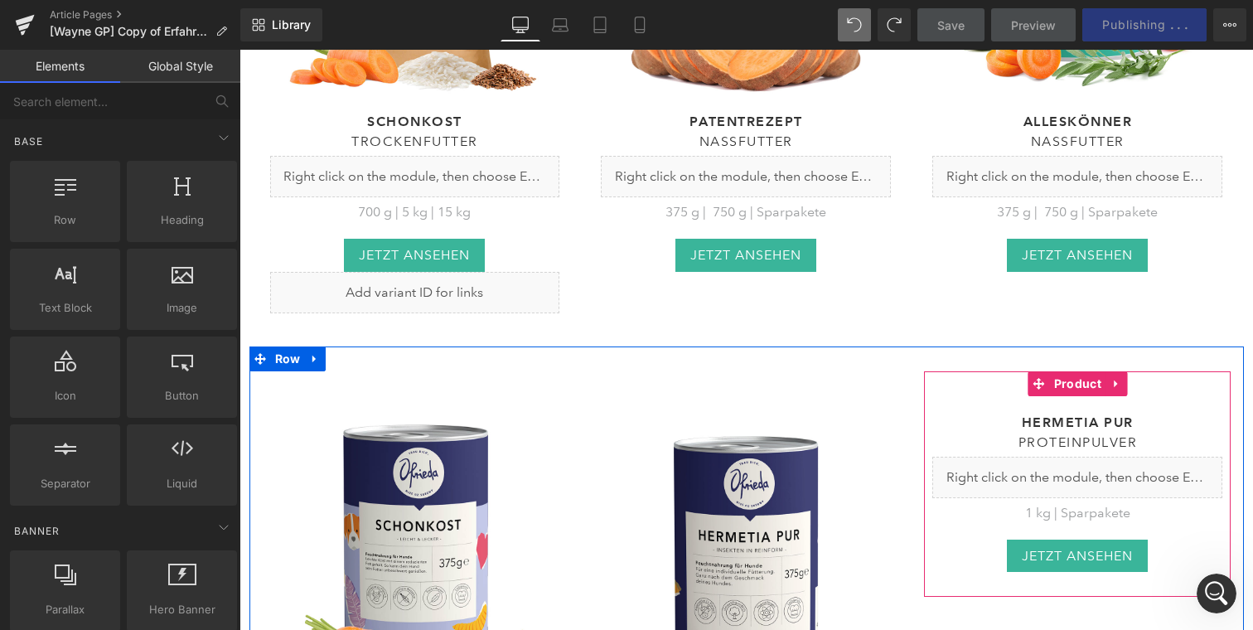
click at [984, 371] on div at bounding box center [1077, 383] width 307 height 25
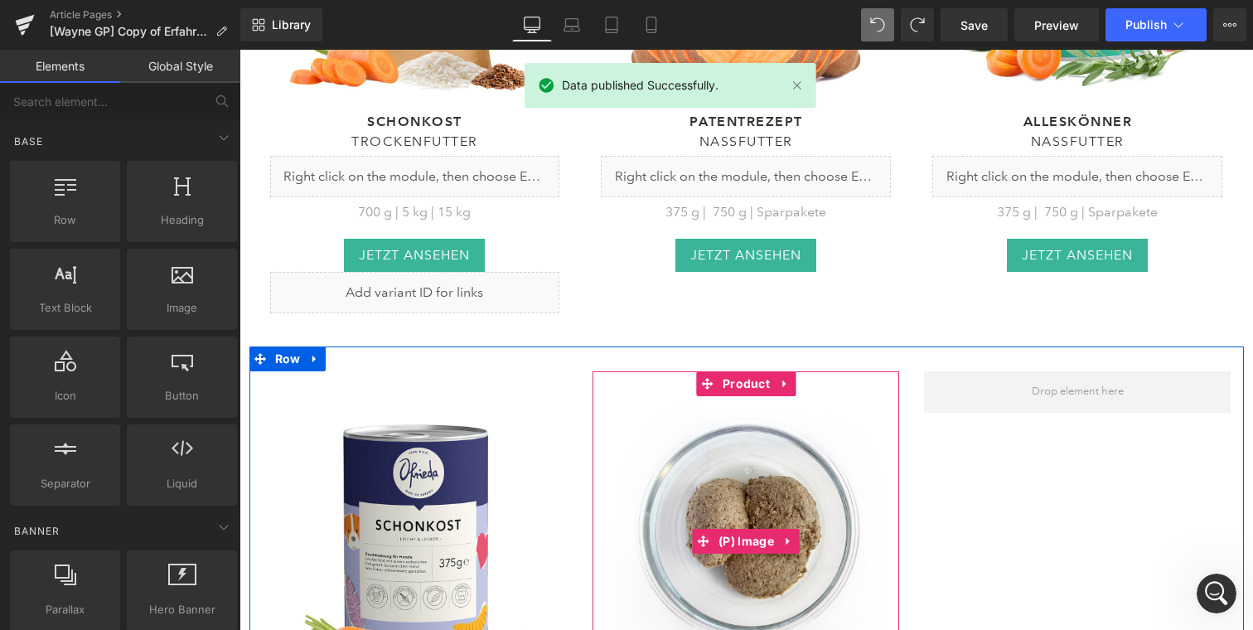
click at [826, 380] on img at bounding box center [746, 541] width 290 height 290
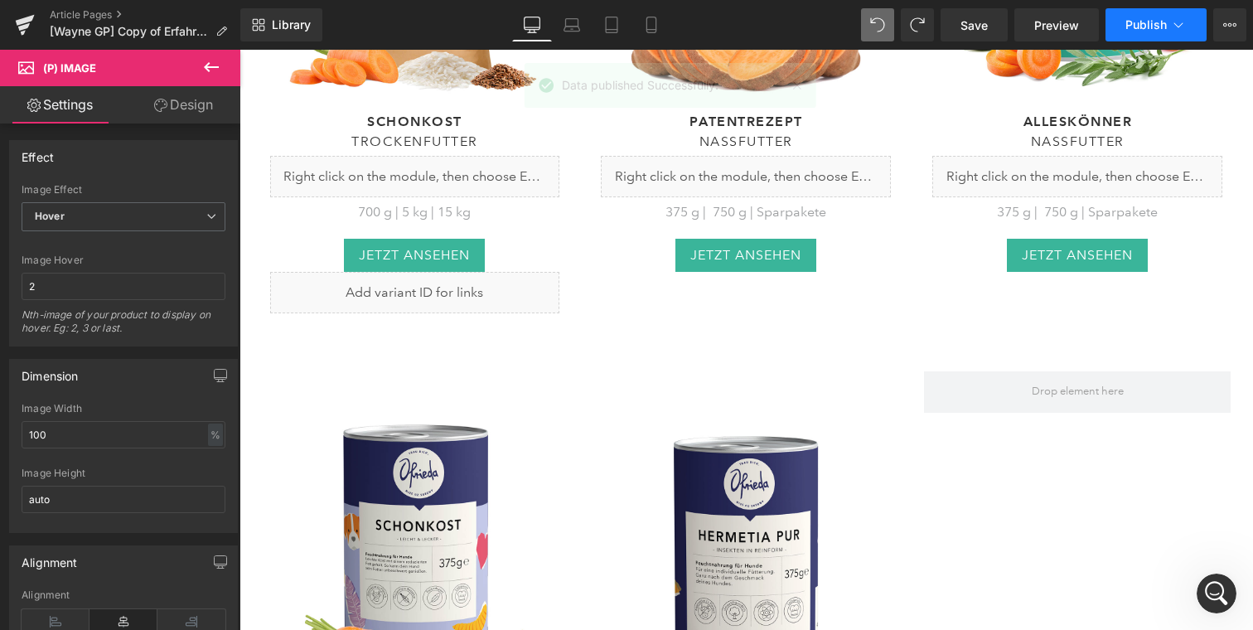
click at [1117, 30] on button "Publish" at bounding box center [1156, 24] width 101 height 33
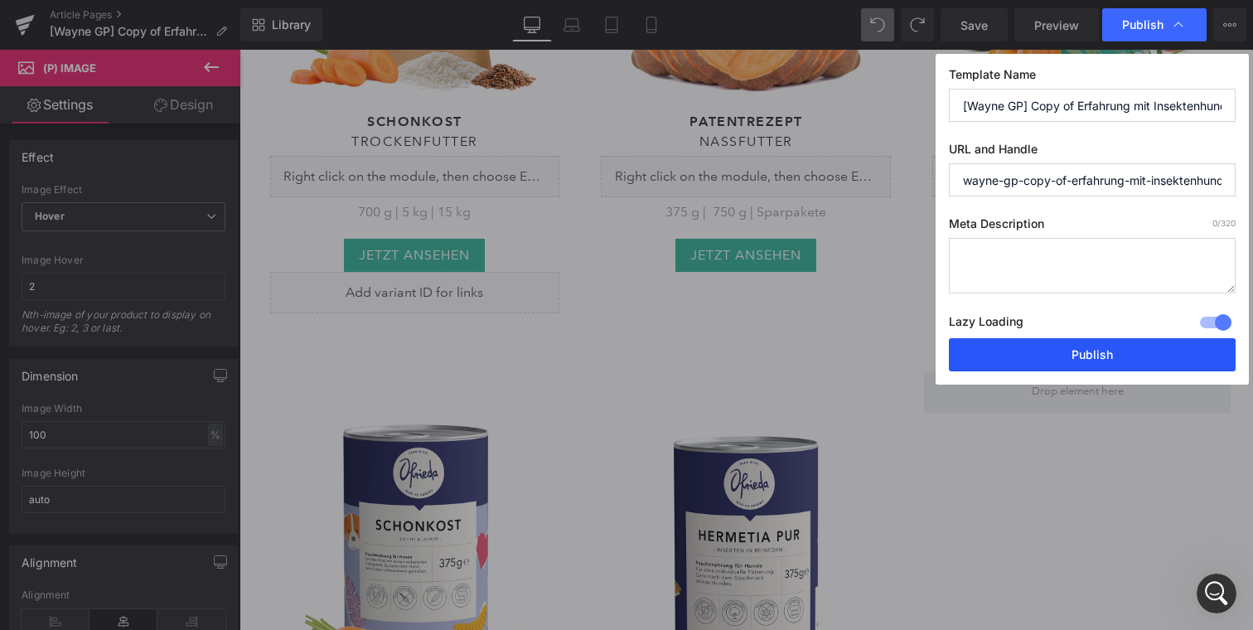
click at [1064, 343] on button "Publish" at bounding box center [1092, 354] width 287 height 33
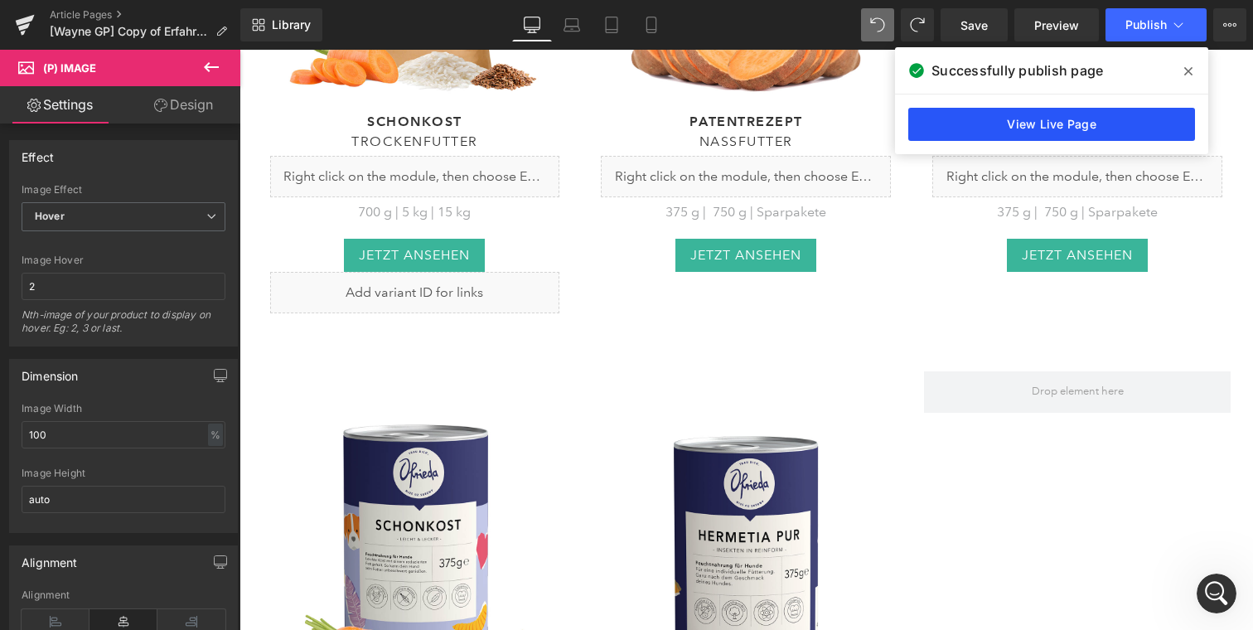
click at [961, 124] on link "View Live Page" at bounding box center [1051, 124] width 287 height 33
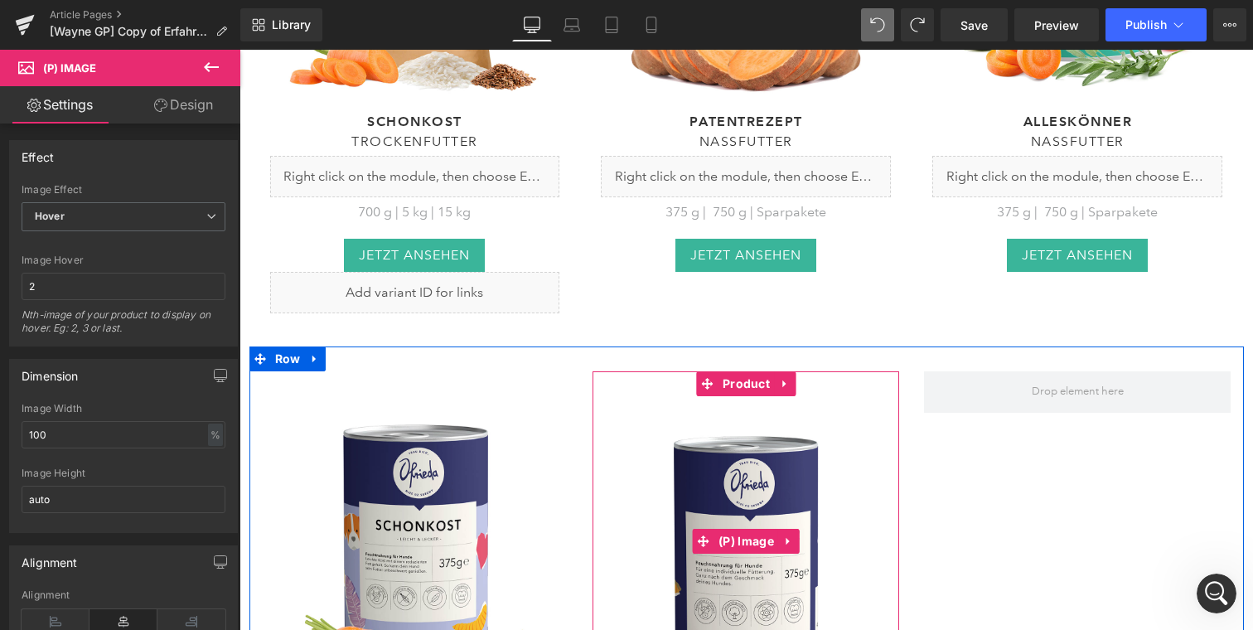
click at [844, 371] on div "(P) Image hermetia pur Heading Nassfutter Heading Liquid 375 g | 750 g | Sparpa…" at bounding box center [746, 629] width 307 height 516
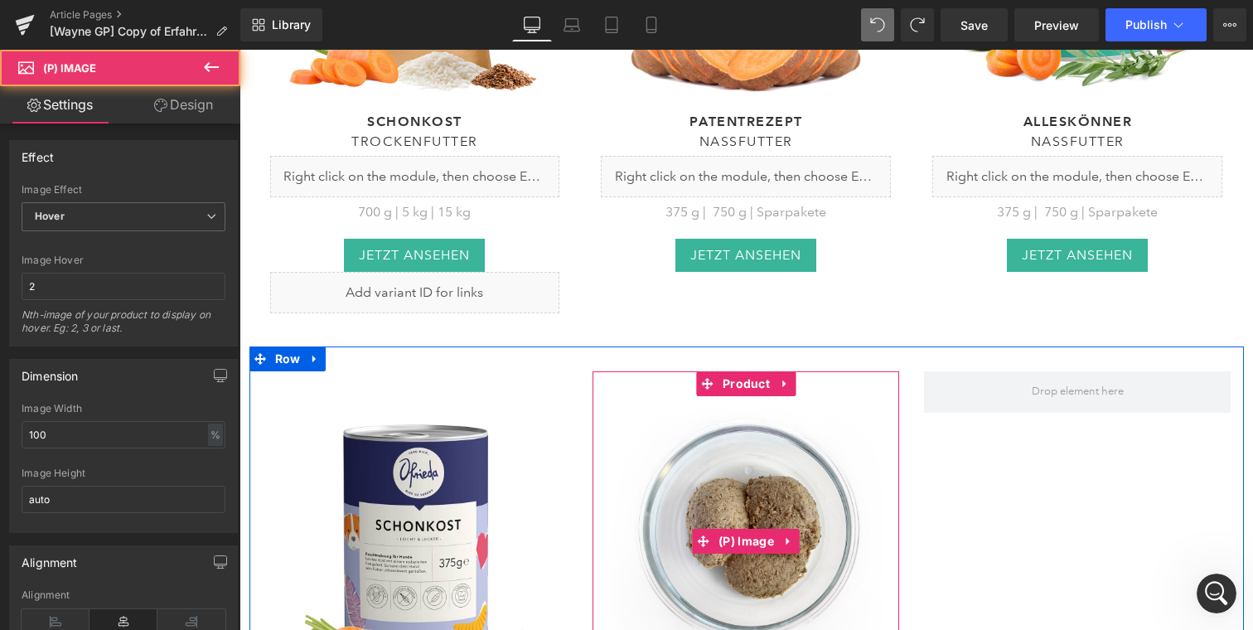
click at [782, 380] on img at bounding box center [746, 541] width 290 height 290
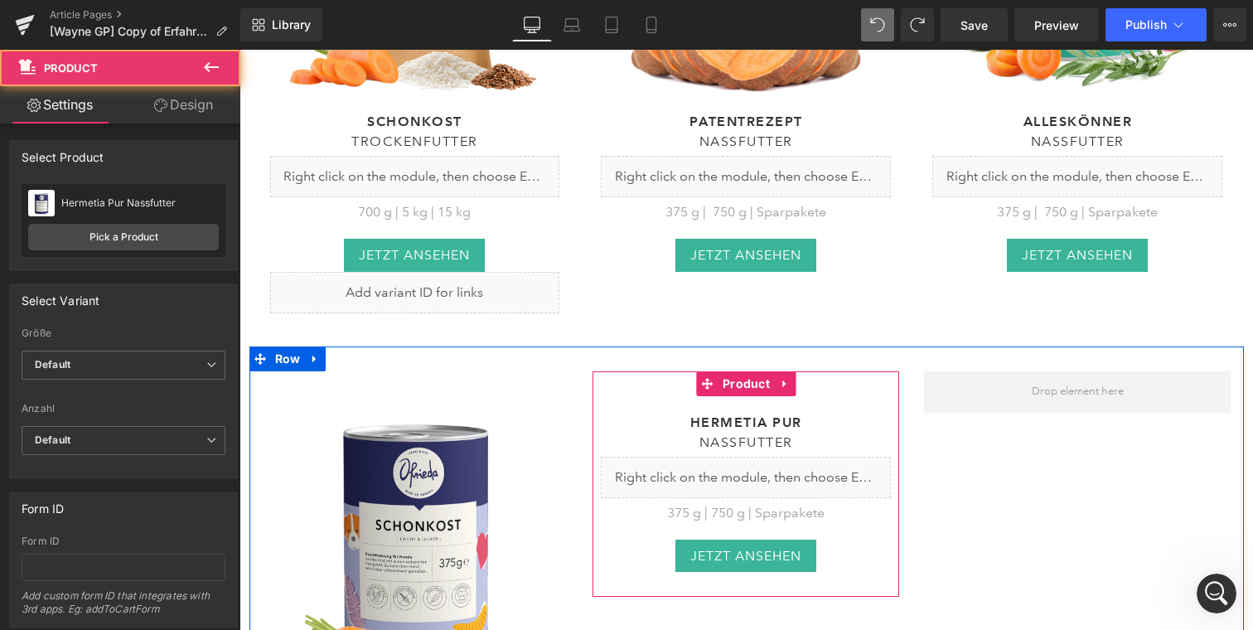
click at [811, 371] on div "hermetia pur Heading Nassfutter Heading Liquid 375 g | 750 g | Sparpakete Text …" at bounding box center [746, 484] width 307 height 226
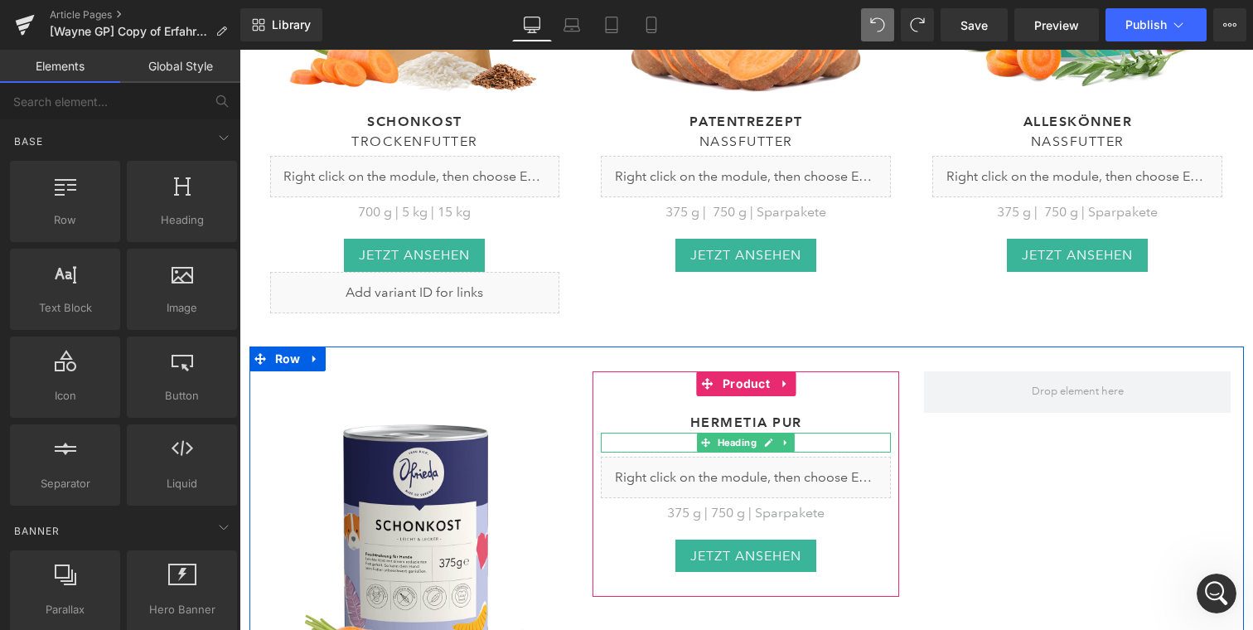
click at [611, 380] on h5 "Nassfutter" at bounding box center [746, 443] width 290 height 20
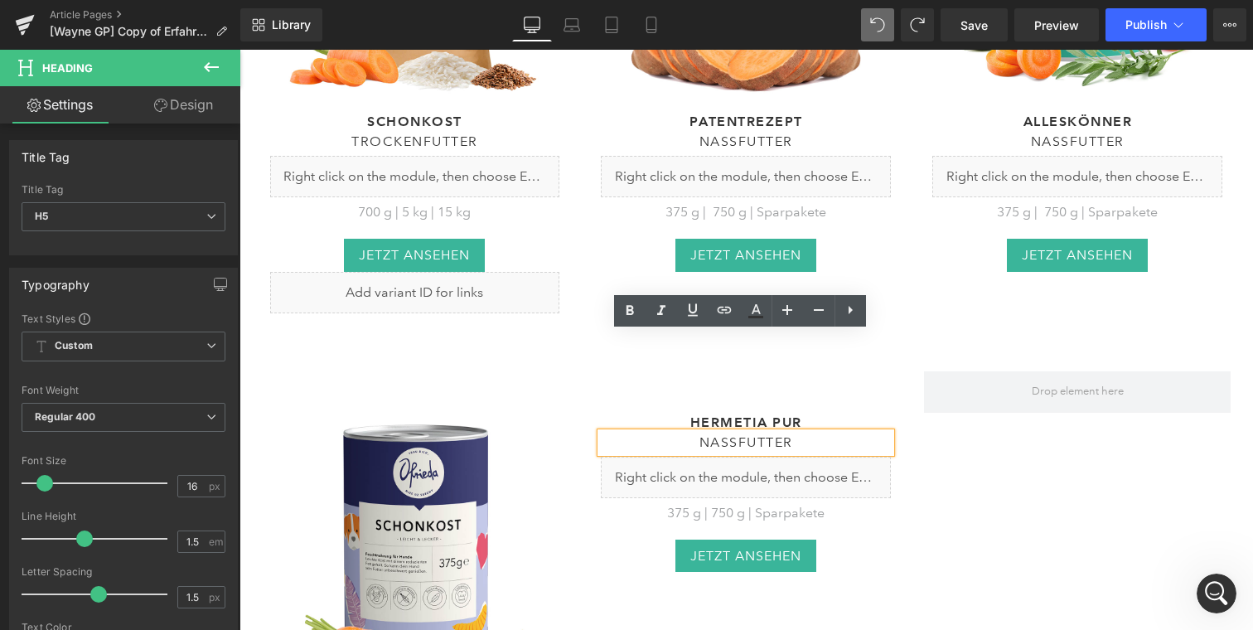
click at [593, 371] on div "hermetia pur Heading Nassfutter Heading Liquid 375 g | 750 g | Sparpakete Text …" at bounding box center [746, 484] width 307 height 226
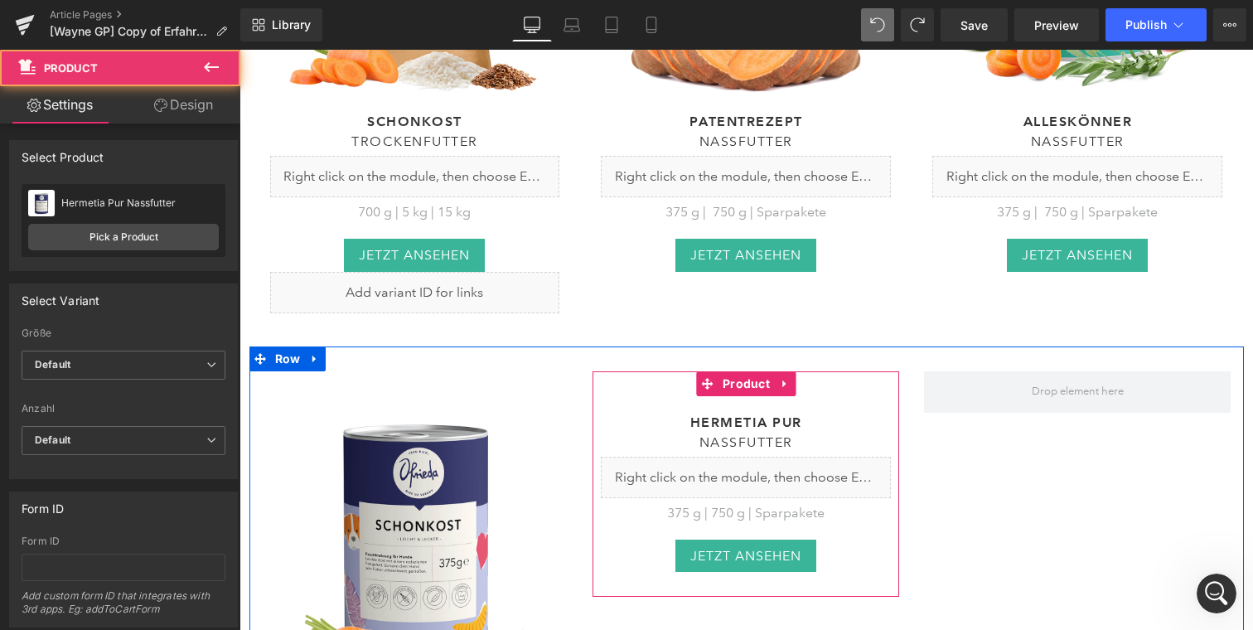
click at [613, 380] on div "375 g | 750 g | Sparpakete" at bounding box center [746, 513] width 290 height 22
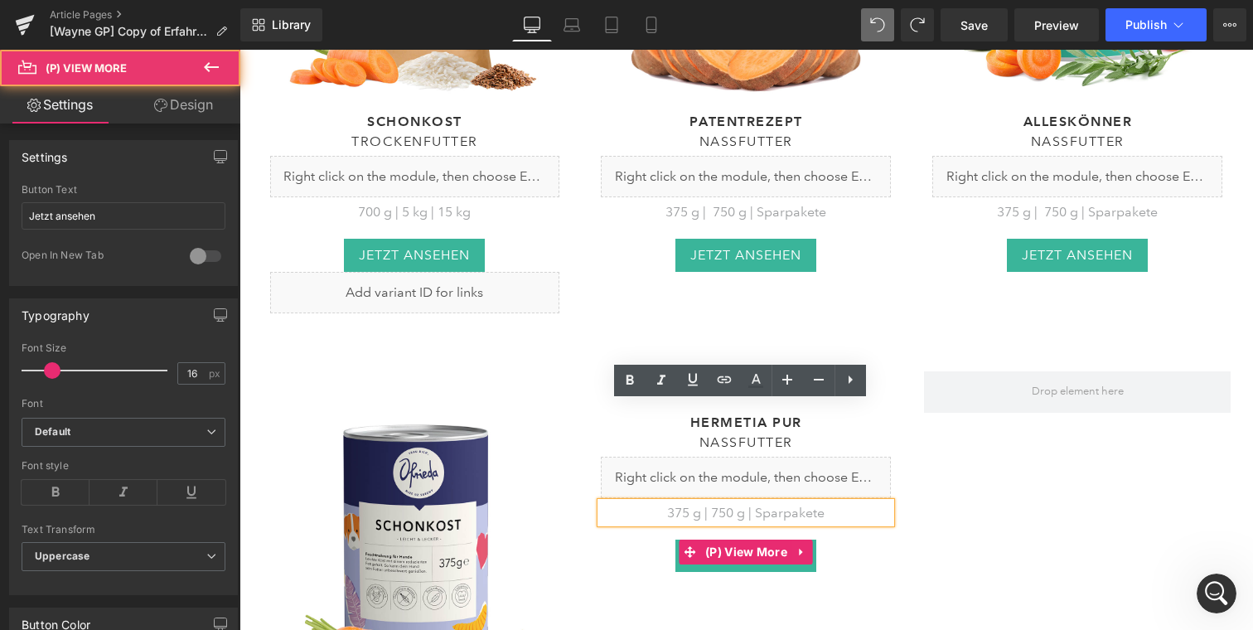
click at [613, 380] on div "Jetzt ansehen" at bounding box center [746, 556] width 290 height 32
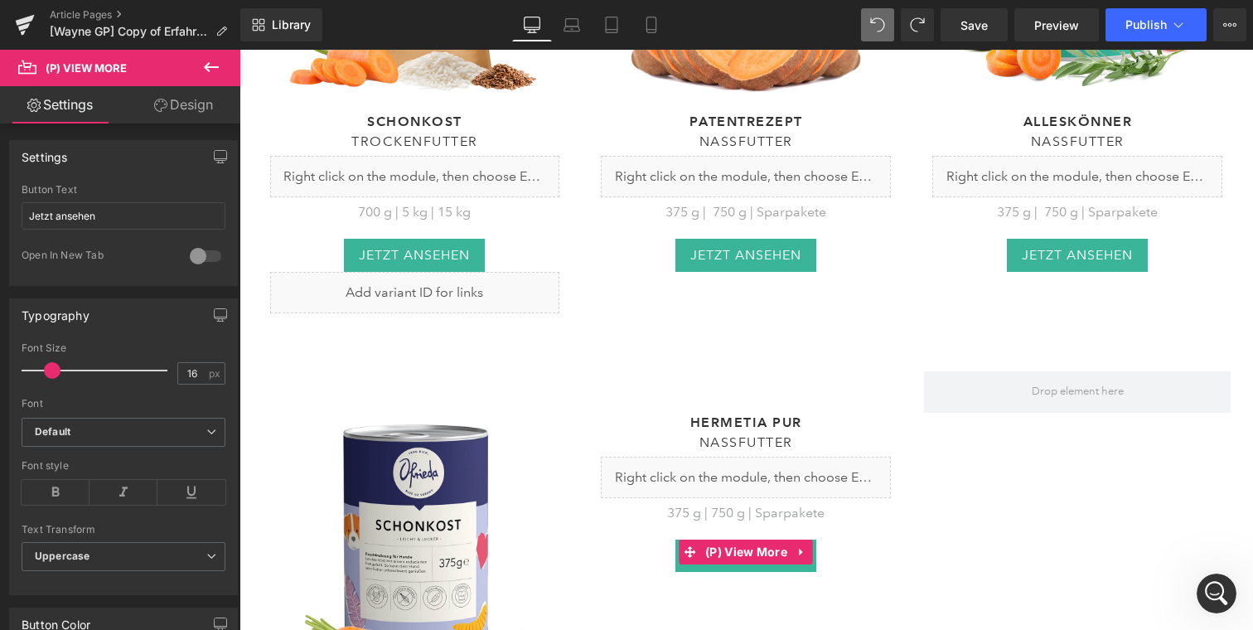
click at [614, 380] on div "Jetzt ansehen" at bounding box center [746, 556] width 290 height 32
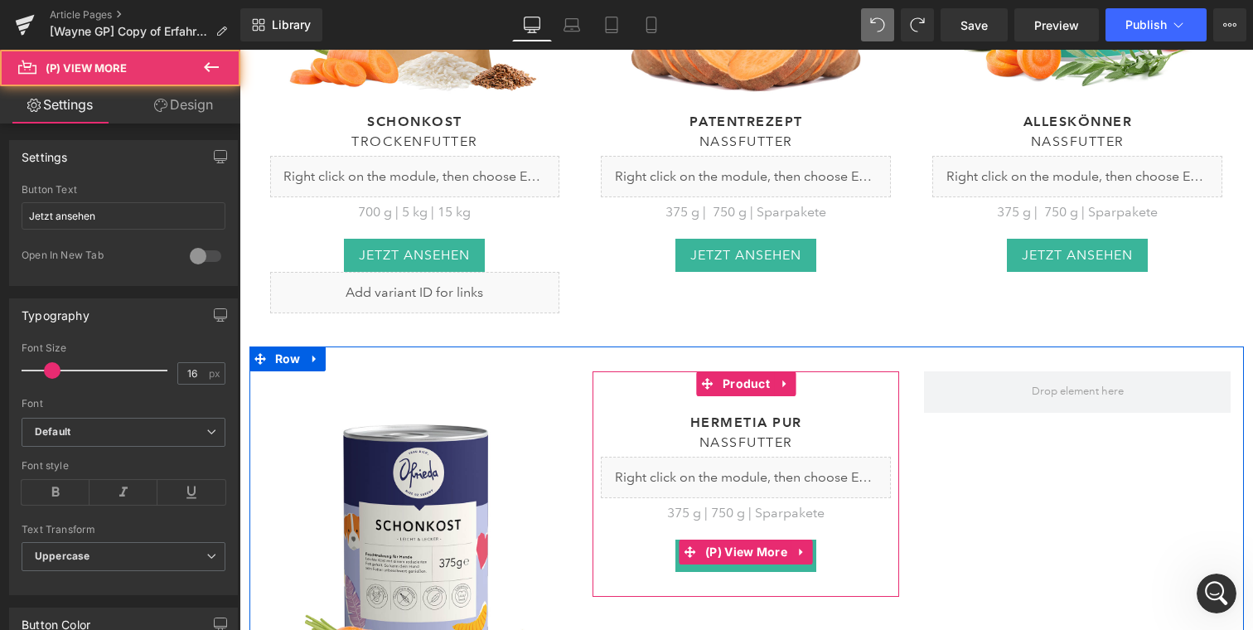
click at [614, 380] on div "Jetzt ansehen" at bounding box center [746, 556] width 290 height 32
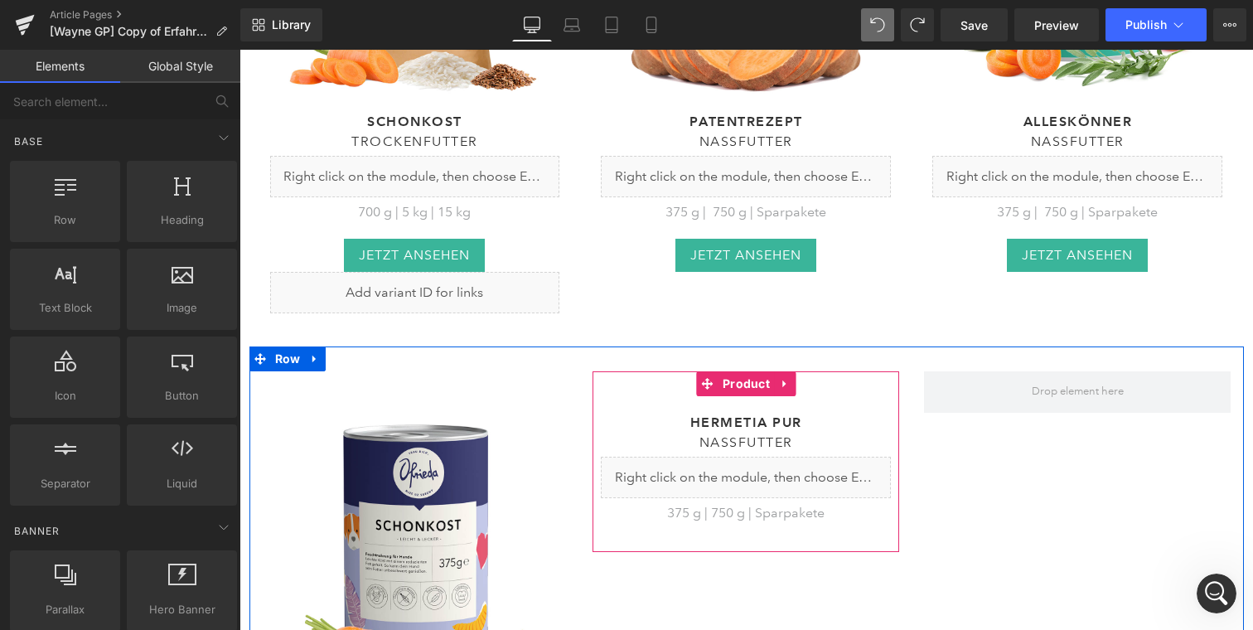
click at [622, 380] on div at bounding box center [746, 539] width 307 height 25
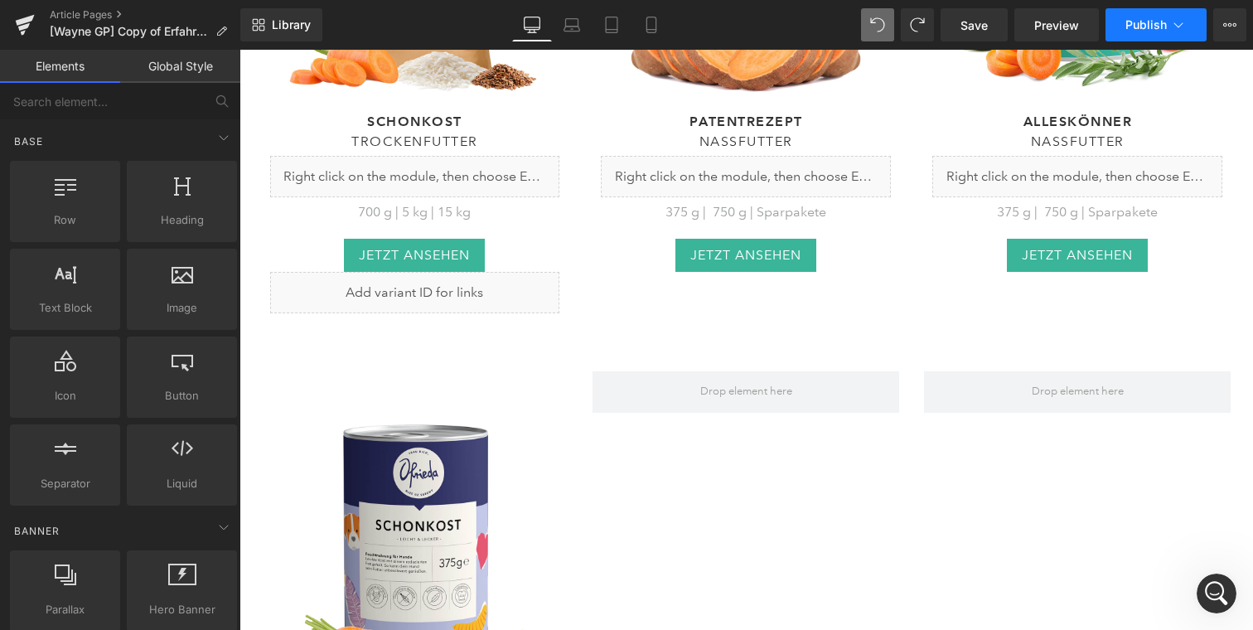
click at [1136, 27] on span "Publish" at bounding box center [1146, 24] width 41 height 13
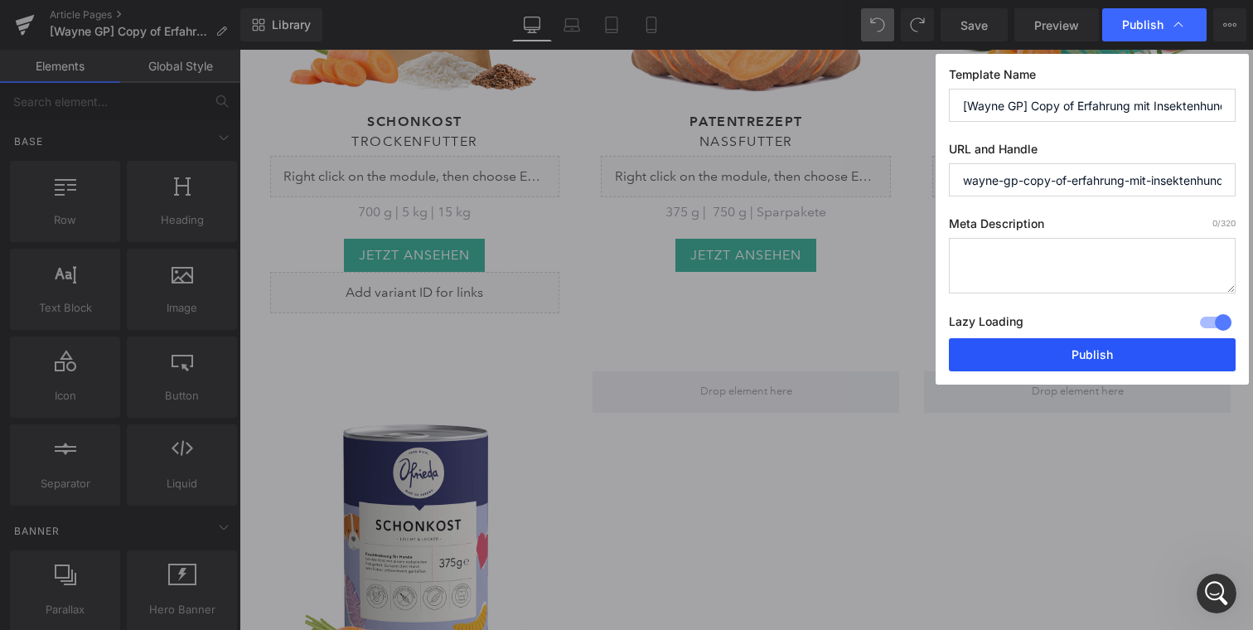
drag, startPoint x: 1097, startPoint y: 357, endPoint x: 857, endPoint y: 308, distance: 244.7
click at [1097, 357] on button "Publish" at bounding box center [1092, 354] width 287 height 33
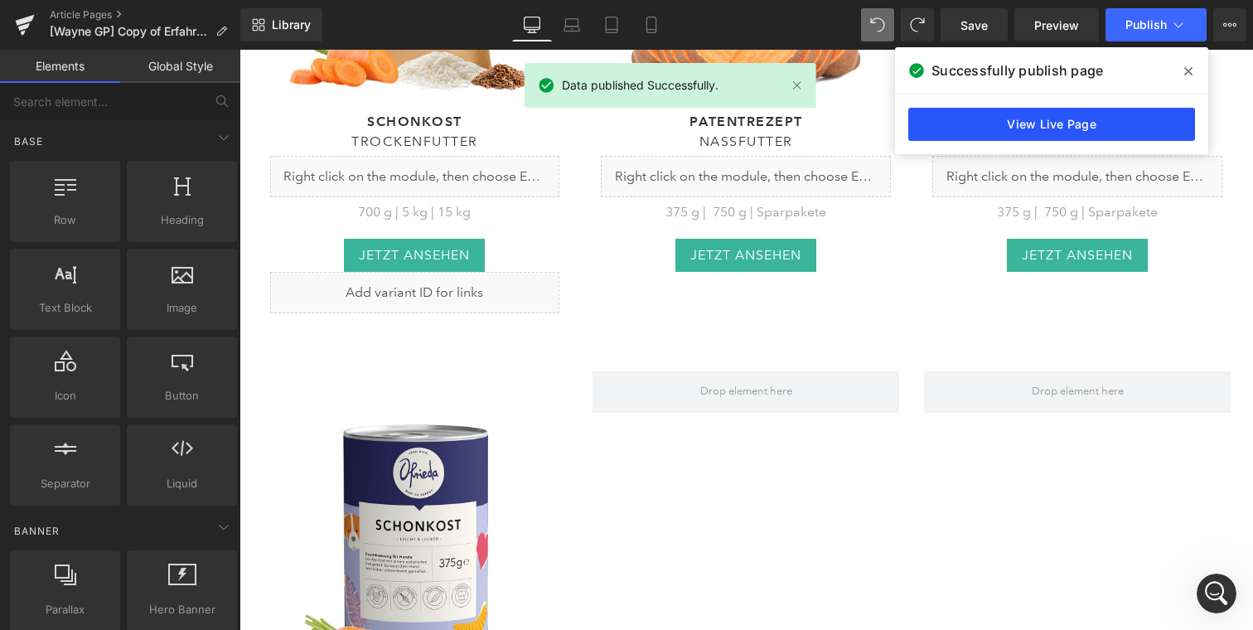
click at [982, 117] on link "View Live Page" at bounding box center [1051, 124] width 287 height 33
